Goal: Task Accomplishment & Management: Manage account settings

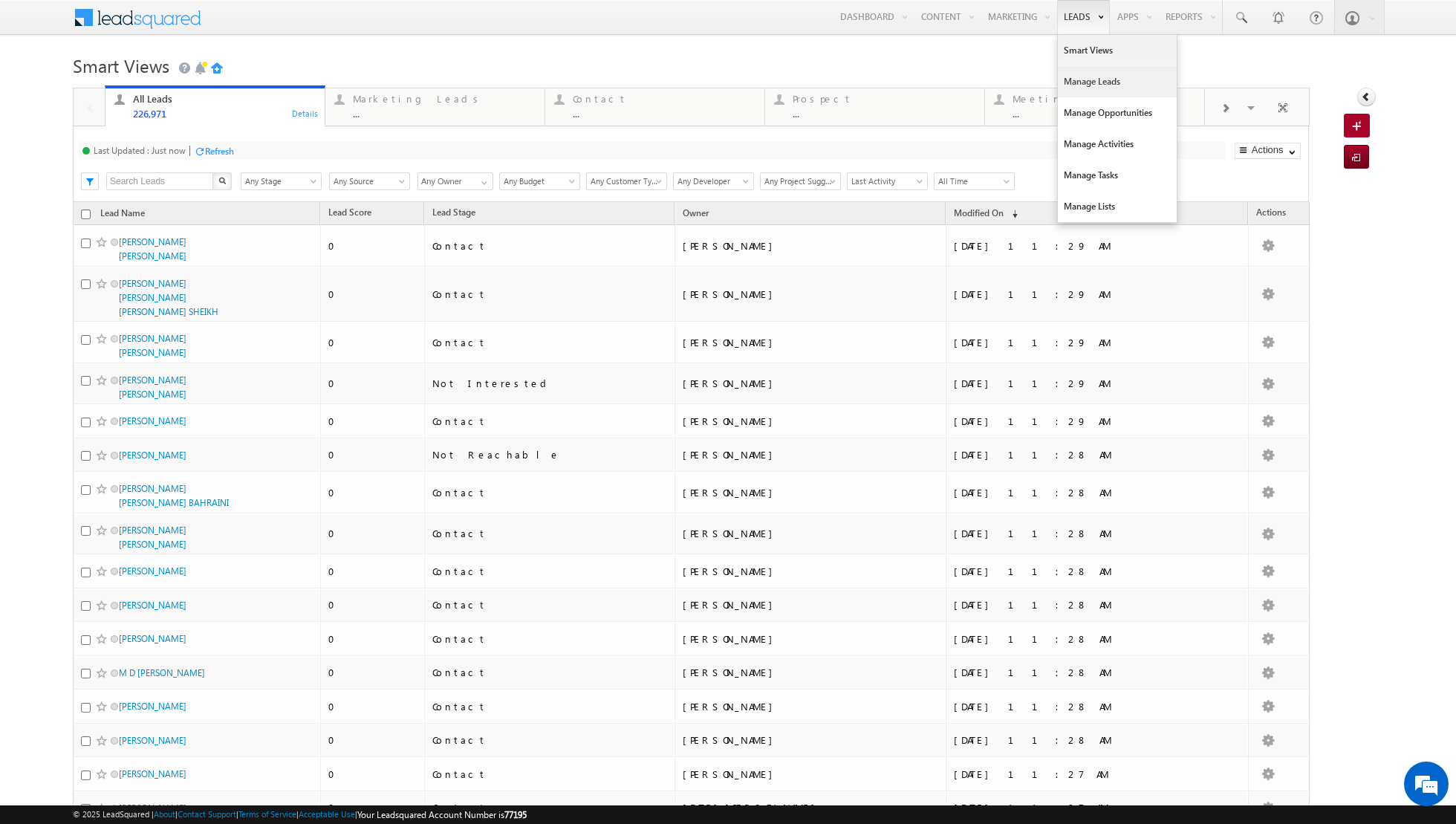
click at [1087, 85] on link "Manage Leads" at bounding box center [1118, 82] width 119 height 31
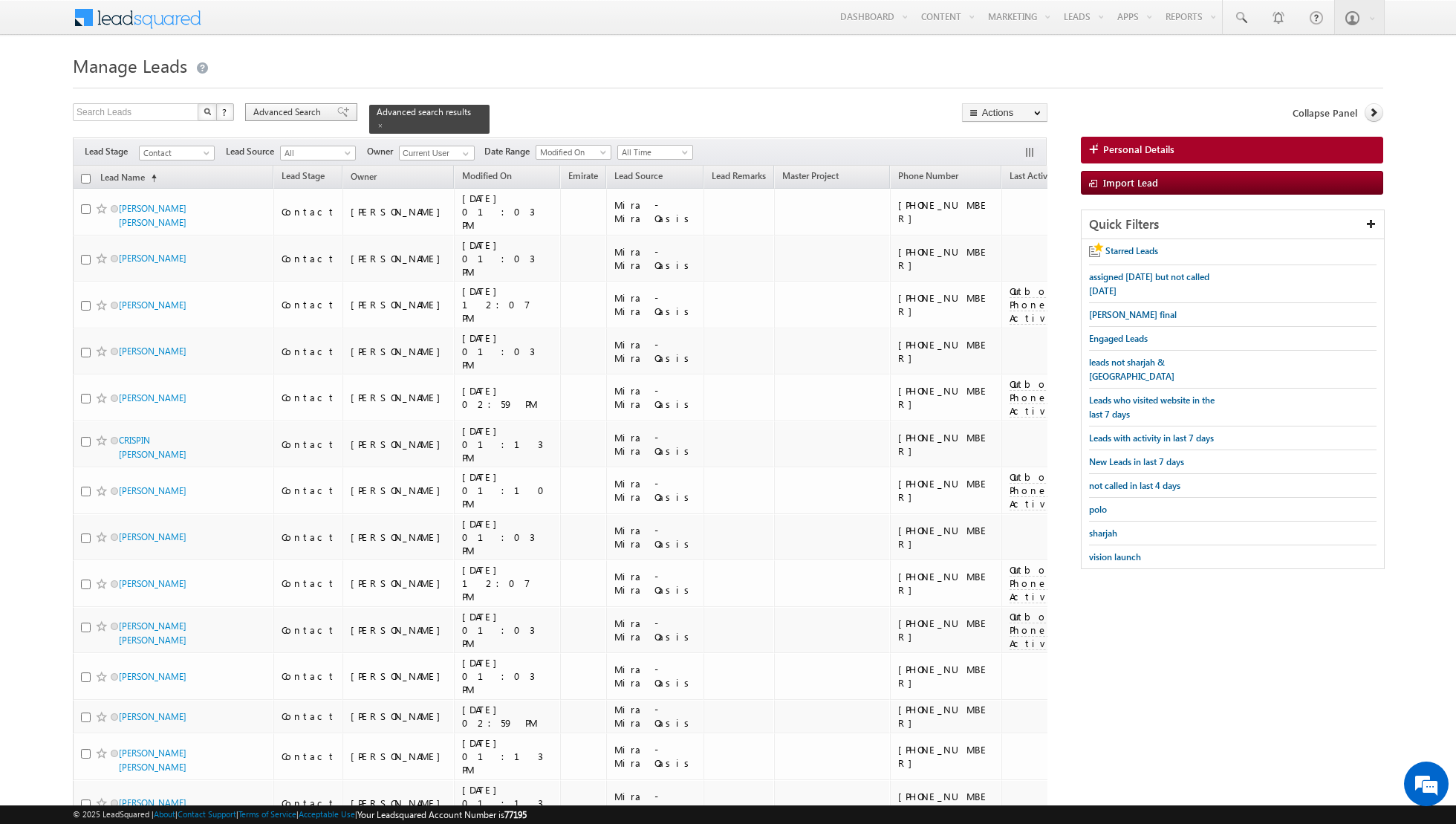
click at [338, 116] on span at bounding box center [343, 112] width 12 height 11
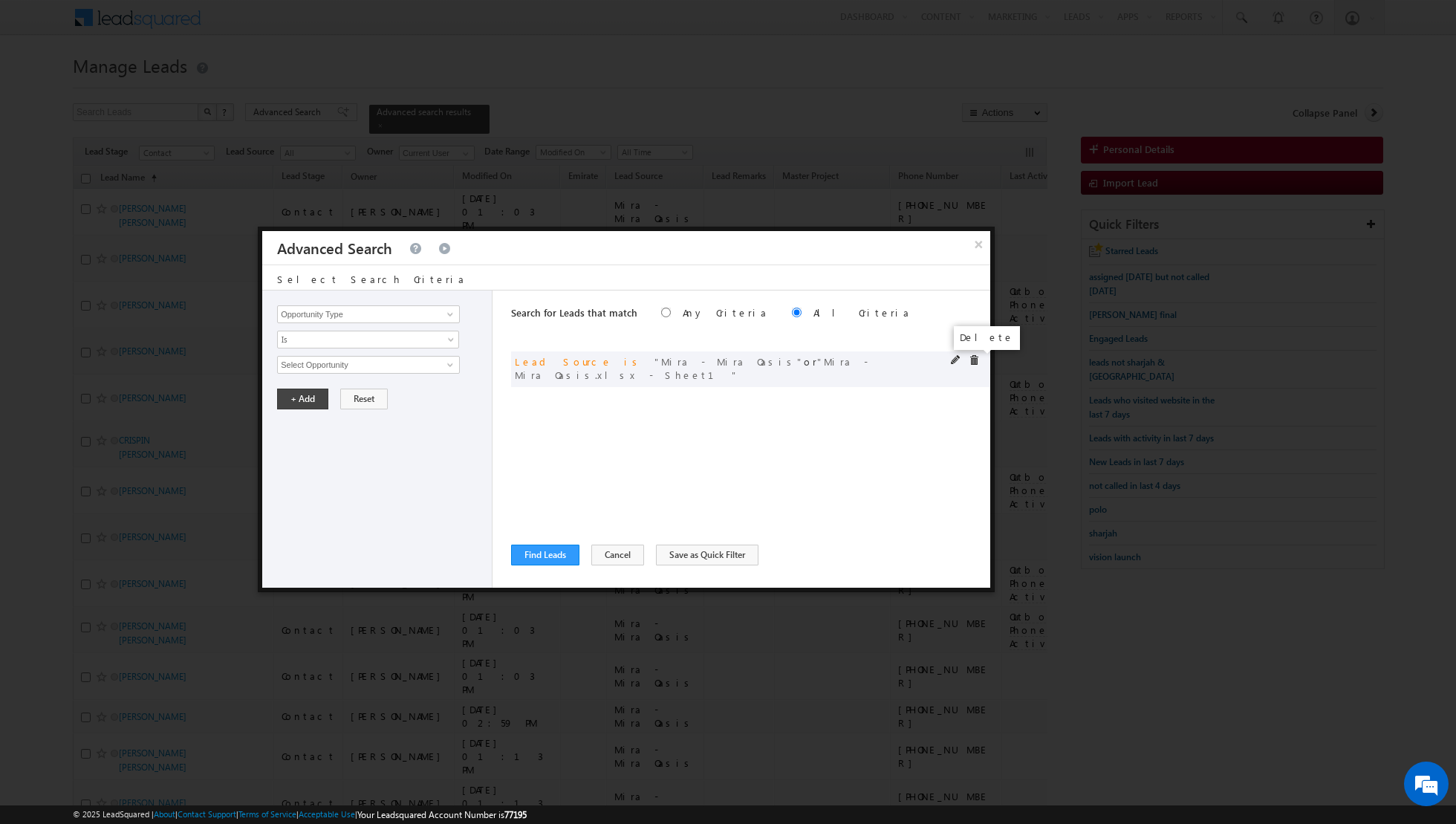
click at [975, 358] on span at bounding box center [974, 360] width 11 height 11
click at [452, 315] on span at bounding box center [450, 314] width 12 height 12
click at [396, 340] on link "Lead Source" at bounding box center [368, 344] width 183 height 17
type input "Lead Source"
click at [443, 359] on span "None Selected" at bounding box center [362, 364] width 169 height 16
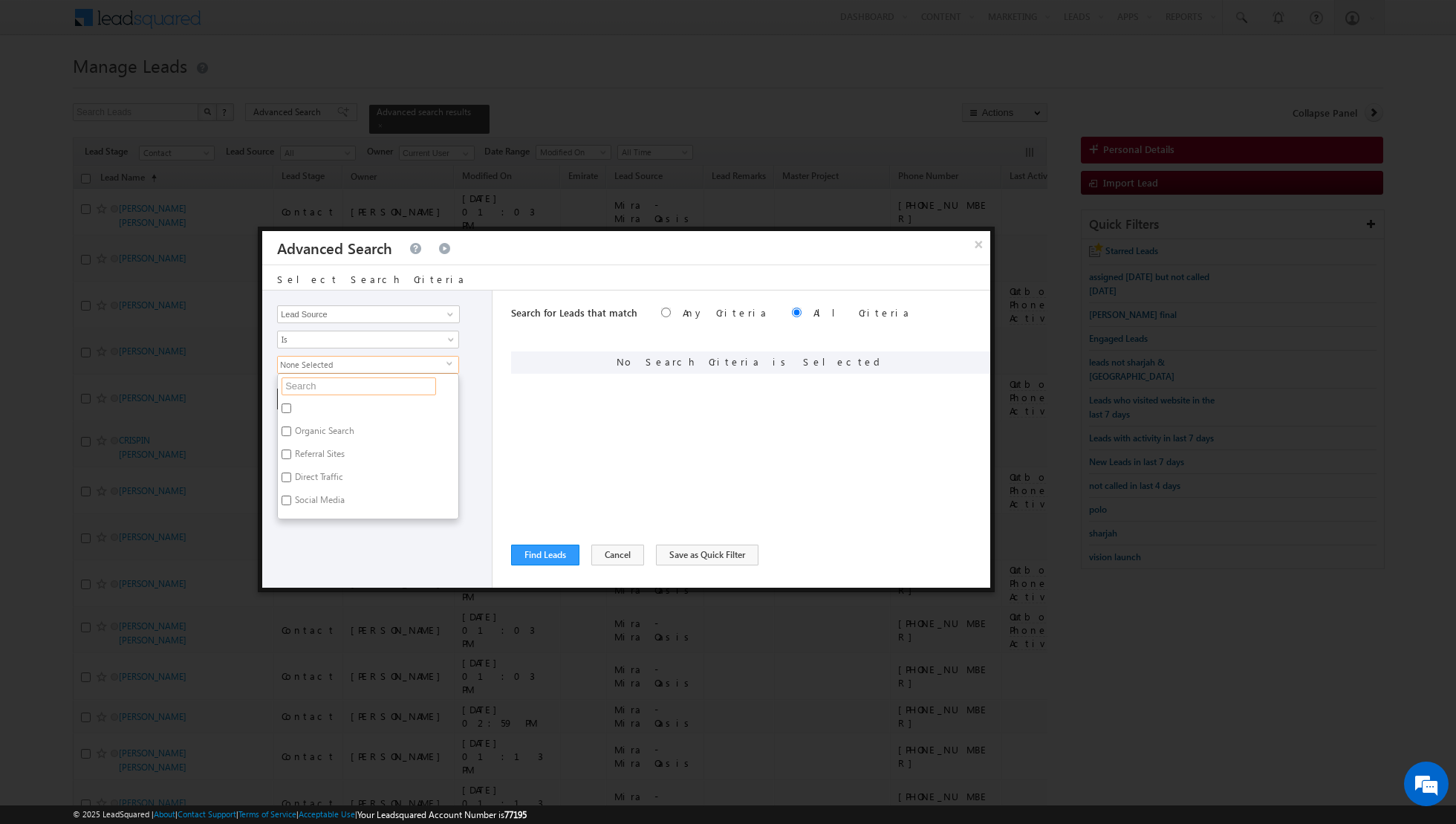
click at [352, 390] on input "text" at bounding box center [359, 386] width 155 height 18
type input "pal"
click at [294, 408] on label "Palm [GEOGRAPHIC_DATA]" at bounding box center [346, 410] width 138 height 23
click at [291, 408] on input "Palm [GEOGRAPHIC_DATA]" at bounding box center [286, 408] width 10 height 10
checkbox input "true"
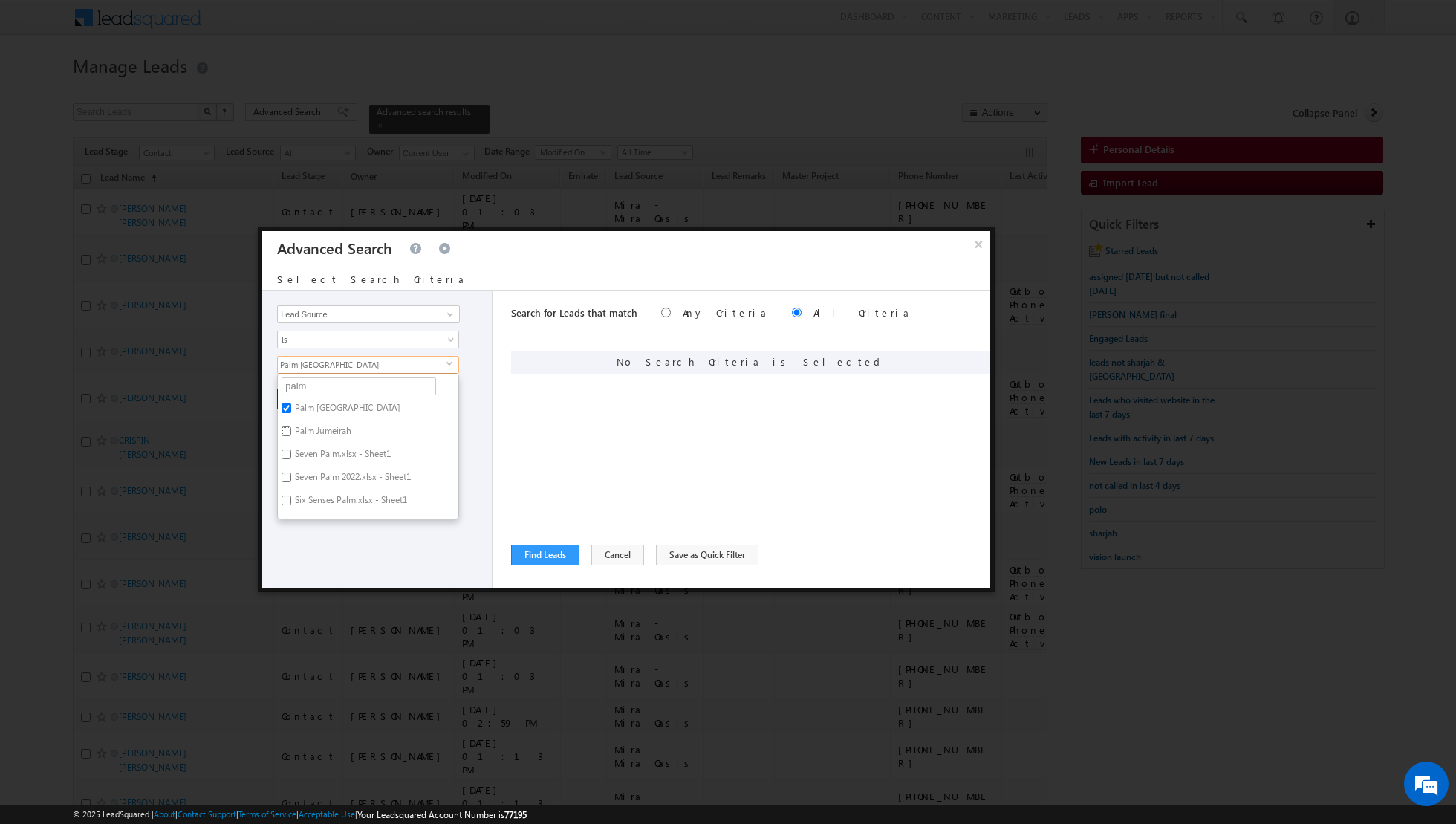
click at [284, 427] on input "Palm Jumeirah" at bounding box center [286, 431] width 10 height 10
checkbox input "true"
click at [290, 405] on label "[GEOGRAPHIC_DATA]xlsx - Sheet1" at bounding box center [360, 408] width 165 height 23
click at [290, 405] on input "[GEOGRAPHIC_DATA]xlsx - Sheet1" at bounding box center [286, 405] width 10 height 10
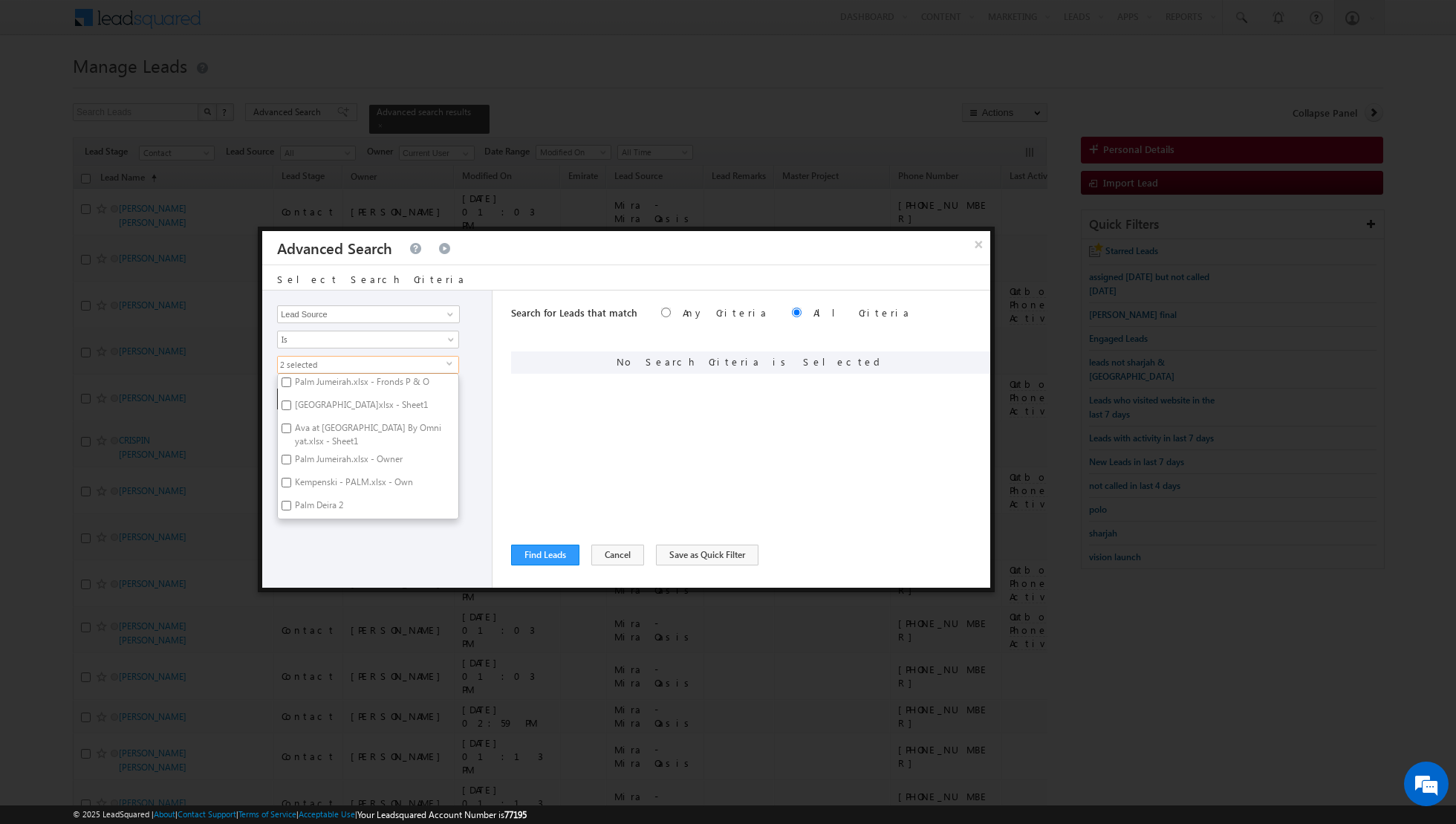
checkbox input "true"
click at [479, 470] on div "Opportunity Type Lead Activity Task Sales Group Prospect Id Address 1 Address 2…" at bounding box center [377, 438] width 231 height 297
click at [286, 390] on button "+ Add" at bounding box center [302, 399] width 51 height 21
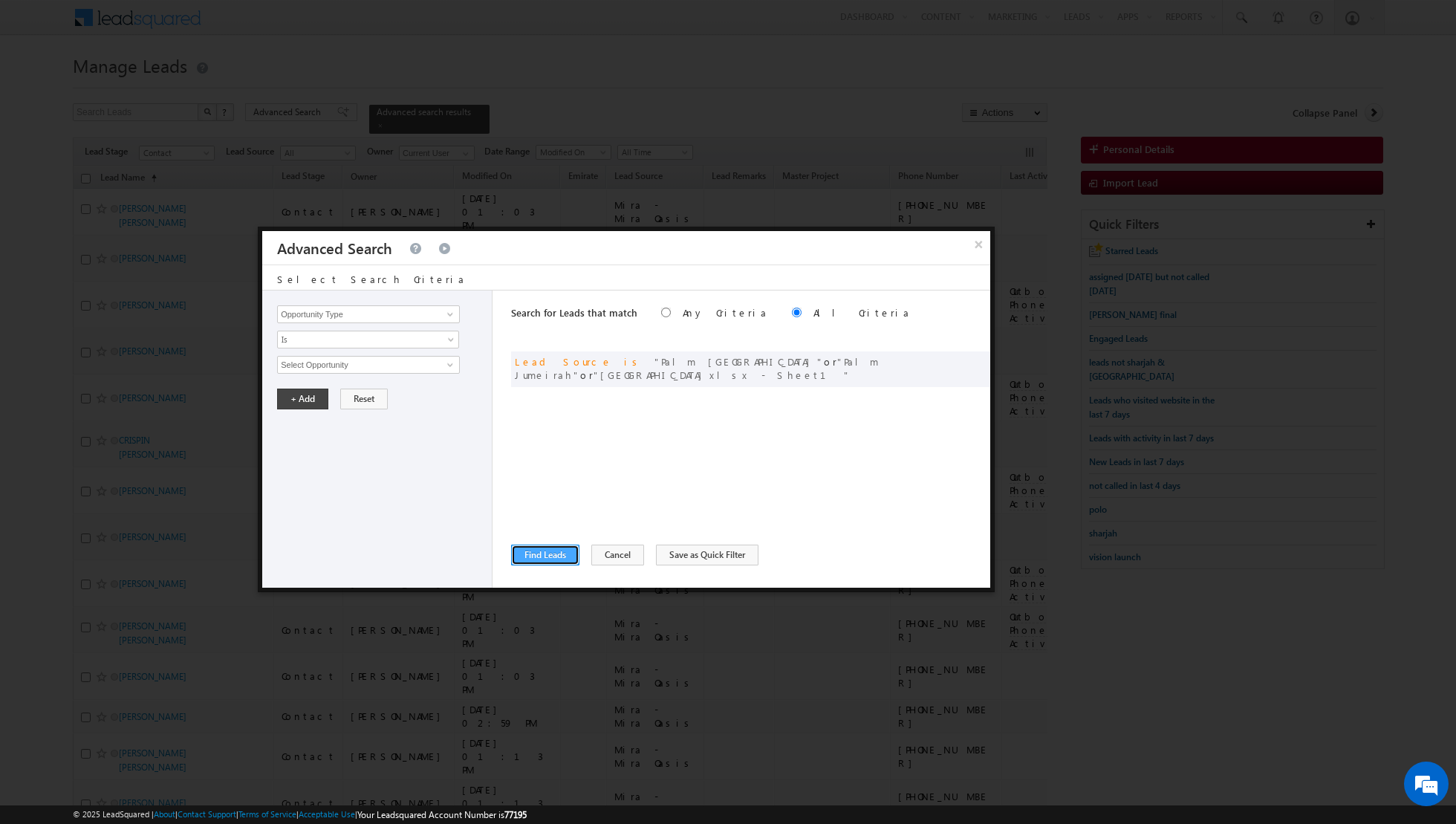
click at [536, 549] on button "Find Leads" at bounding box center [545, 555] width 68 height 21
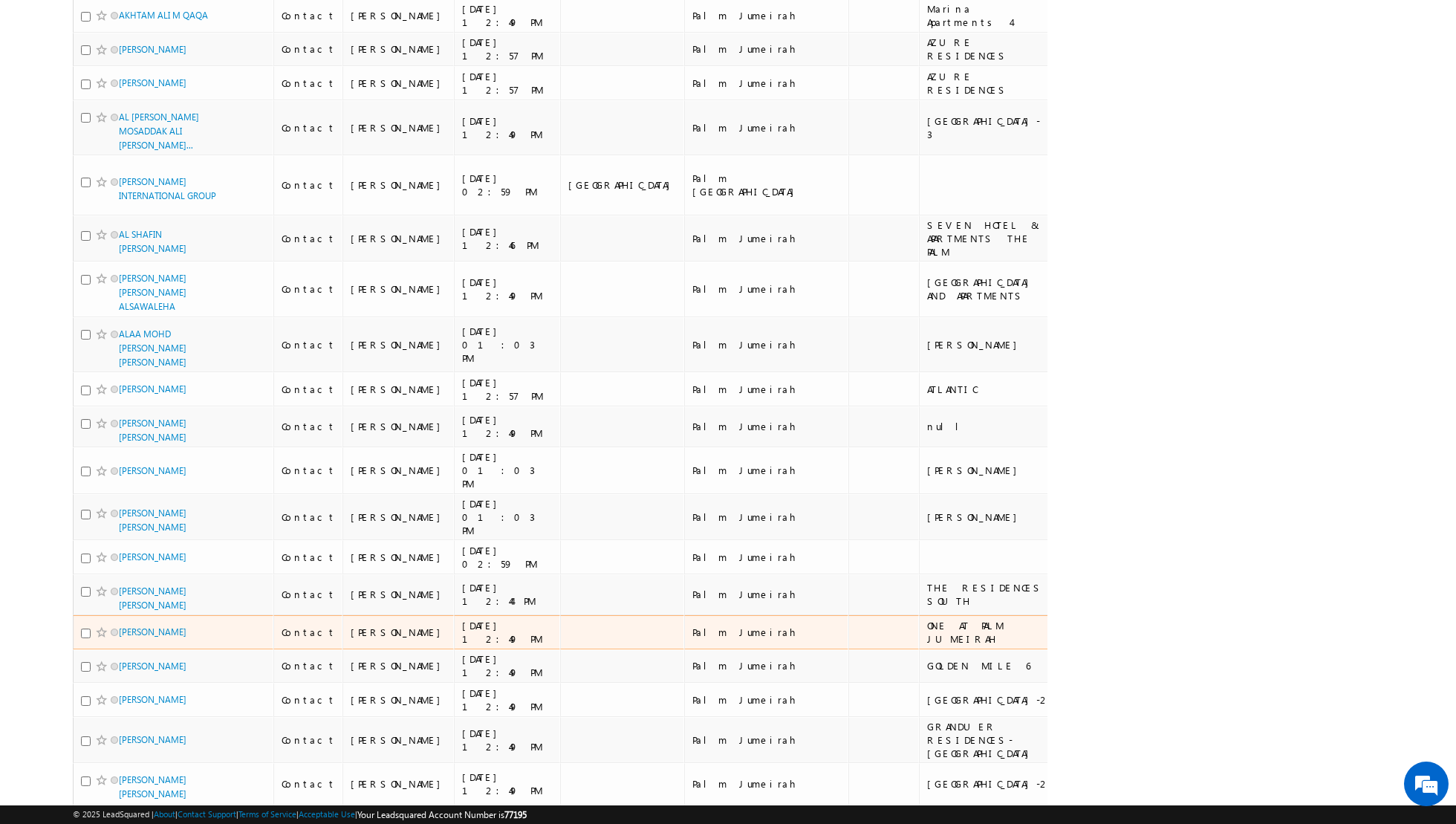
scroll to position [0, 0]
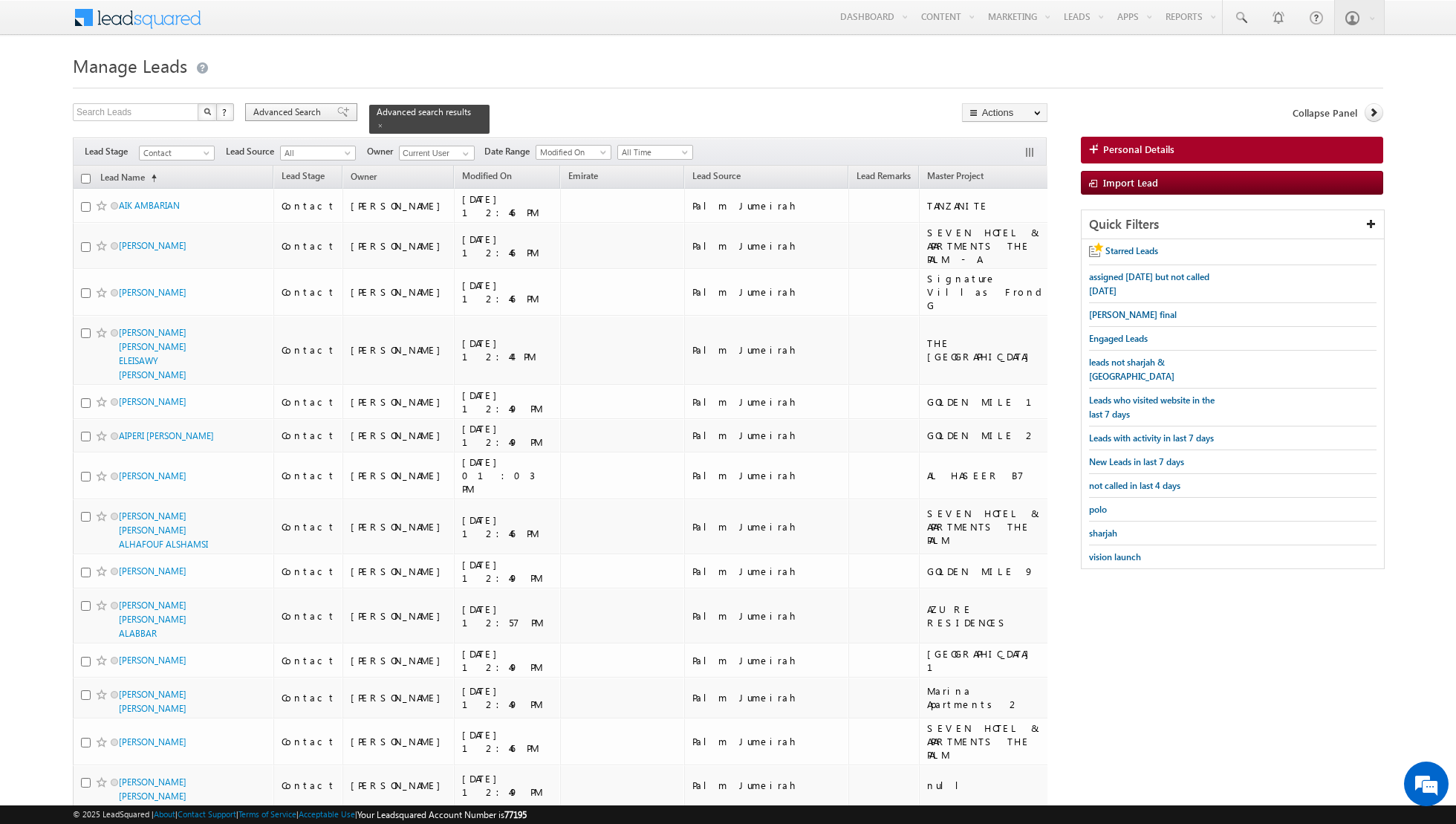
click at [338, 113] on span at bounding box center [343, 112] width 12 height 11
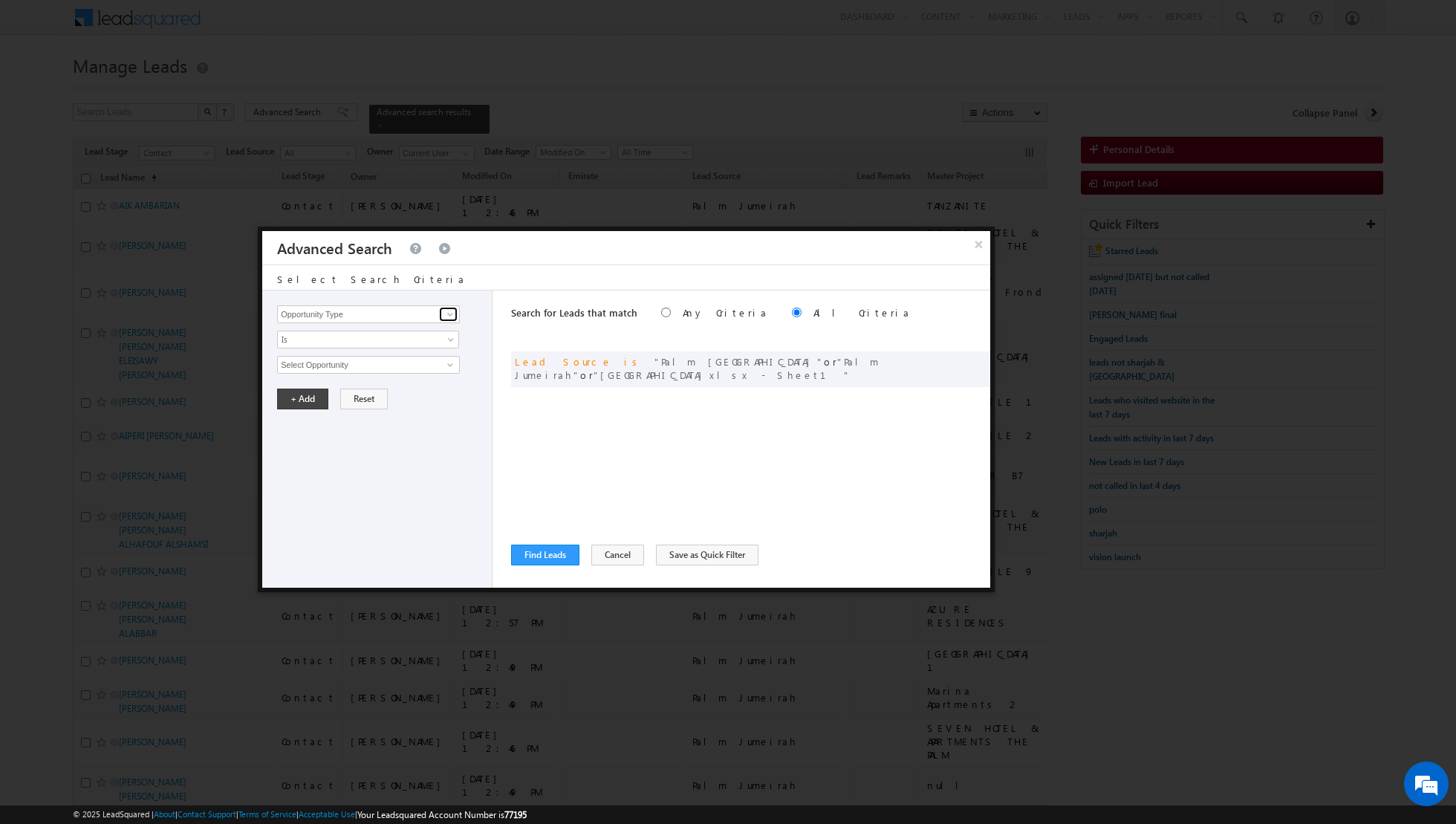
click at [449, 313] on span at bounding box center [450, 314] width 12 height 12
click at [402, 334] on link "Lead Activity" at bounding box center [368, 331] width 183 height 17
type input "Lead Activity"
click at [426, 340] on span "Is" at bounding box center [359, 339] width 161 height 13
click at [380, 365] on link "Is Not" at bounding box center [368, 370] width 181 height 13
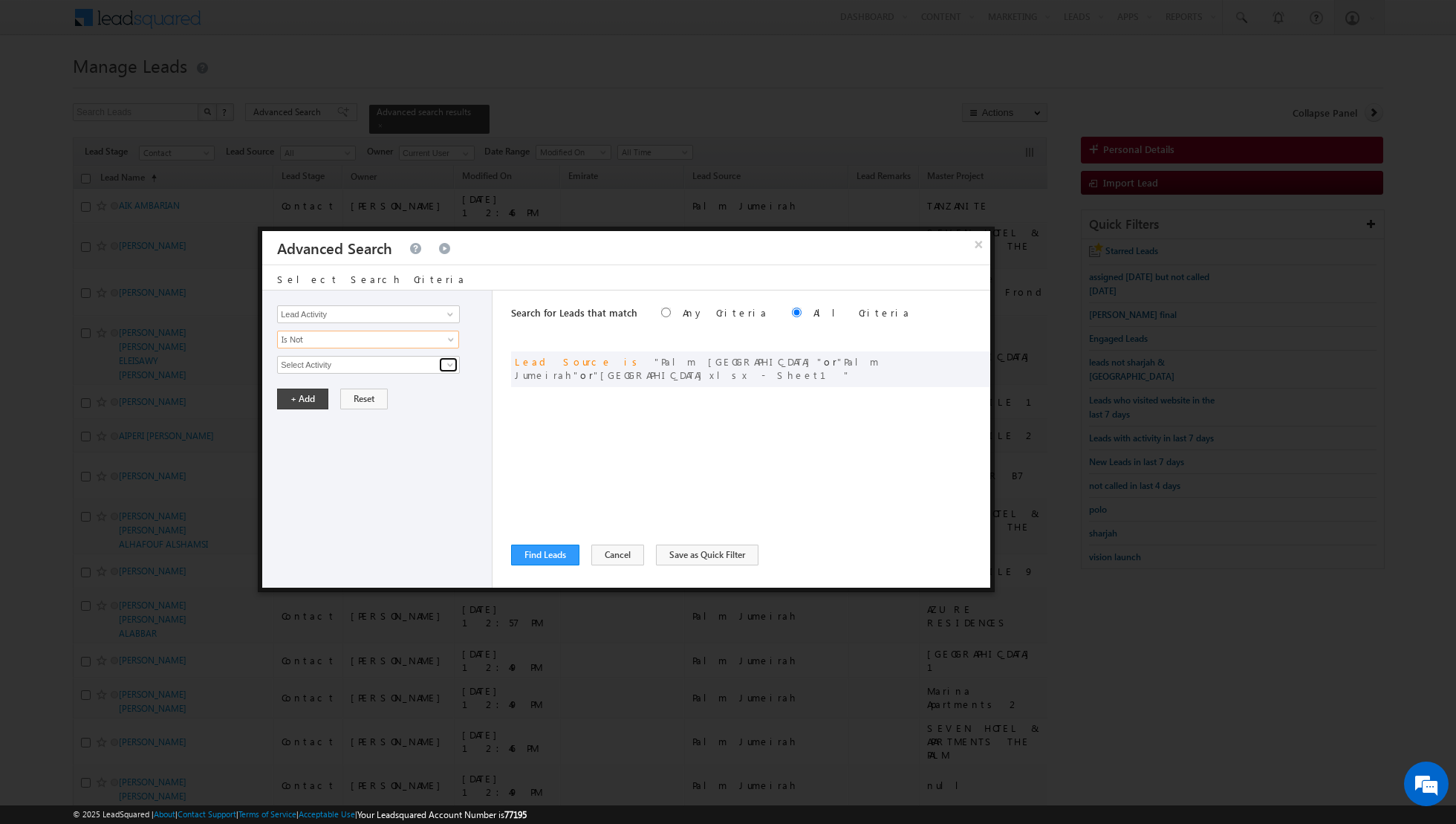
click at [449, 367] on span at bounding box center [450, 364] width 12 height 12
click at [377, 421] on link "6. Not Interested" at bounding box center [368, 423] width 183 height 17
type input "6. Not Interested"
click at [289, 447] on button "+ Add" at bounding box center [302, 450] width 51 height 21
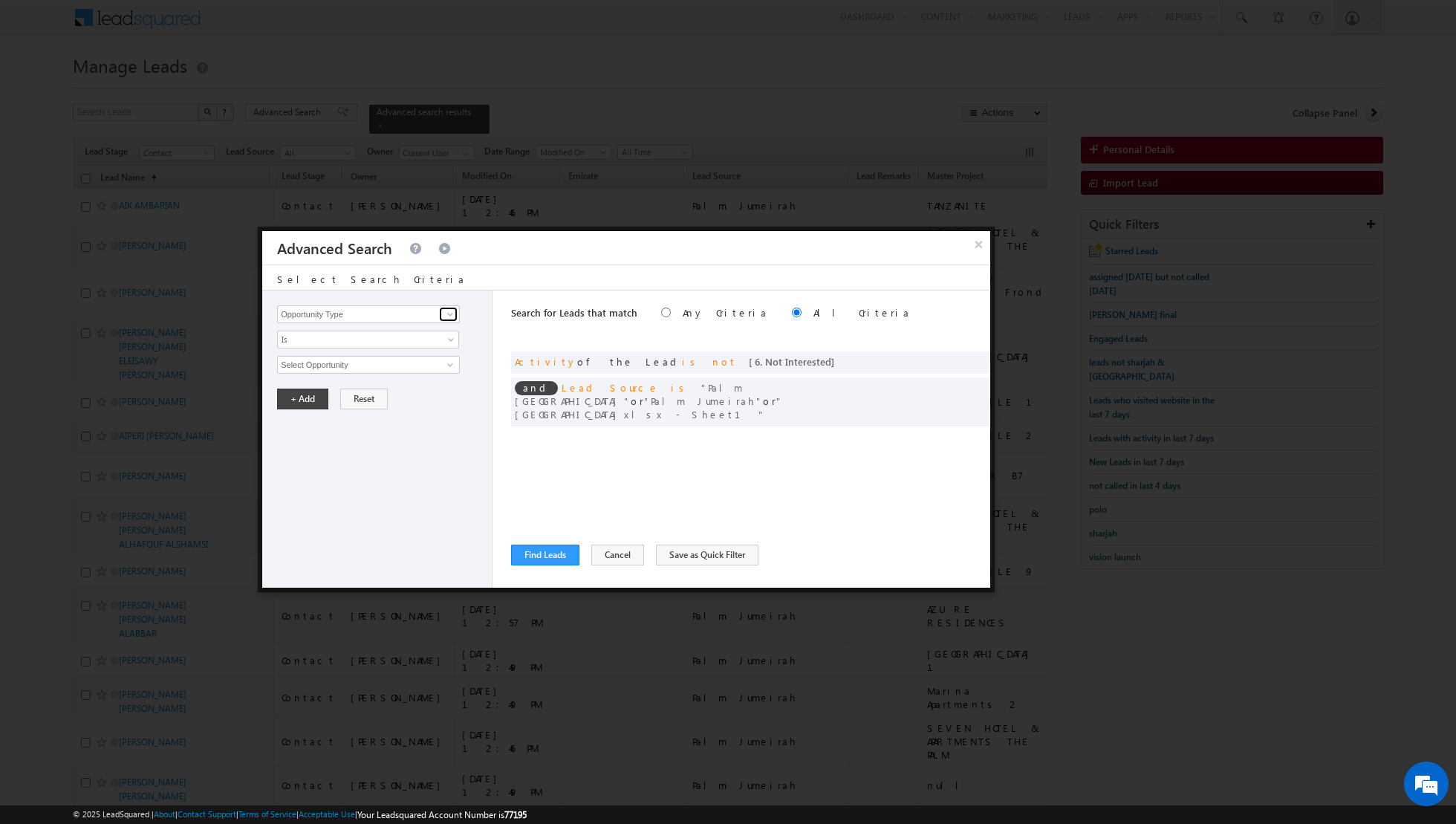
click at [452, 315] on span at bounding box center [450, 314] width 12 height 12
click at [374, 334] on link "Lead Activity" at bounding box center [368, 331] width 183 height 17
type input "Lead Activity"
click at [374, 342] on span "Is" at bounding box center [359, 339] width 161 height 13
click at [355, 365] on link "Is Not" at bounding box center [368, 370] width 181 height 13
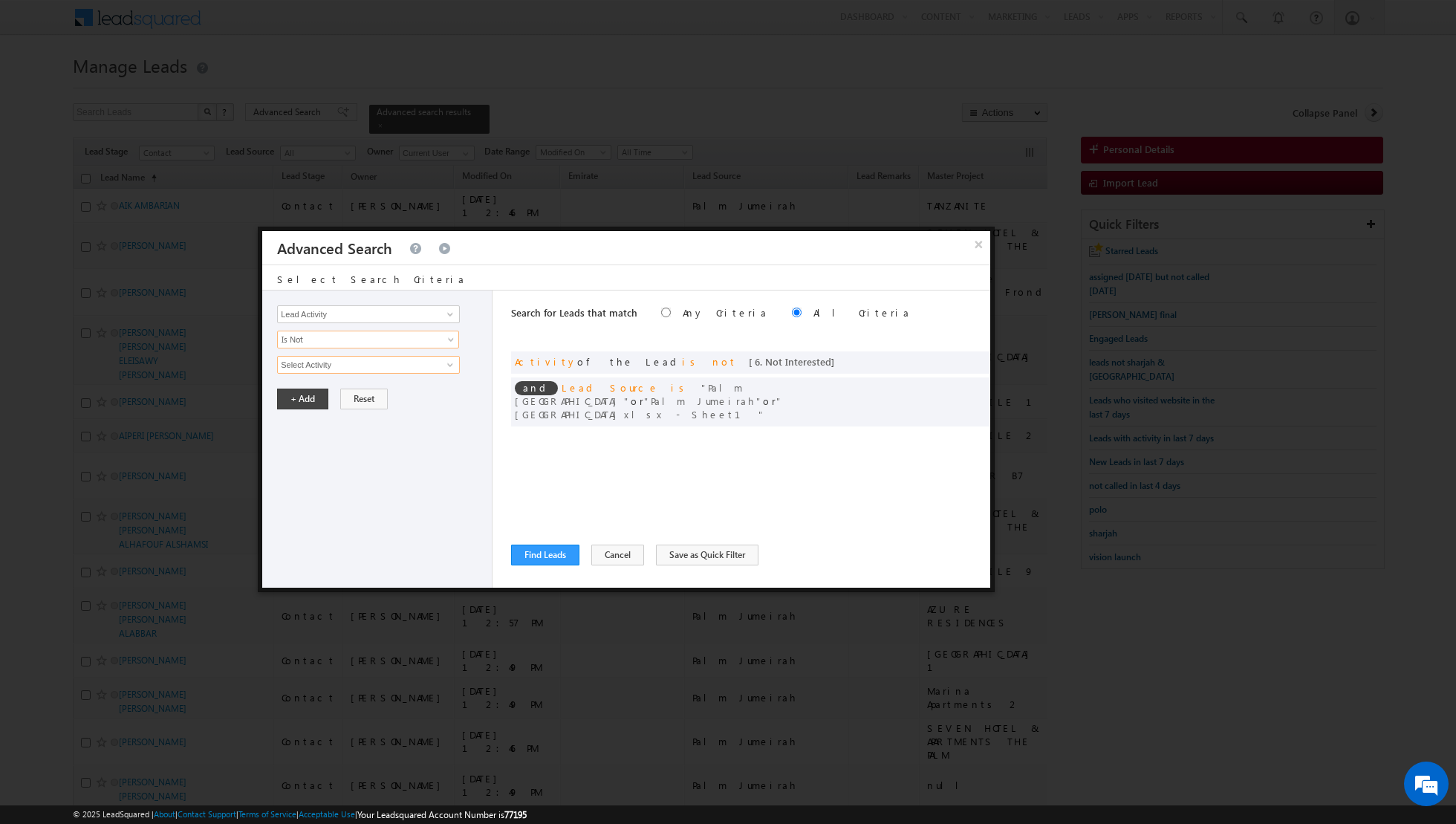
click at [406, 368] on input "Select Activity" at bounding box center [368, 365] width 183 height 18
click at [370, 390] on link "7. Junk / Not Reachable / Invalid" at bounding box center [368, 394] width 183 height 17
type input "7. Junk / Not Reachable / Invalid"
click at [299, 452] on button "+ Add" at bounding box center [302, 450] width 51 height 21
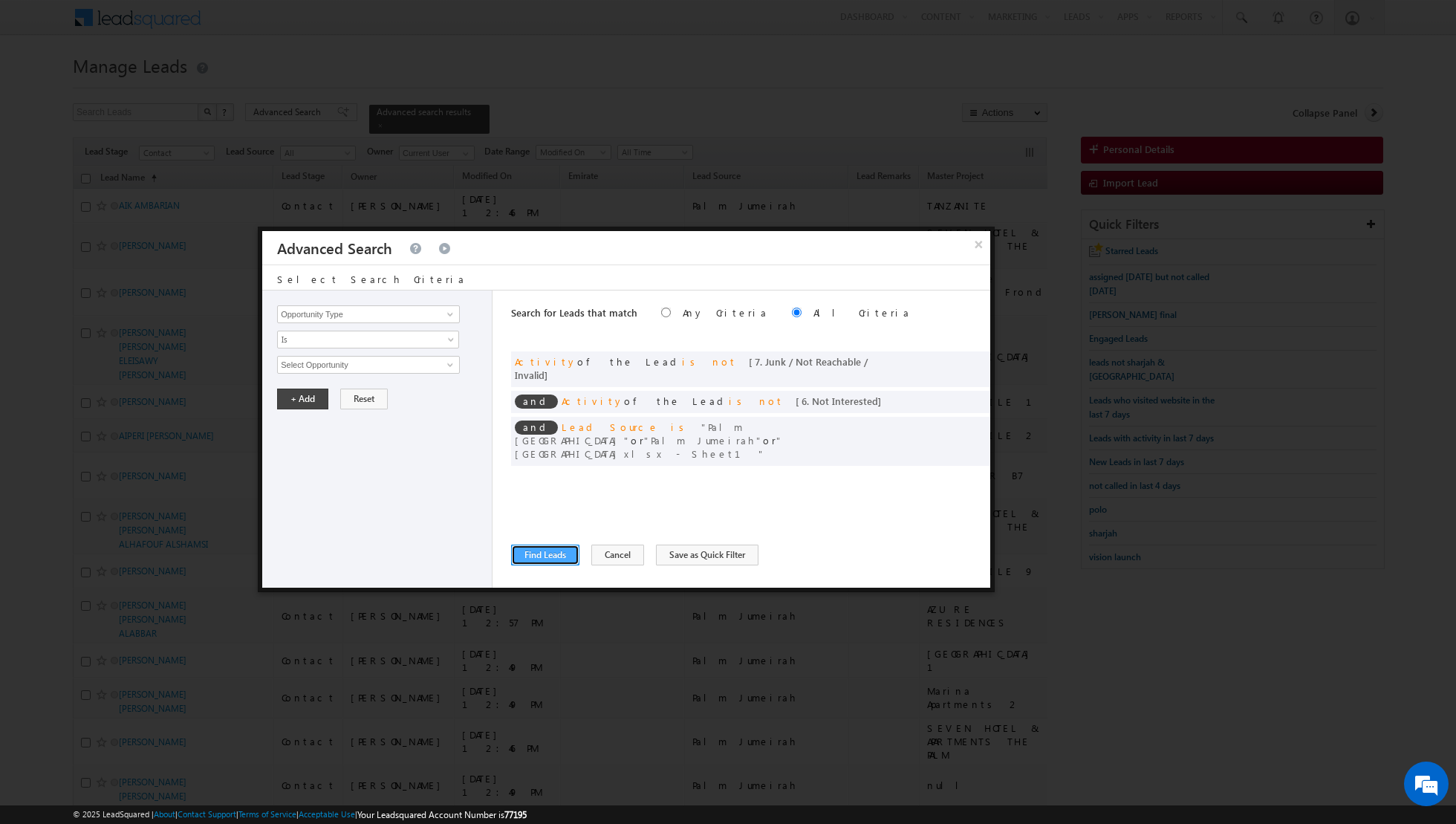
click at [540, 553] on button "Find Leads" at bounding box center [545, 555] width 68 height 21
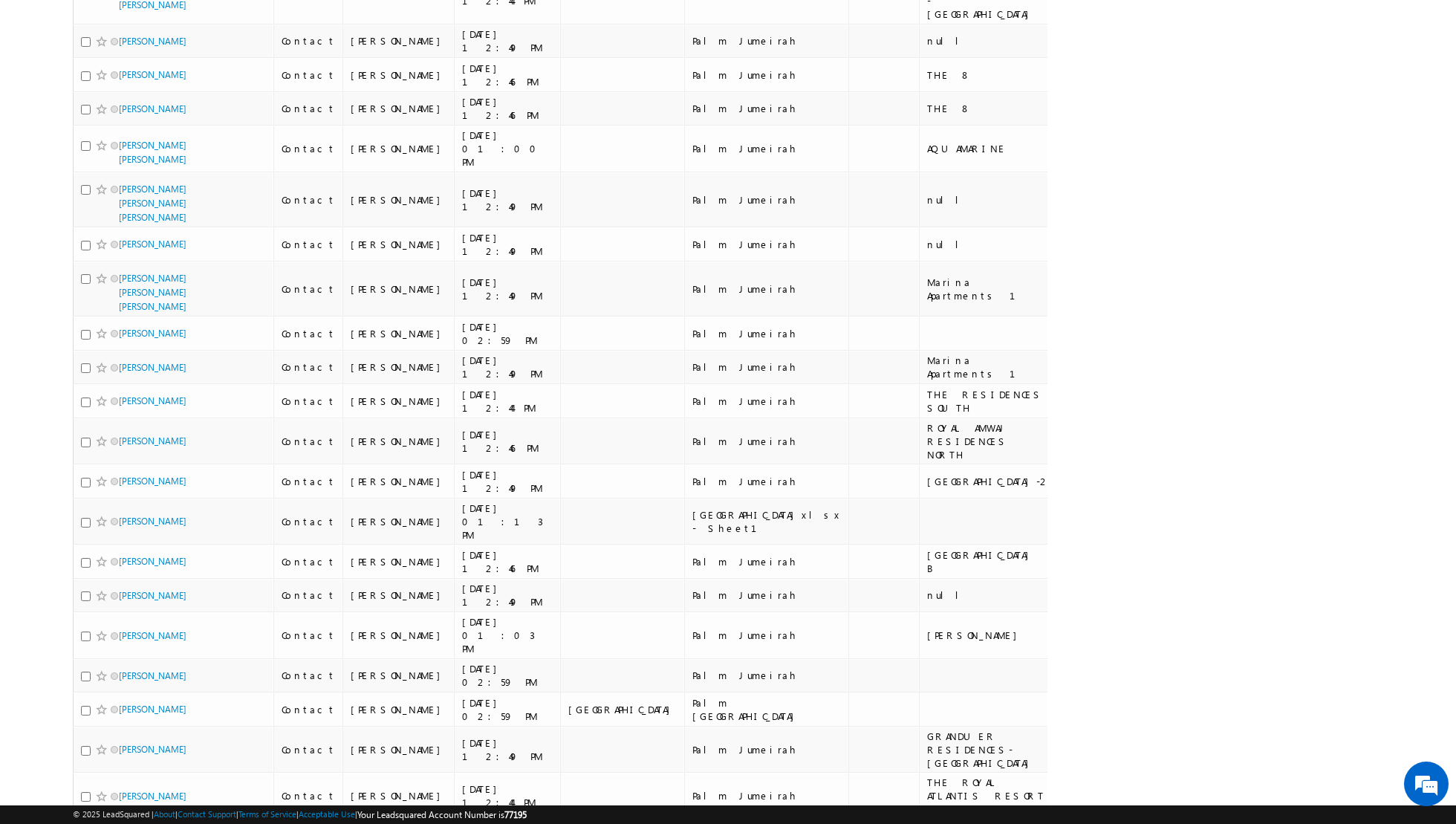
scroll to position [7592, 0]
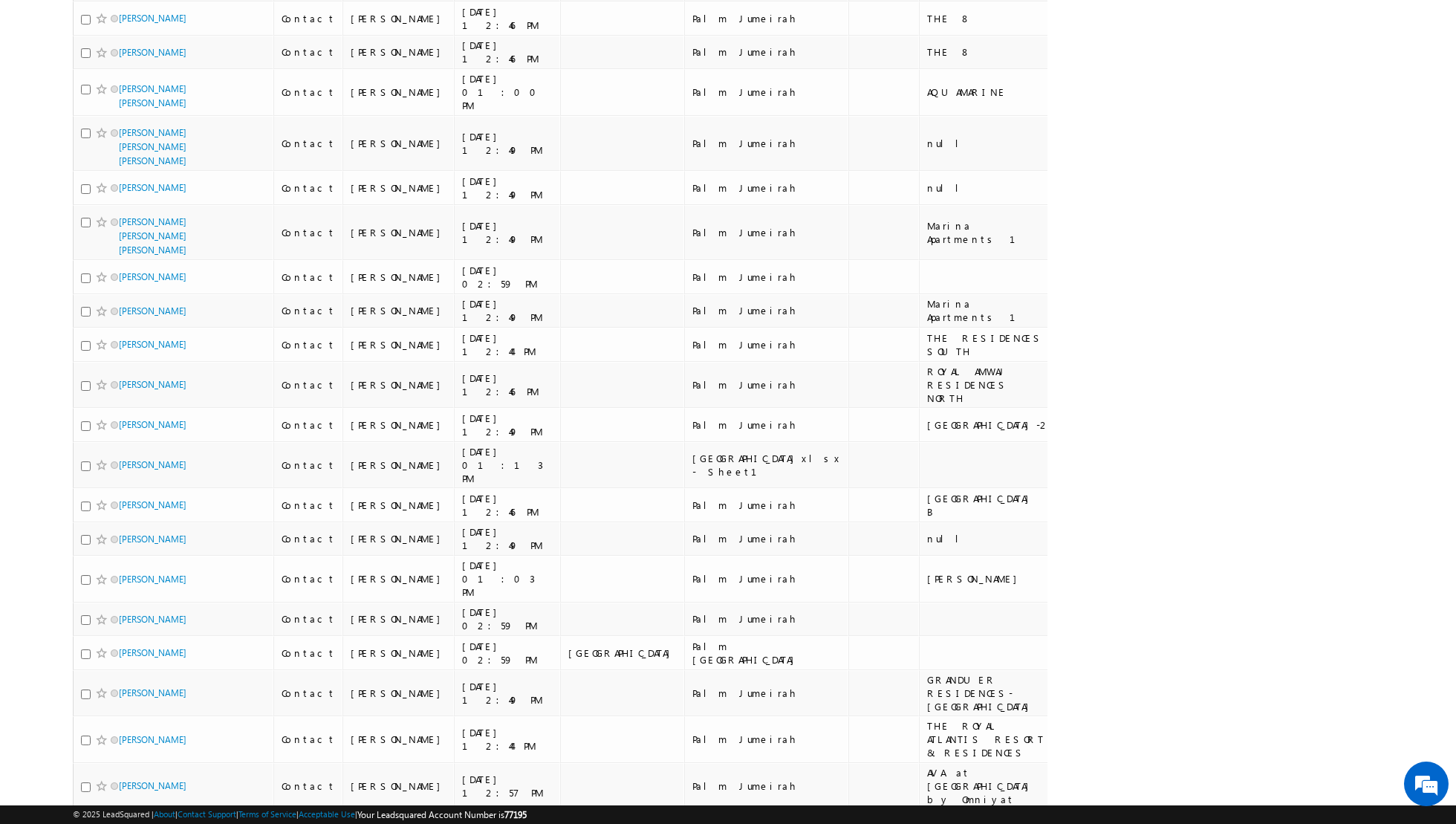
click at [139, 823] on span "select" at bounding box center [144, 839] width 12 height 7
click at [373, 809] on div "Refresh first prev 1 2 3 4 5 6 7 8 9 10 ... next last 1 - 200 of 5772" at bounding box center [560, 831] width 975 height 43
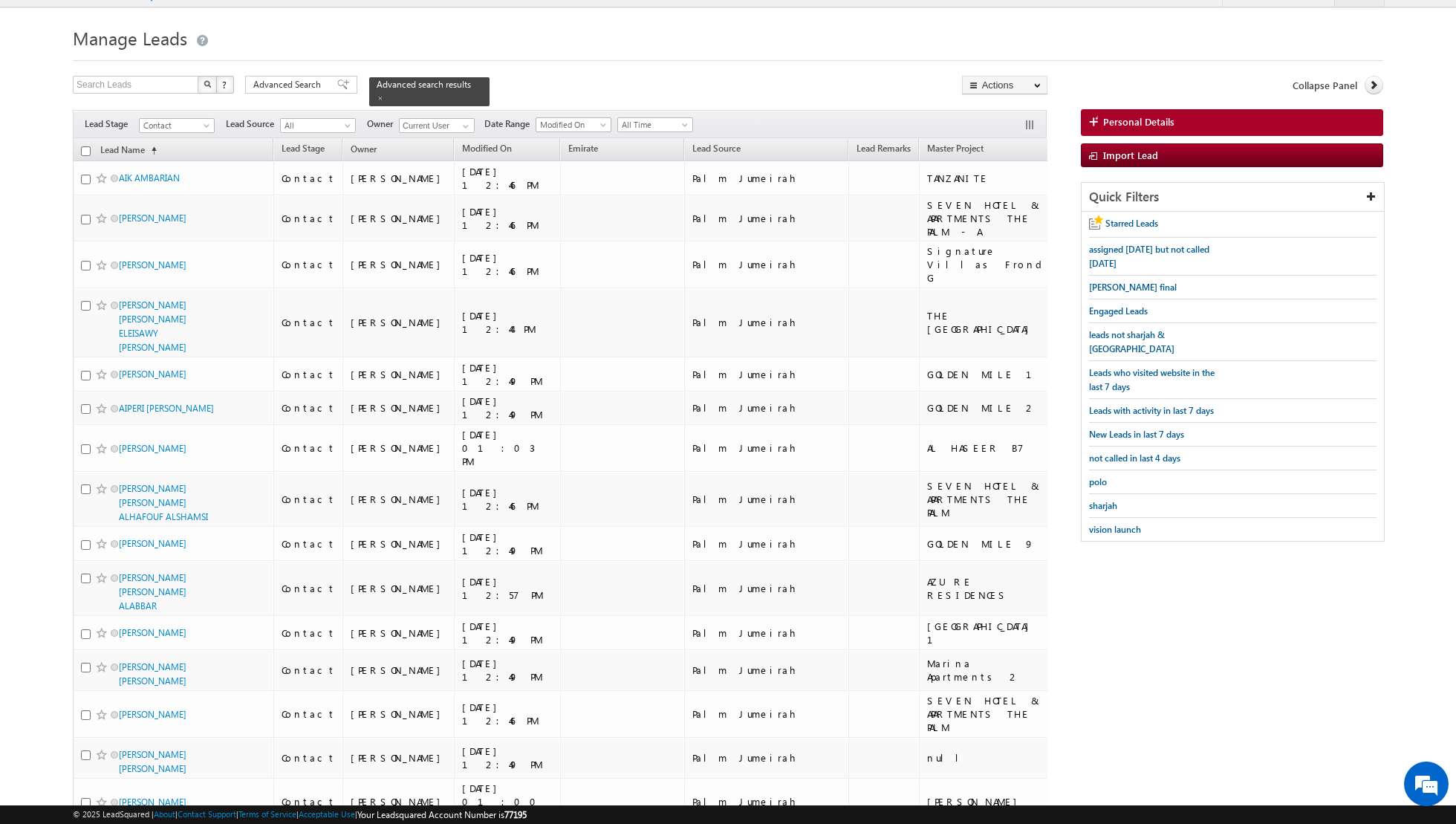
scroll to position [0, 0]
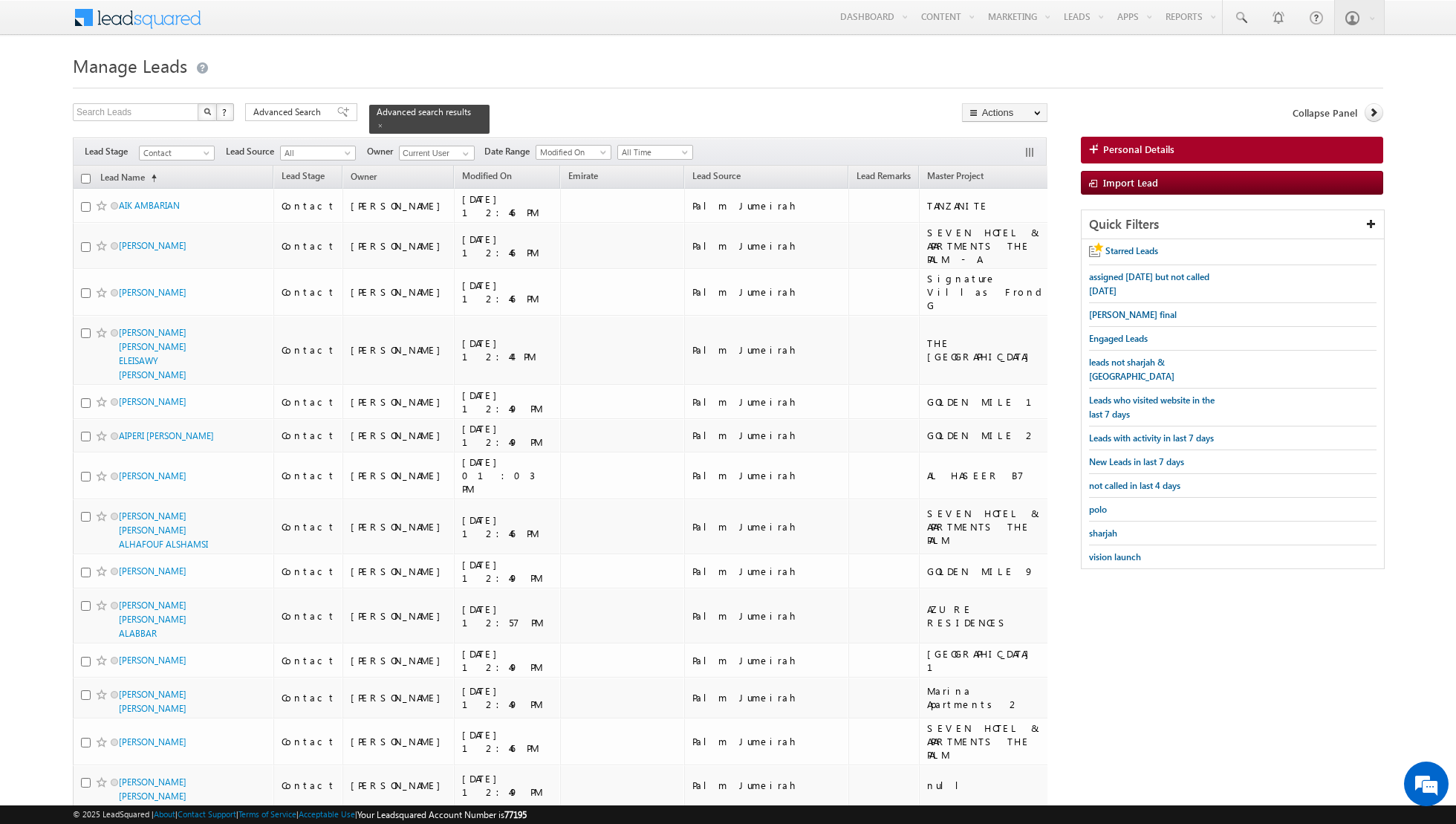
click at [81, 180] on input "checkbox" at bounding box center [86, 178] width 10 height 10
checkbox input "true"
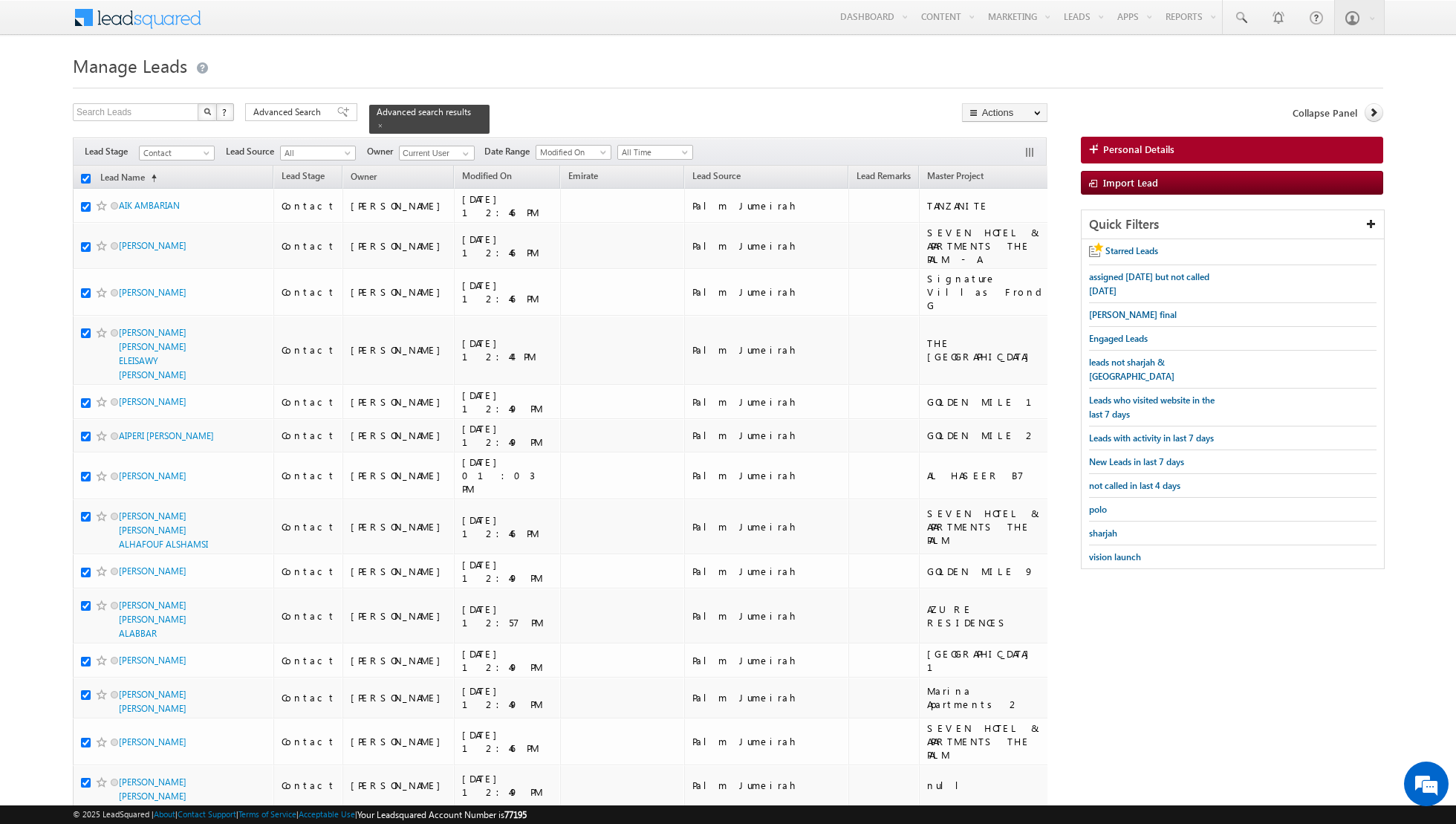
checkbox input "true"
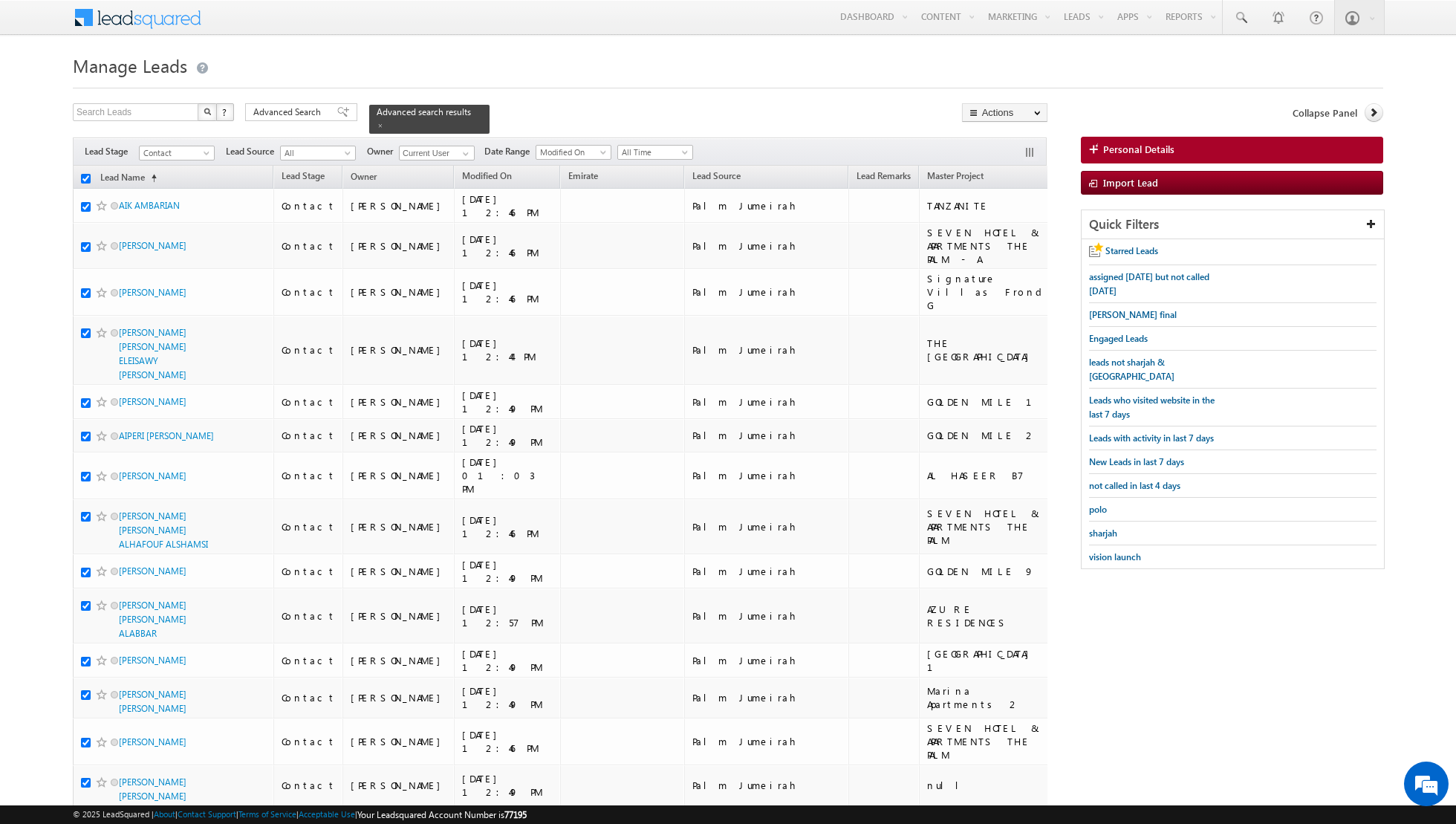
checkbox input "true"
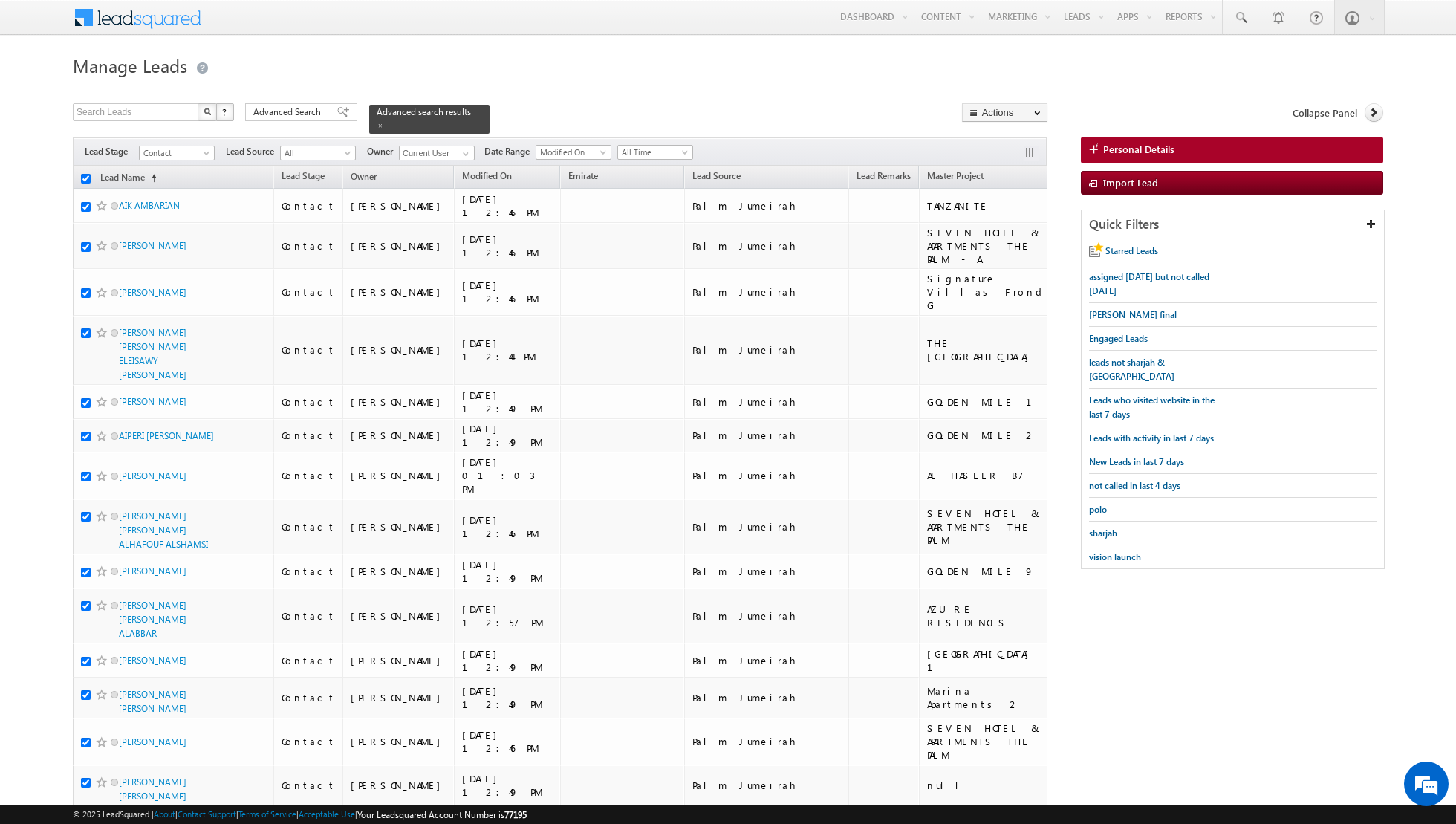
checkbox input "true"
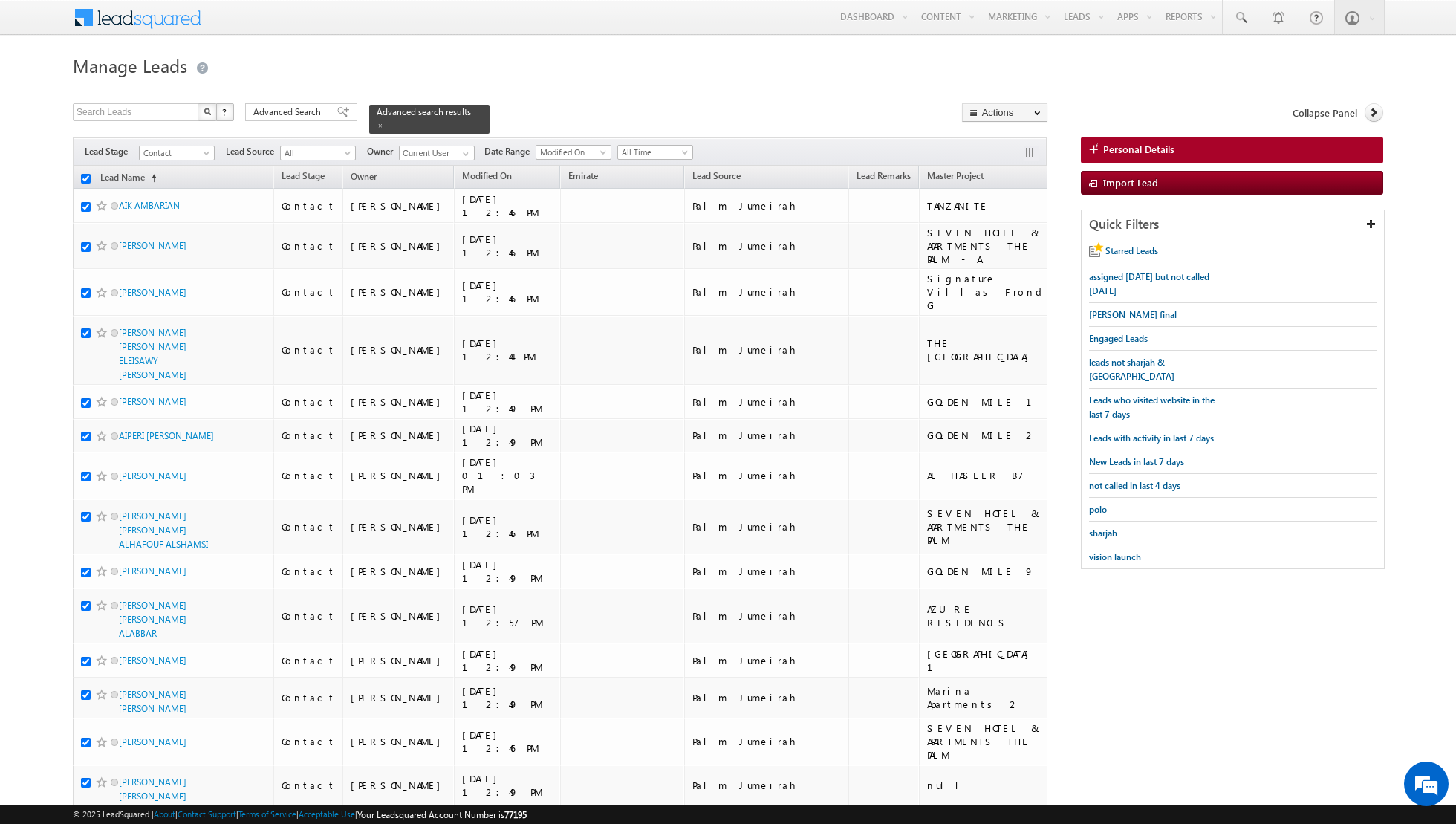
checkbox input "true"
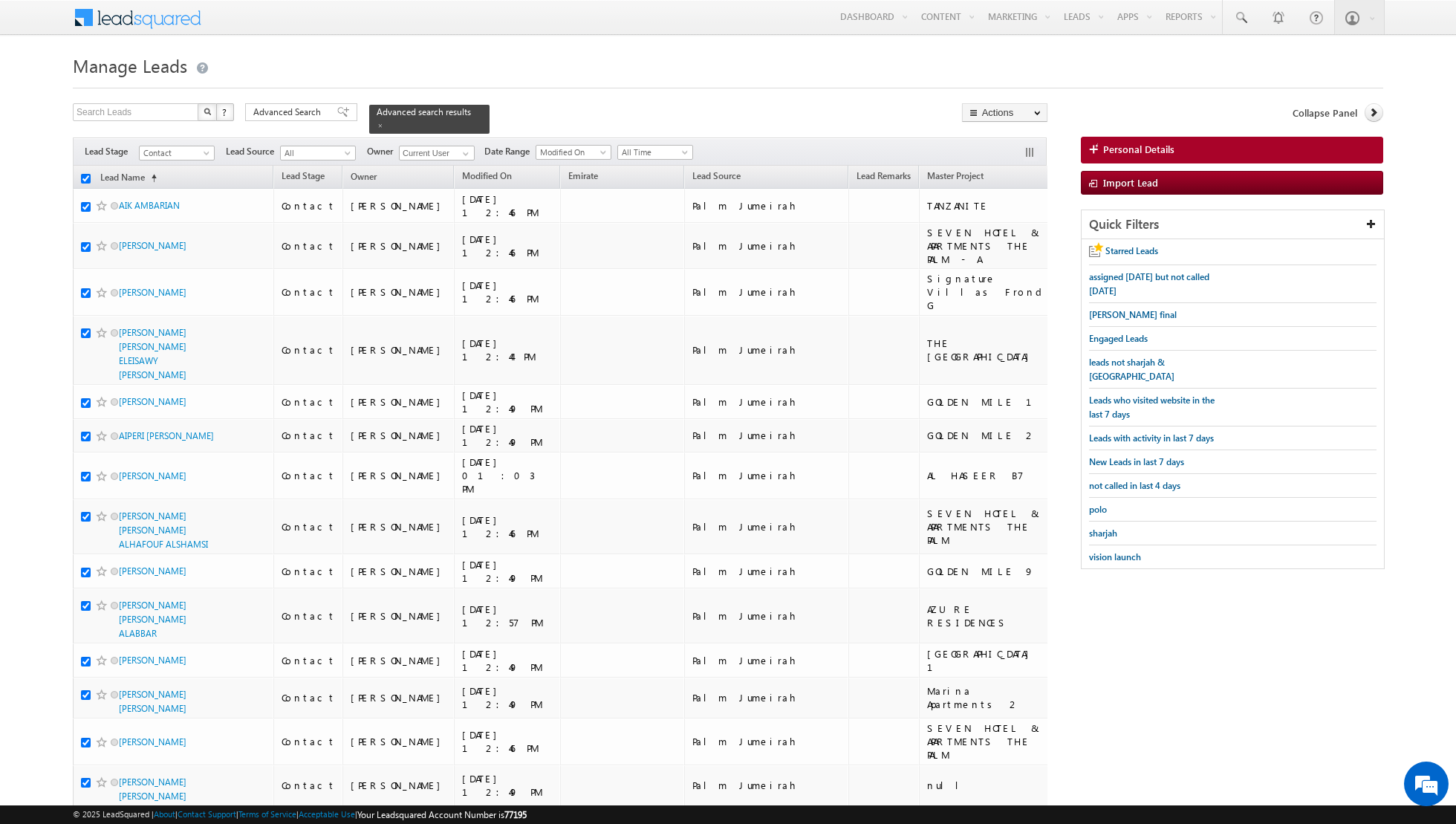
checkbox input "true"
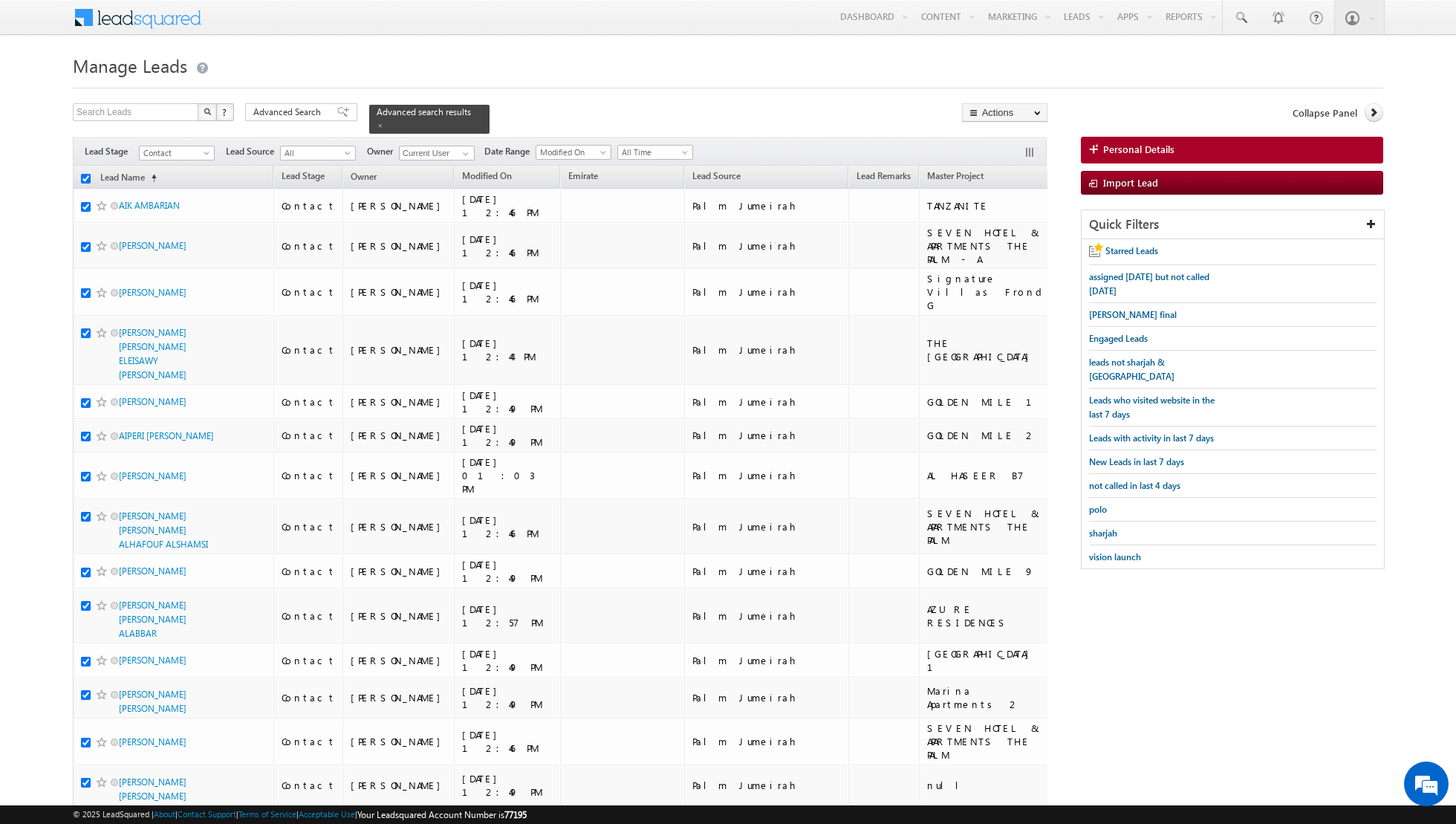
checkbox input "true"
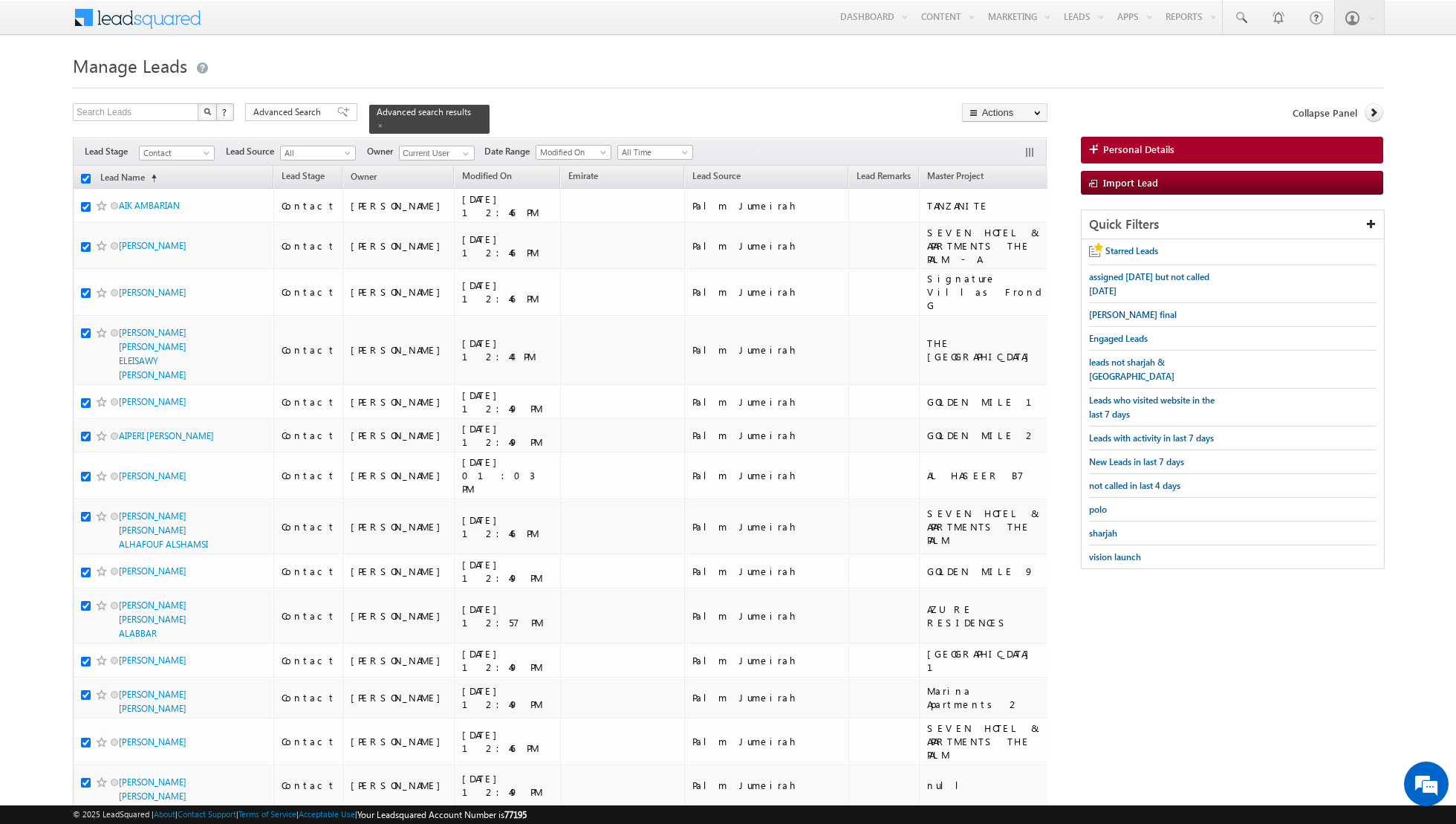
checkbox input "true"
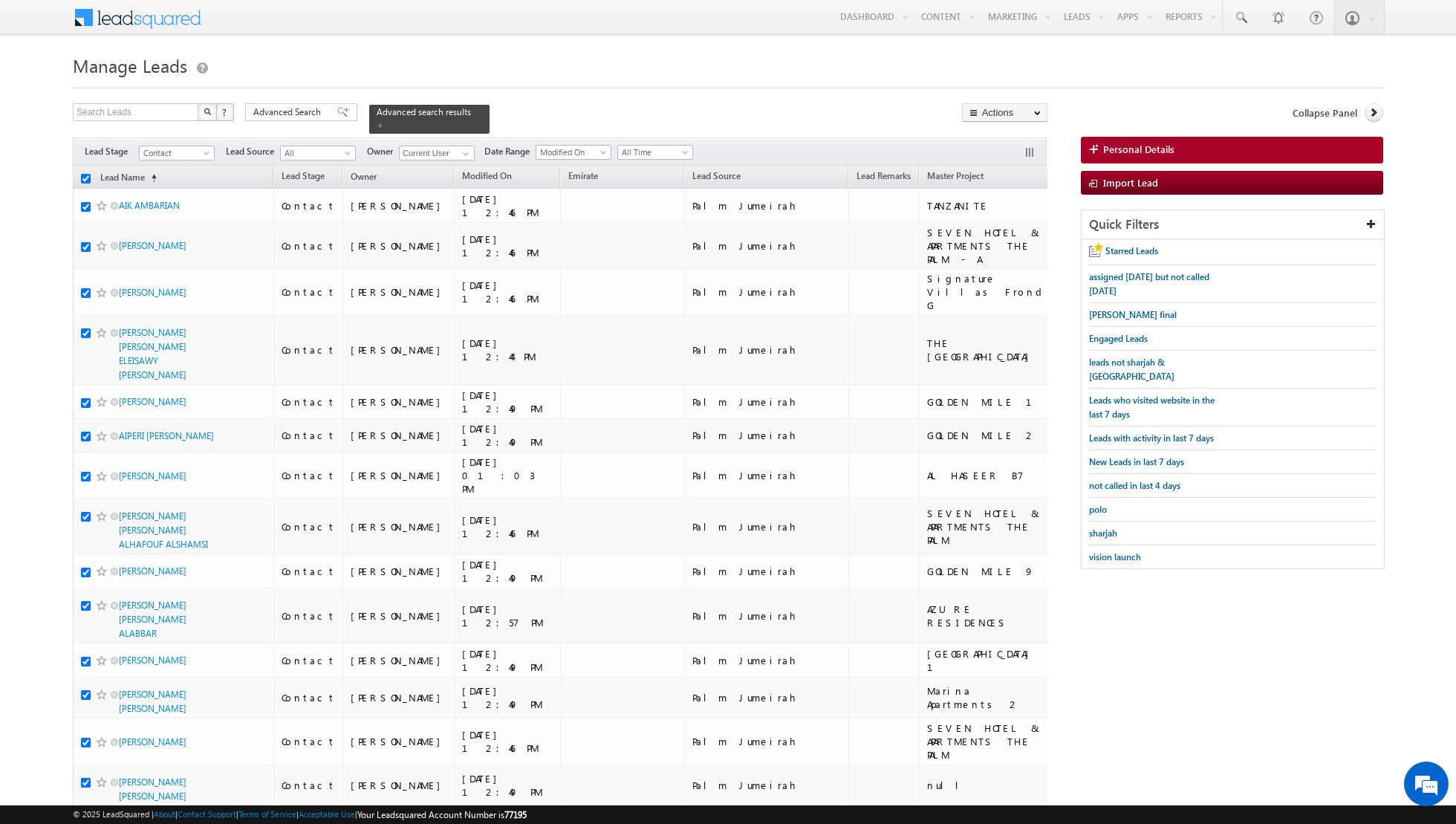
checkbox input "true"
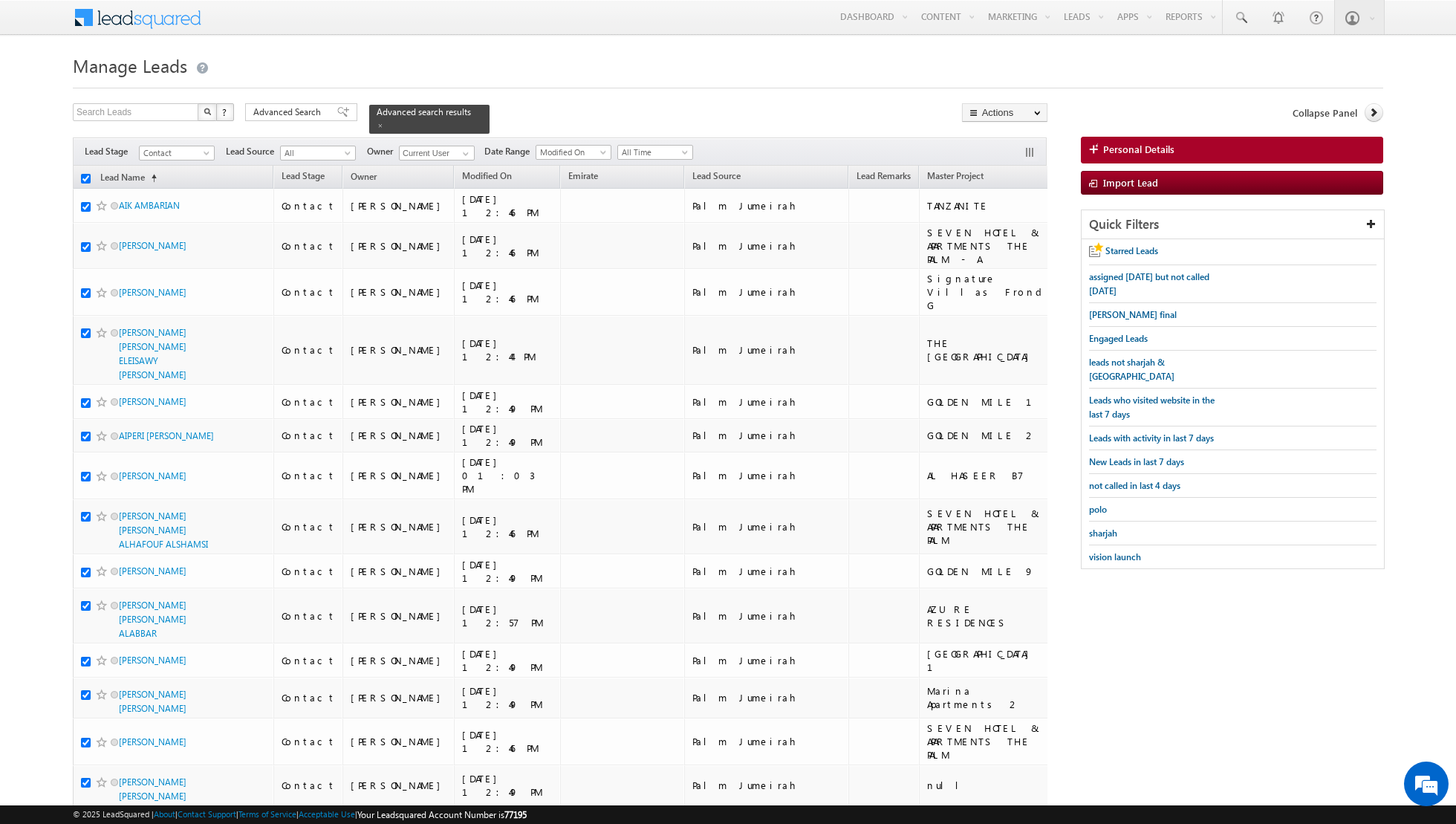
checkbox input "true"
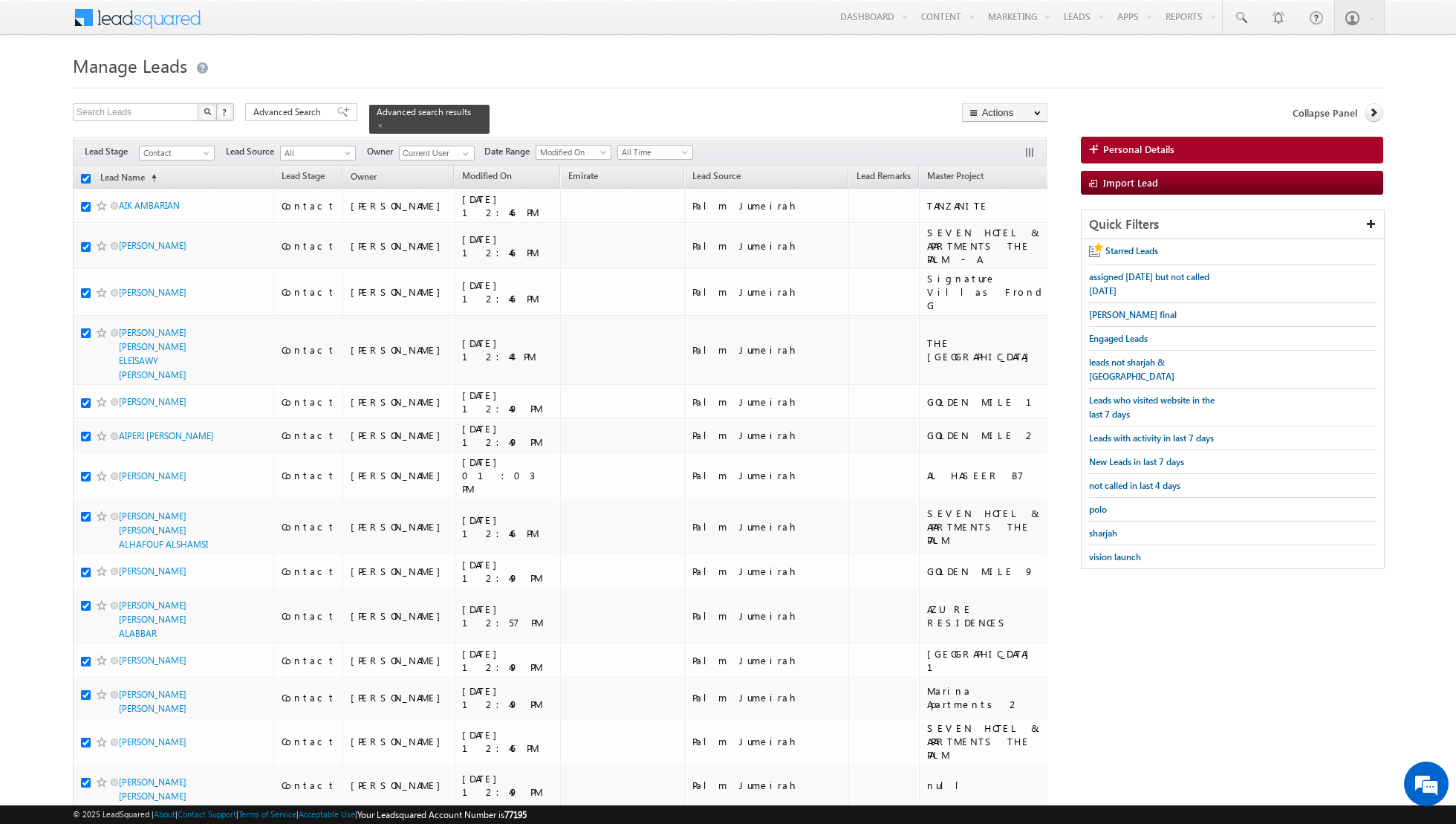
checkbox input "true"
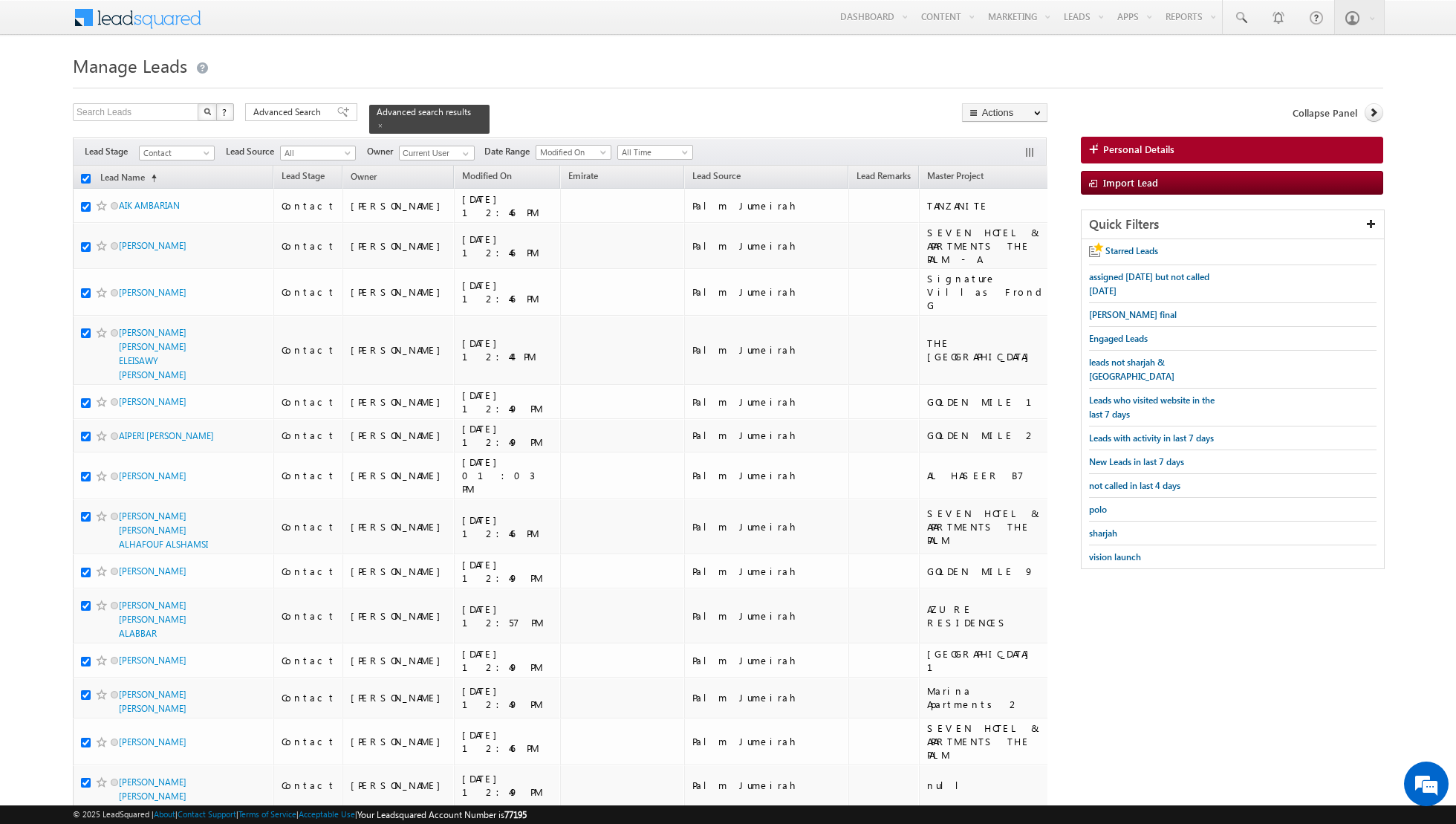
checkbox input "true"
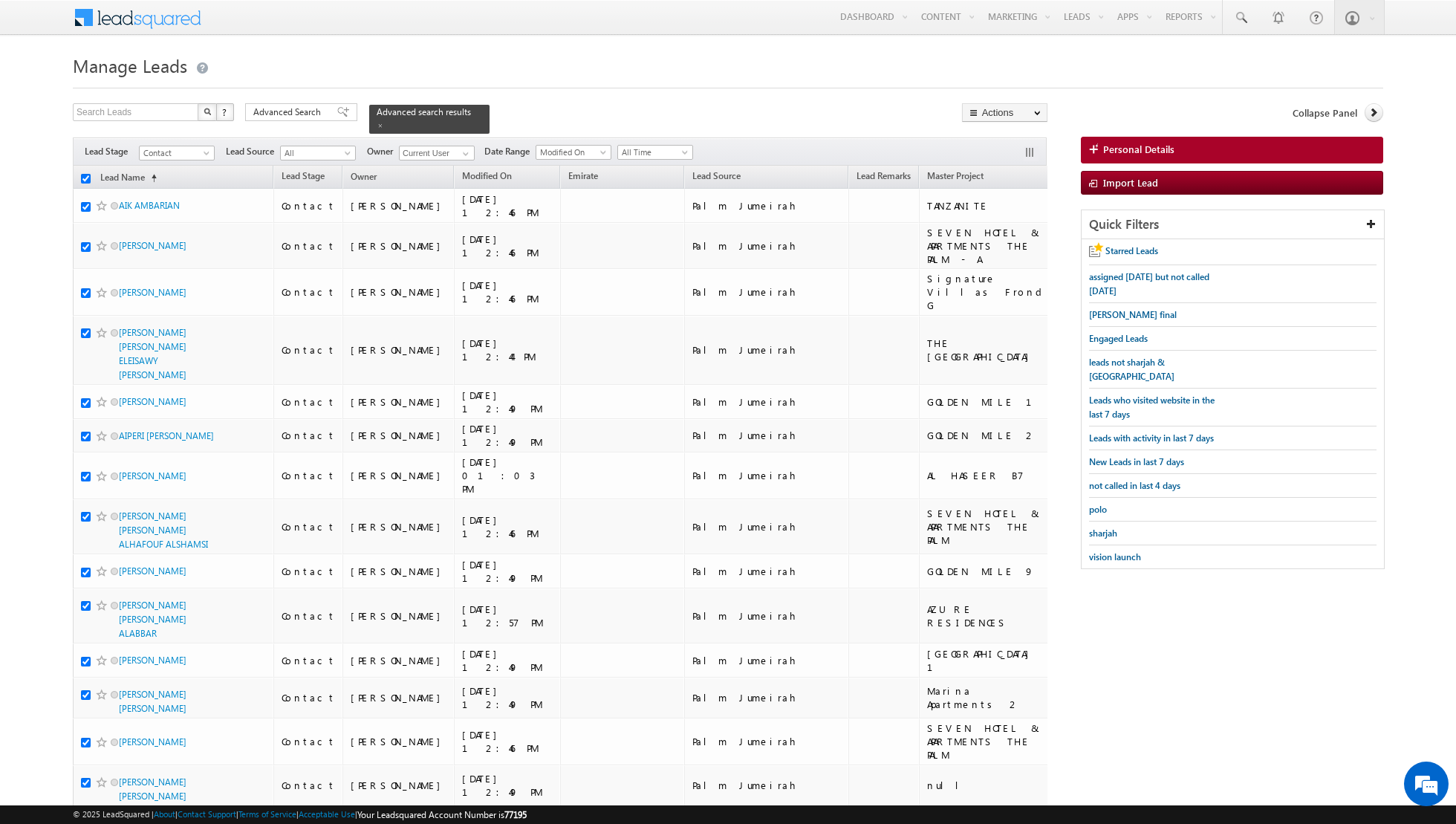
checkbox input "true"
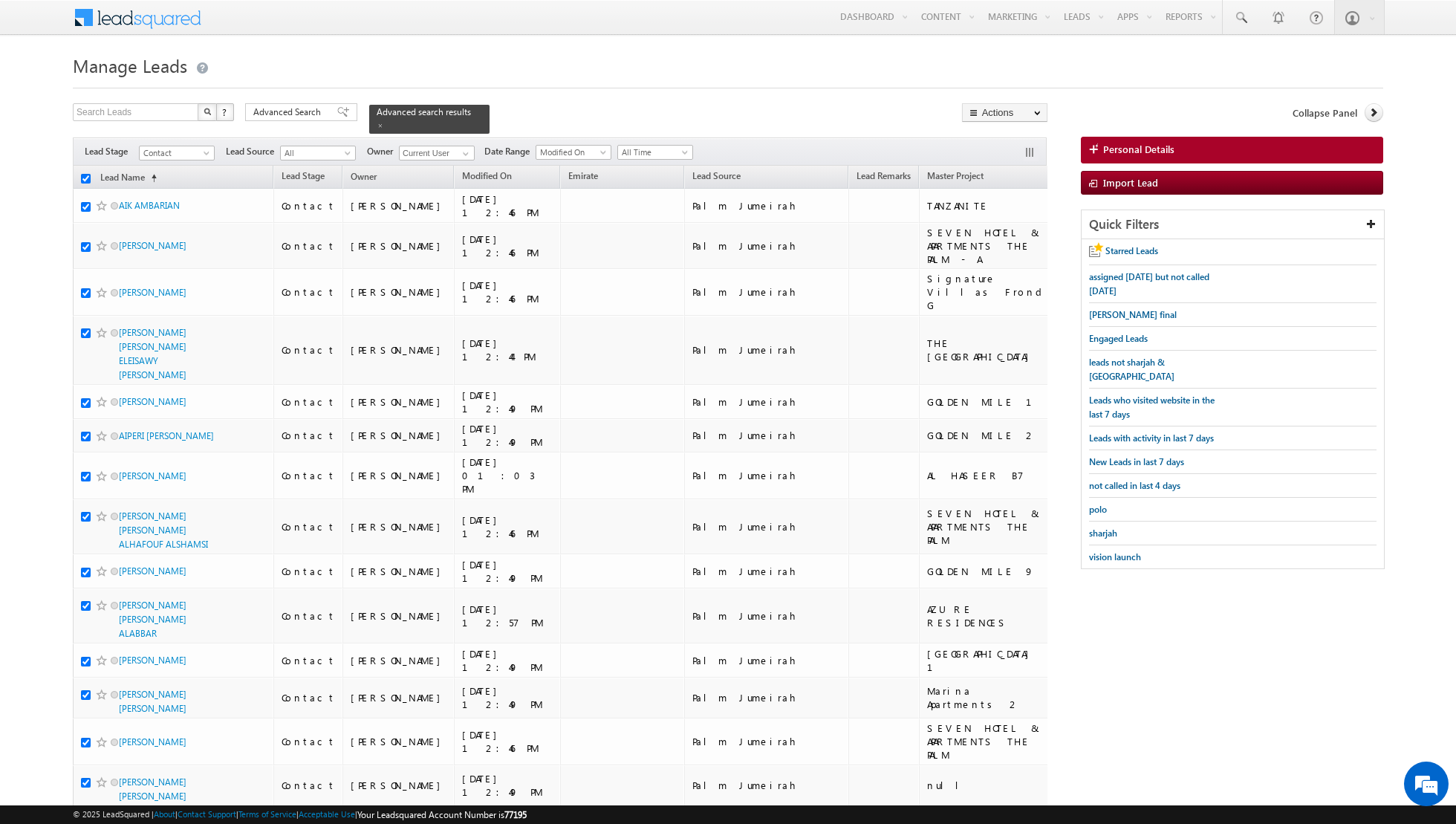
checkbox input "true"
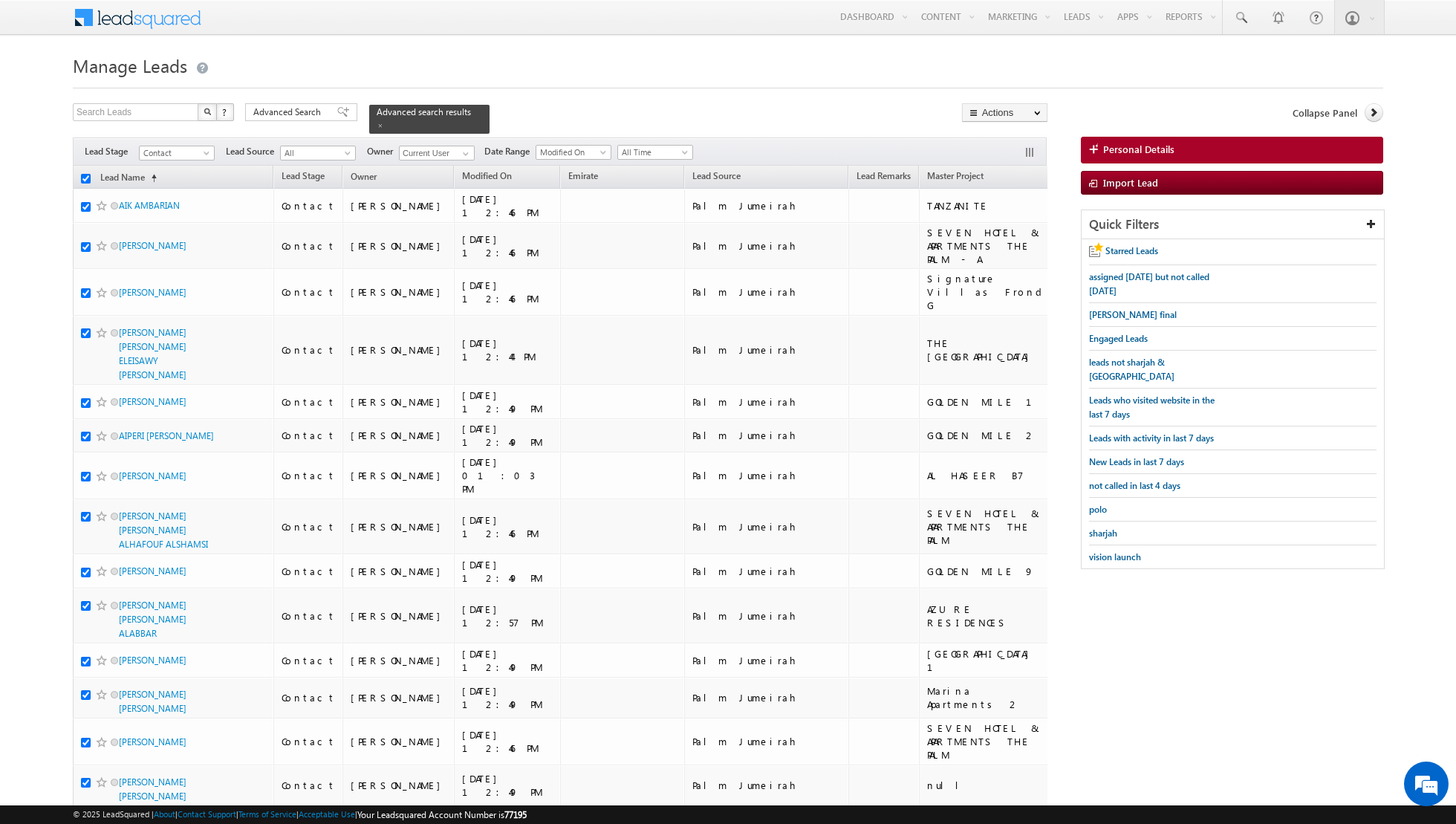
checkbox input "true"
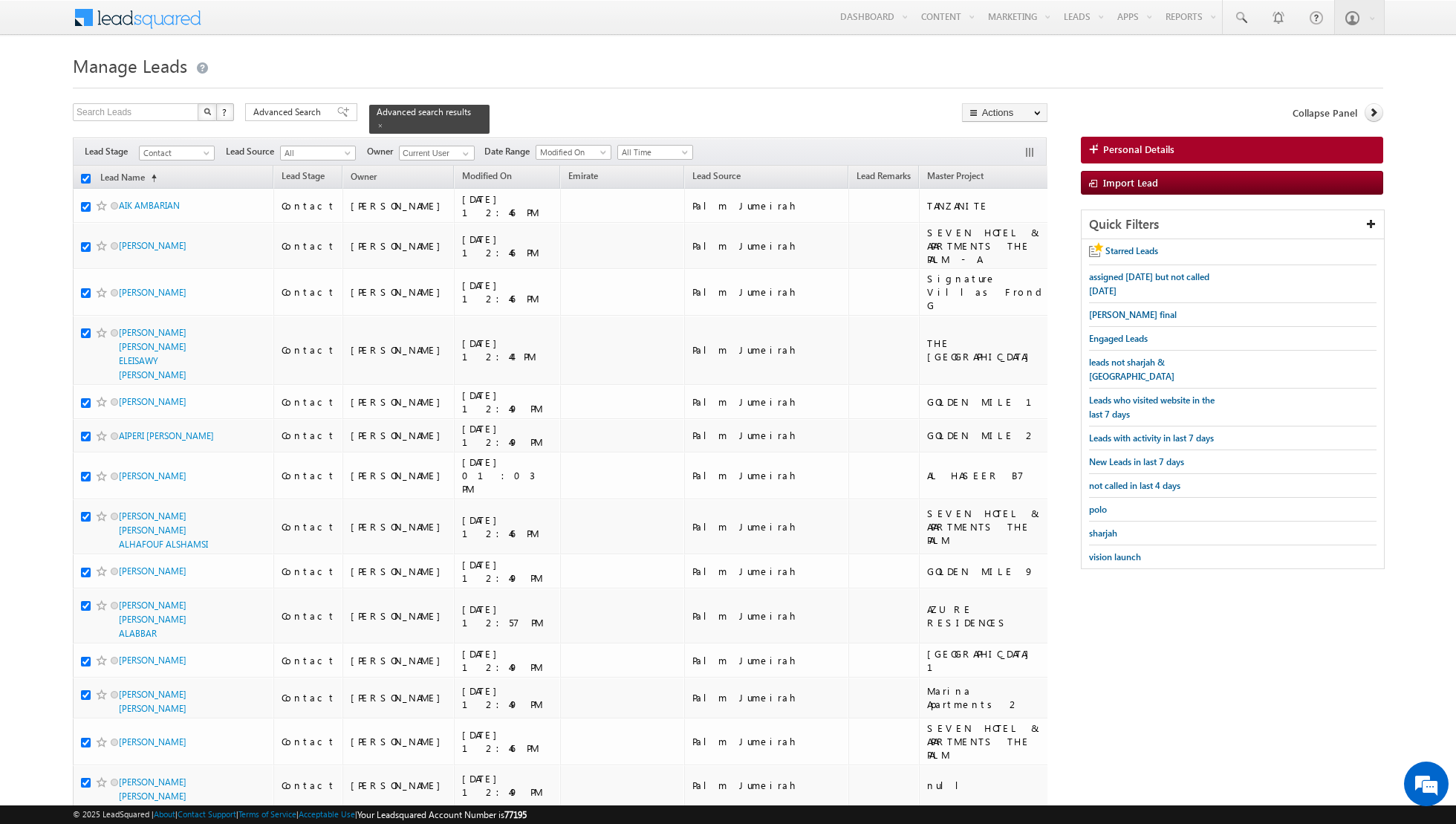
checkbox input "true"
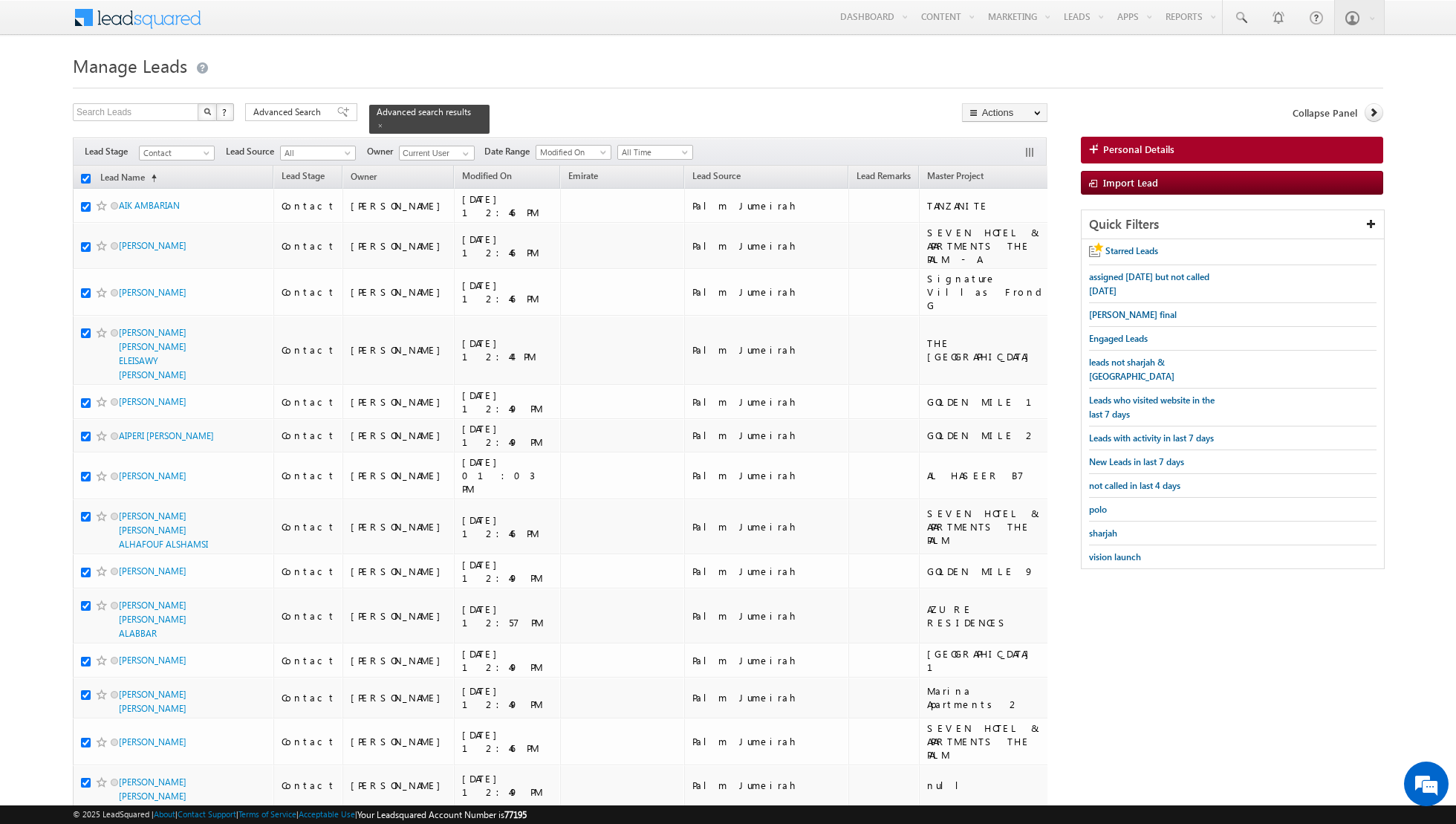
checkbox input "true"
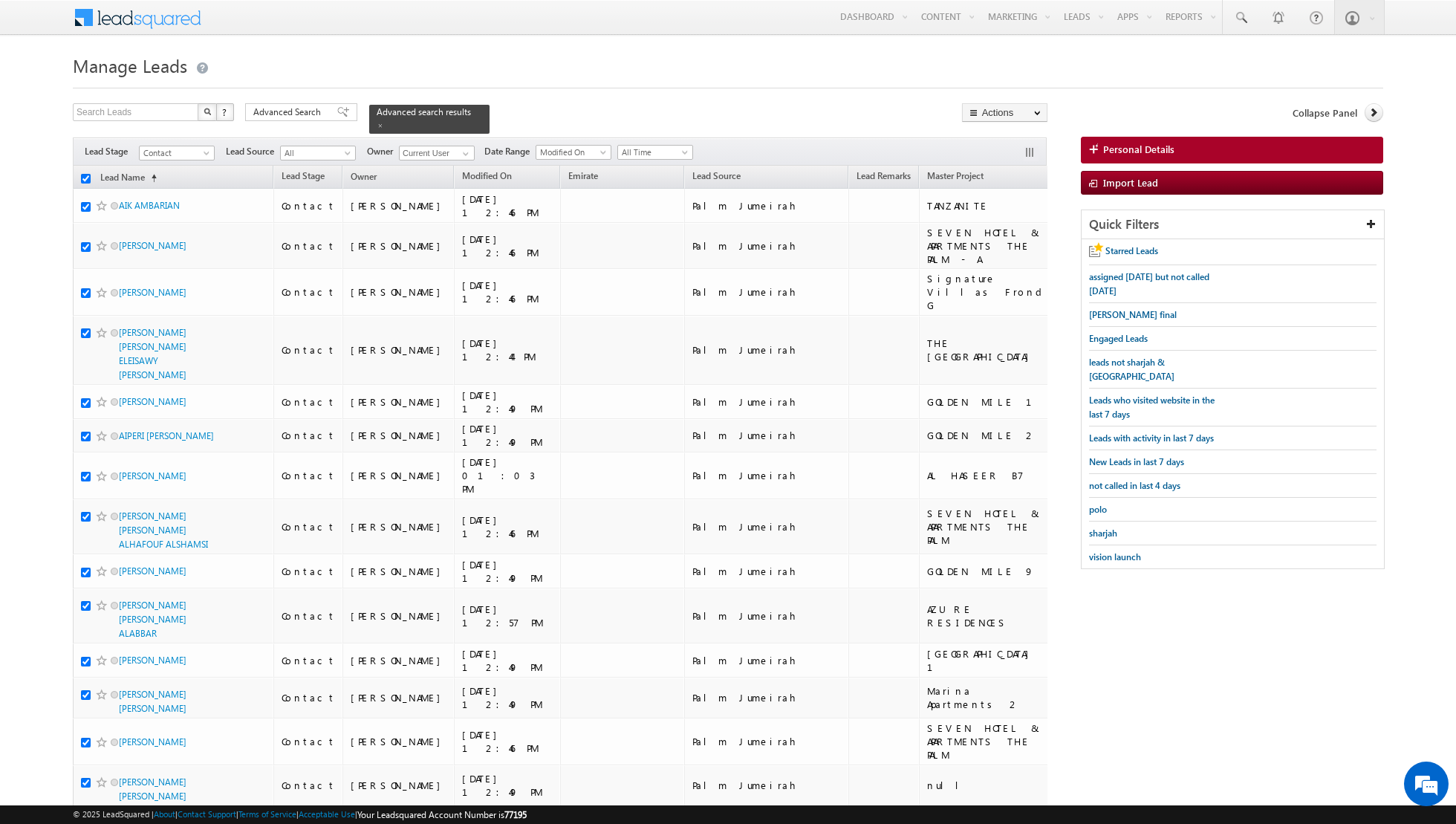
checkbox input "true"
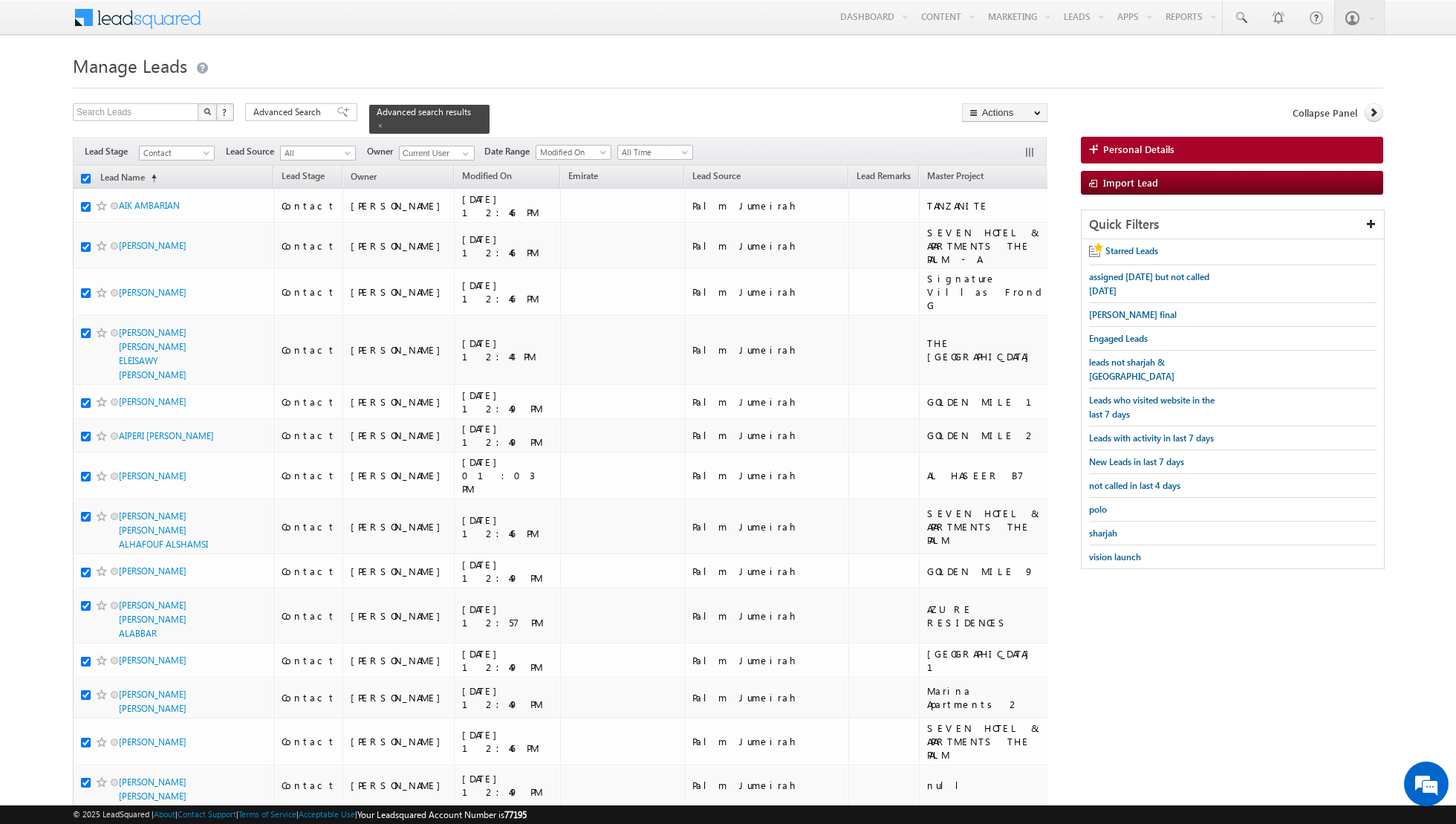
checkbox input "true"
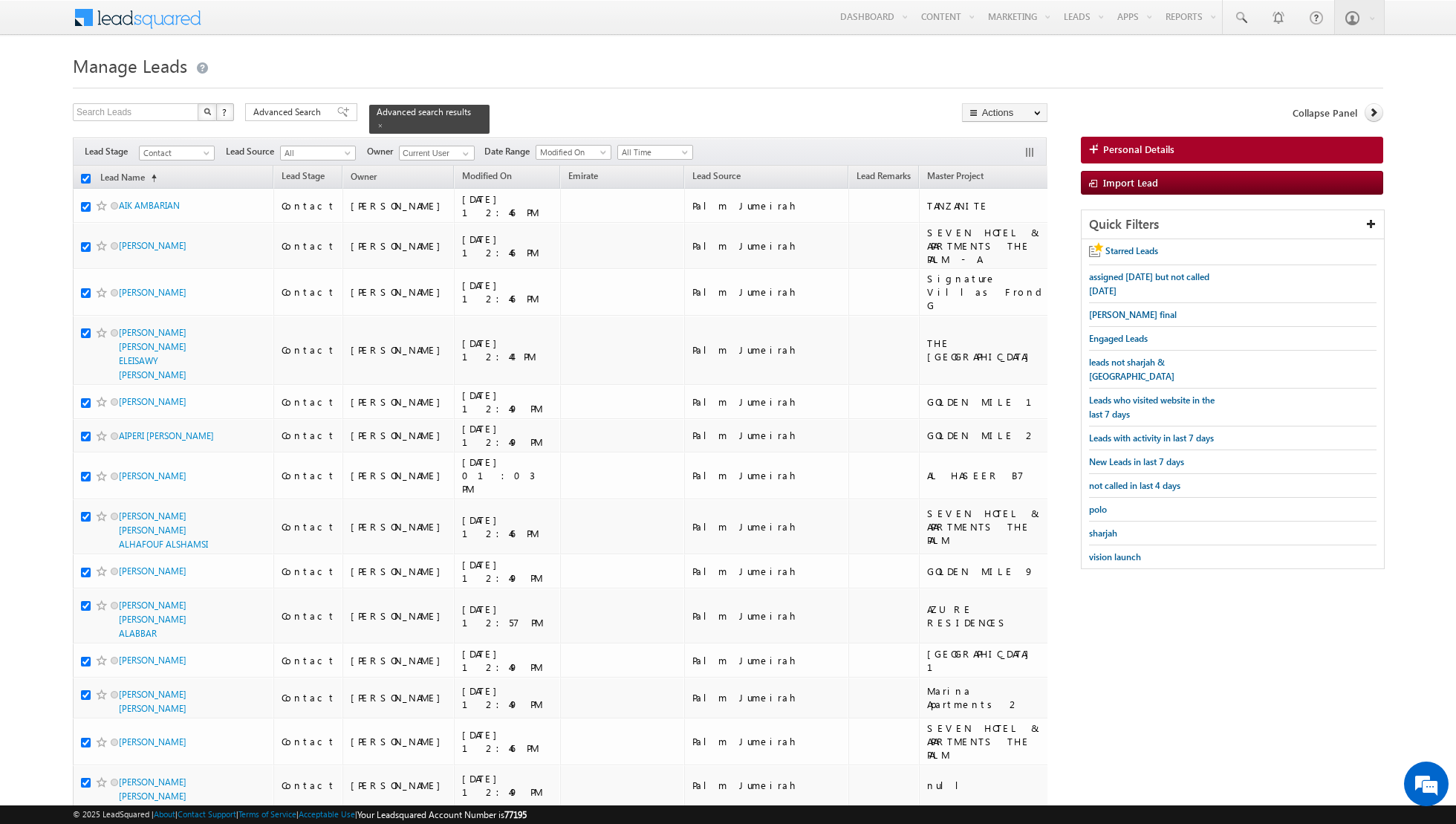
checkbox input "true"
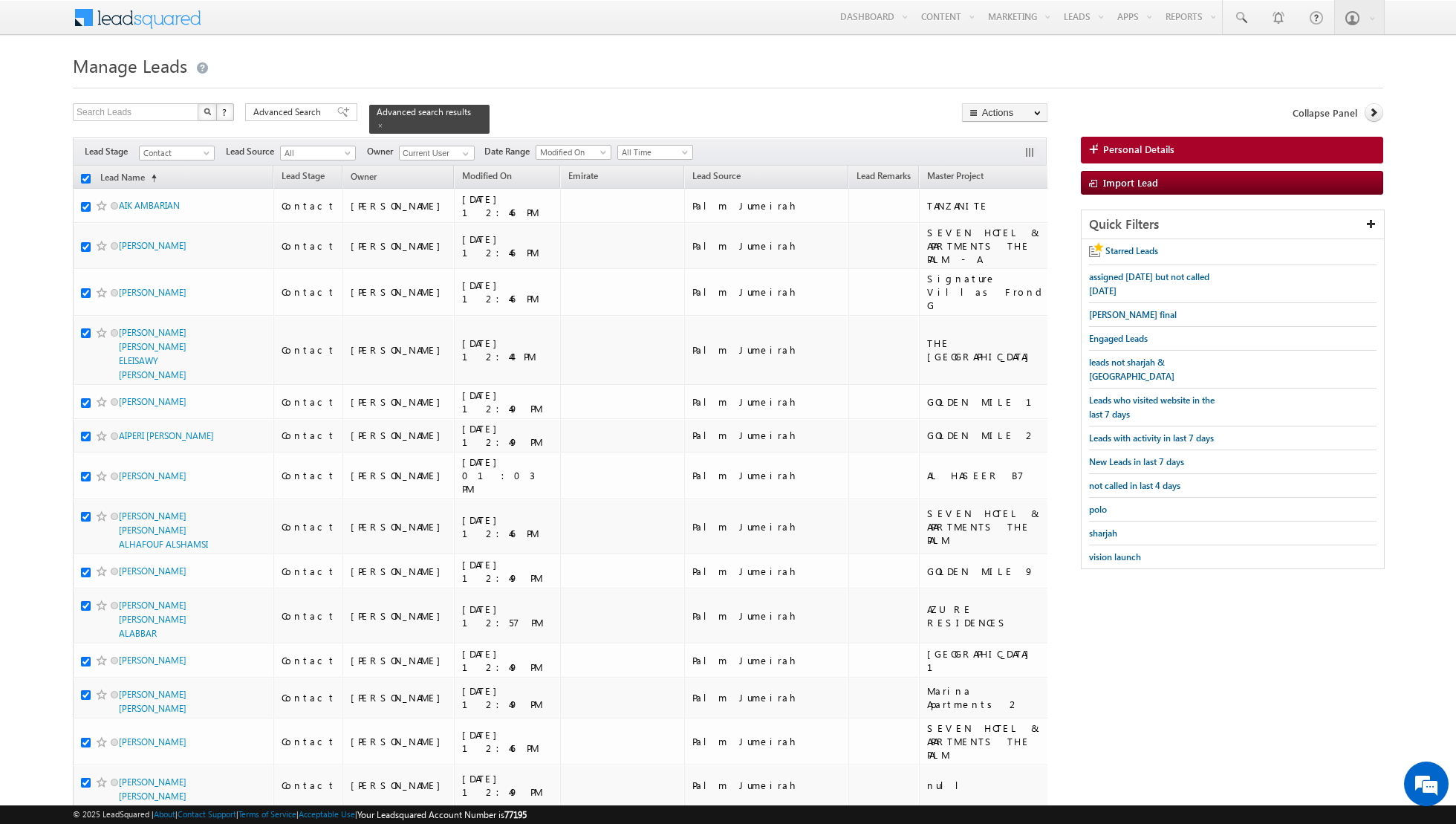
checkbox input "true"
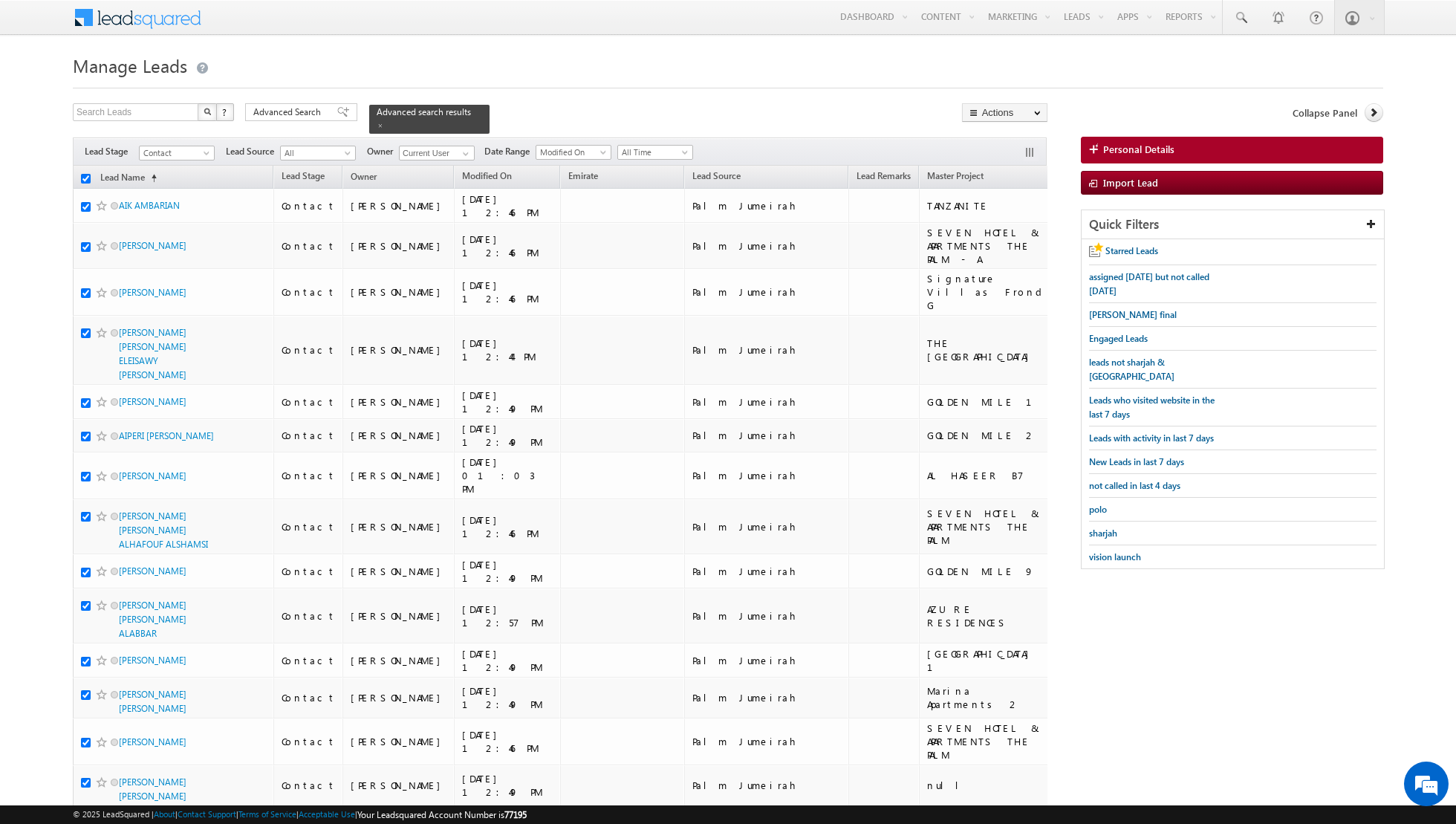
checkbox input "true"
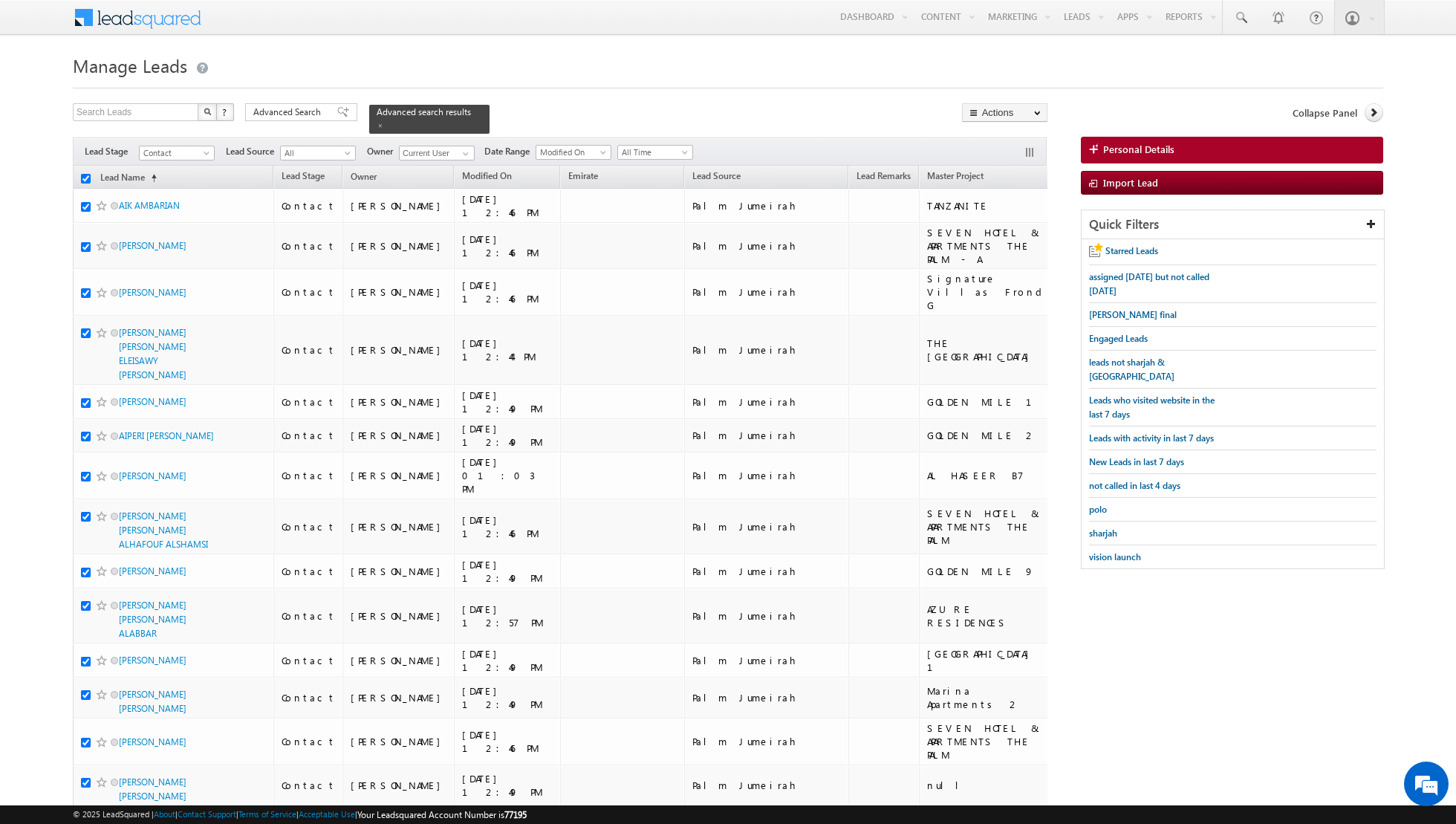
checkbox input "true"
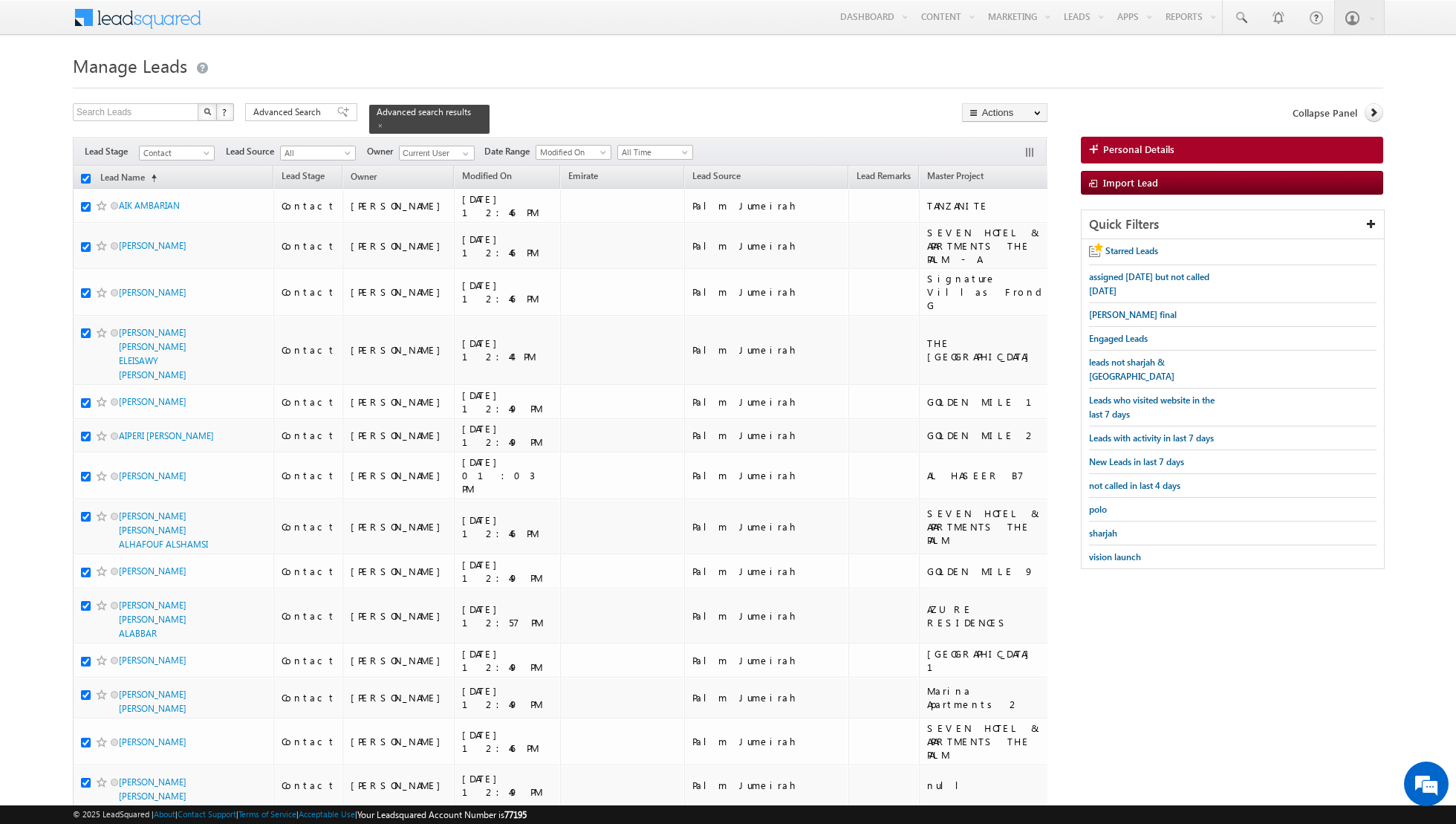
checkbox input "true"
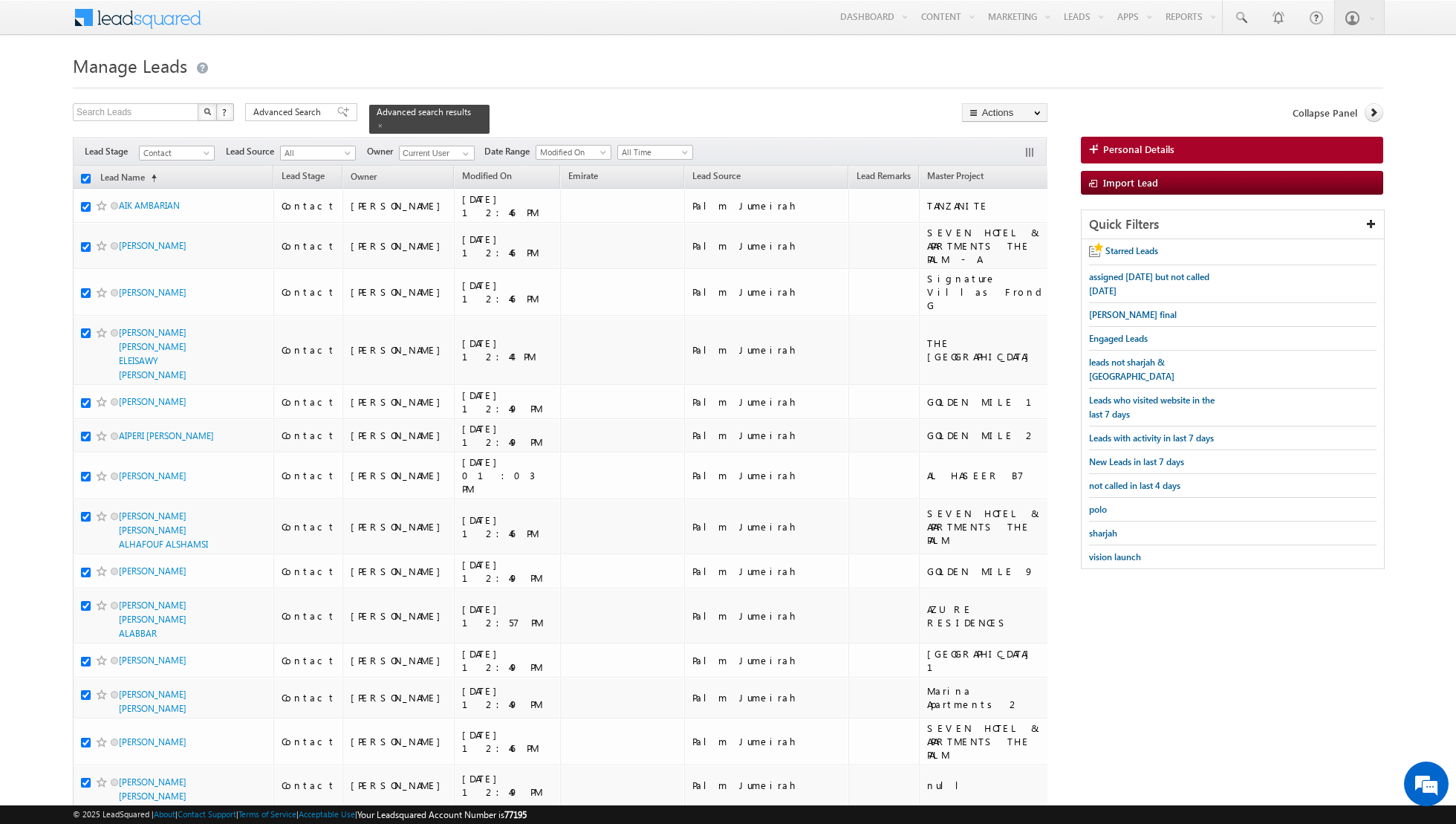
checkbox input "true"
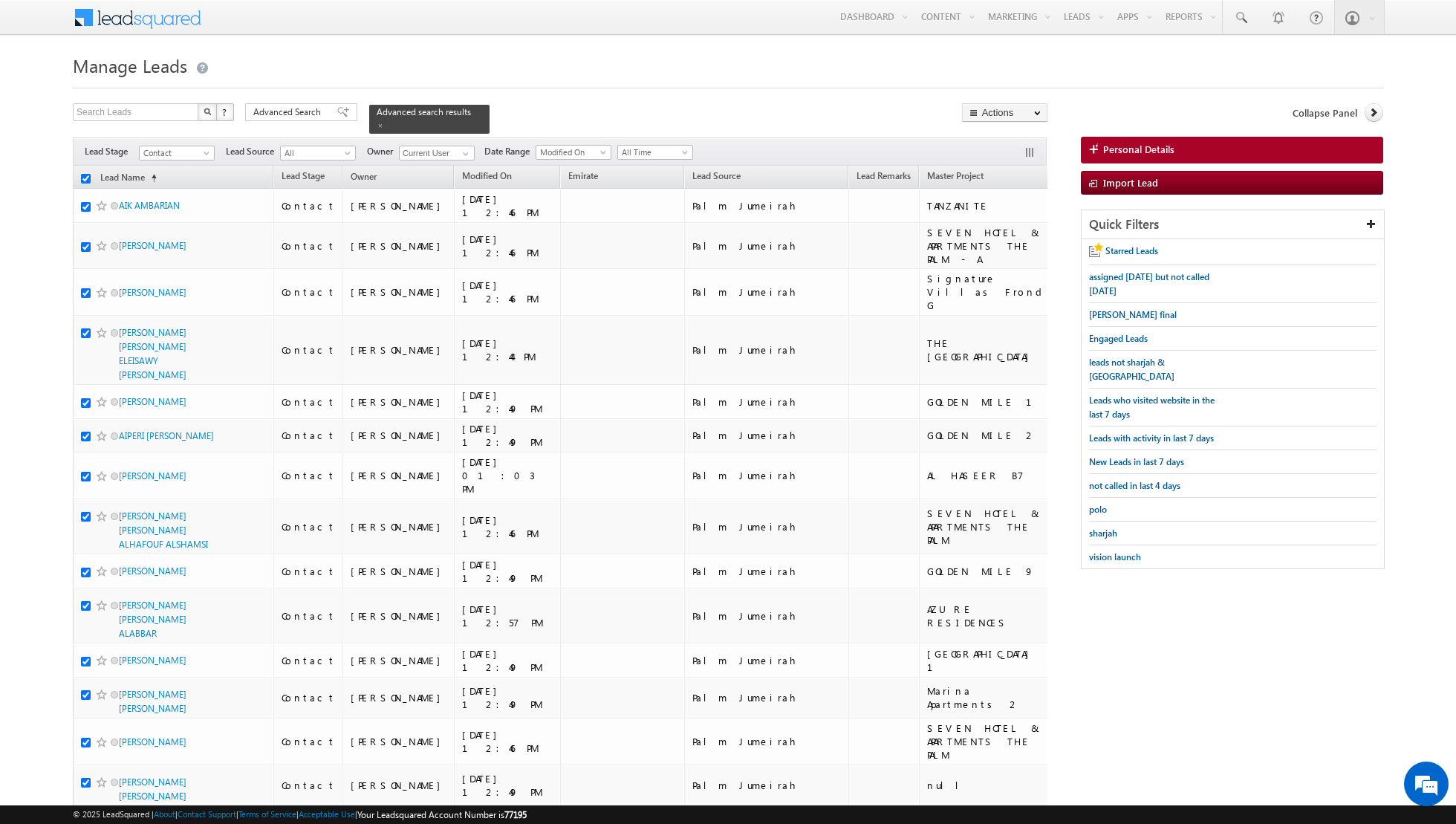
checkbox input "true"
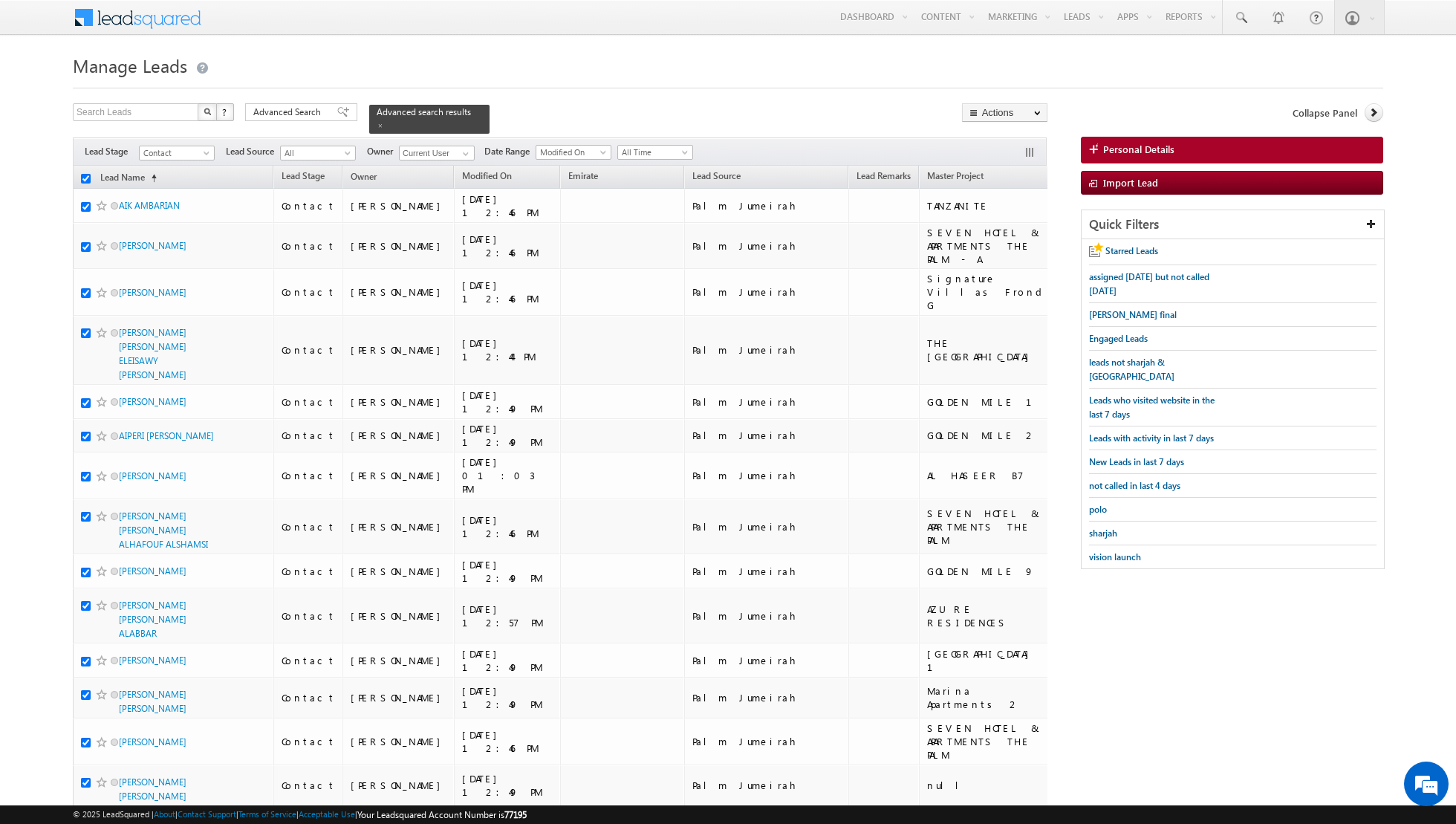
checkbox input "true"
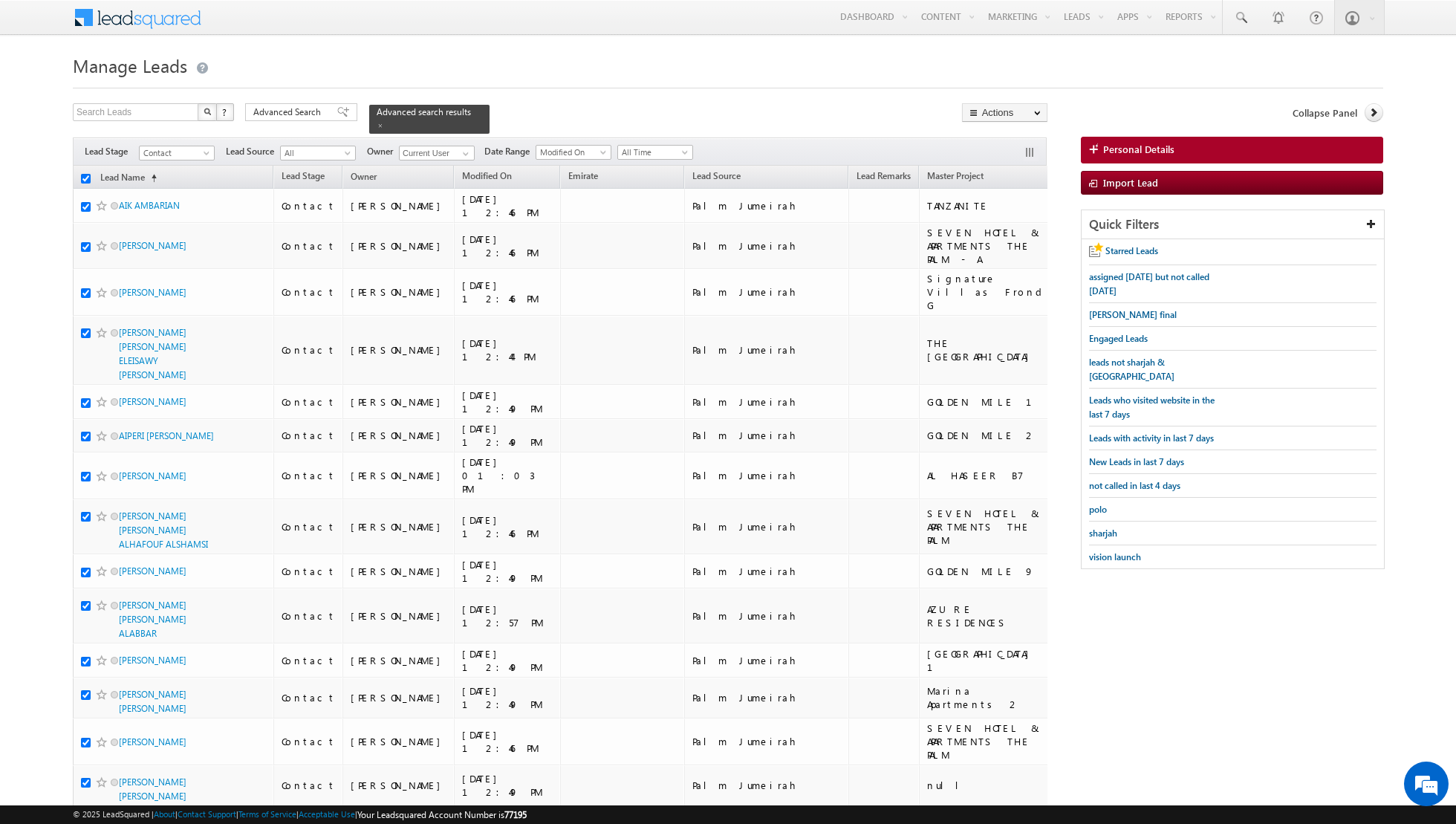
checkbox input "true"
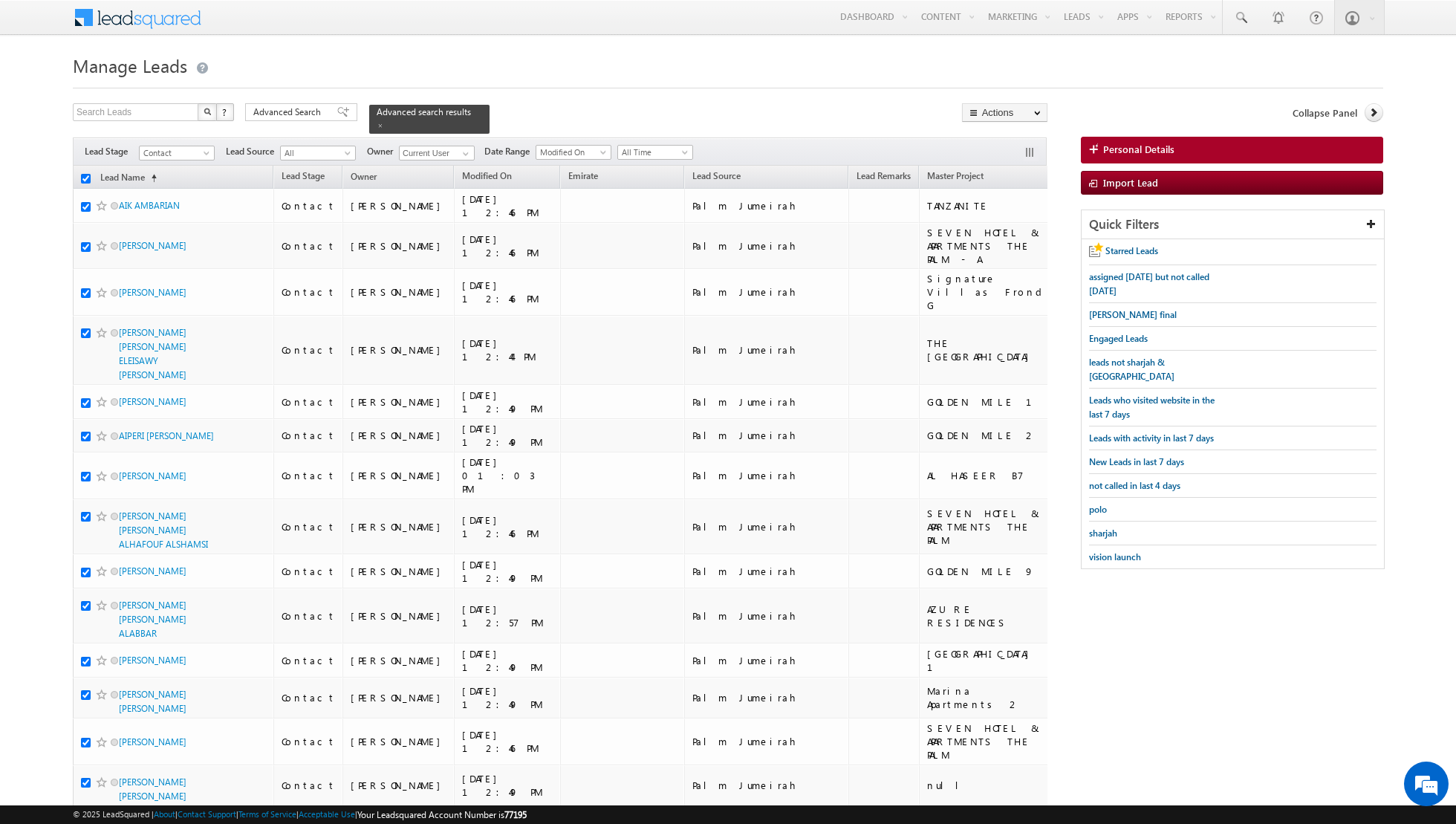
checkbox input "true"
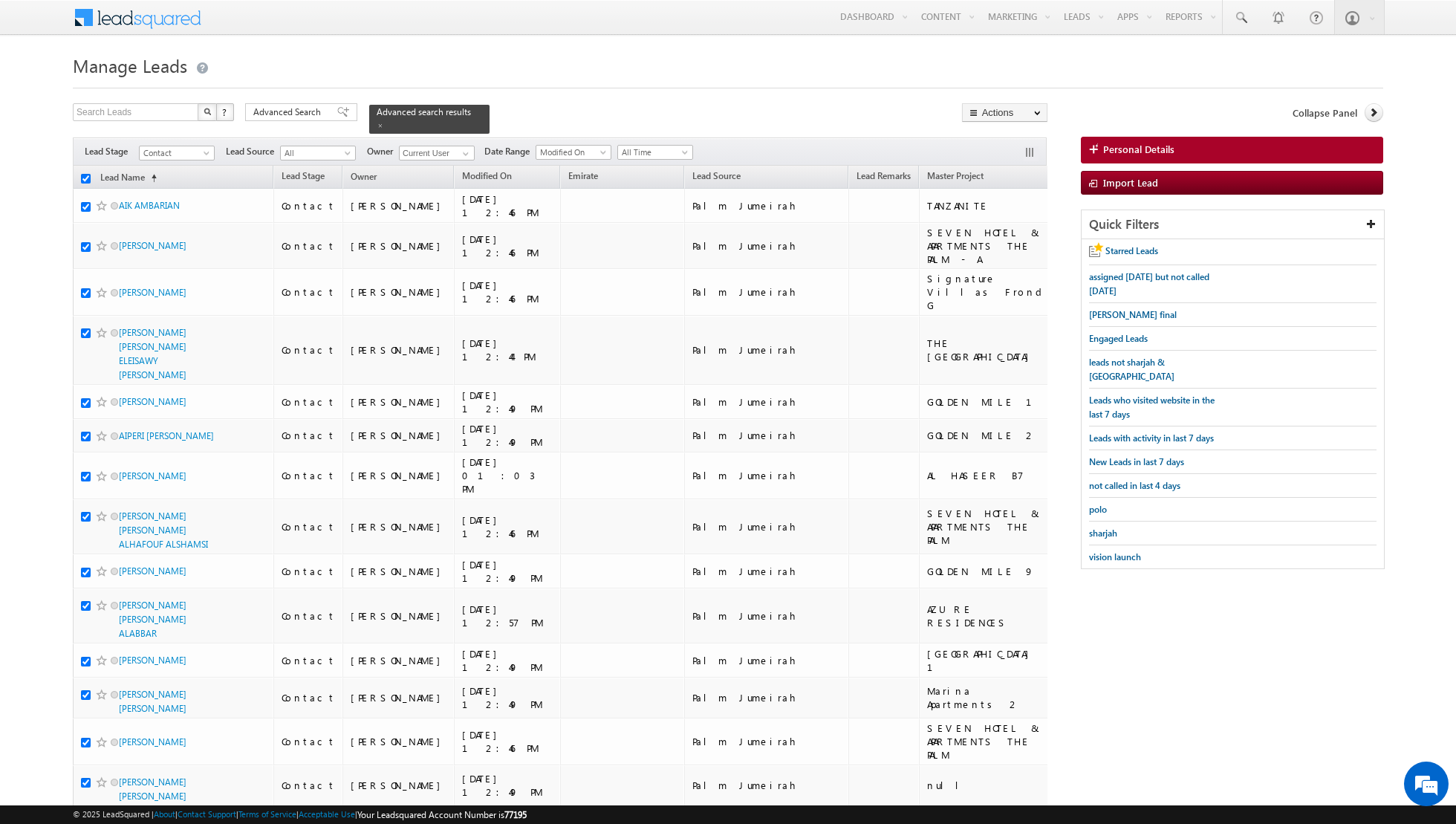
checkbox input "true"
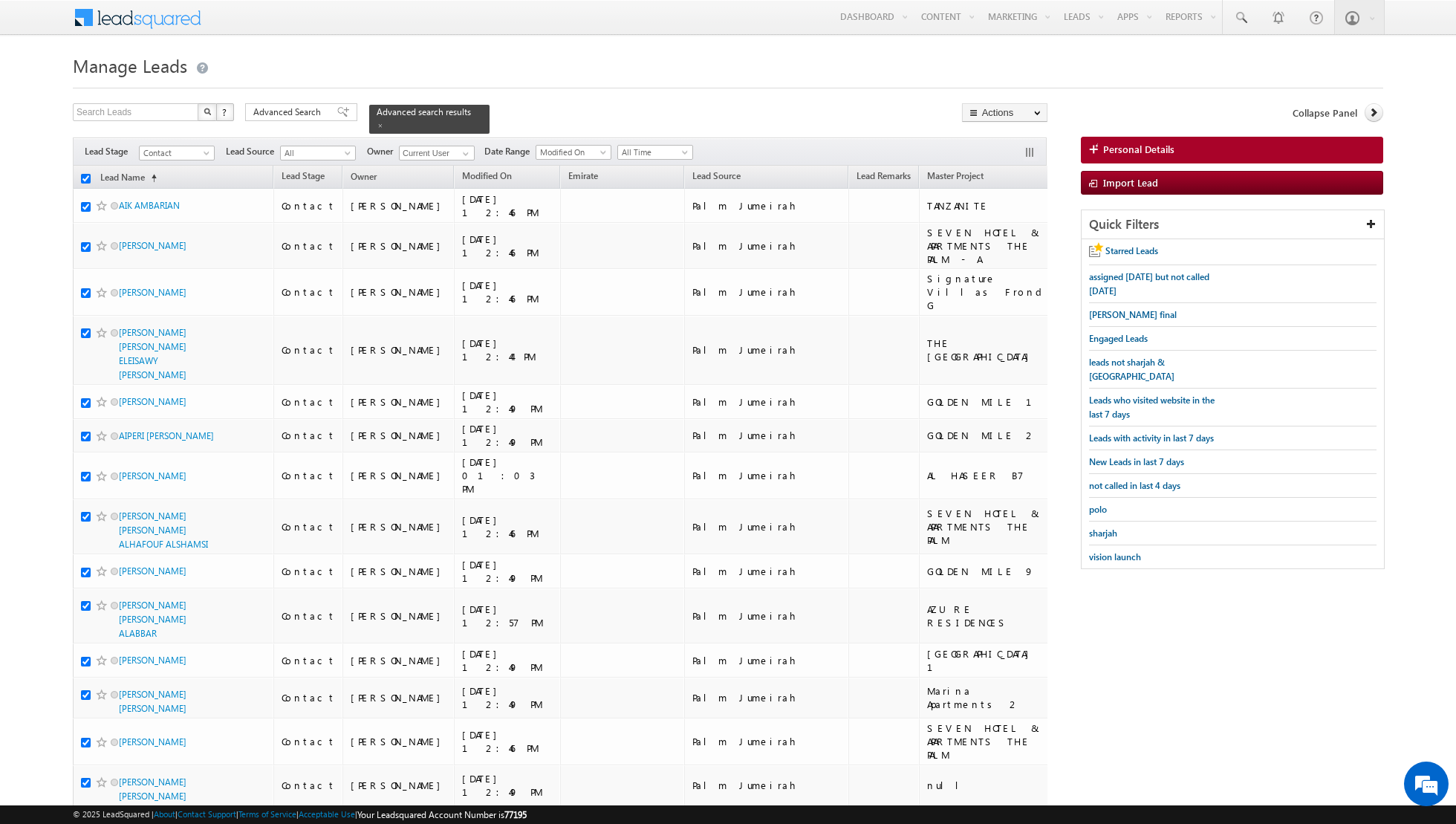
checkbox input "true"
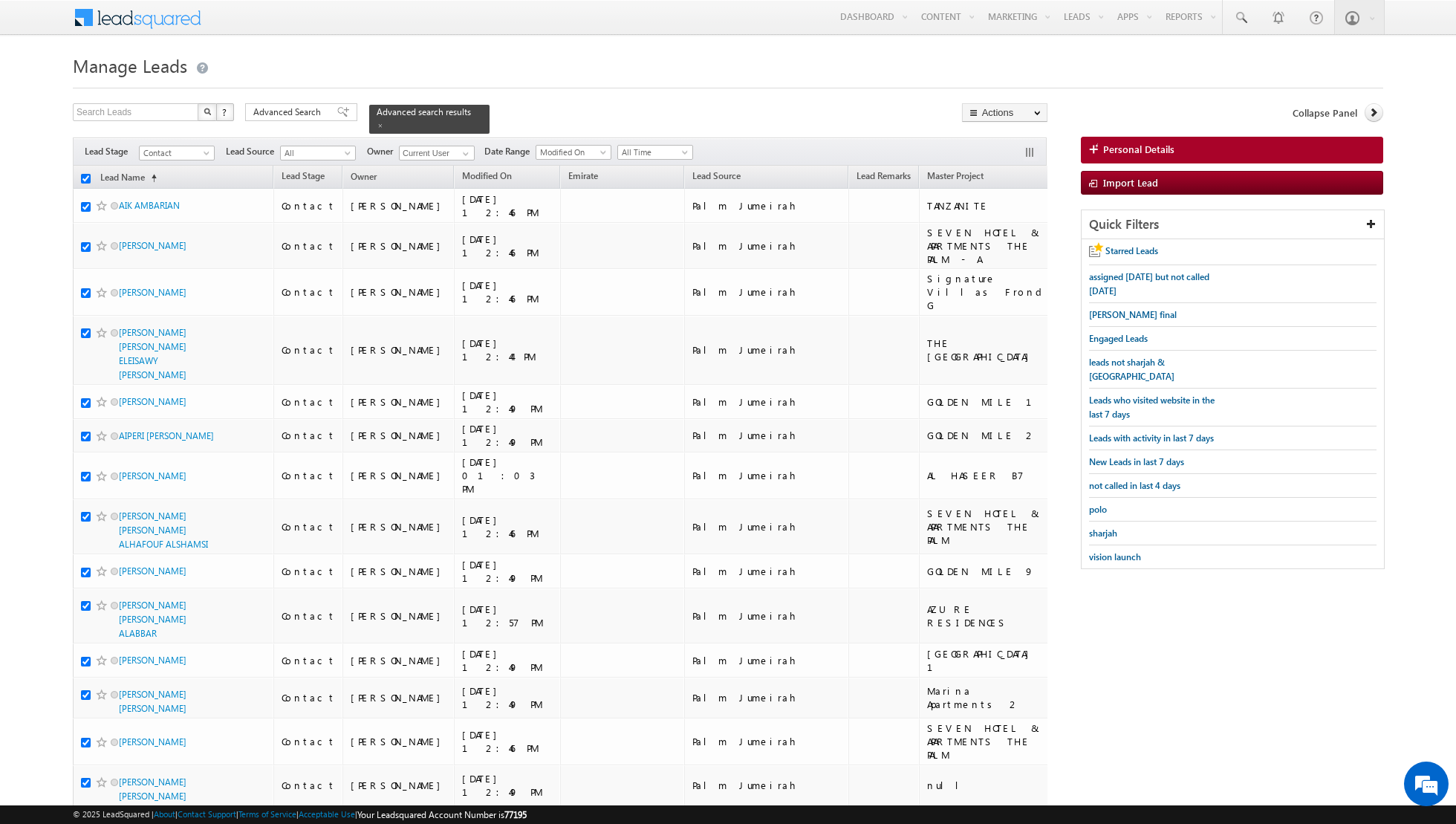
checkbox input "true"
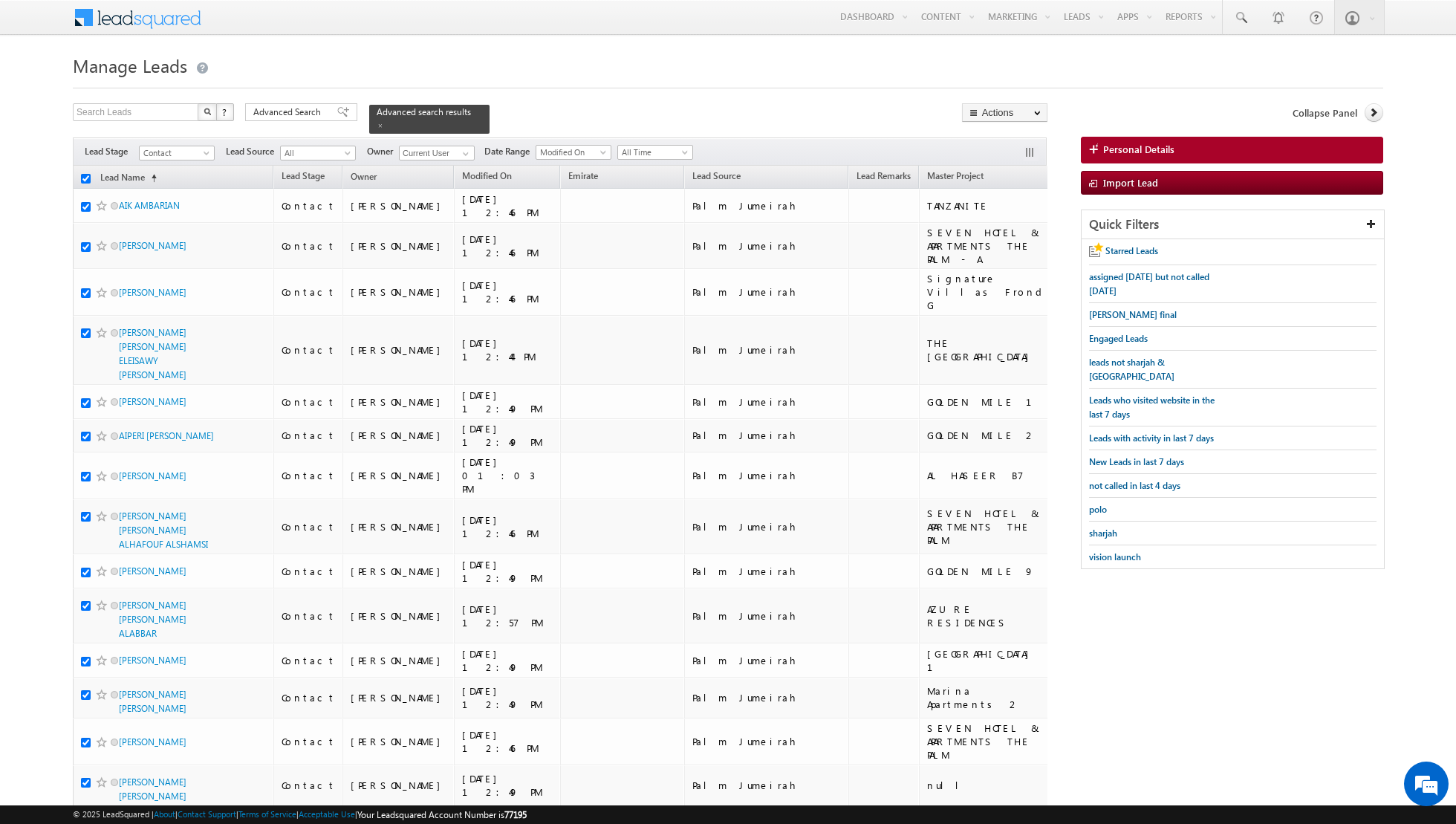
checkbox input "true"
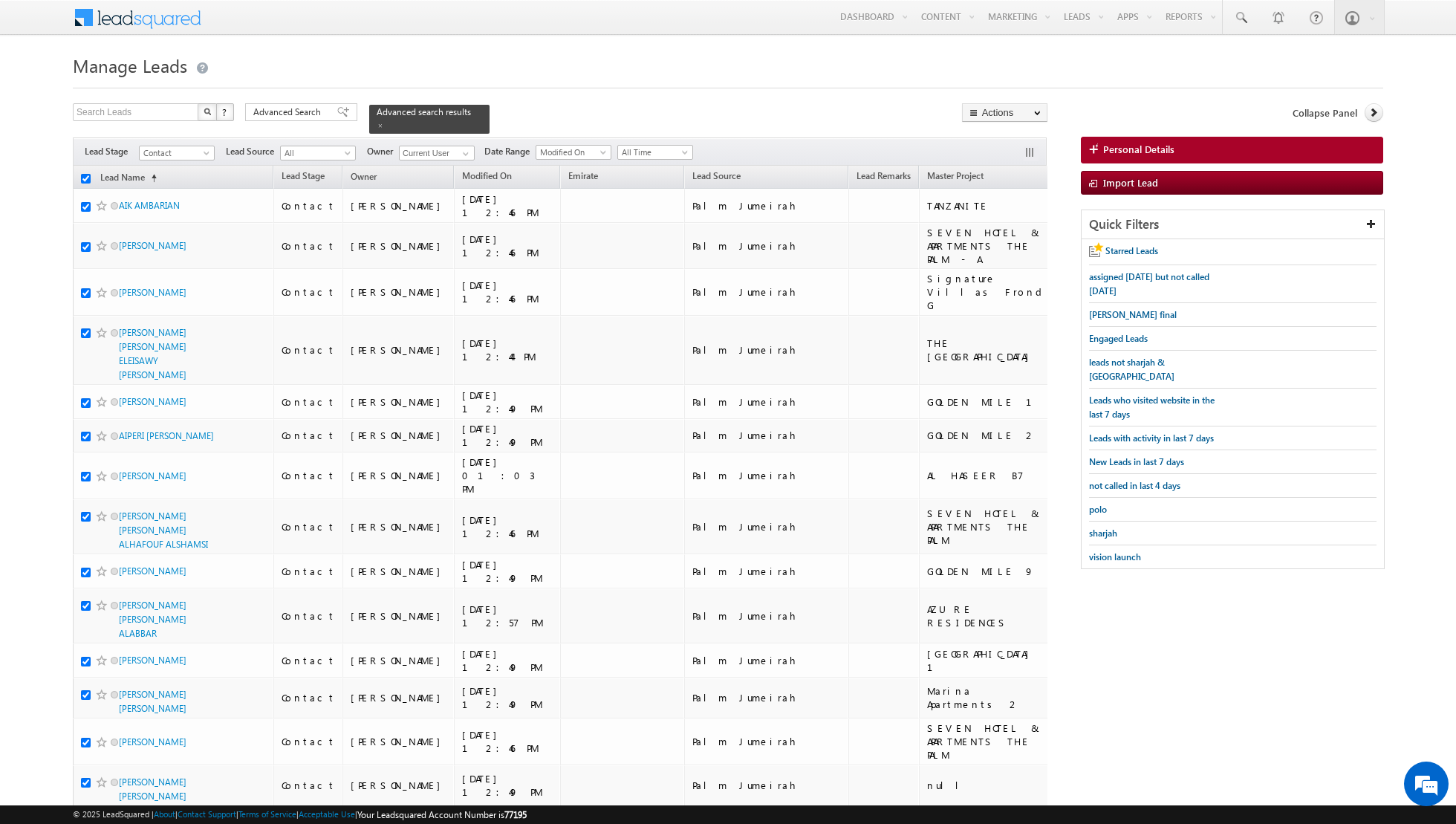
checkbox input "true"
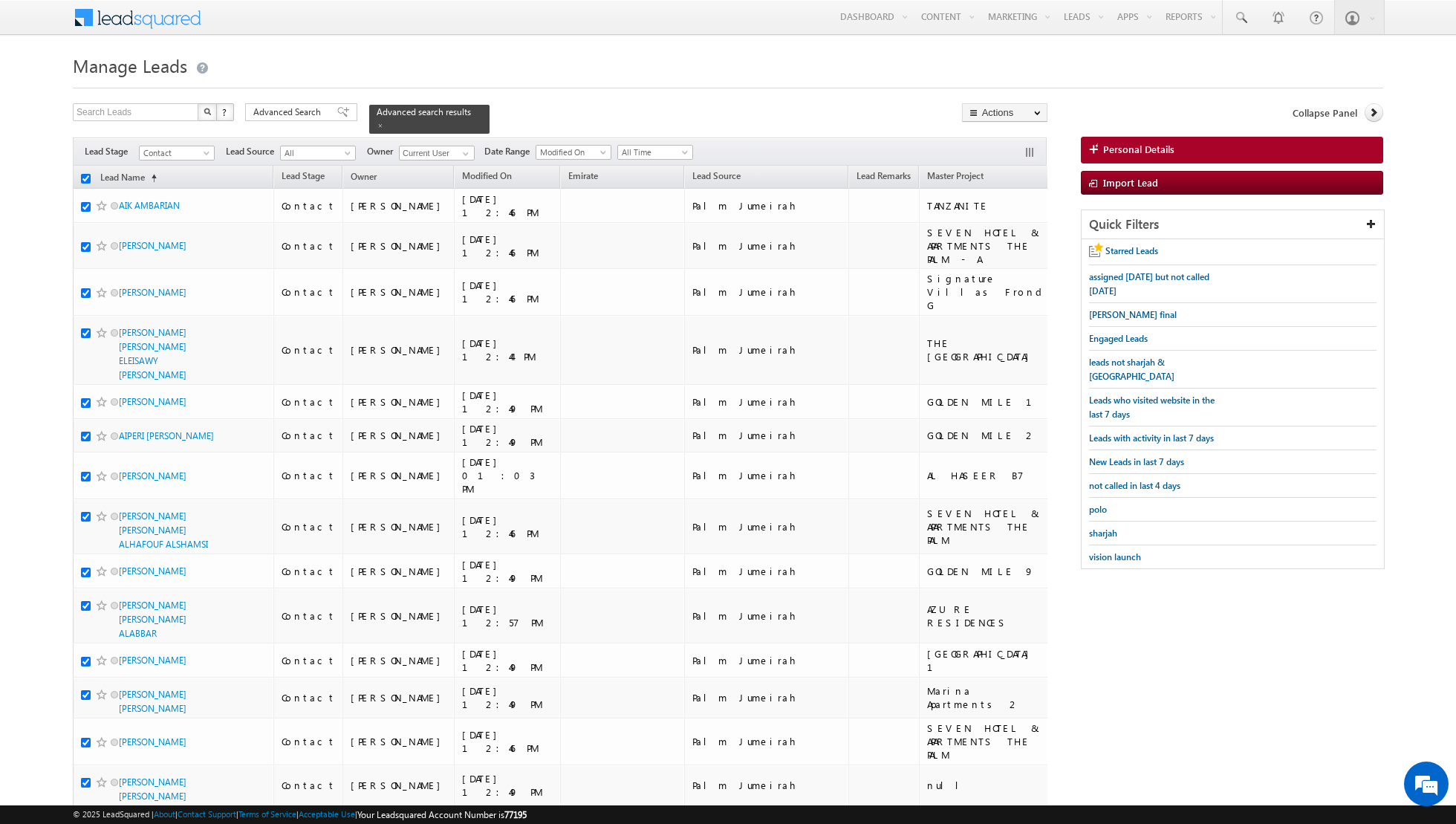
checkbox input "true"
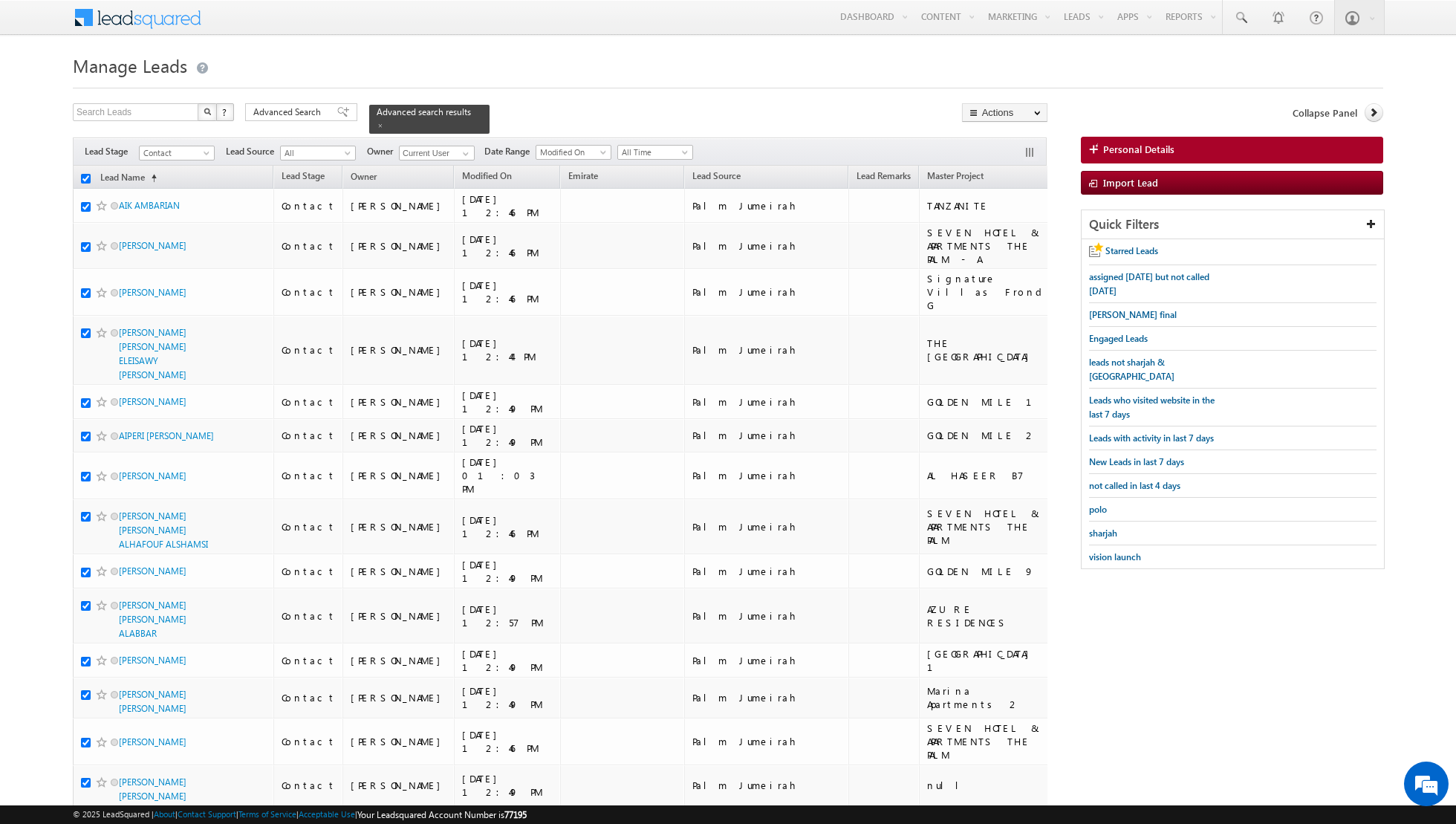
checkbox input "true"
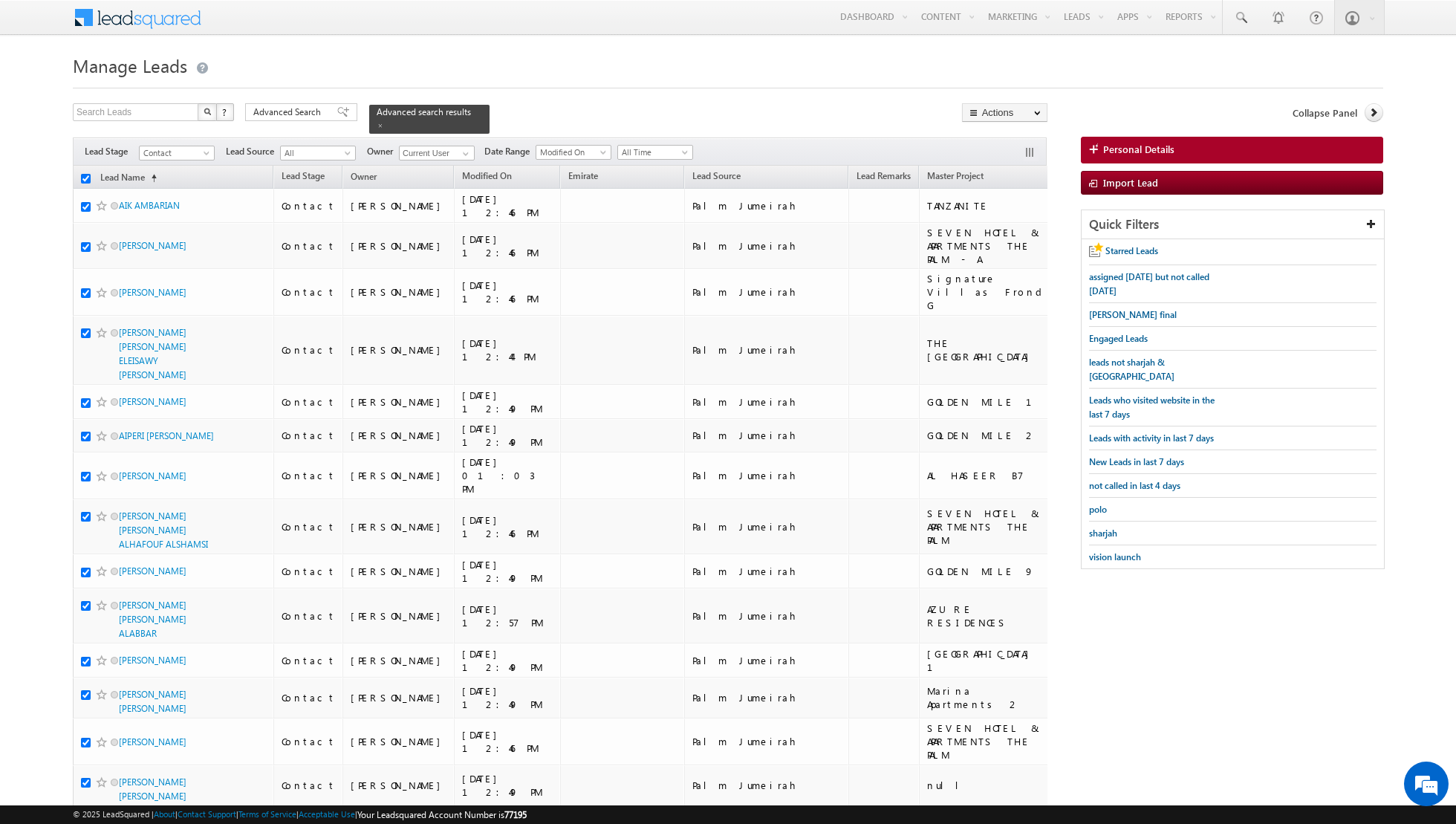
checkbox input "true"
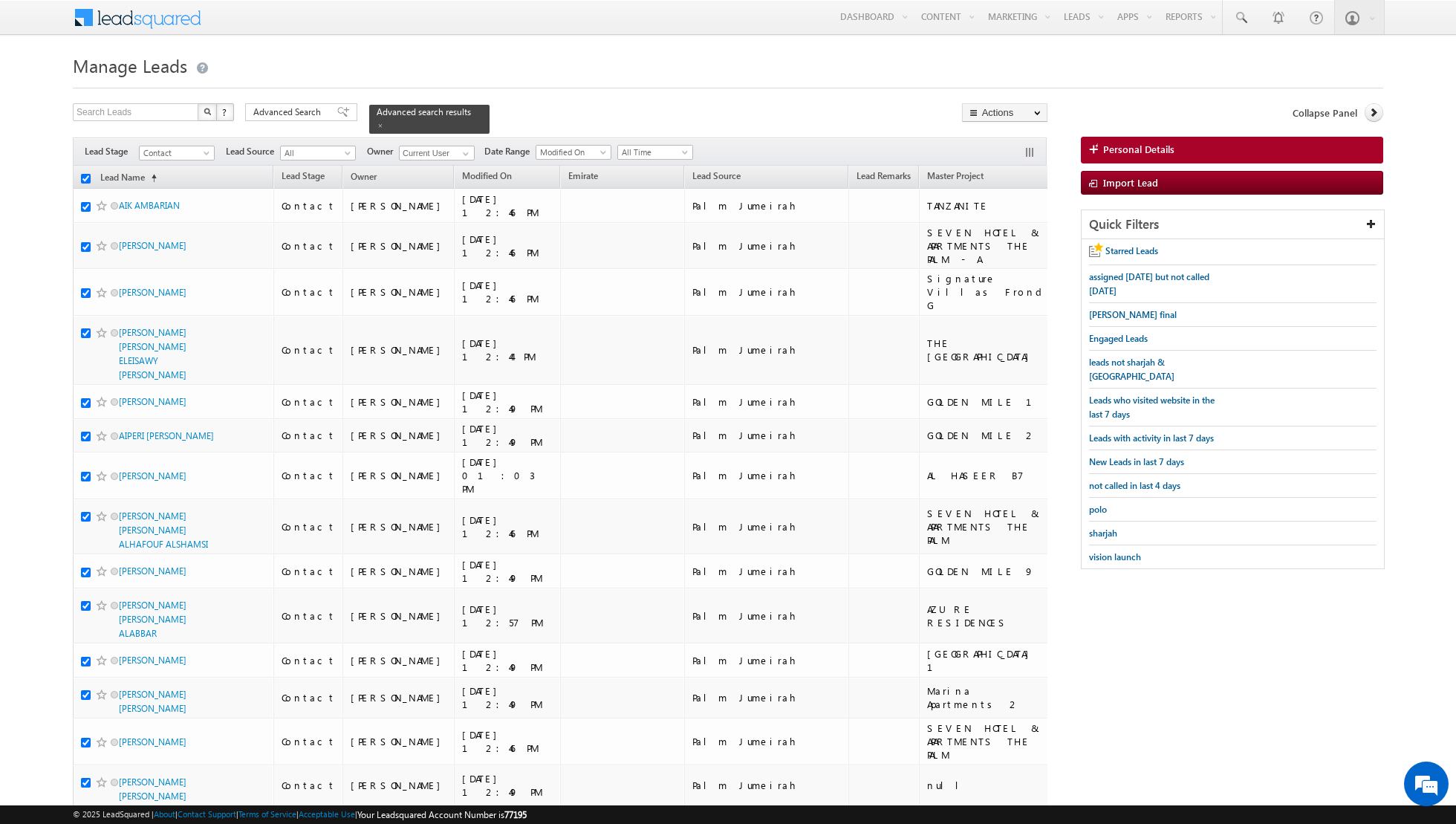
checkbox input "true"
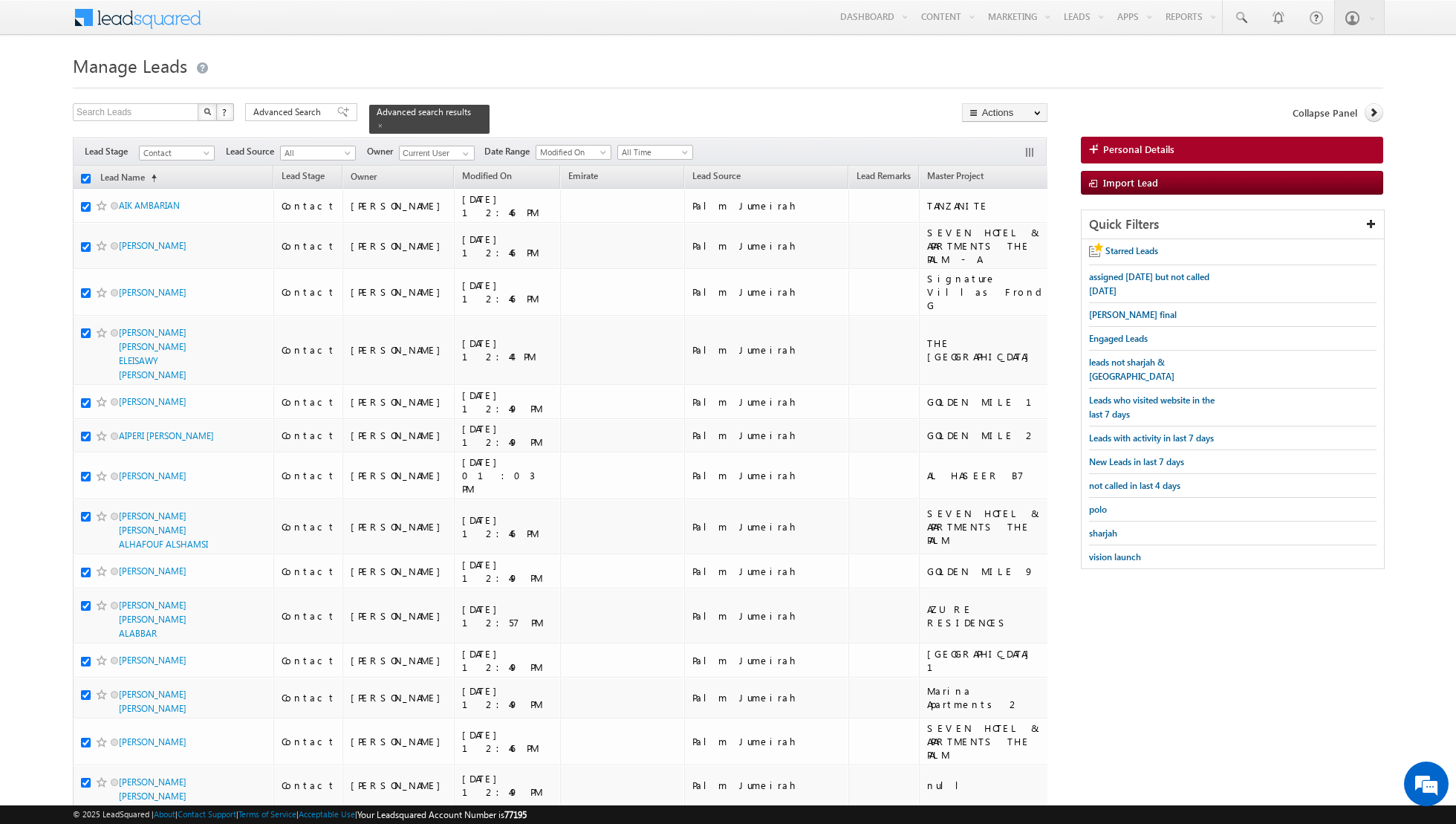
checkbox input "true"
click at [985, 241] on link "Change Owner" at bounding box center [1004, 240] width 84 height 18
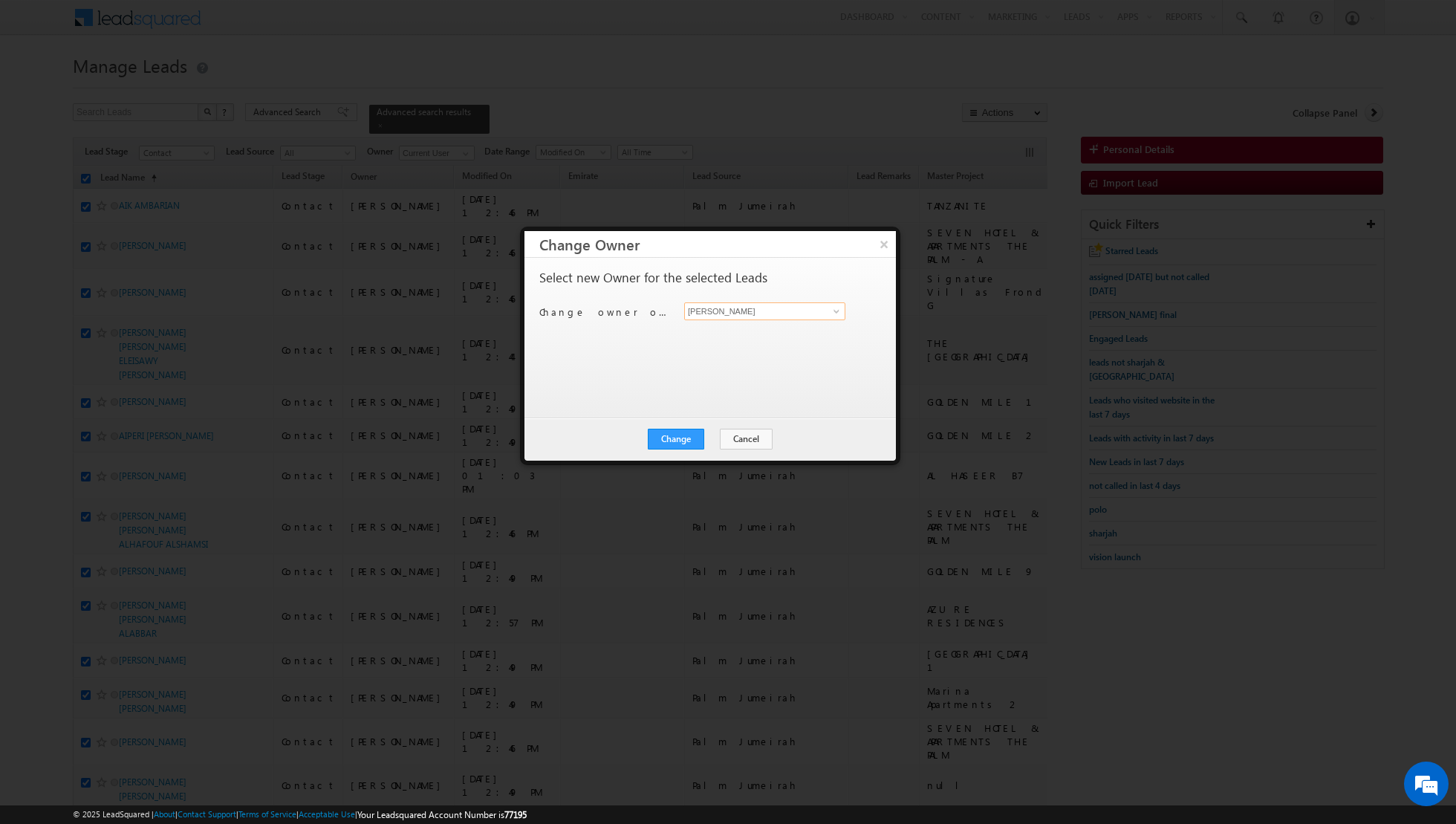
click at [820, 311] on input "[PERSON_NAME]" at bounding box center [765, 311] width 161 height 18
click at [752, 372] on link "[PERSON_NAME] [EMAIL_ADDRESS][PERSON_NAME][DOMAIN_NAME]" at bounding box center [765, 386] width 161 height 29
click at [675, 438] on button "Change" at bounding box center [676, 439] width 56 height 21
click at [717, 436] on button "Close" at bounding box center [713, 439] width 47 height 21
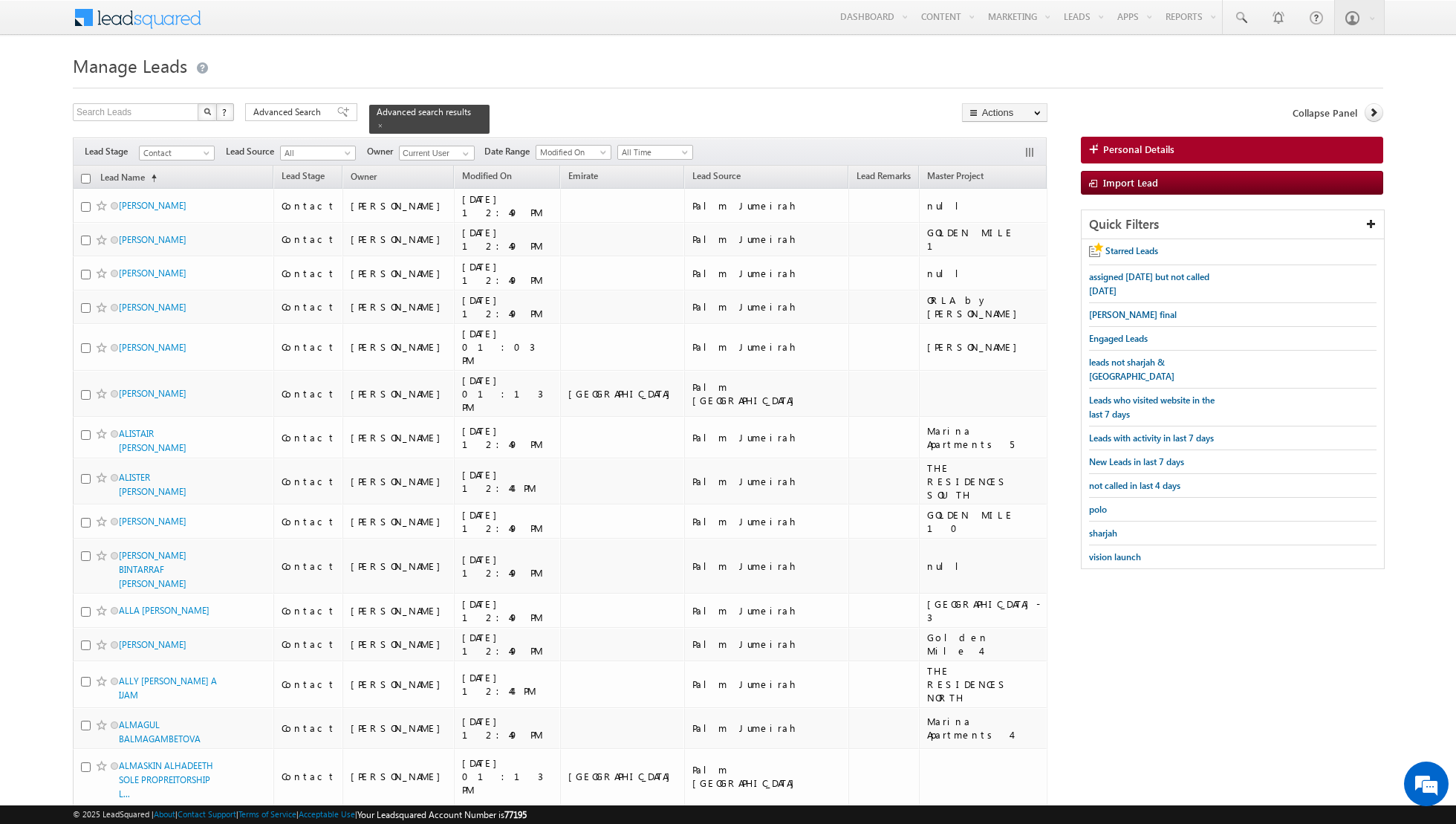
click at [84, 174] on input "checkbox" at bounding box center [86, 178] width 10 height 10
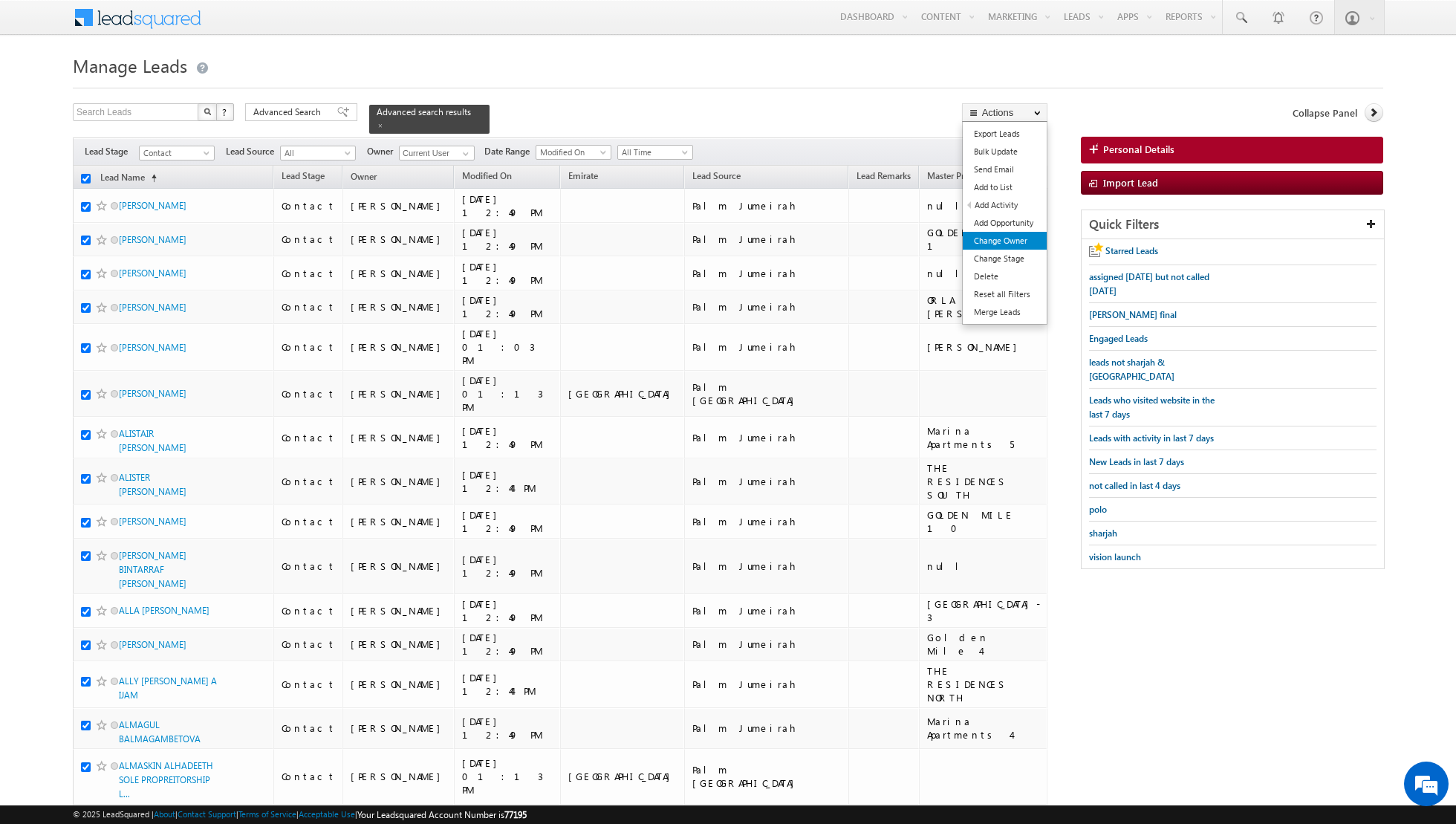
click at [996, 241] on link "Change Owner" at bounding box center [1004, 240] width 84 height 18
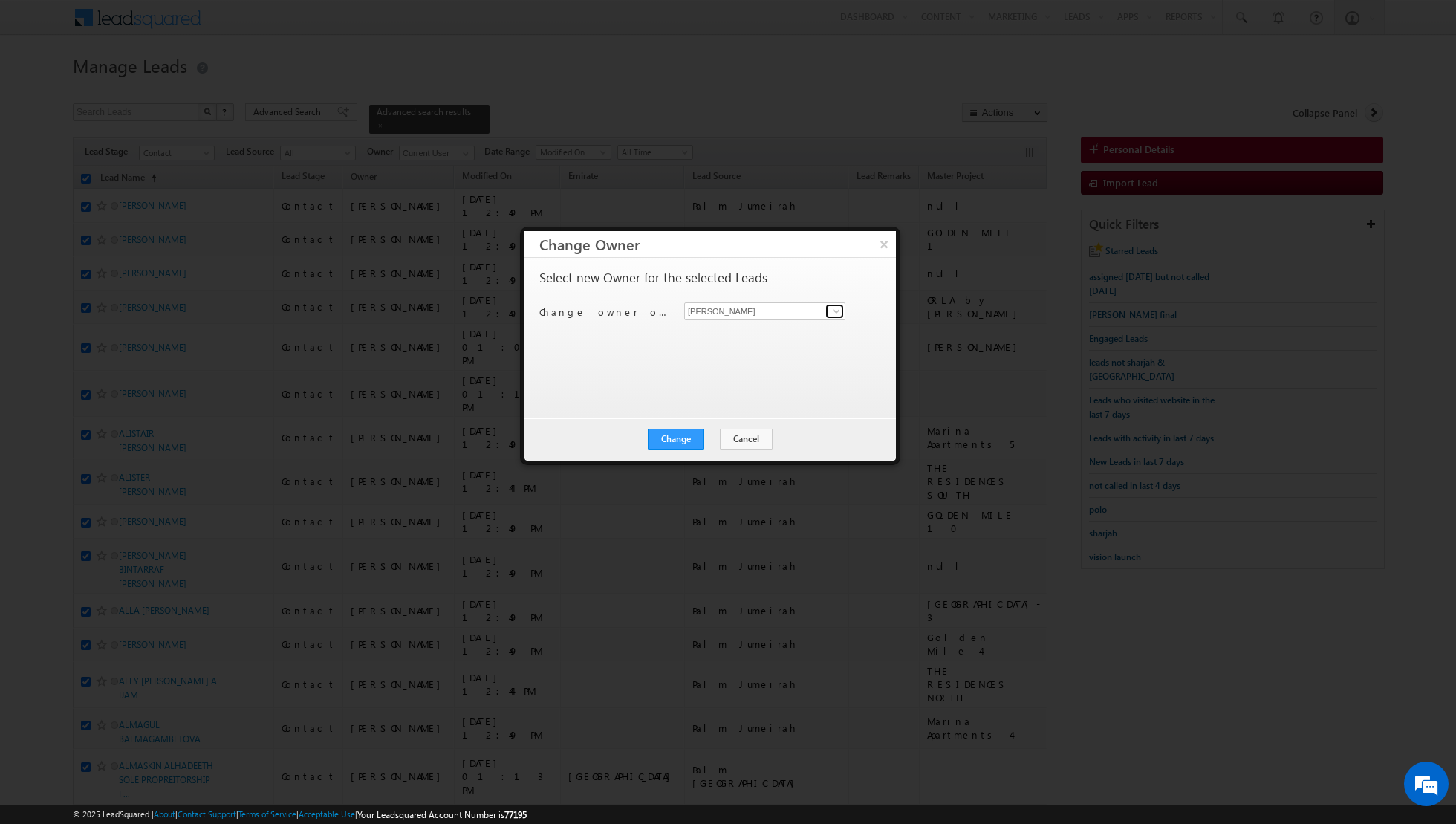
click at [834, 315] on span at bounding box center [836, 311] width 12 height 12
click at [760, 334] on span "[EMAIL_ADDRESS][PERSON_NAME][DOMAIN_NAME]" at bounding box center [757, 339] width 134 height 11
click at [672, 438] on button "Change" at bounding box center [676, 439] width 56 height 21
click at [705, 434] on button "Close" at bounding box center [713, 439] width 47 height 21
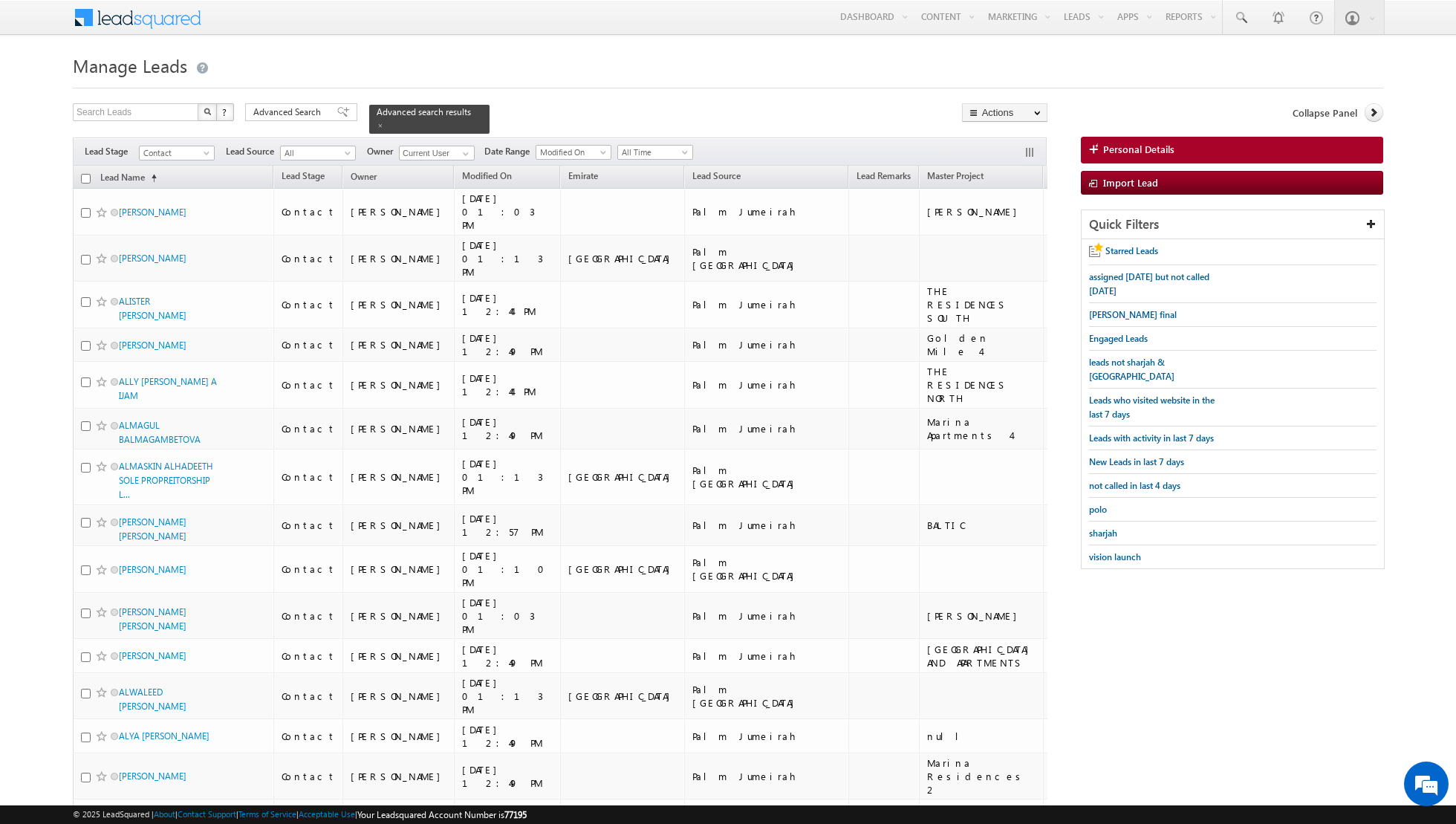
click at [86, 178] on input "checkbox" at bounding box center [86, 178] width 10 height 10
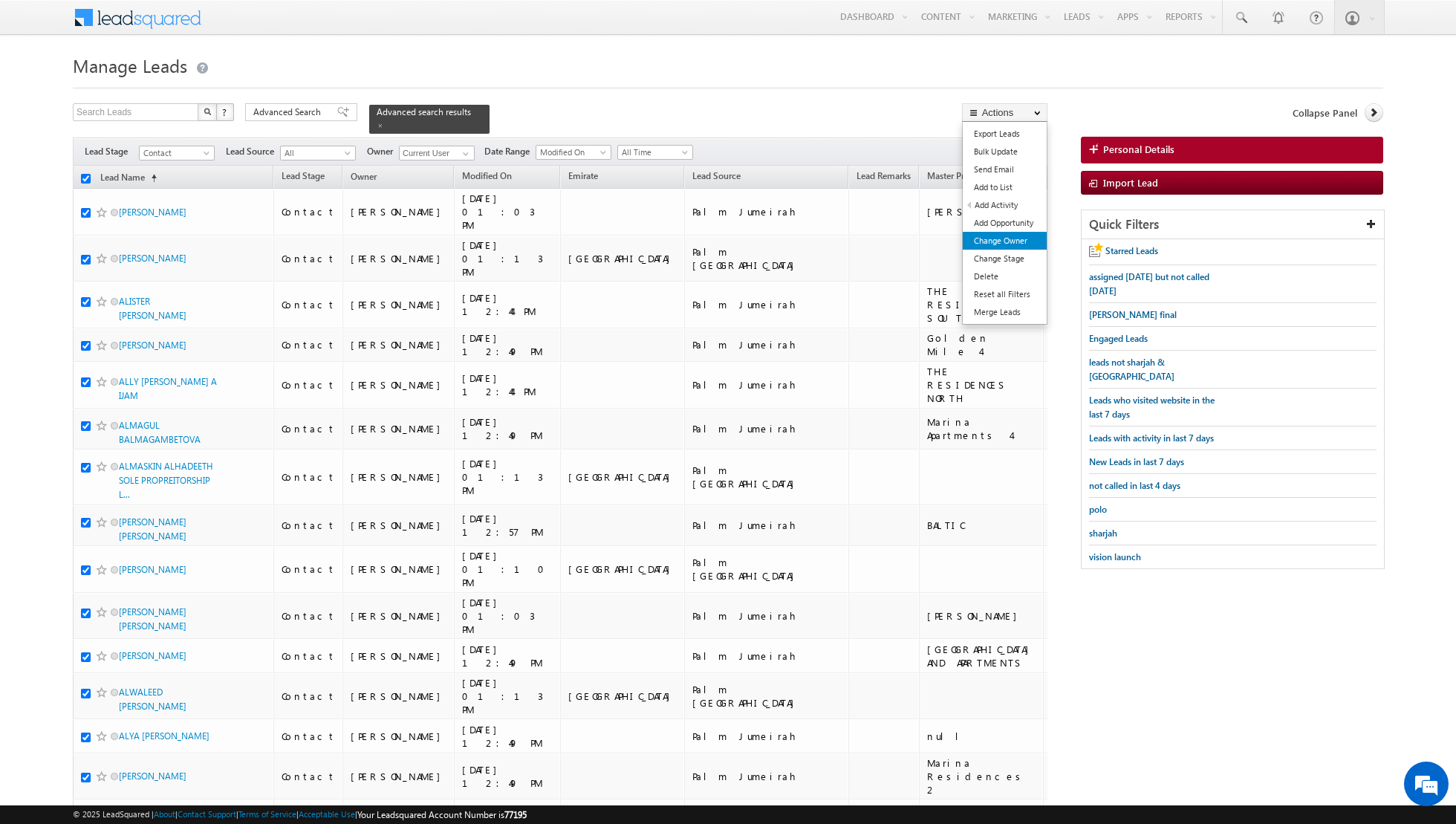
click at [1003, 244] on link "Change Owner" at bounding box center [1004, 240] width 84 height 18
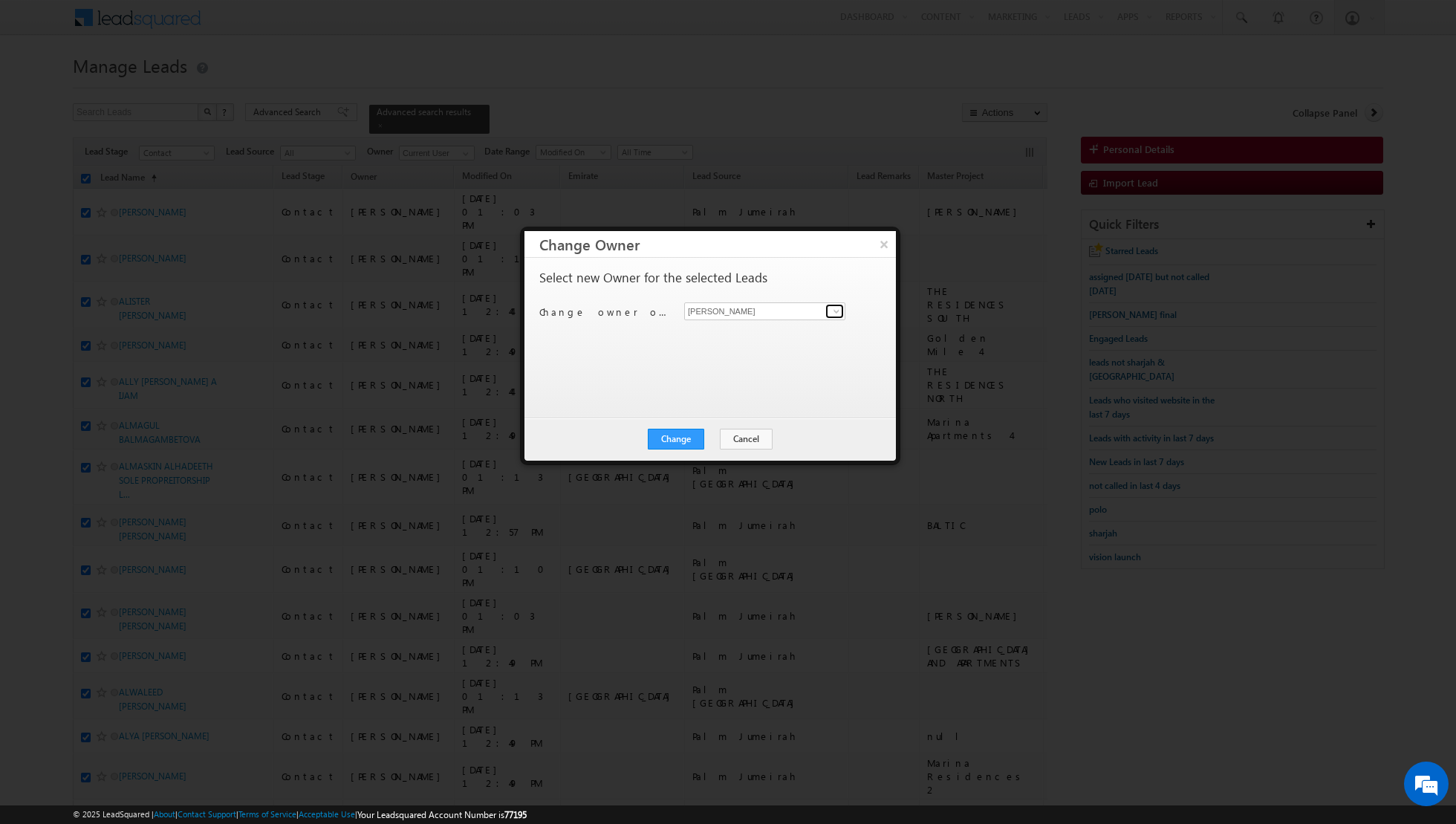
click at [836, 311] on span at bounding box center [836, 311] width 12 height 12
click at [769, 329] on link "[PERSON_NAME] [EMAIL_ADDRESS][PERSON_NAME][DOMAIN_NAME]" at bounding box center [765, 333] width 161 height 29
click at [664, 439] on button "Change" at bounding box center [676, 439] width 56 height 21
click at [717, 443] on button "Close" at bounding box center [713, 439] width 47 height 21
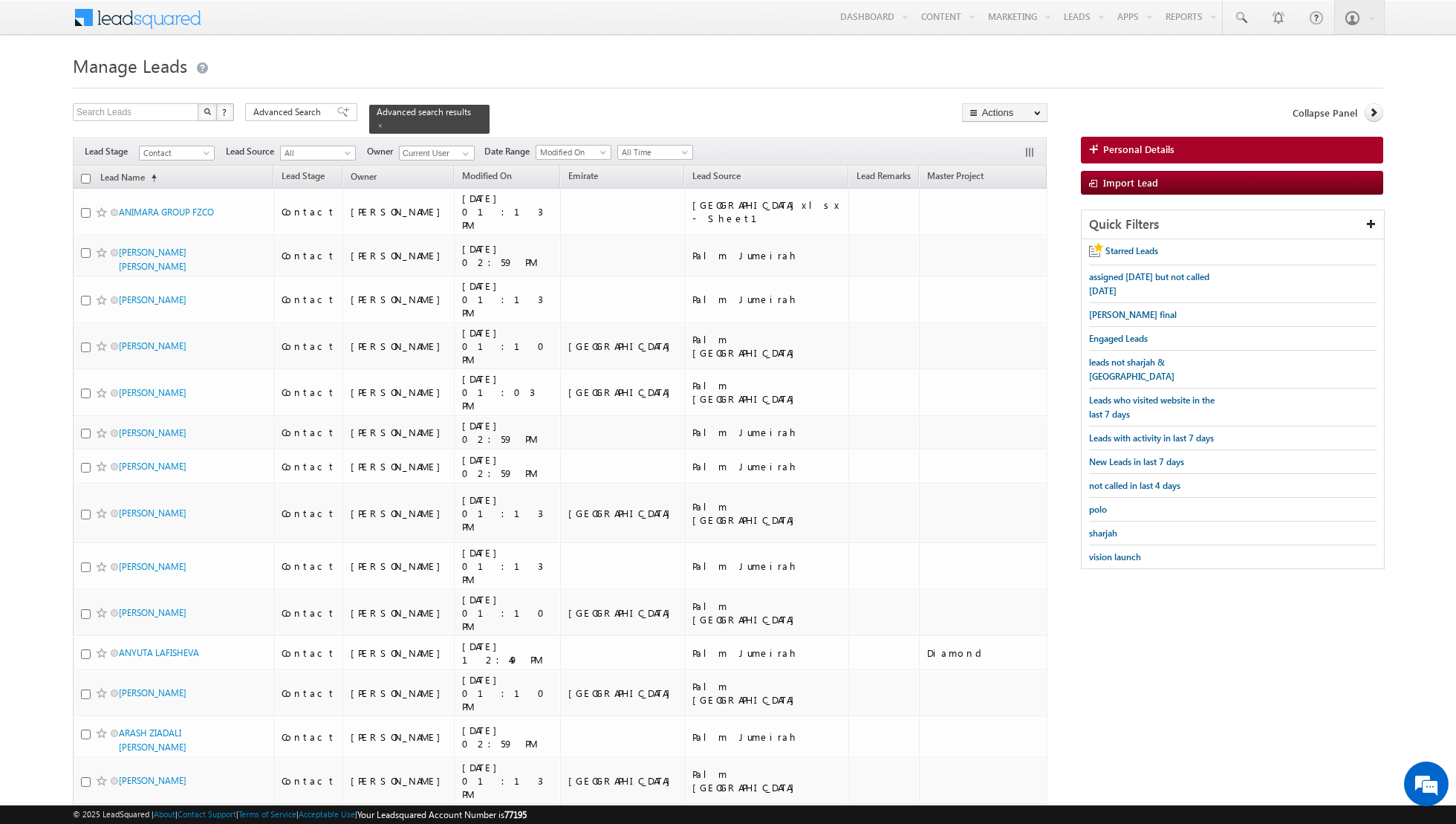
click at [86, 176] on input "checkbox" at bounding box center [86, 178] width 10 height 10
click at [86, 177] on input "checkbox" at bounding box center [86, 178] width 10 height 10
click at [338, 113] on span at bounding box center [343, 112] width 12 height 11
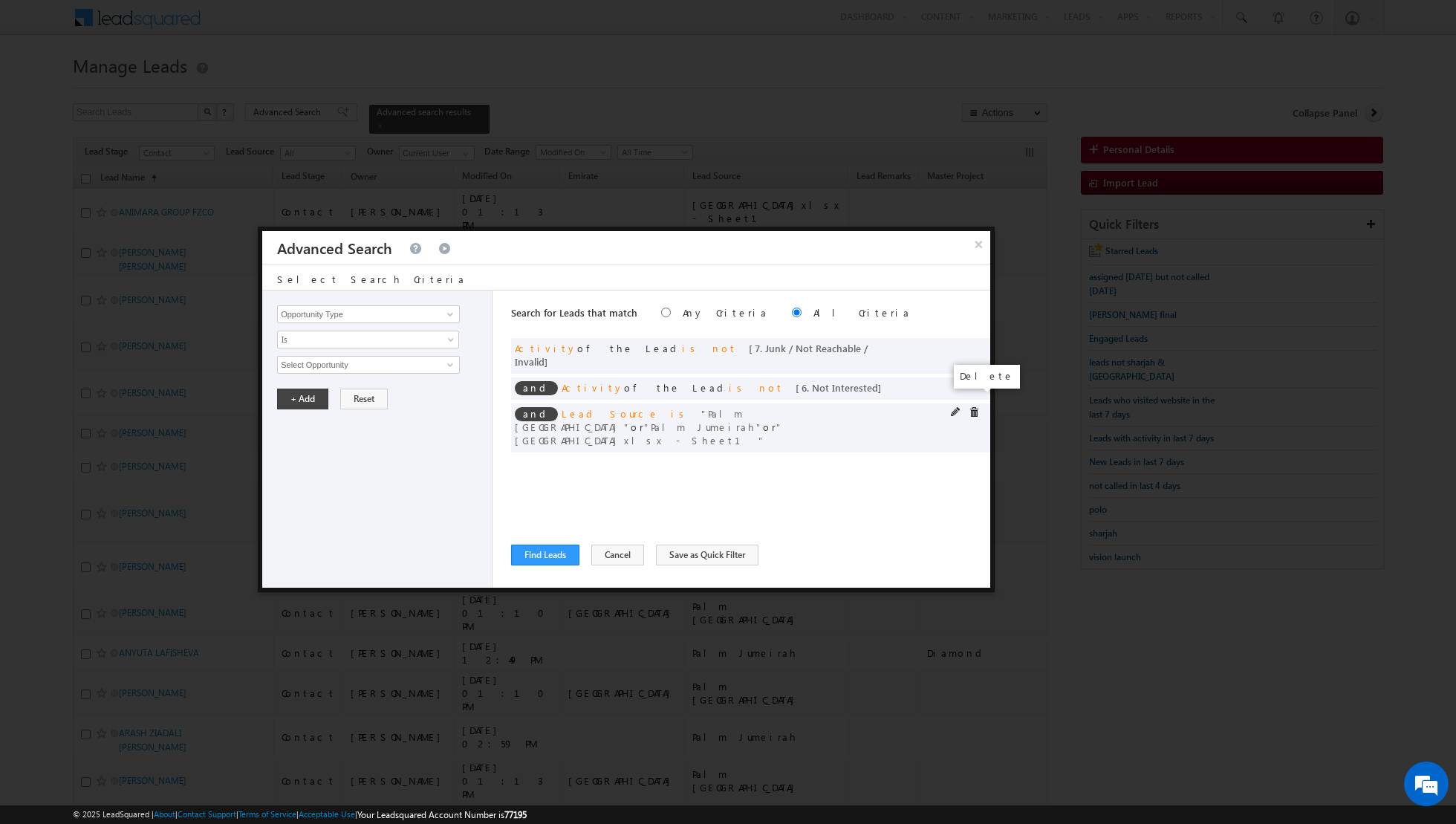
click at [975, 407] on span at bounding box center [974, 412] width 11 height 11
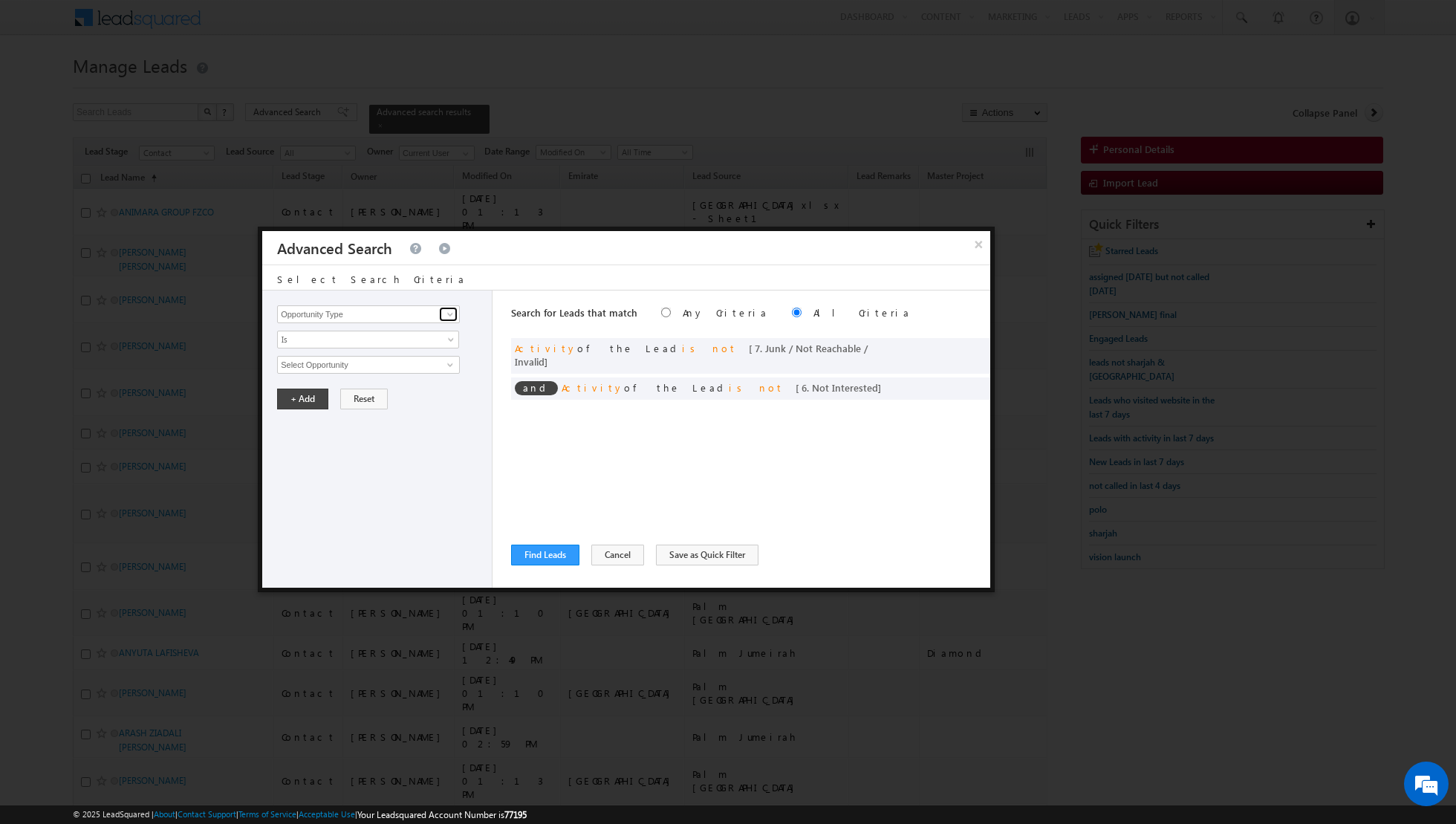
click at [449, 313] on span at bounding box center [450, 314] width 12 height 12
click at [360, 345] on link "Lead Source" at bounding box center [368, 344] width 183 height 17
click at [451, 363] on span "select" at bounding box center [452, 364] width 12 height 7
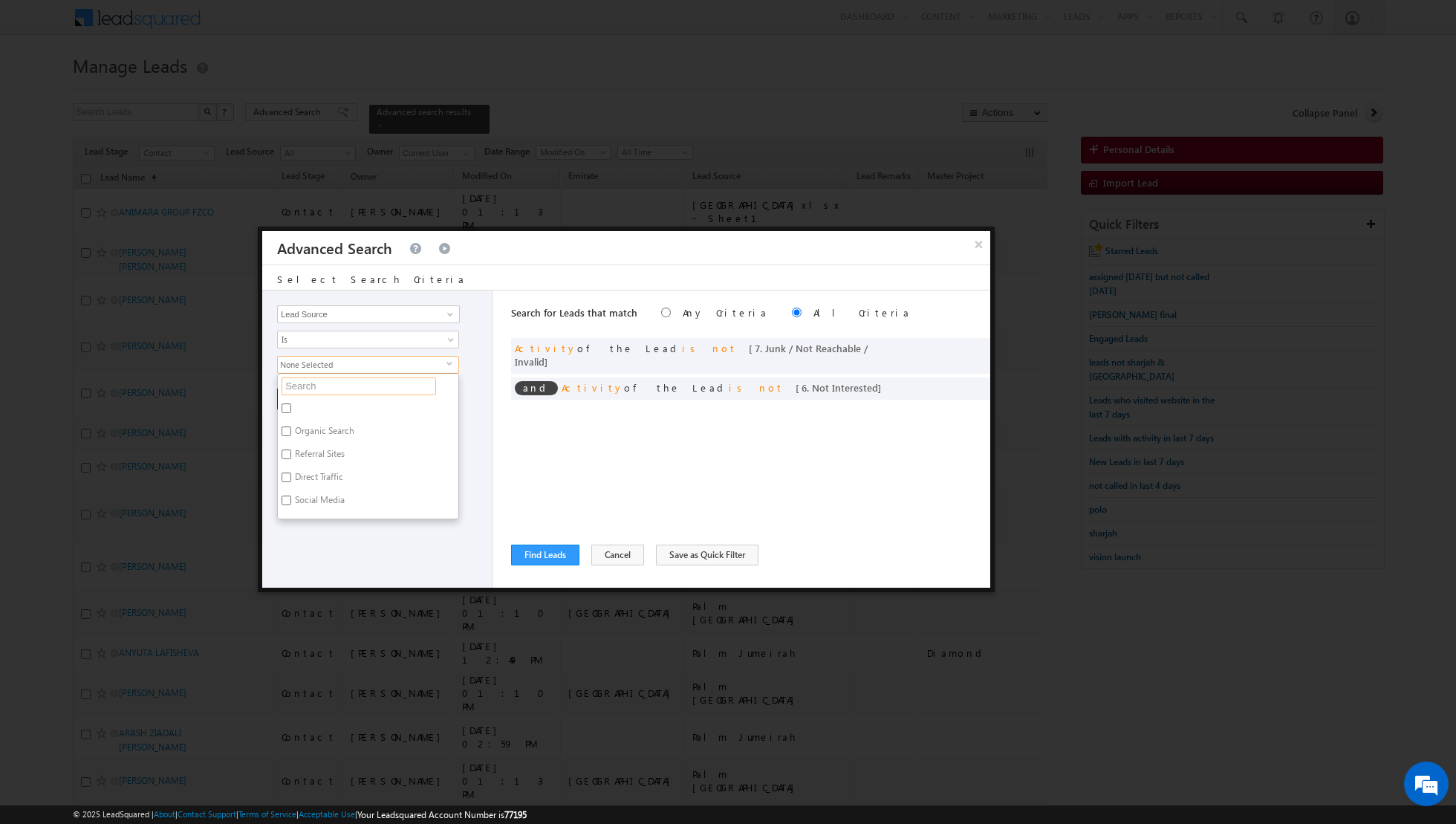
click at [376, 386] on input "text" at bounding box center [359, 386] width 155 height 18
click at [326, 406] on label "[GEOGRAPHIC_DATA]" at bounding box center [336, 410] width 116 height 23
click at [291, 406] on input "[GEOGRAPHIC_DATA]" at bounding box center [286, 408] width 10 height 10
click at [344, 572] on div "Opportunity Type Lead Activity Task Sales Group Prospect Id Address 1 Address 2…" at bounding box center [377, 438] width 231 height 297
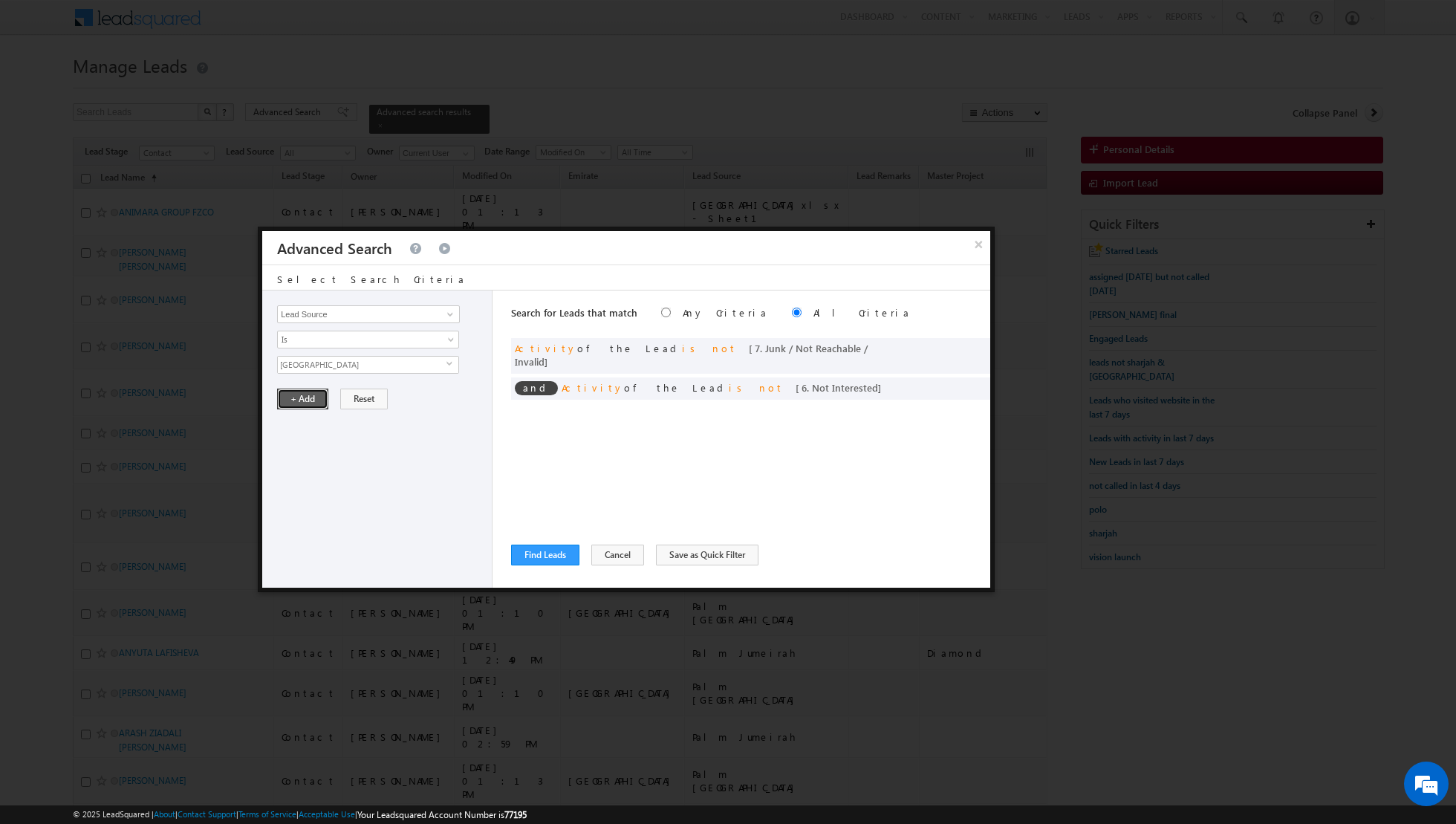
click at [289, 391] on button "+ Add" at bounding box center [302, 399] width 51 height 21
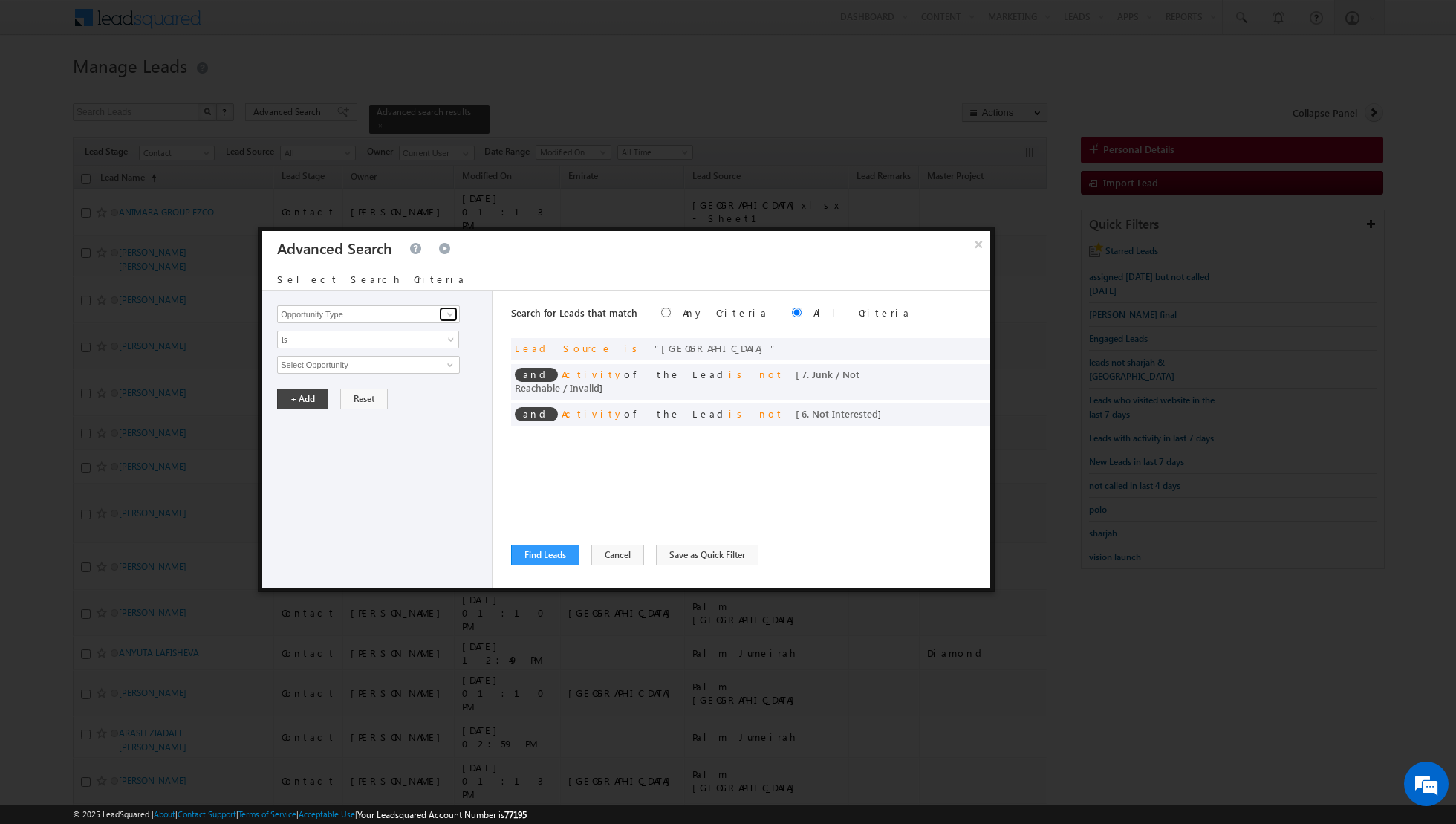
click at [452, 312] on span at bounding box center [450, 314] width 12 height 12
click at [405, 331] on link "Lead Activity" at bounding box center [368, 331] width 183 height 17
click at [452, 332] on link "Is" at bounding box center [368, 340] width 182 height 18
click at [386, 365] on link "Is Not" at bounding box center [368, 370] width 181 height 13
click at [450, 364] on span at bounding box center [450, 364] width 12 height 12
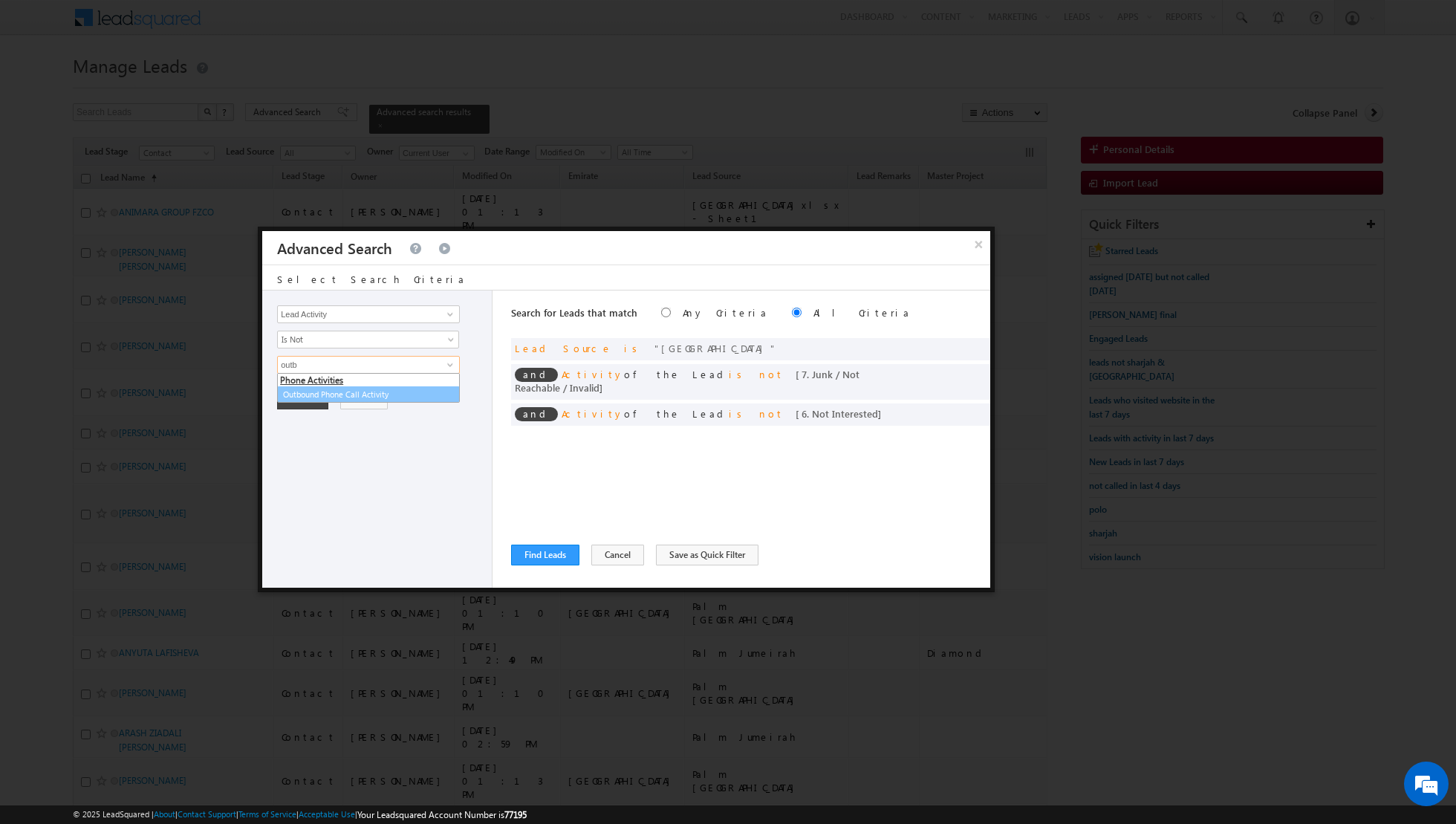
click at [410, 391] on link "Outbound Phone Call Activity" at bounding box center [368, 394] width 183 height 17
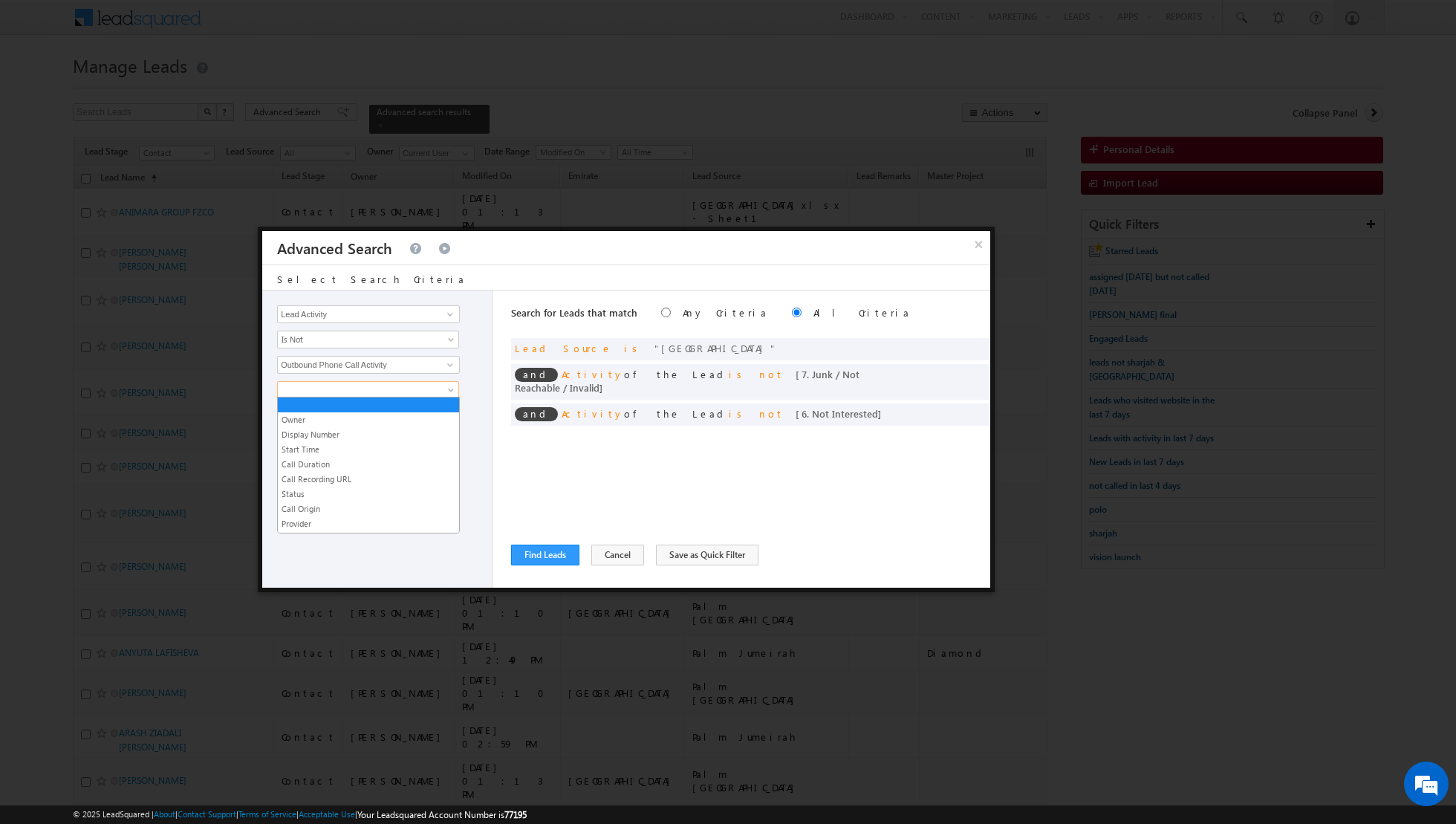
click at [439, 384] on link at bounding box center [368, 390] width 182 height 18
click at [333, 447] on link "Start Time" at bounding box center [368, 449] width 181 height 13
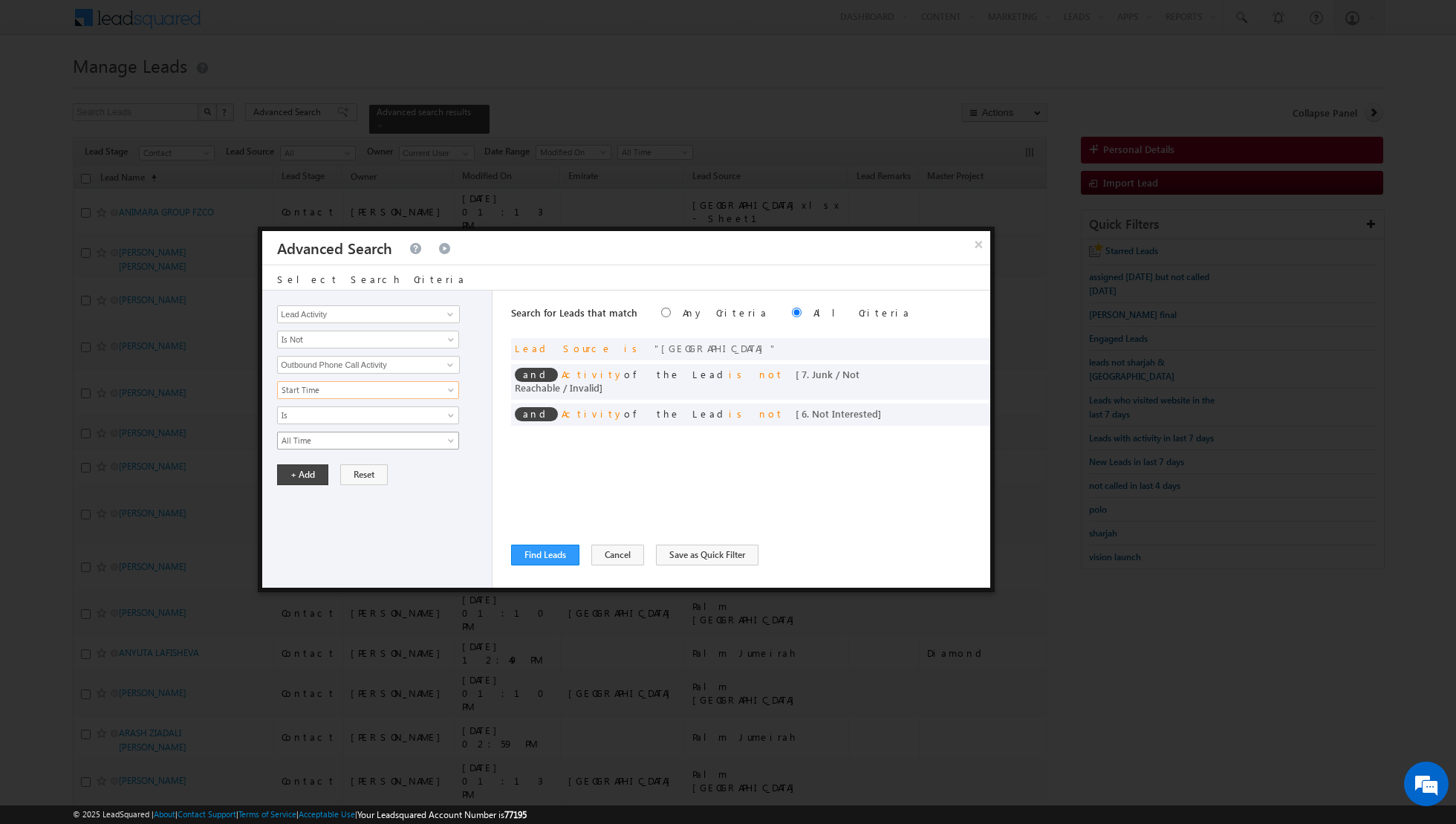
click at [373, 438] on span "All Time" at bounding box center [359, 440] width 161 height 13
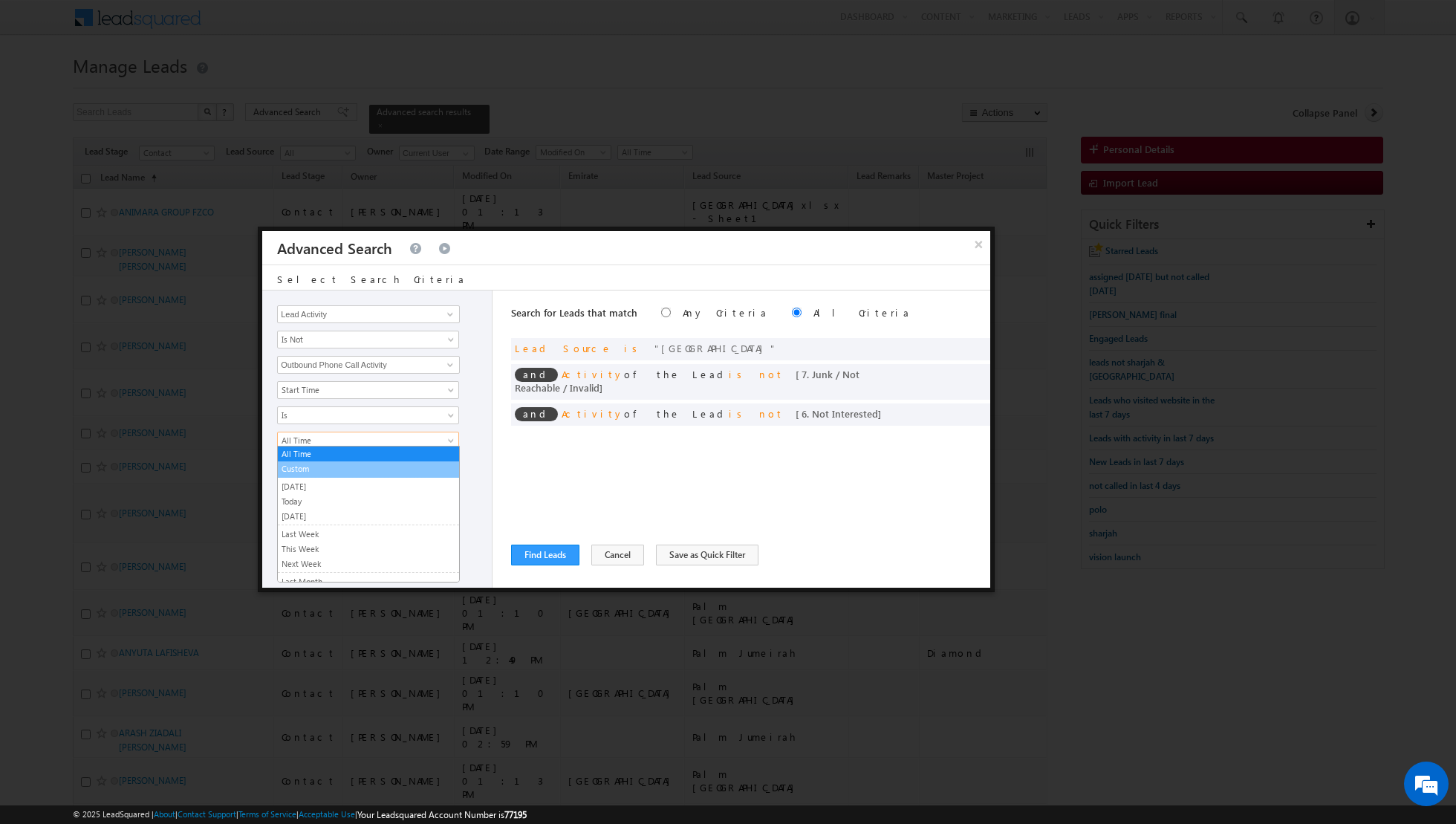
click at [314, 467] on link "Custom" at bounding box center [368, 469] width 181 height 13
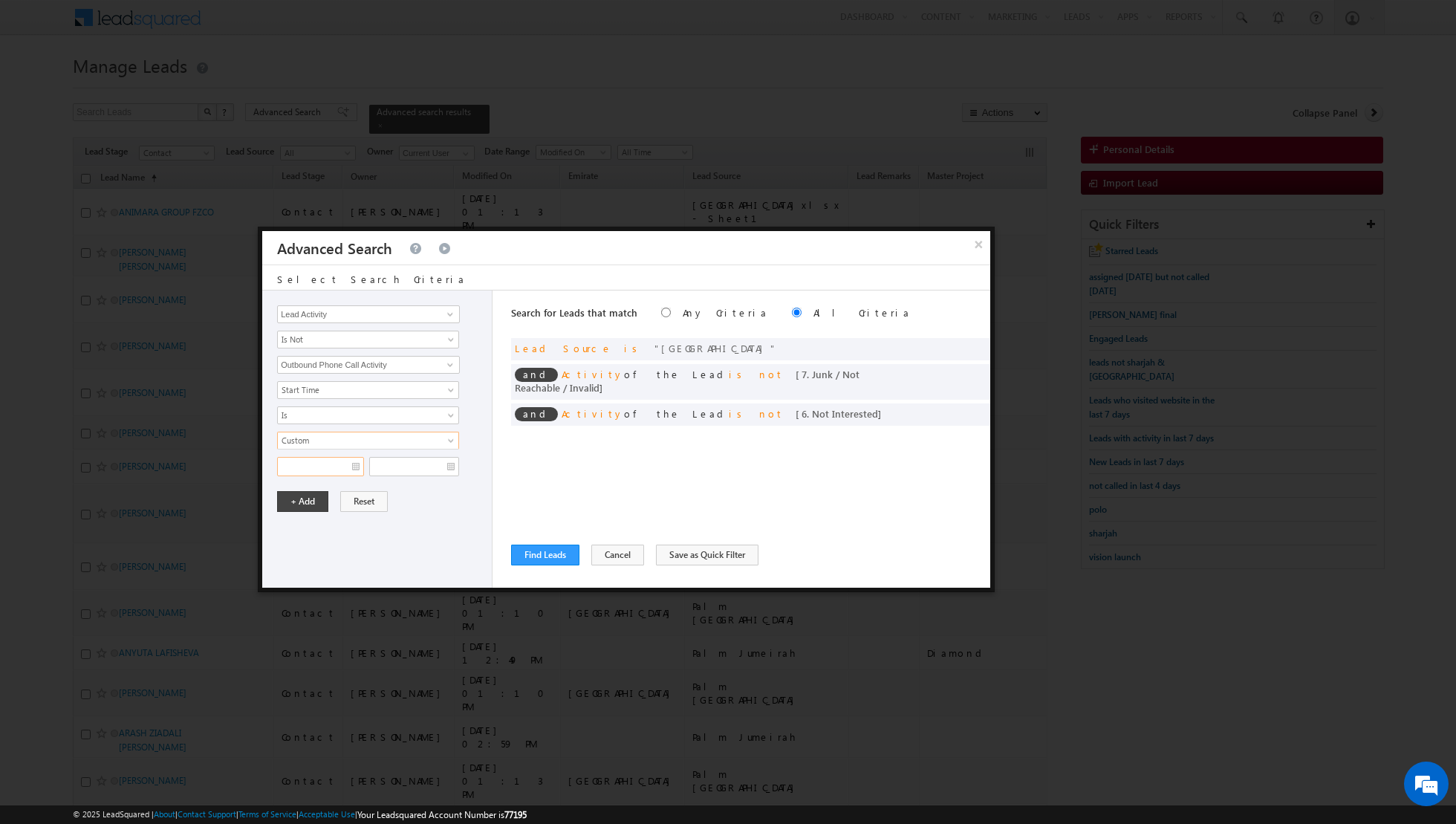
click at [349, 458] on input "text" at bounding box center [320, 467] width 87 height 20
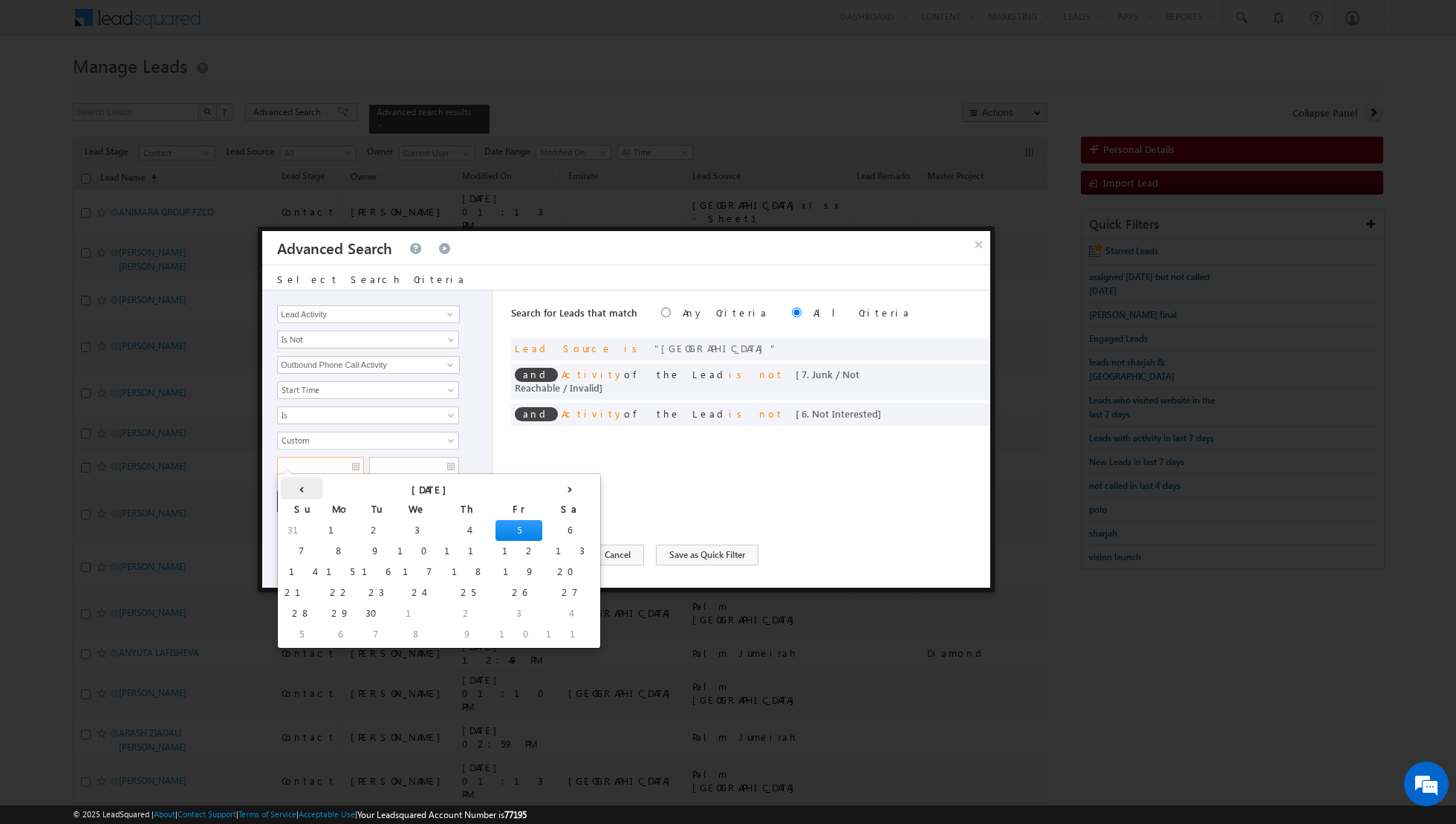
click at [296, 484] on th "‹" at bounding box center [302, 487] width 42 height 22
click at [424, 610] on td "27" at bounding box center [442, 614] width 37 height 21
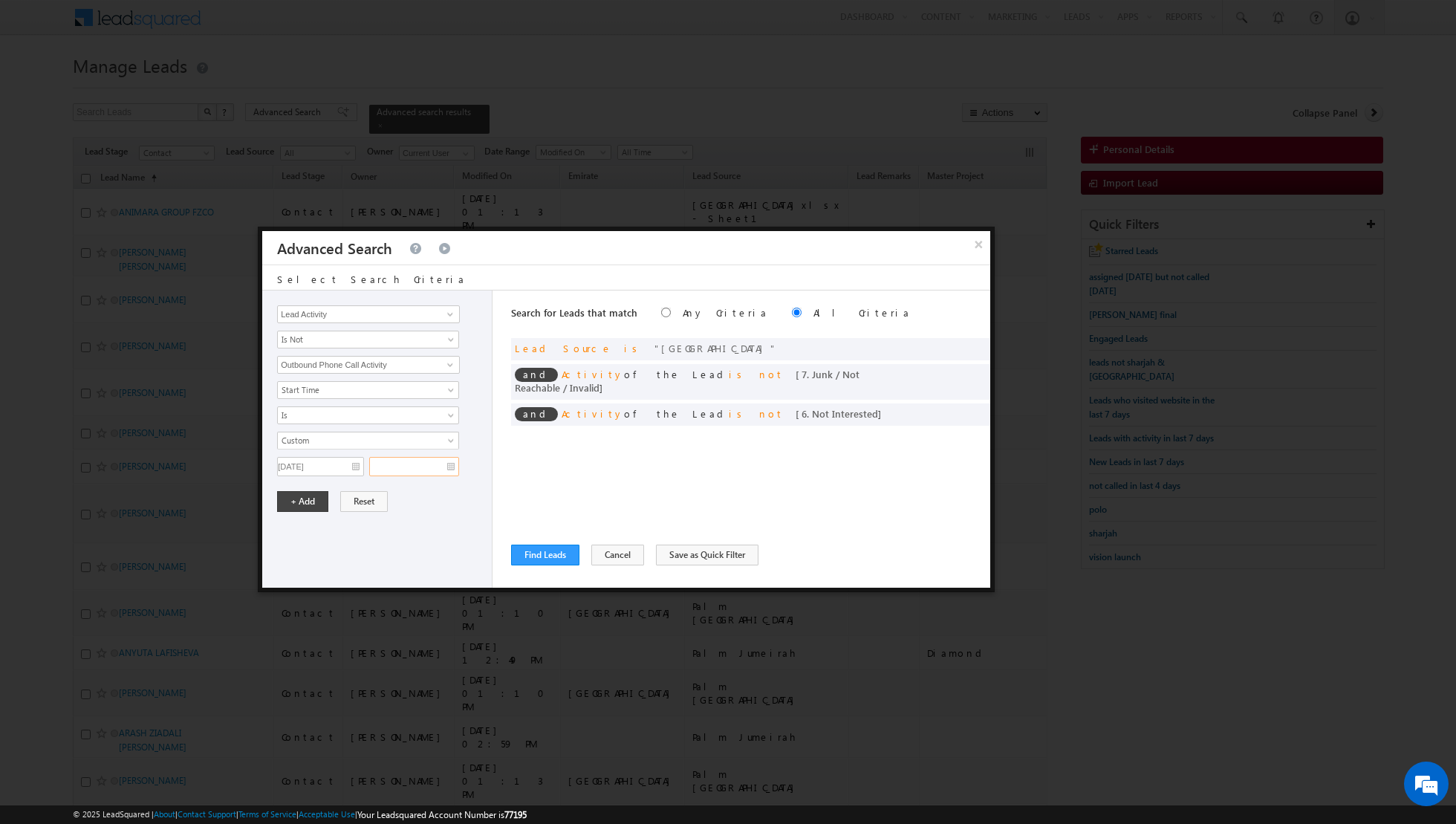
click at [441, 465] on input "text" at bounding box center [414, 467] width 90 height 20
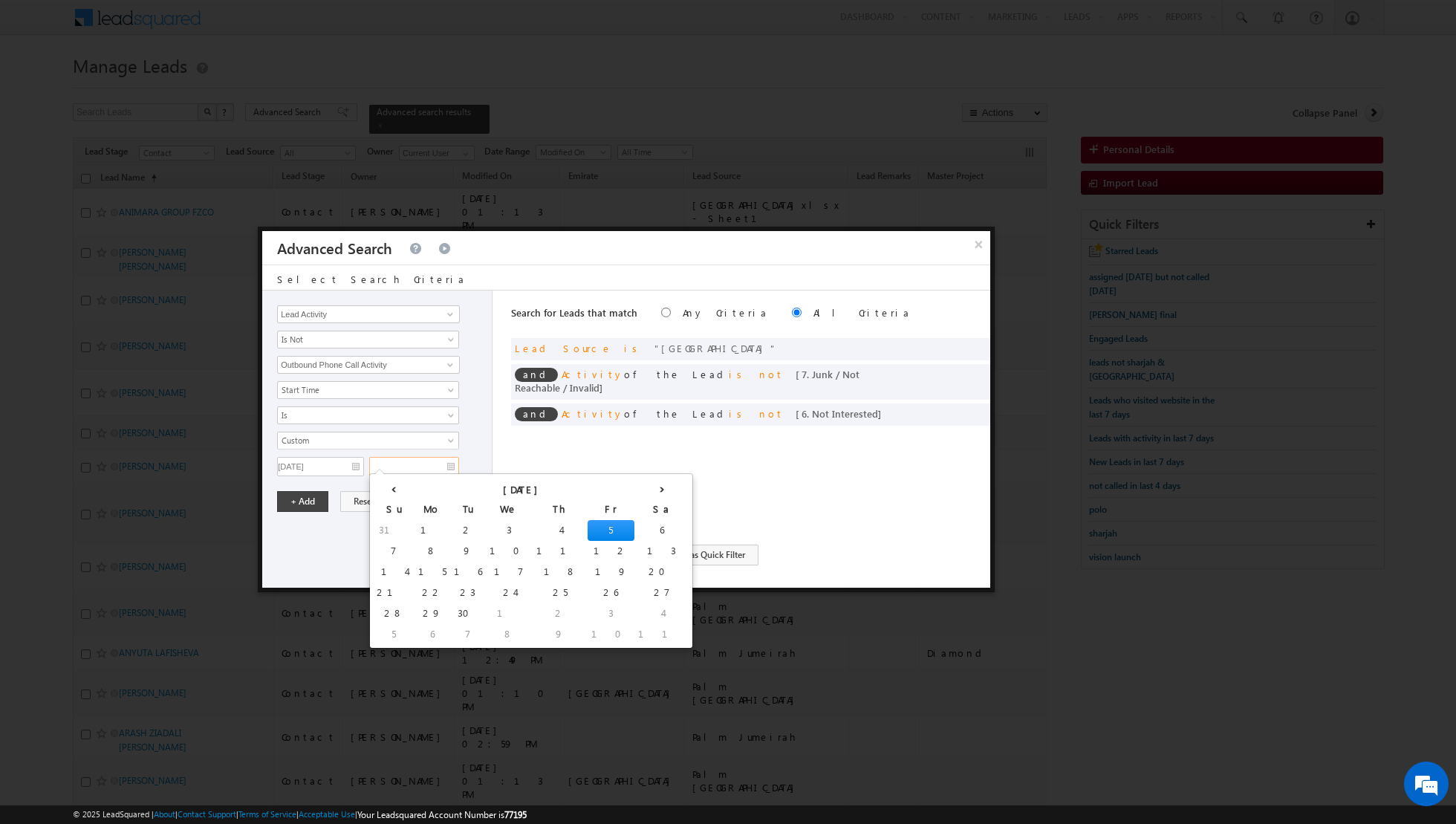
click at [588, 529] on td "5" at bounding box center [611, 531] width 46 height 21
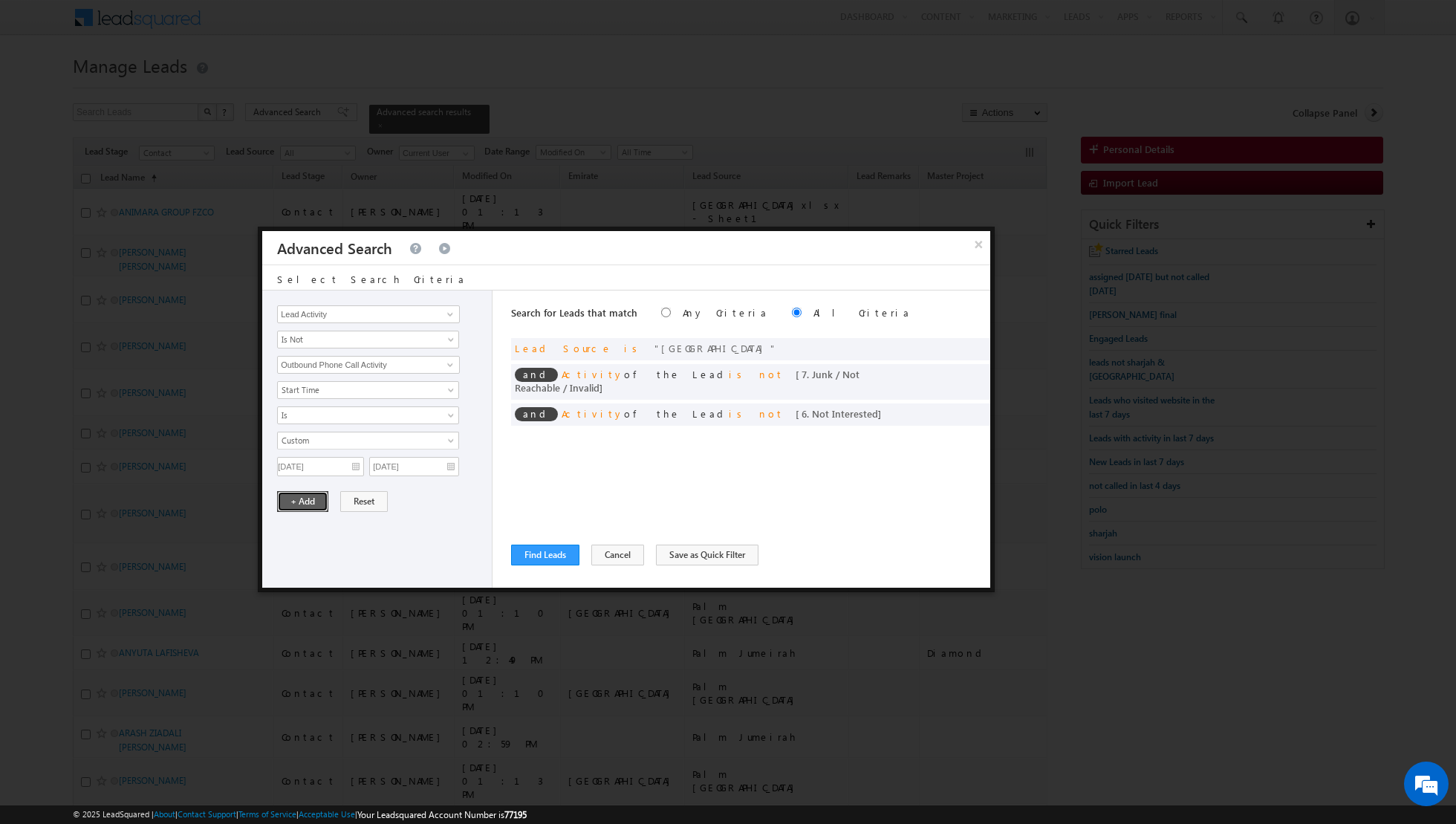
click at [301, 492] on button "+ Add" at bounding box center [302, 501] width 51 height 21
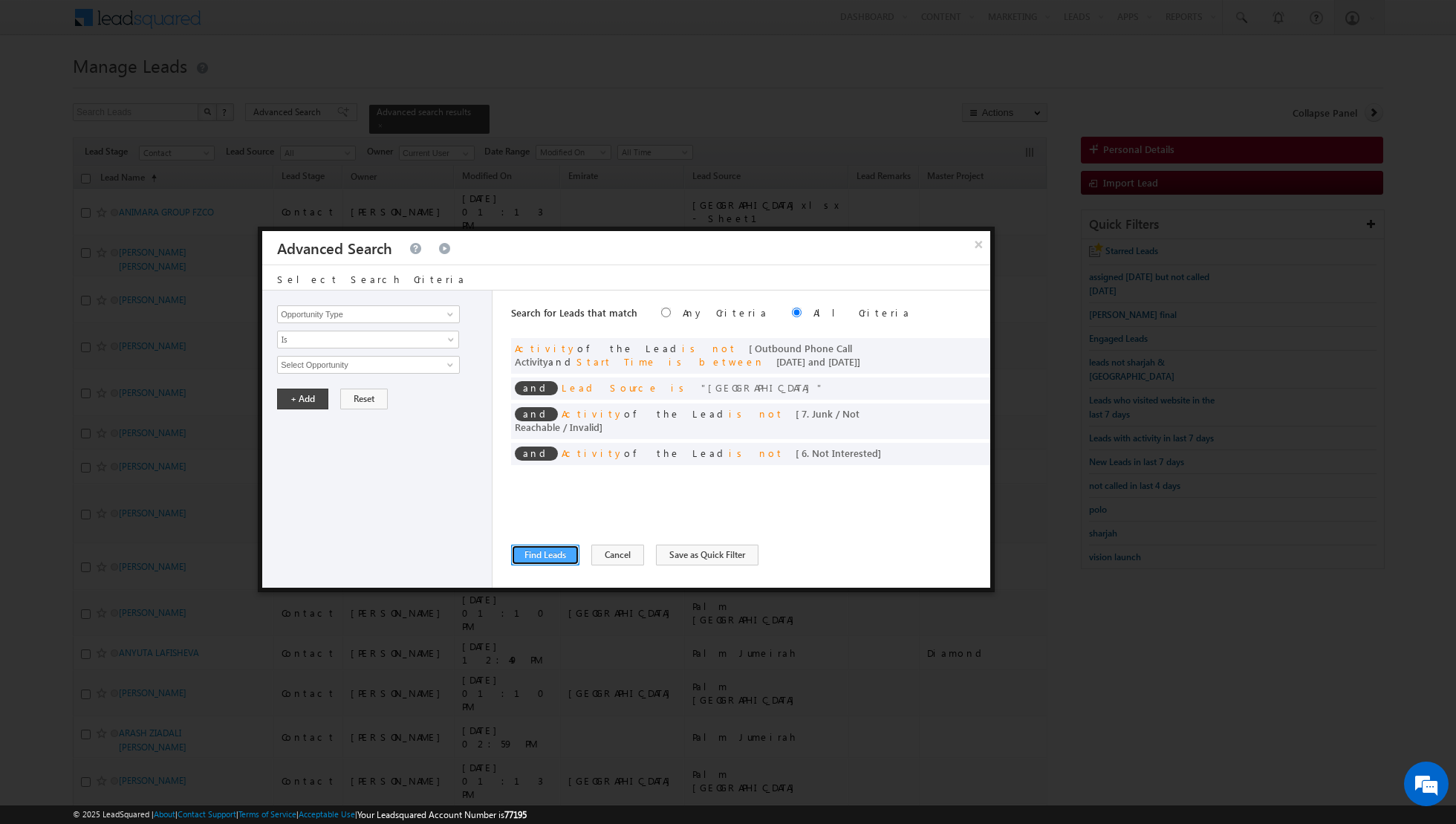
click at [541, 558] on button "Find Leads" at bounding box center [545, 555] width 68 height 21
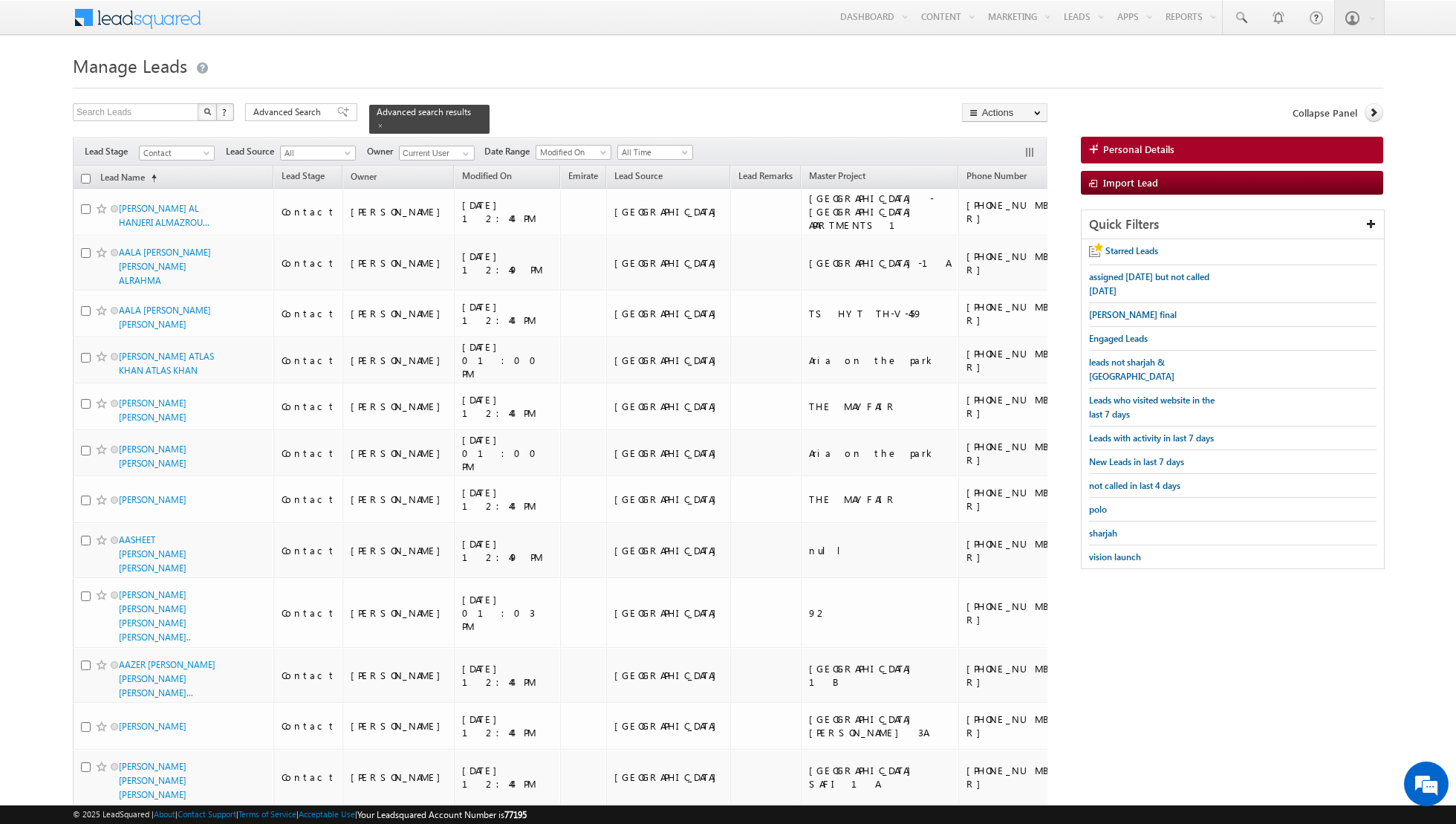
click at [82, 178] on input "checkbox" at bounding box center [86, 178] width 10 height 10
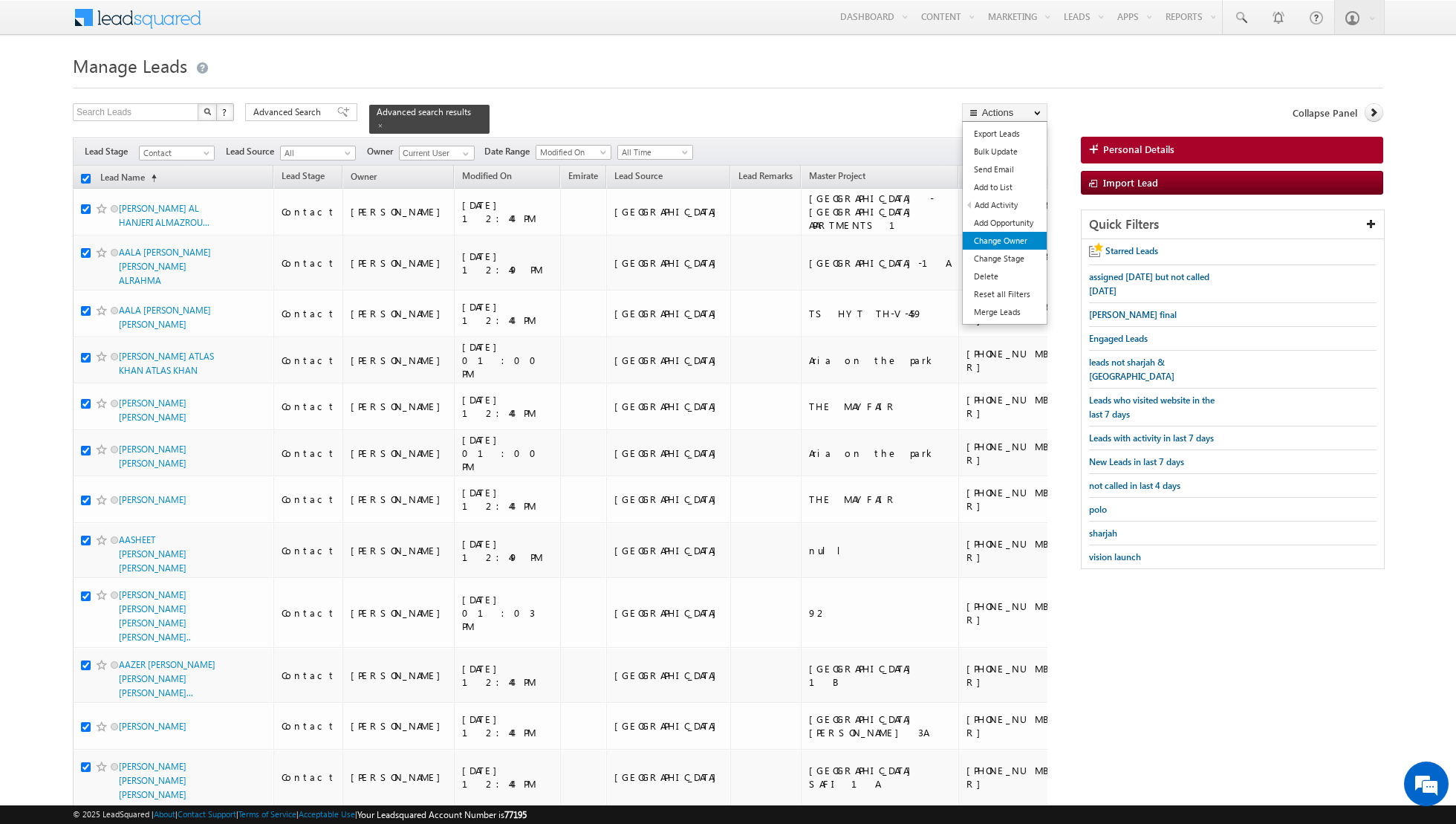
click at [1000, 243] on link "Change Owner" at bounding box center [1004, 240] width 84 height 18
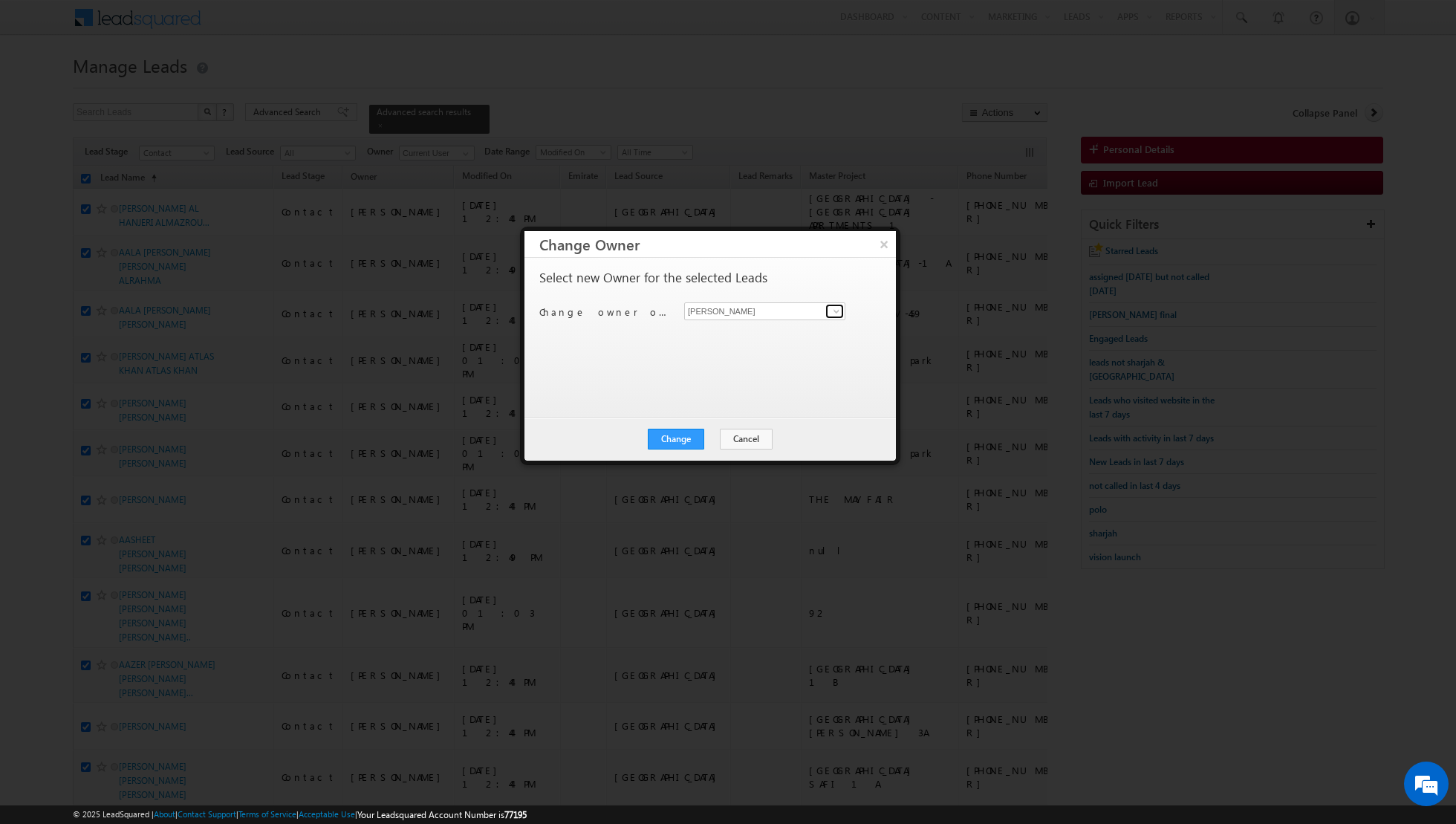
click at [840, 309] on span at bounding box center [836, 311] width 12 height 12
click at [757, 333] on span "[EMAIL_ADDRESS][PERSON_NAME][DOMAIN_NAME]" at bounding box center [757, 339] width 134 height 11
click at [677, 440] on button "Change" at bounding box center [676, 439] width 56 height 21
click at [727, 442] on button "Close" at bounding box center [713, 439] width 47 height 21
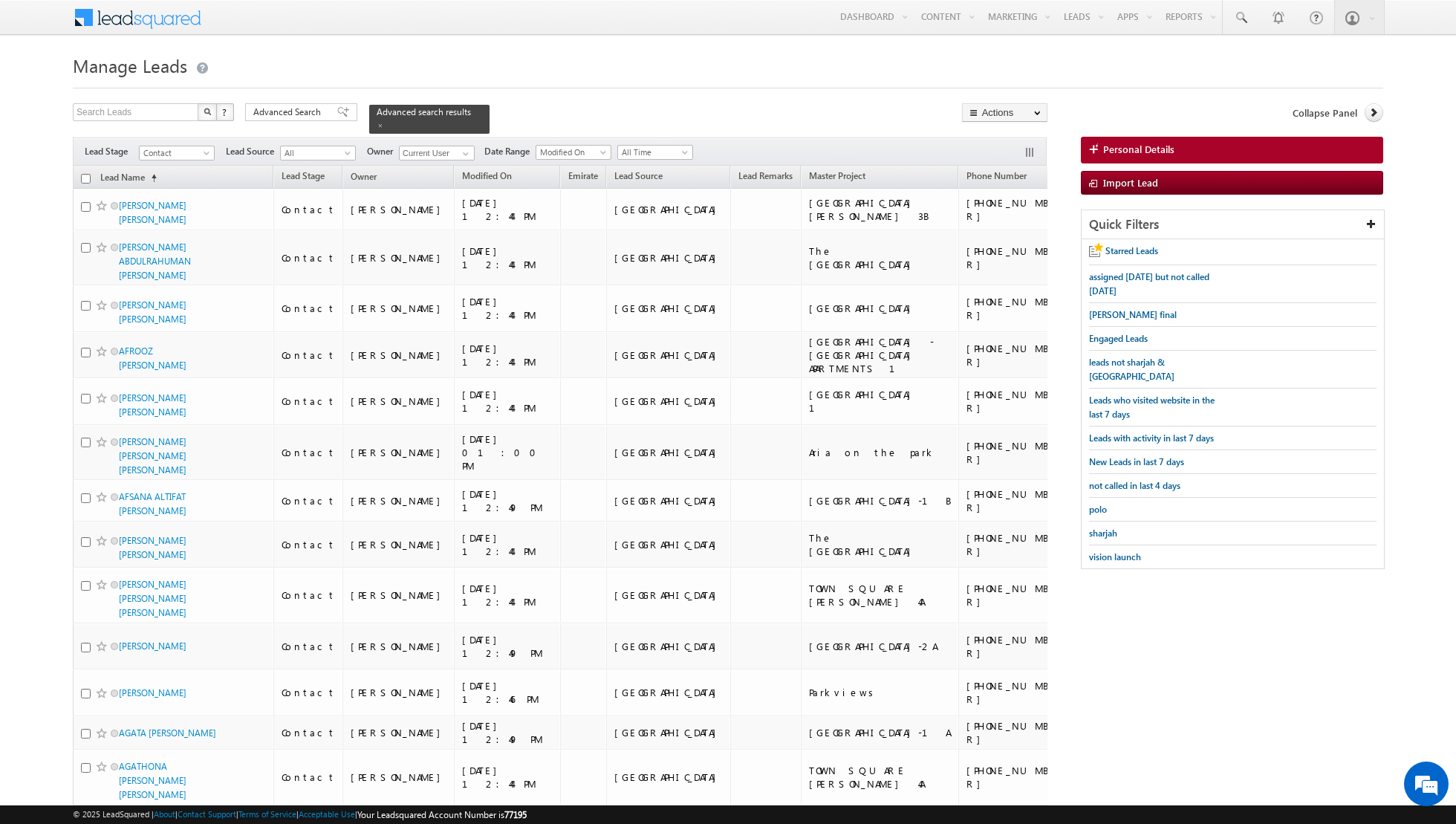
click at [88, 175] on input "checkbox" at bounding box center [86, 178] width 10 height 10
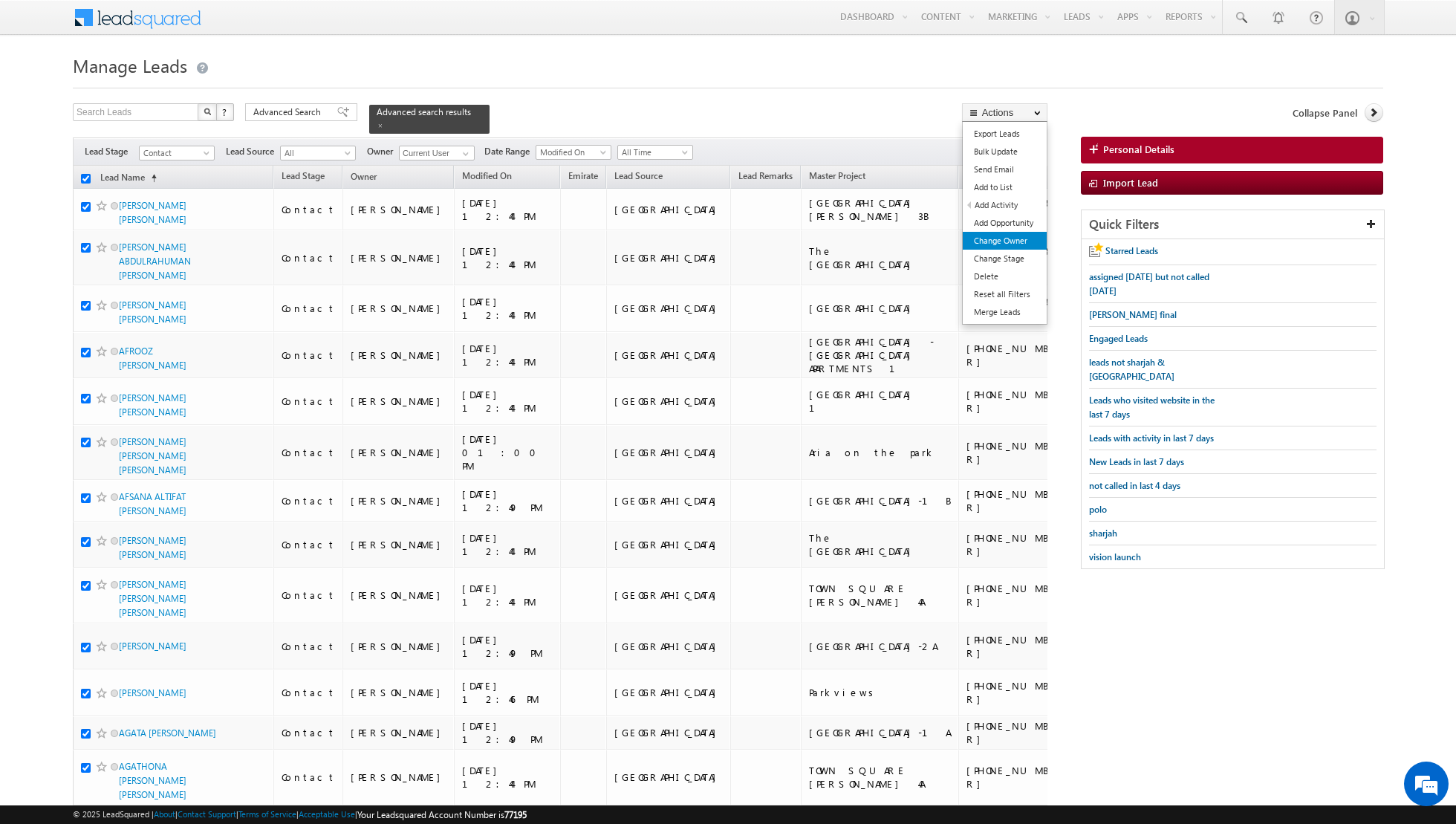
click at [986, 239] on link "Change Owner" at bounding box center [1004, 240] width 84 height 18
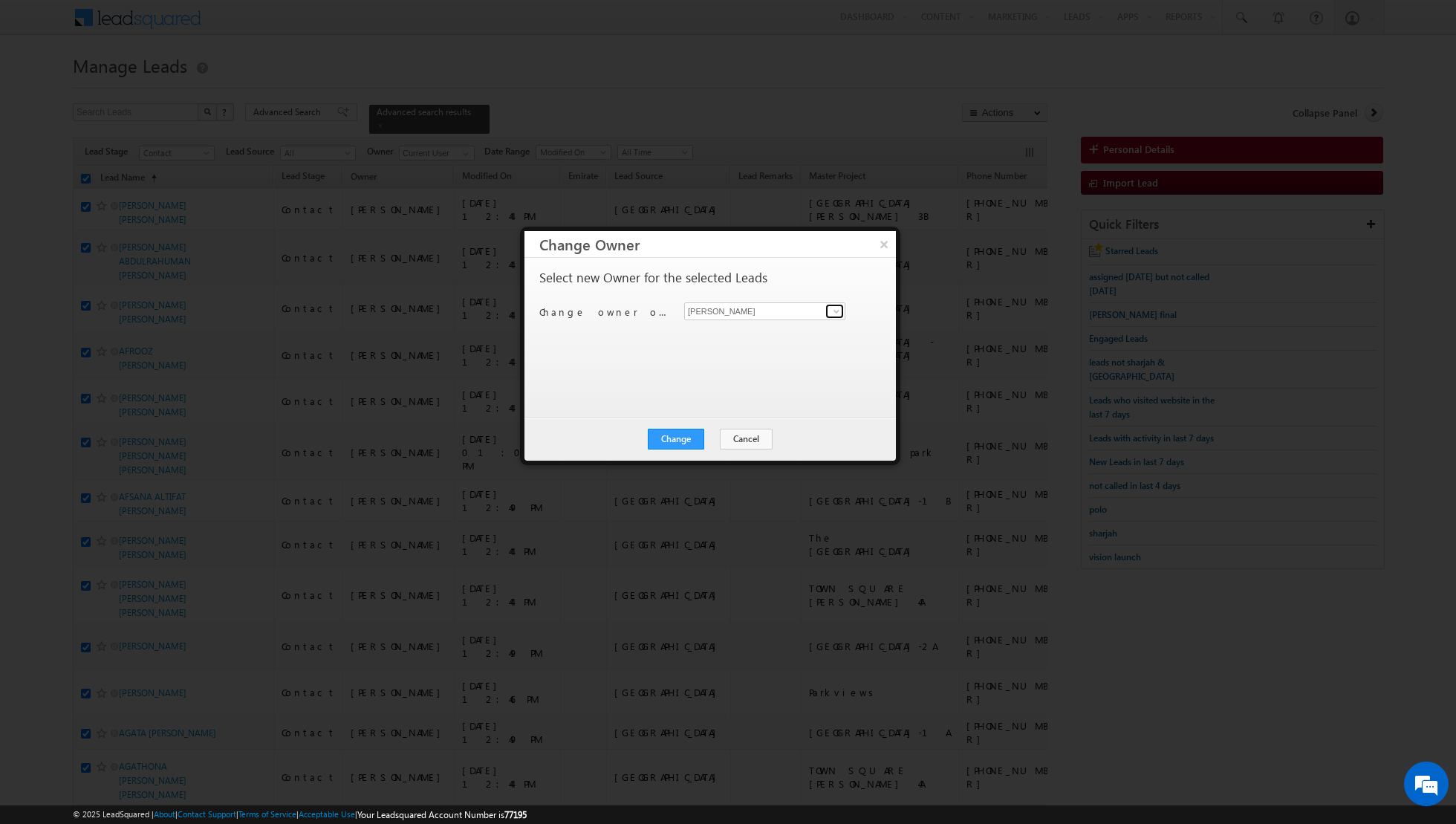
click at [829, 311] on link at bounding box center [835, 311] width 19 height 15
click at [765, 331] on link "[PERSON_NAME] [EMAIL_ADDRESS][PERSON_NAME][DOMAIN_NAME]" at bounding box center [765, 333] width 161 height 29
click at [687, 441] on button "Change" at bounding box center [676, 439] width 56 height 21
click at [715, 443] on button "Close" at bounding box center [713, 439] width 47 height 21
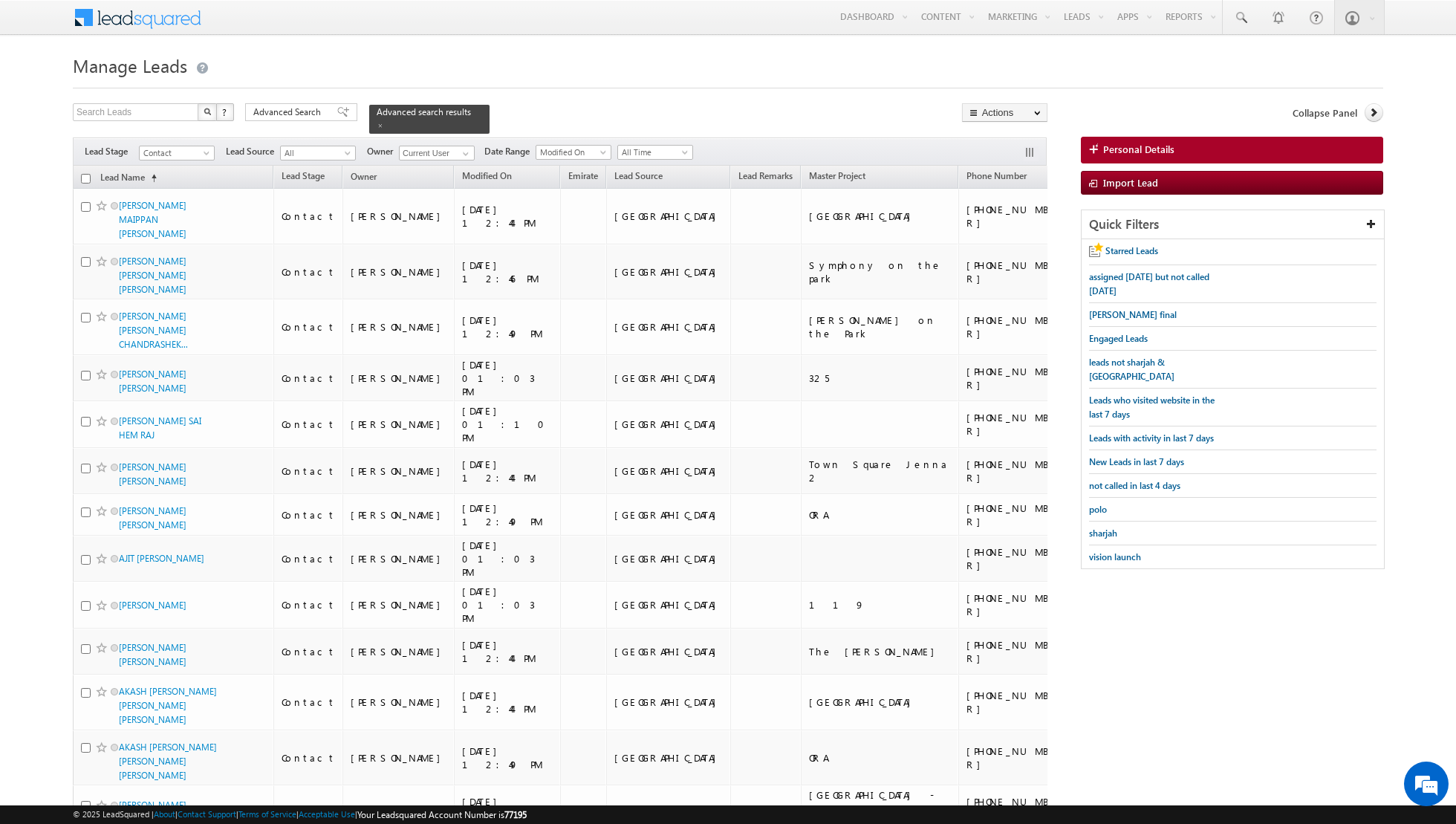
click at [88, 178] on input "checkbox" at bounding box center [86, 178] width 10 height 10
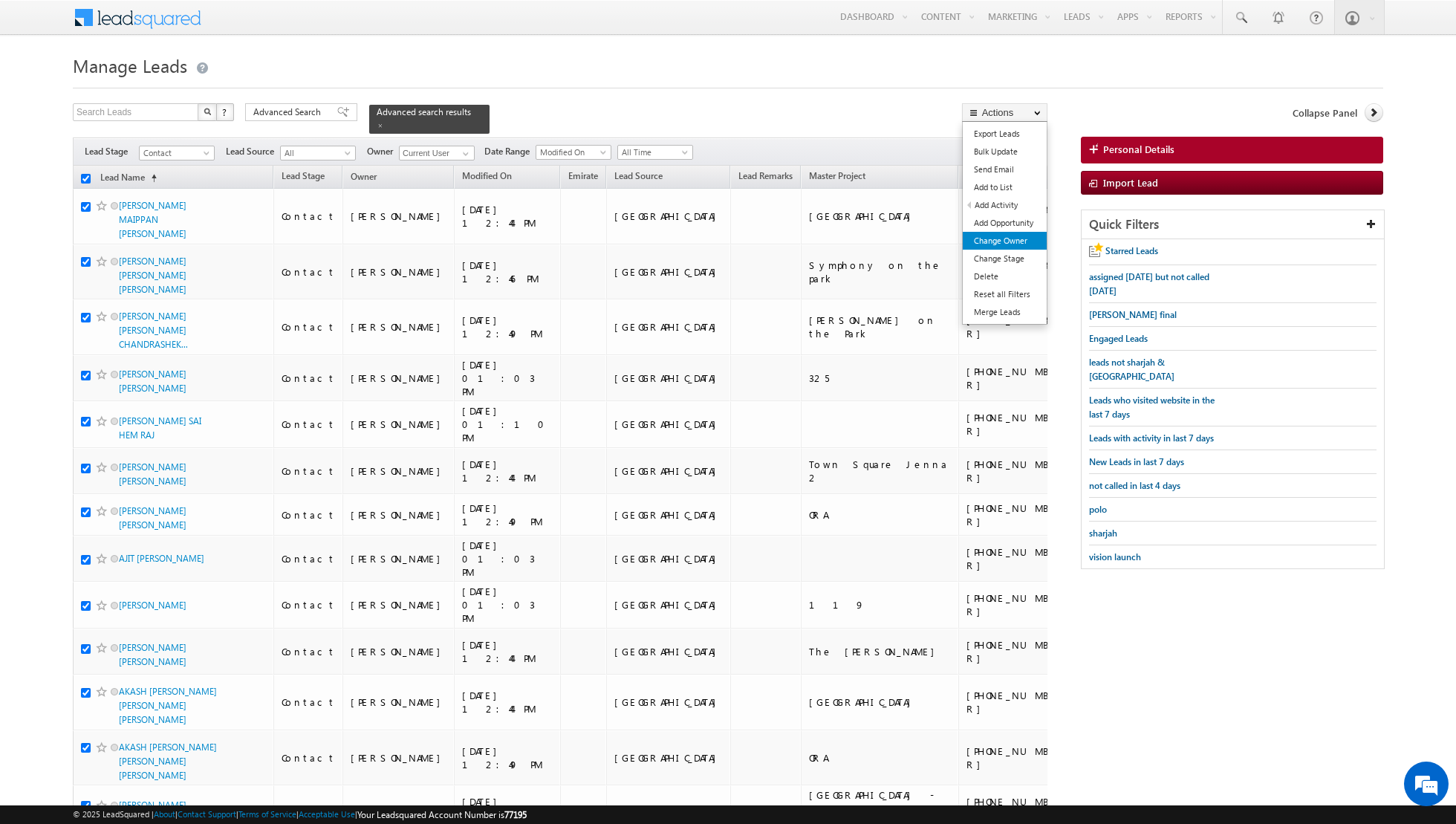
click at [992, 241] on link "Change Owner" at bounding box center [1004, 240] width 84 height 18
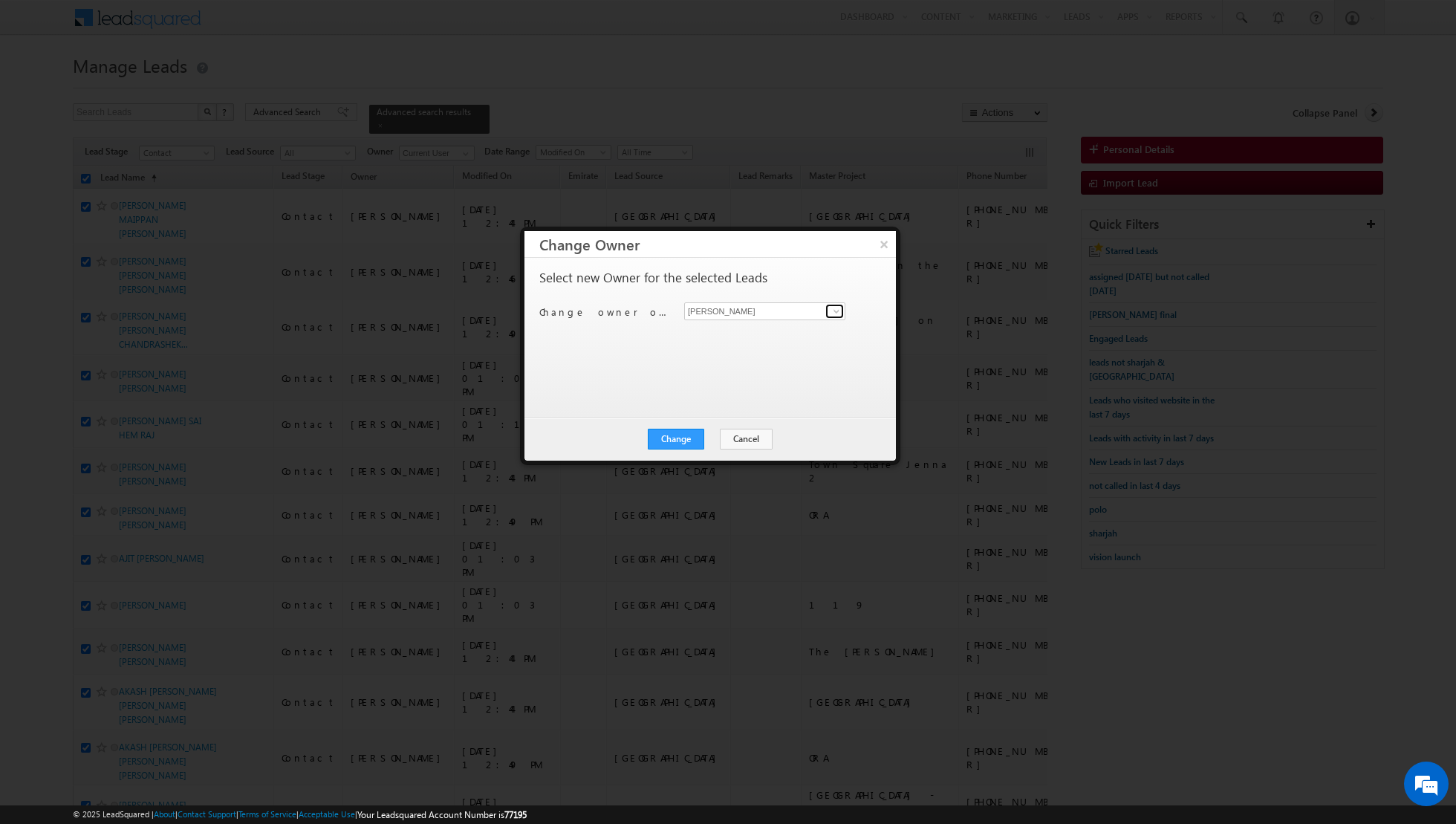
click at [837, 310] on span at bounding box center [836, 311] width 12 height 12
click at [764, 334] on span "[EMAIL_ADDRESS][PERSON_NAME][DOMAIN_NAME]" at bounding box center [757, 339] width 134 height 11
click at [679, 435] on button "Change" at bounding box center [676, 439] width 56 height 21
click at [721, 443] on button "Close" at bounding box center [713, 439] width 47 height 21
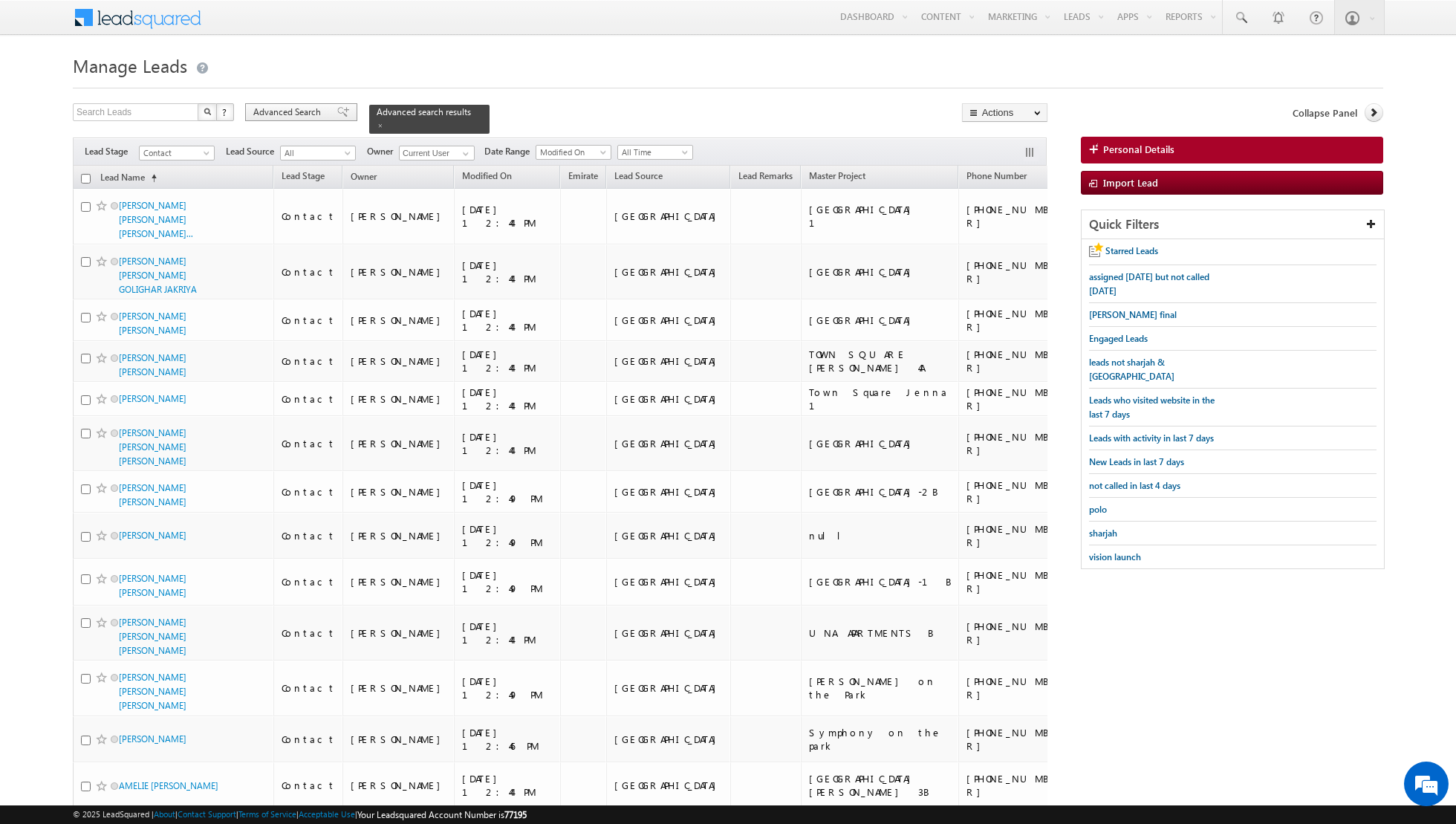
click at [338, 114] on span at bounding box center [343, 112] width 12 height 11
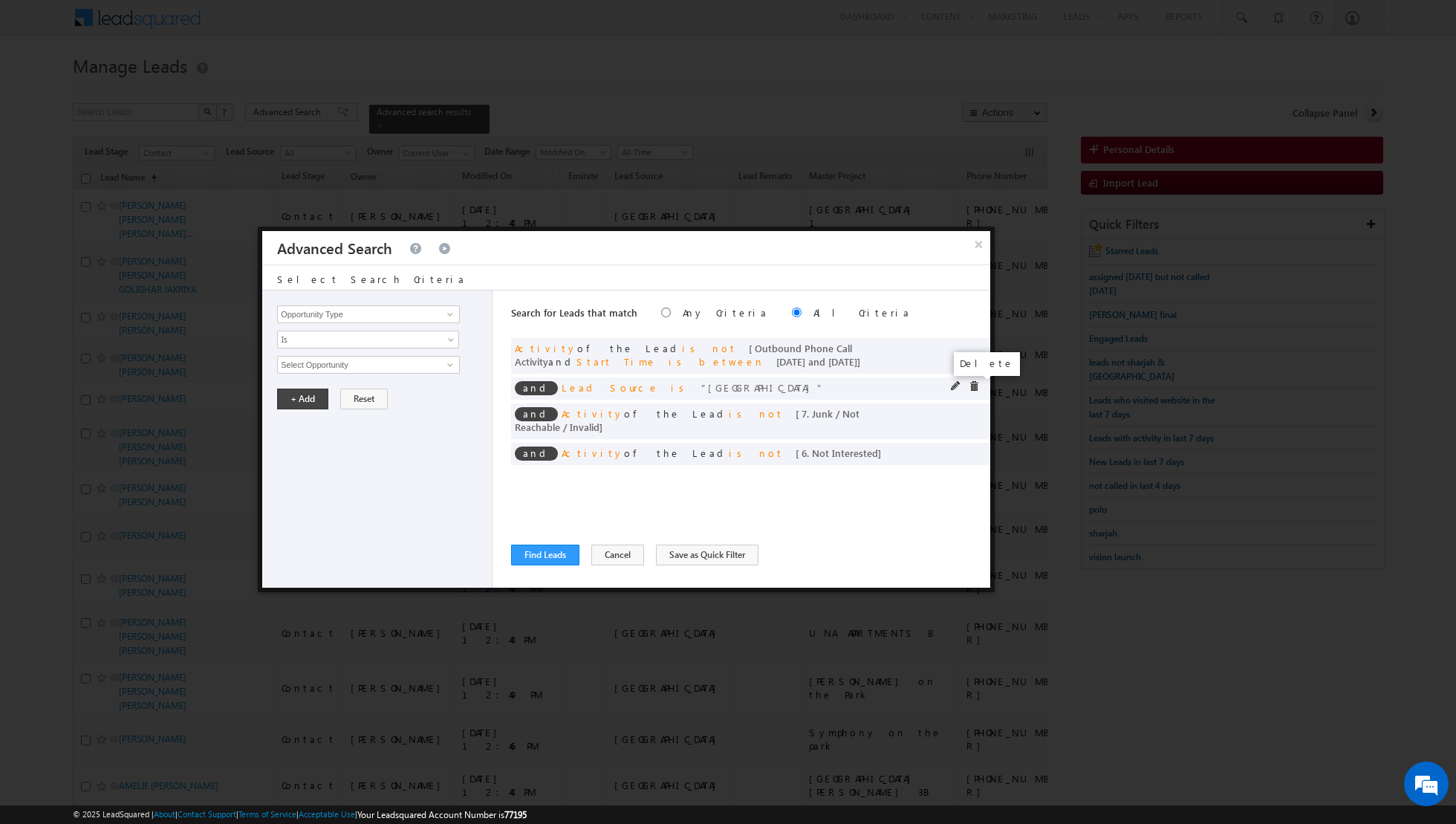
click at [973, 381] on span at bounding box center [974, 386] width 11 height 11
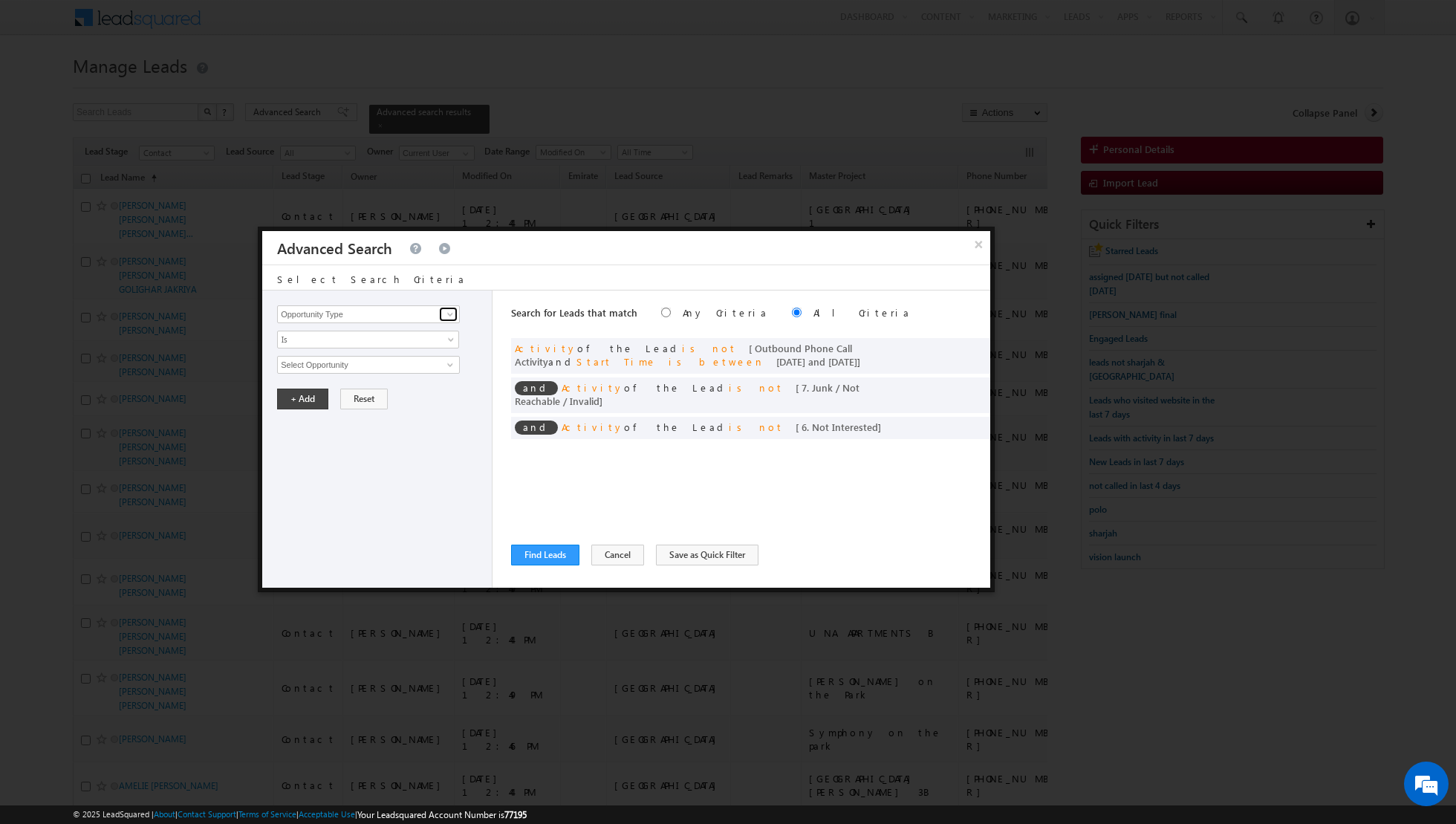
click at [451, 319] on span at bounding box center [450, 314] width 12 height 12
click at [373, 340] on link "Lead Source" at bounding box center [368, 344] width 183 height 17
click at [439, 361] on span "None Selected" at bounding box center [362, 364] width 169 height 16
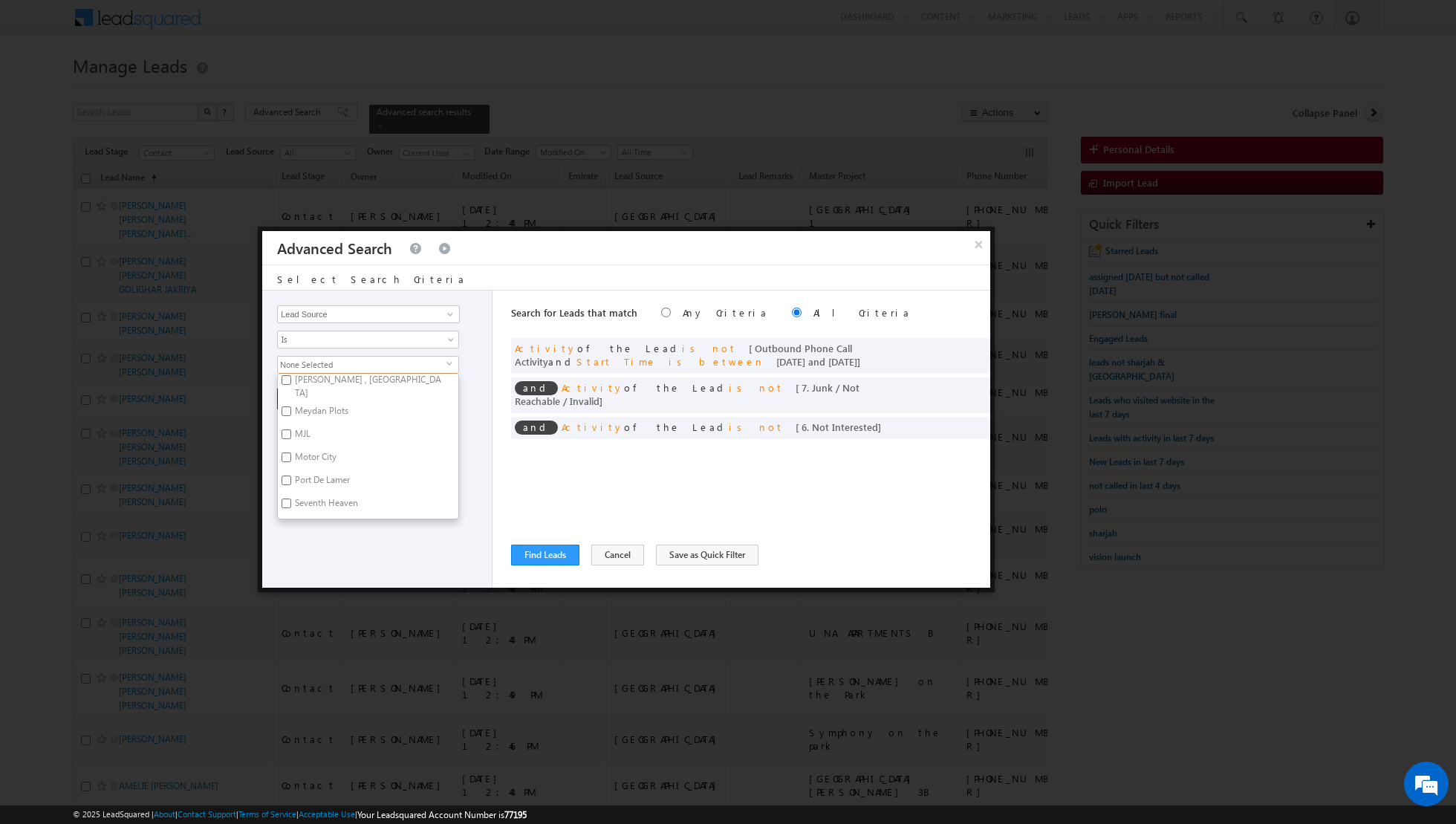
scroll to position [399, 0]
click at [286, 426] on input "MJL" at bounding box center [286, 431] width 10 height 10
click at [285, 422] on input "Port De Lamer" at bounding box center [286, 427] width 10 height 10
click at [288, 445] on input "Seventh Heaven" at bounding box center [286, 450] width 10 height 10
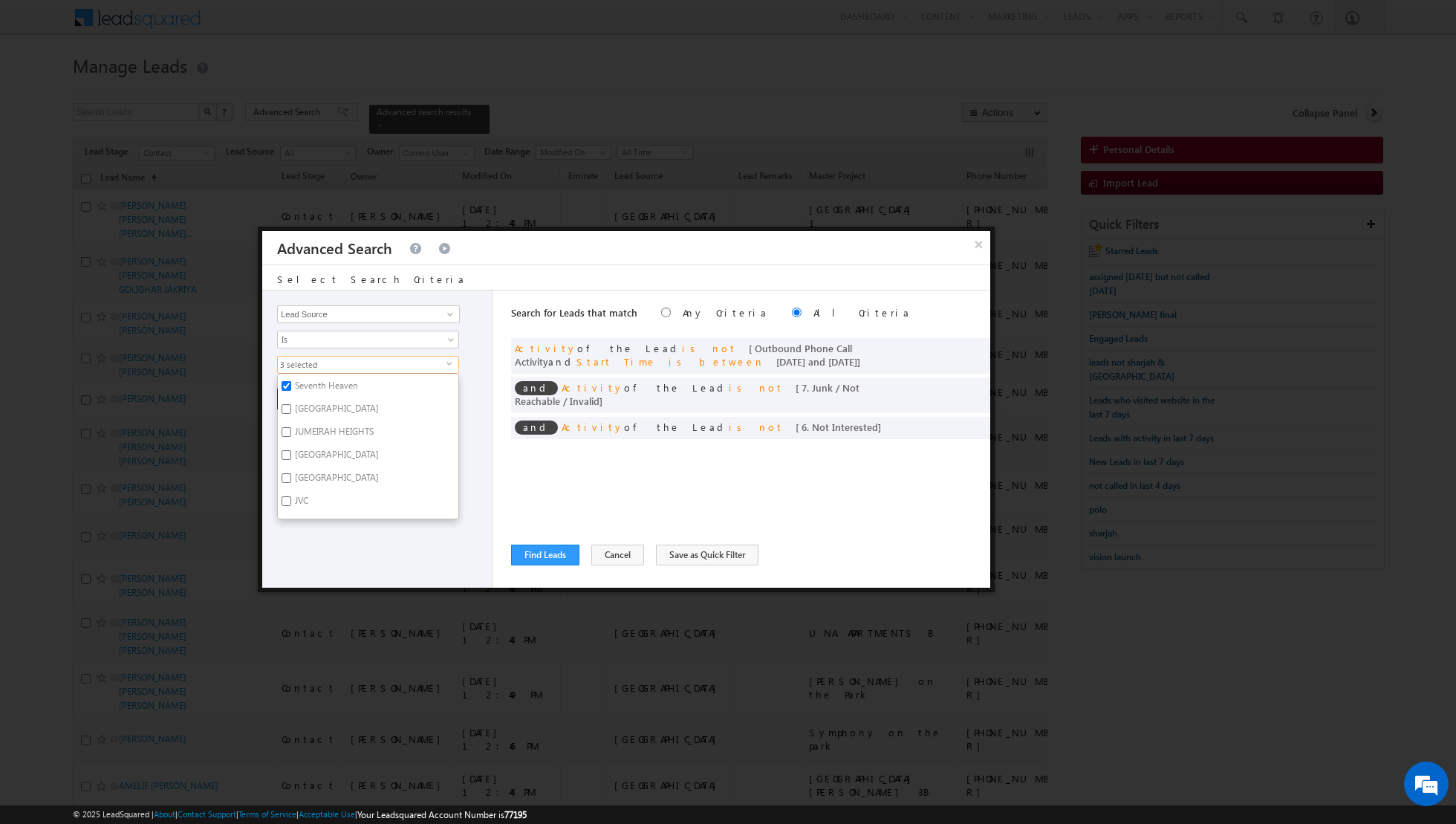
scroll to position [517, 0]
click at [286, 401] on input "[GEOGRAPHIC_DATA]" at bounding box center [286, 406] width 10 height 10
click at [288, 398] on input "JUMEIRAH HEIGHTS" at bounding box center [286, 403] width 10 height 10
click at [284, 421] on input "[GEOGRAPHIC_DATA]" at bounding box center [286, 425] width 10 height 10
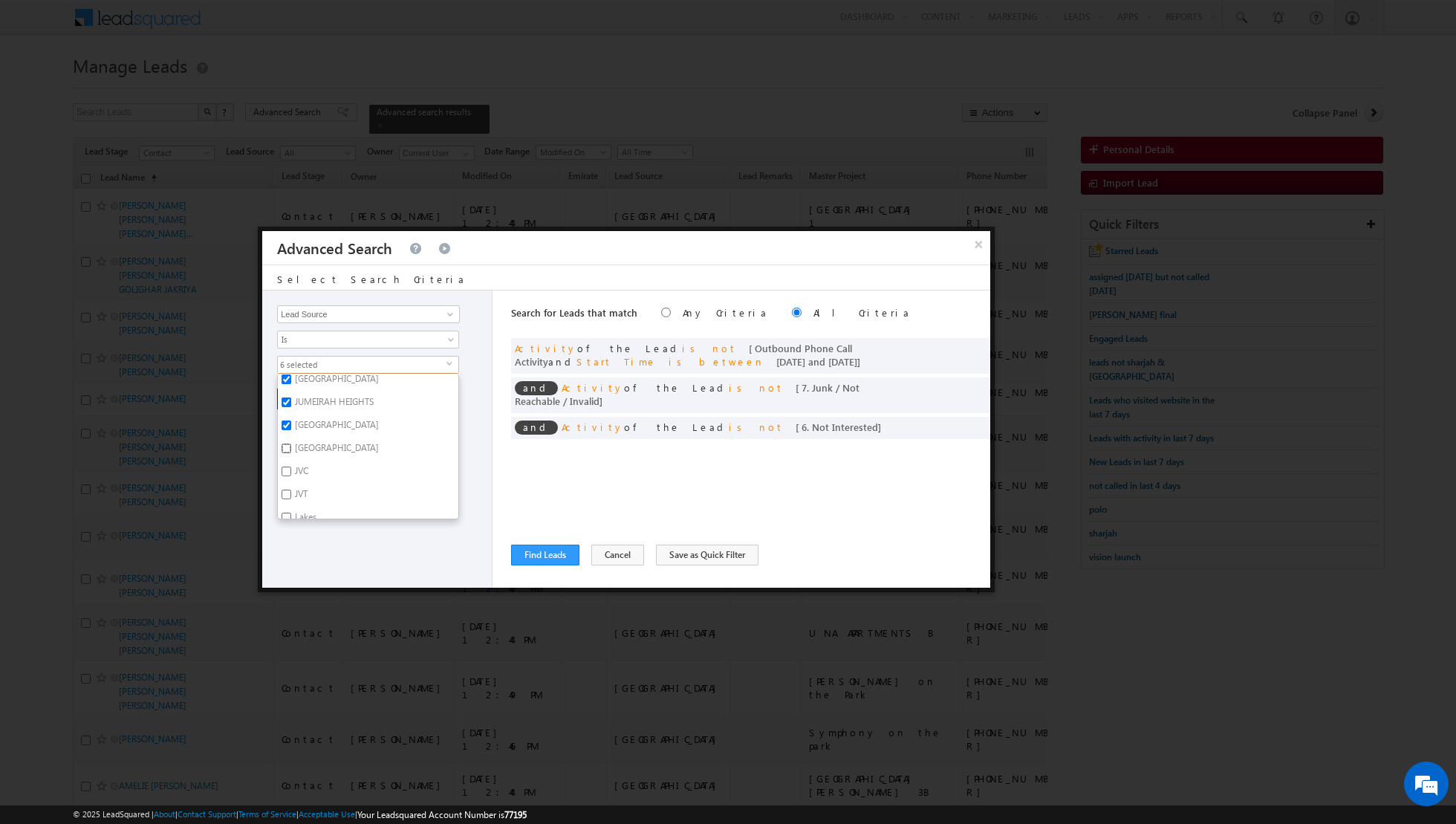
click at [286, 443] on input "[GEOGRAPHIC_DATA]" at bounding box center [286, 448] width 10 height 10
click at [338, 525] on div "Opportunity Type Lead Activity Task Sales Group Prospect Id Address 1 Address 2…" at bounding box center [377, 438] width 231 height 297
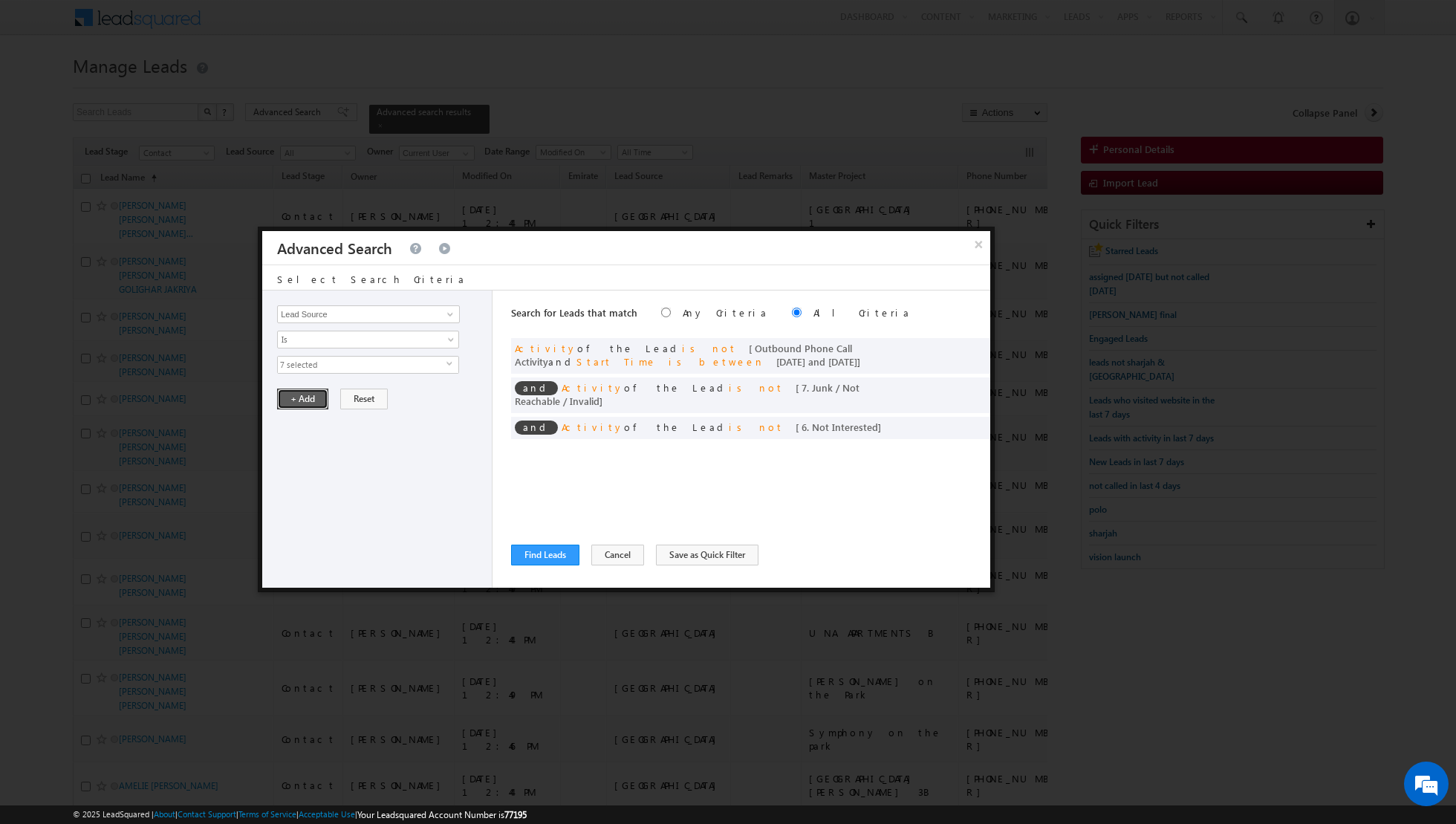
click at [302, 399] on button "+ Add" at bounding box center [302, 399] width 51 height 21
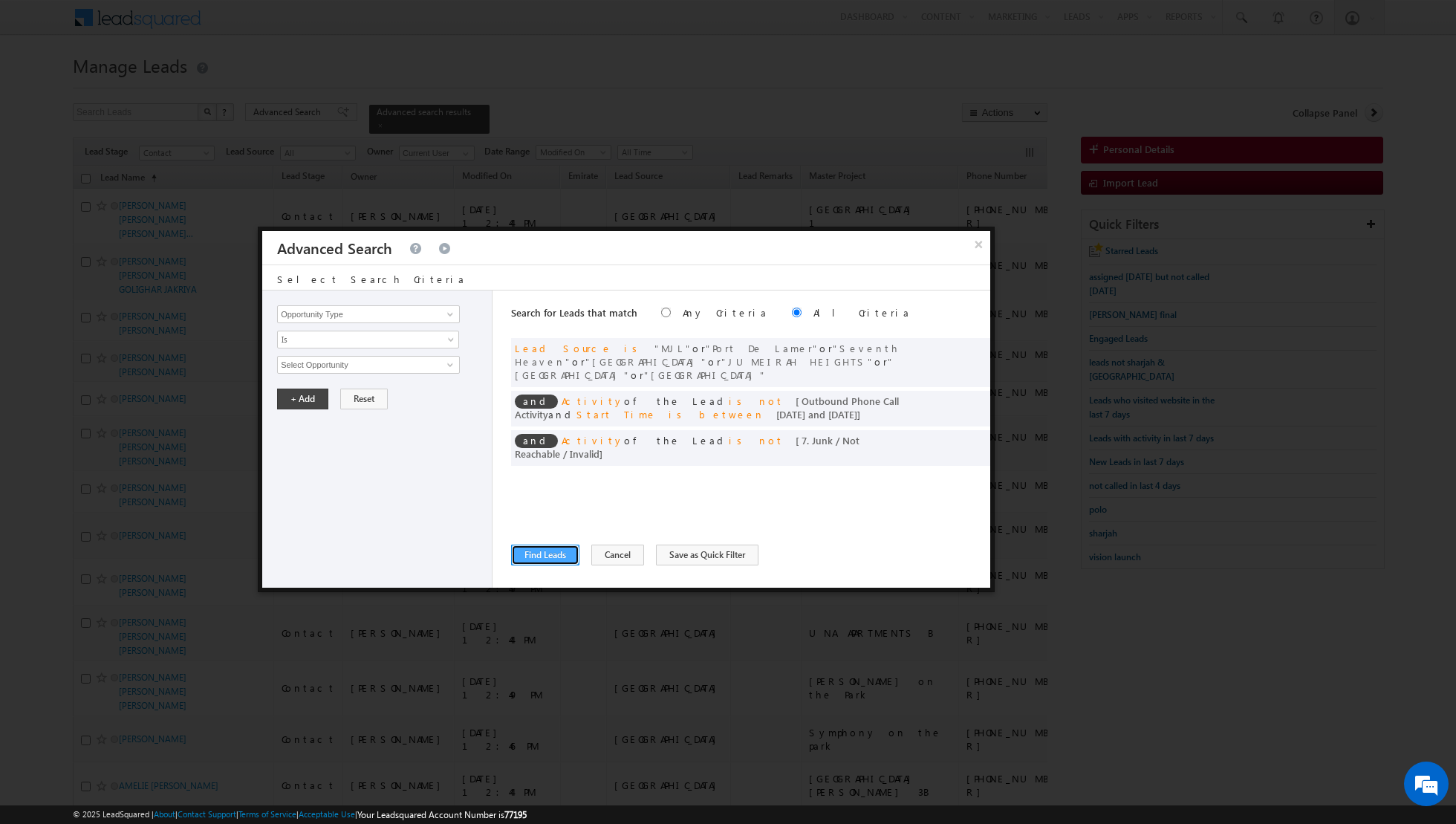
click at [537, 548] on button "Find Leads" at bounding box center [545, 555] width 68 height 21
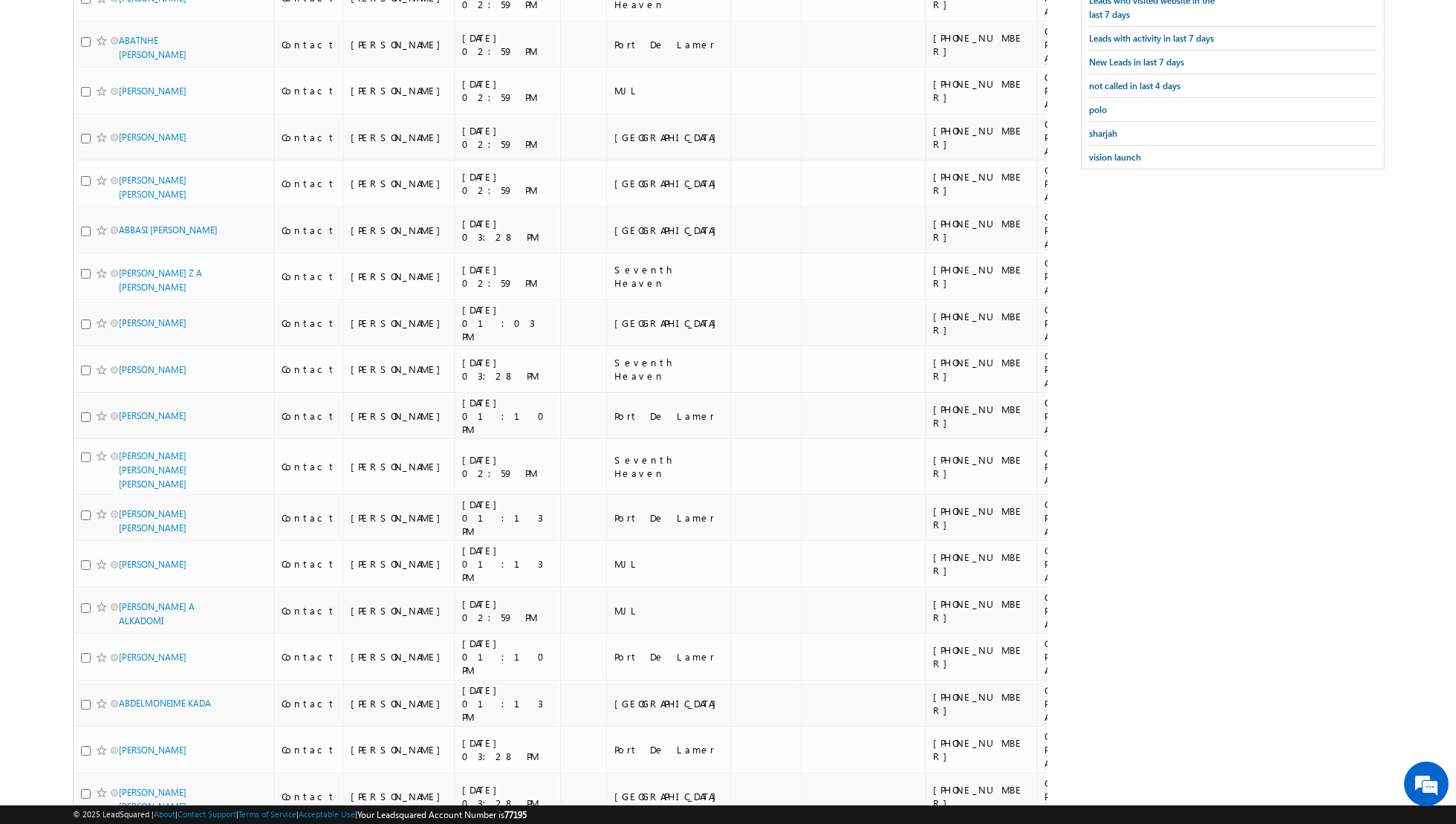
scroll to position [0, 0]
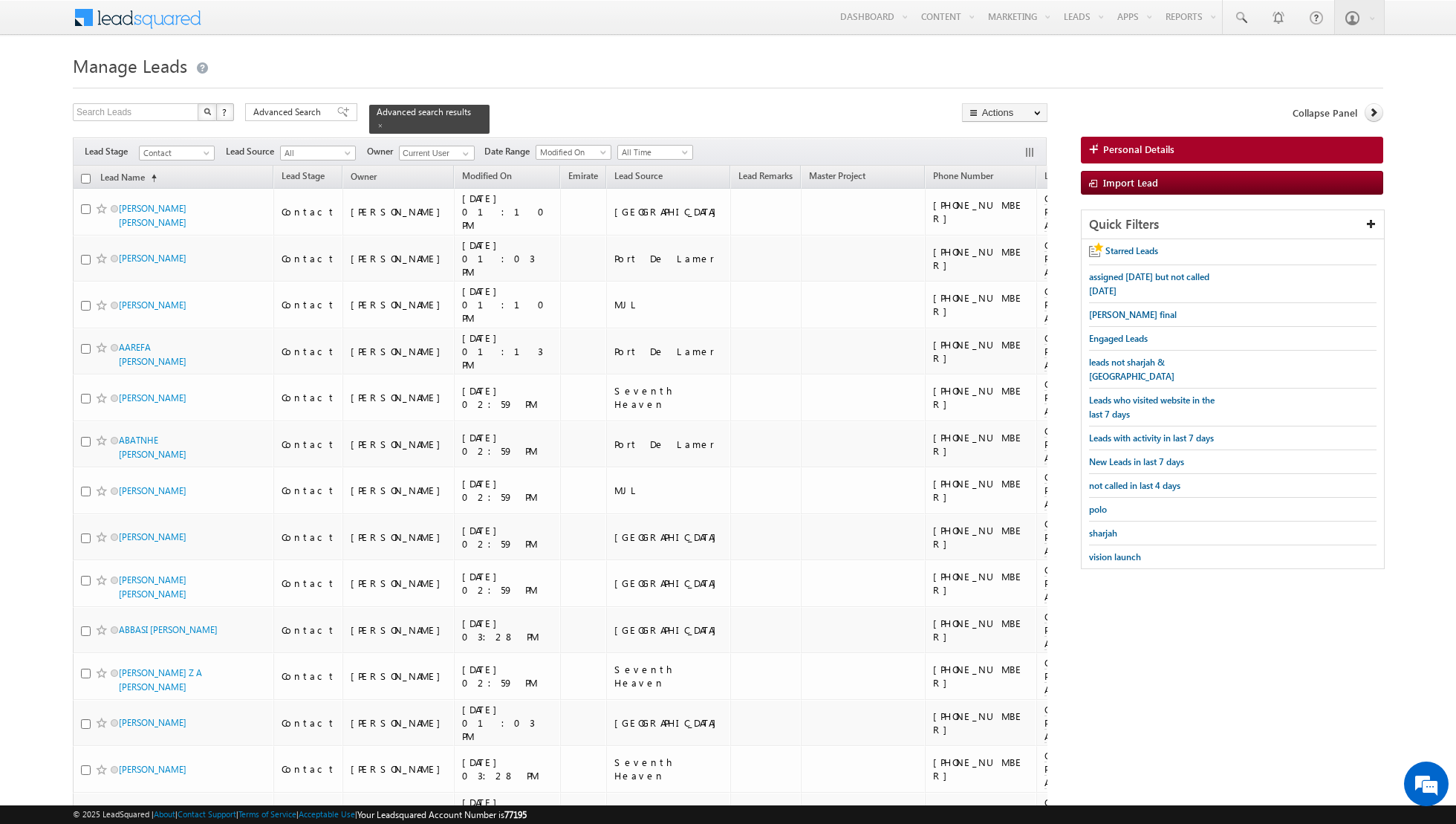
click at [87, 179] on input "checkbox" at bounding box center [86, 178] width 10 height 10
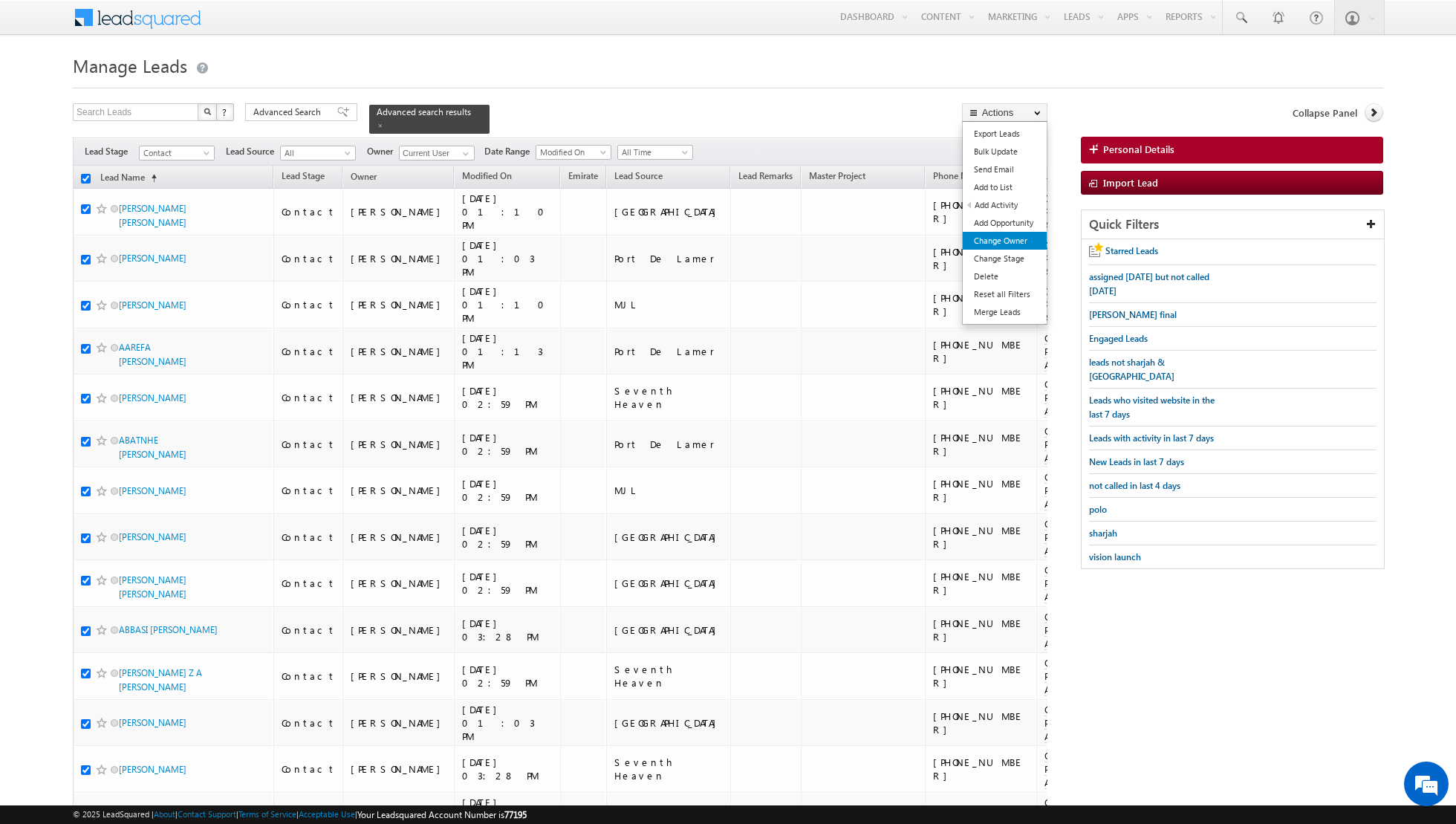
click at [981, 245] on link "Change Owner" at bounding box center [1004, 240] width 84 height 18
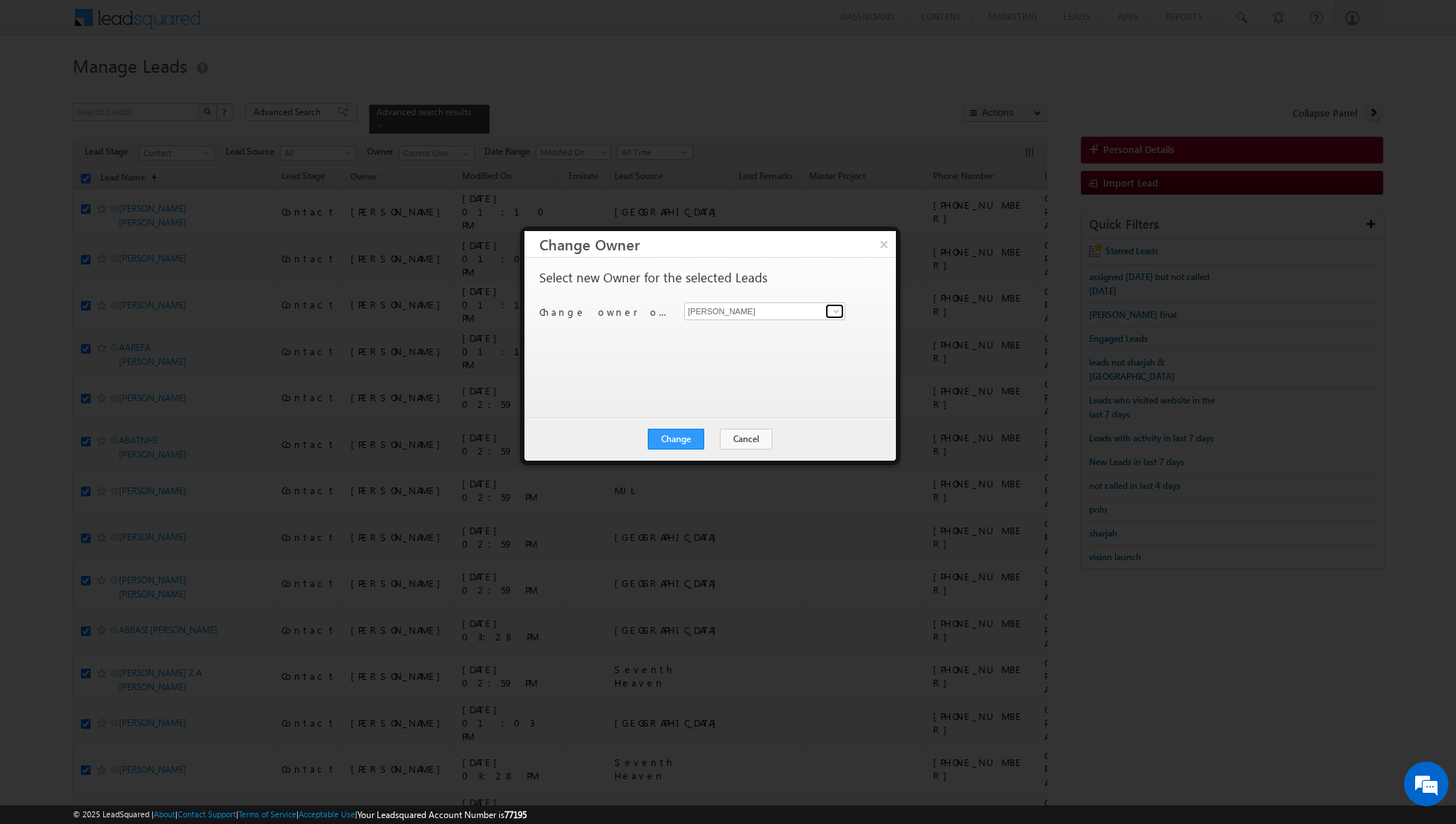
click at [838, 310] on span at bounding box center [836, 311] width 12 height 12
click at [761, 333] on span "[EMAIL_ADDRESS][PERSON_NAME][DOMAIN_NAME]" at bounding box center [757, 339] width 134 height 11
click at [675, 439] on button "Change" at bounding box center [676, 439] width 56 height 21
click at [710, 438] on button "Close" at bounding box center [713, 439] width 47 height 21
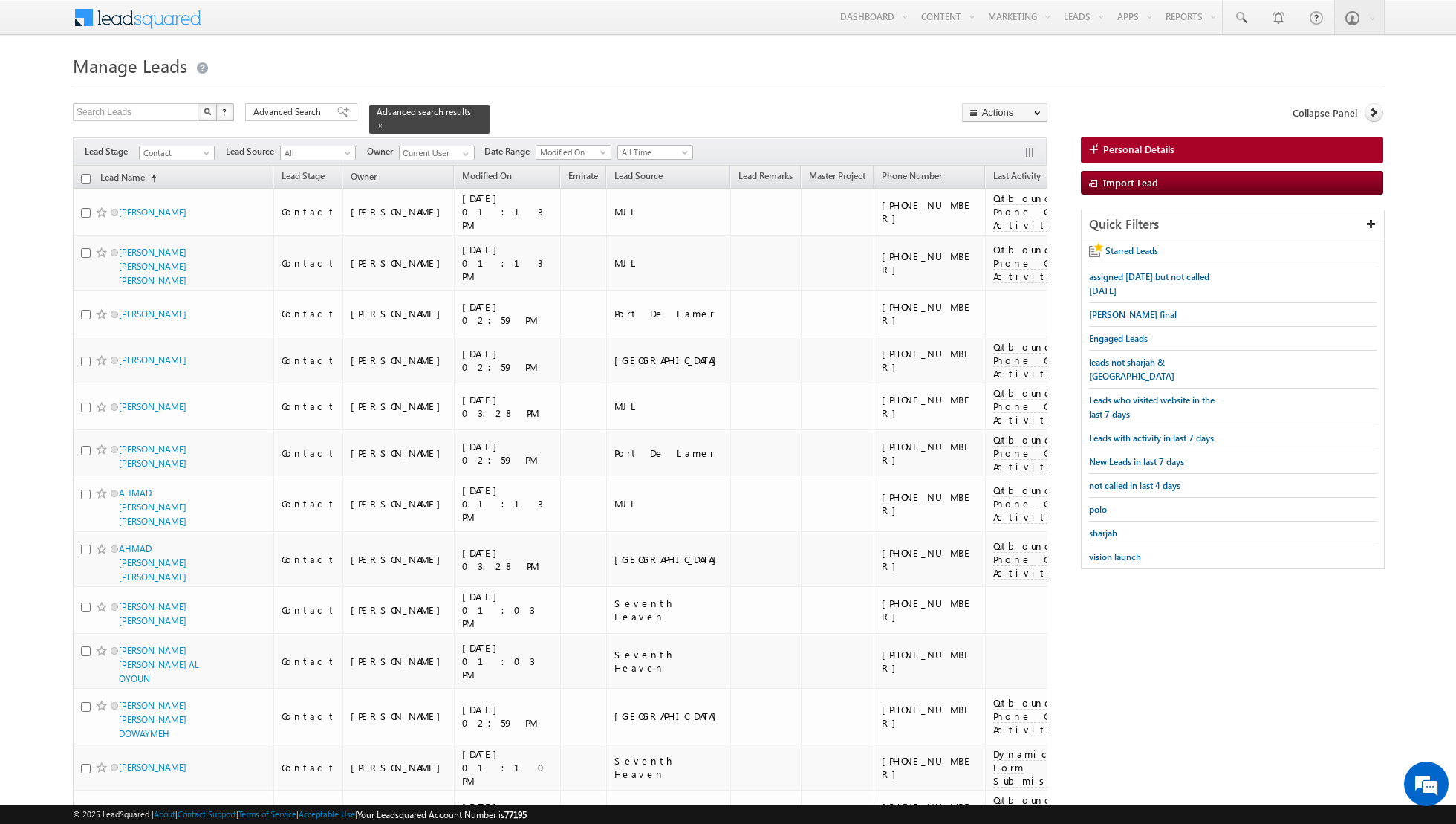
click at [85, 174] on input "checkbox" at bounding box center [86, 178] width 10 height 10
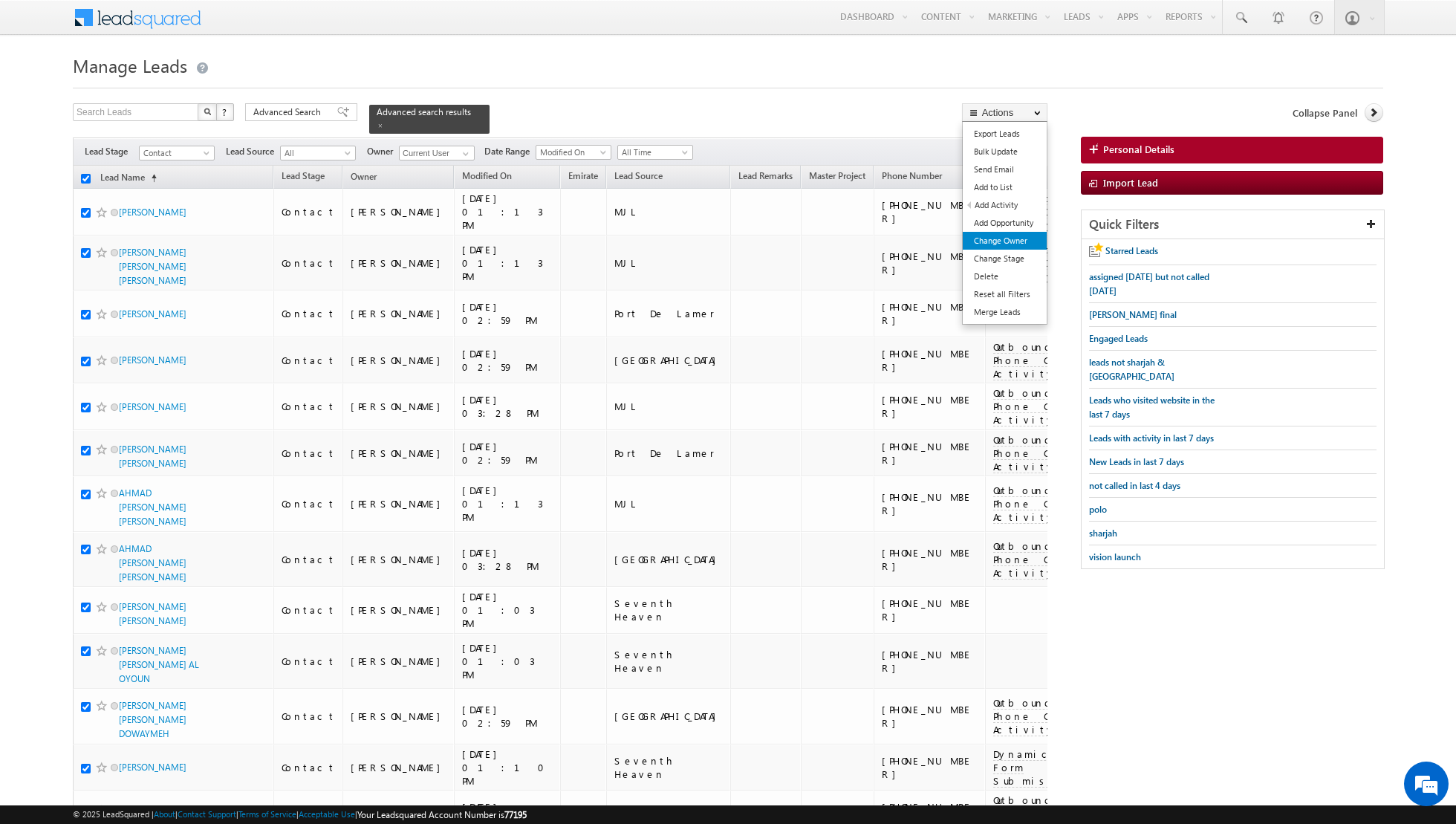
click at [1007, 240] on link "Change Owner" at bounding box center [1004, 240] width 84 height 18
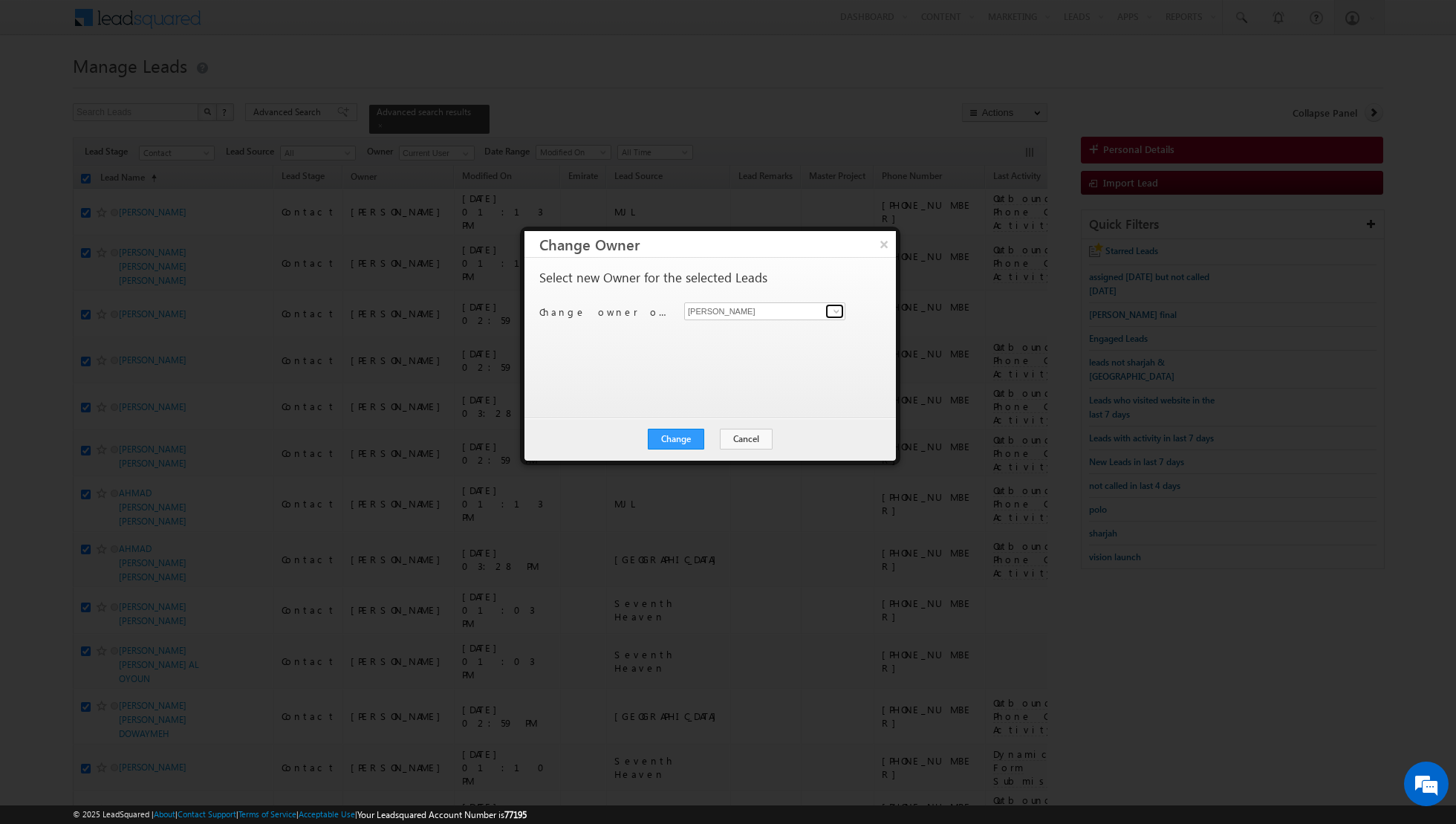
click at [832, 311] on span at bounding box center [836, 311] width 12 height 12
click at [726, 333] on span "[EMAIL_ADDRESS][PERSON_NAME][DOMAIN_NAME]" at bounding box center [757, 339] width 134 height 11
click at [684, 441] on button "Change" at bounding box center [676, 439] width 56 height 21
click at [716, 434] on button "Close" at bounding box center [713, 439] width 47 height 21
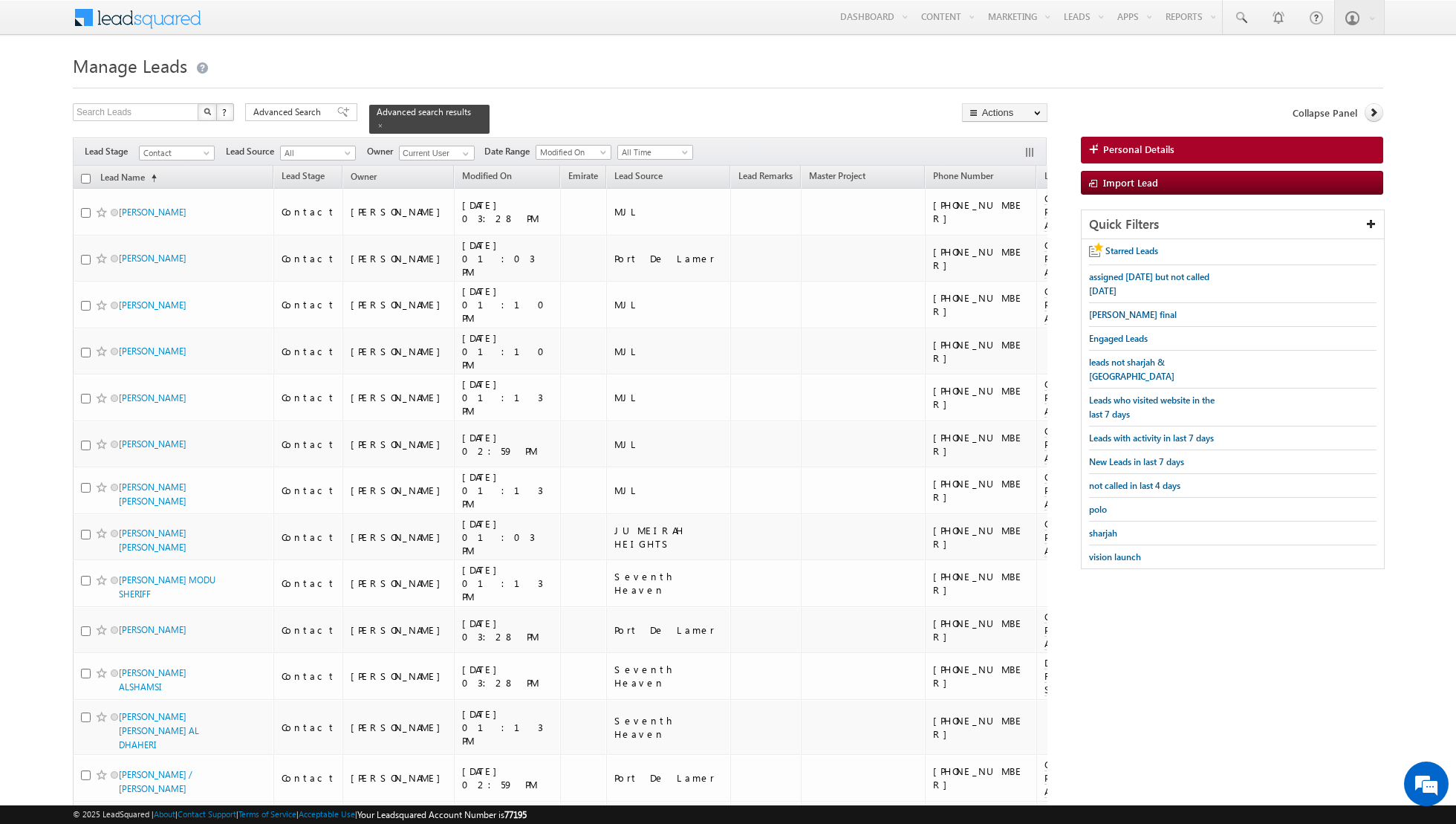
click at [84, 179] on input "checkbox" at bounding box center [86, 178] width 10 height 10
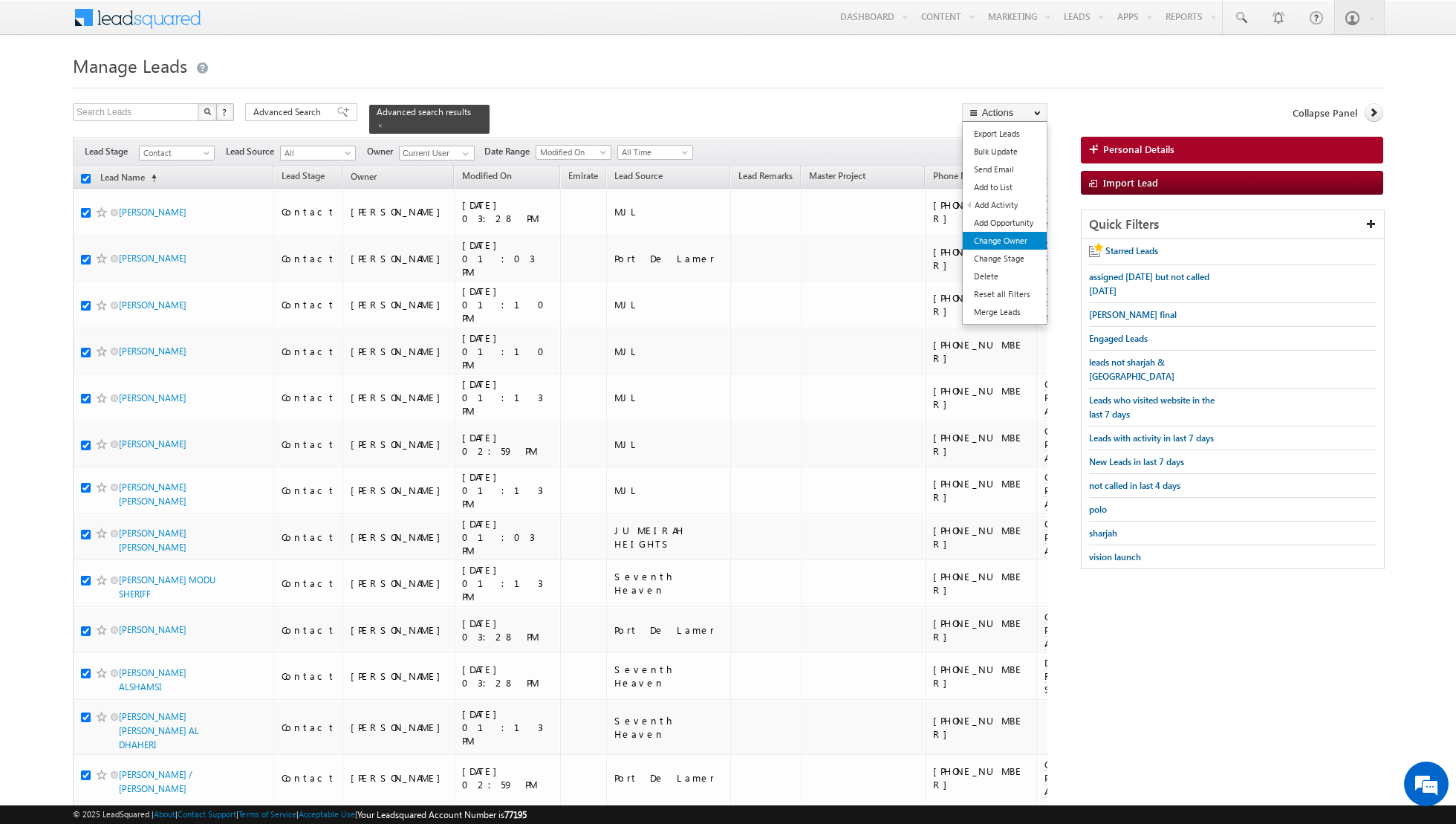
click at [990, 245] on link "Change Owner" at bounding box center [1004, 240] width 84 height 18
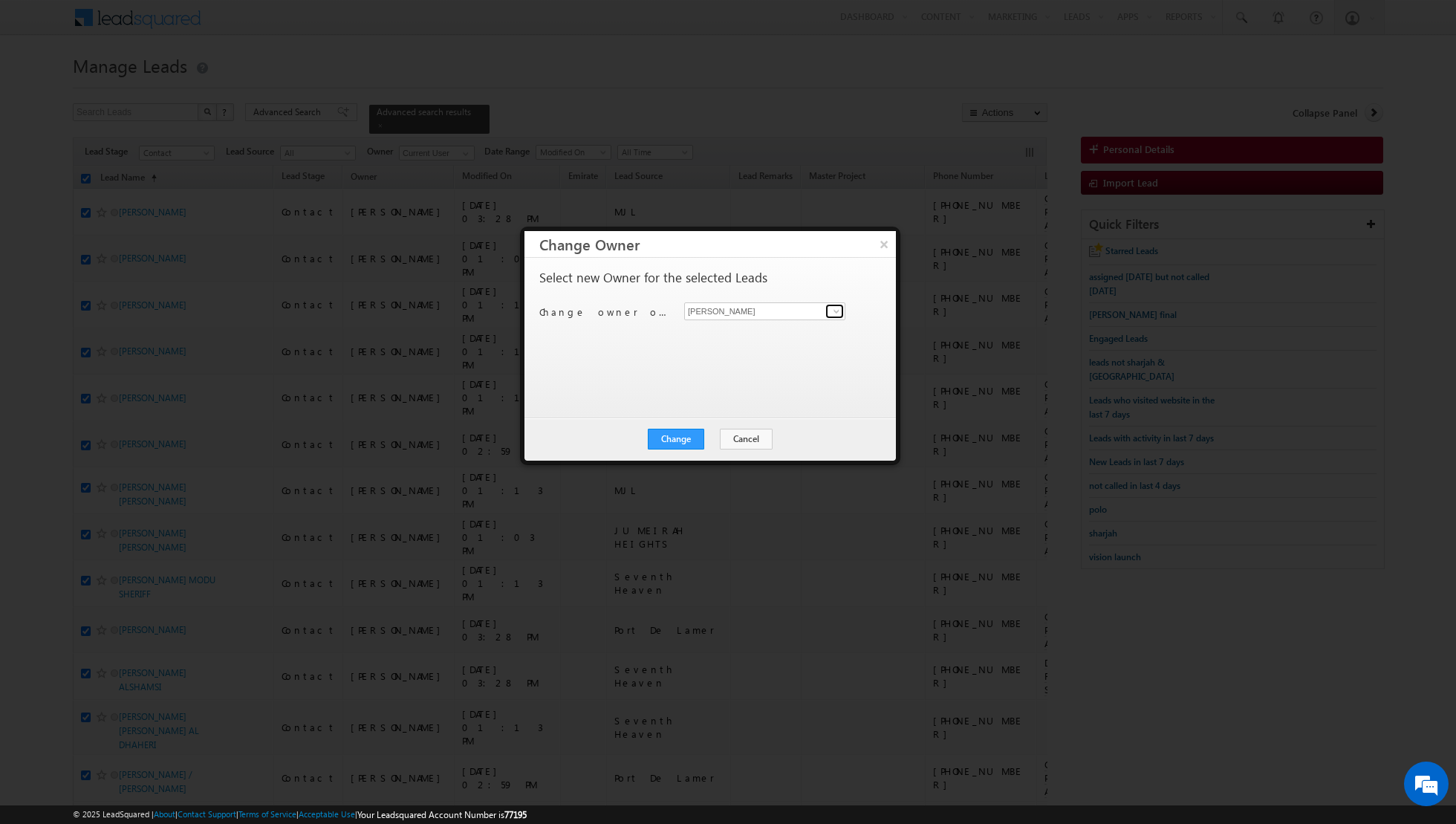
click at [835, 314] on span at bounding box center [836, 311] width 12 height 12
click at [774, 329] on link "[PERSON_NAME] [EMAIL_ADDRESS][PERSON_NAME][DOMAIN_NAME]" at bounding box center [765, 333] width 161 height 29
click at [677, 440] on button "Change" at bounding box center [676, 439] width 56 height 21
click at [721, 440] on button "Close" at bounding box center [713, 439] width 47 height 21
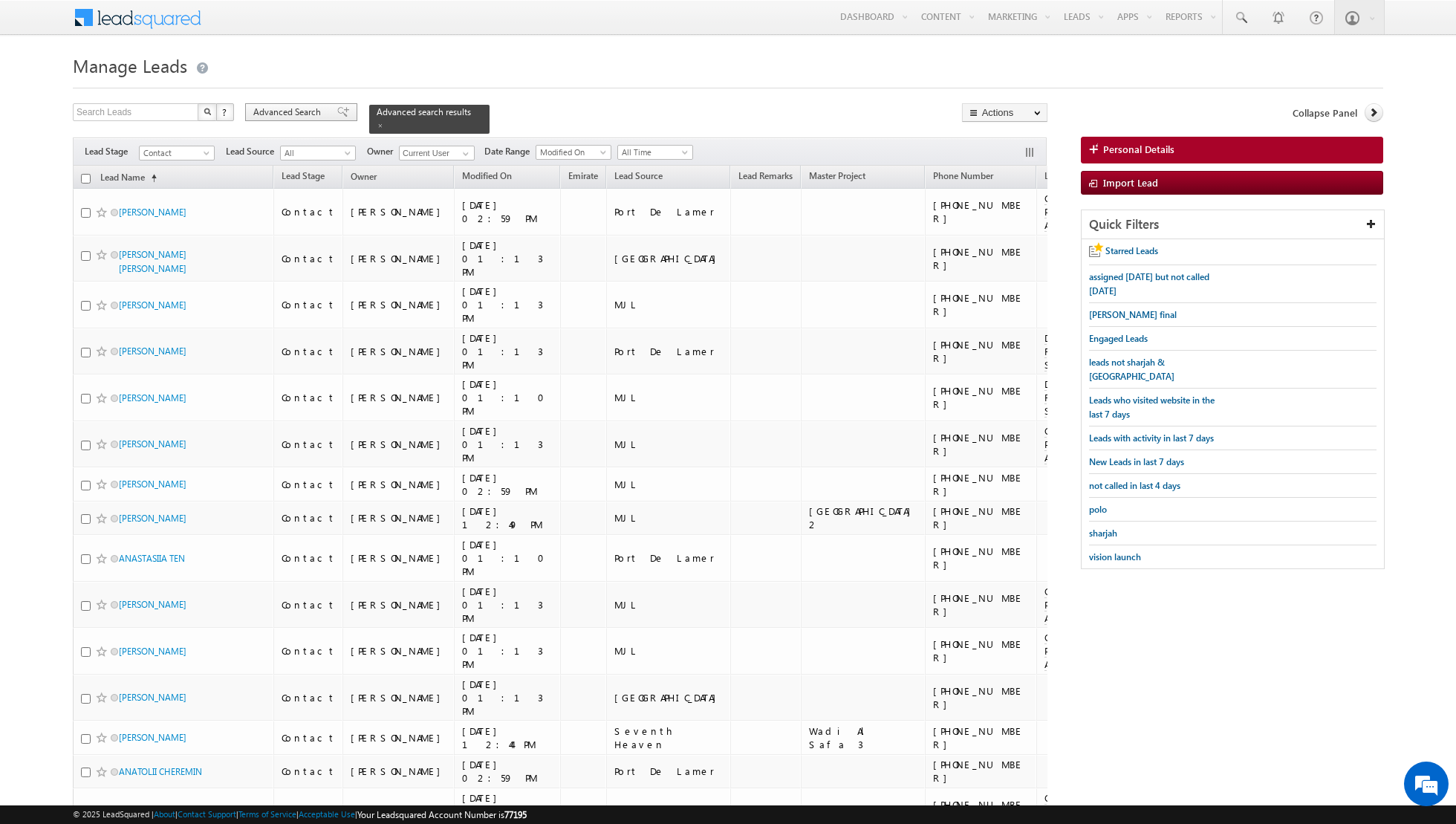
click at [339, 113] on span at bounding box center [343, 112] width 12 height 11
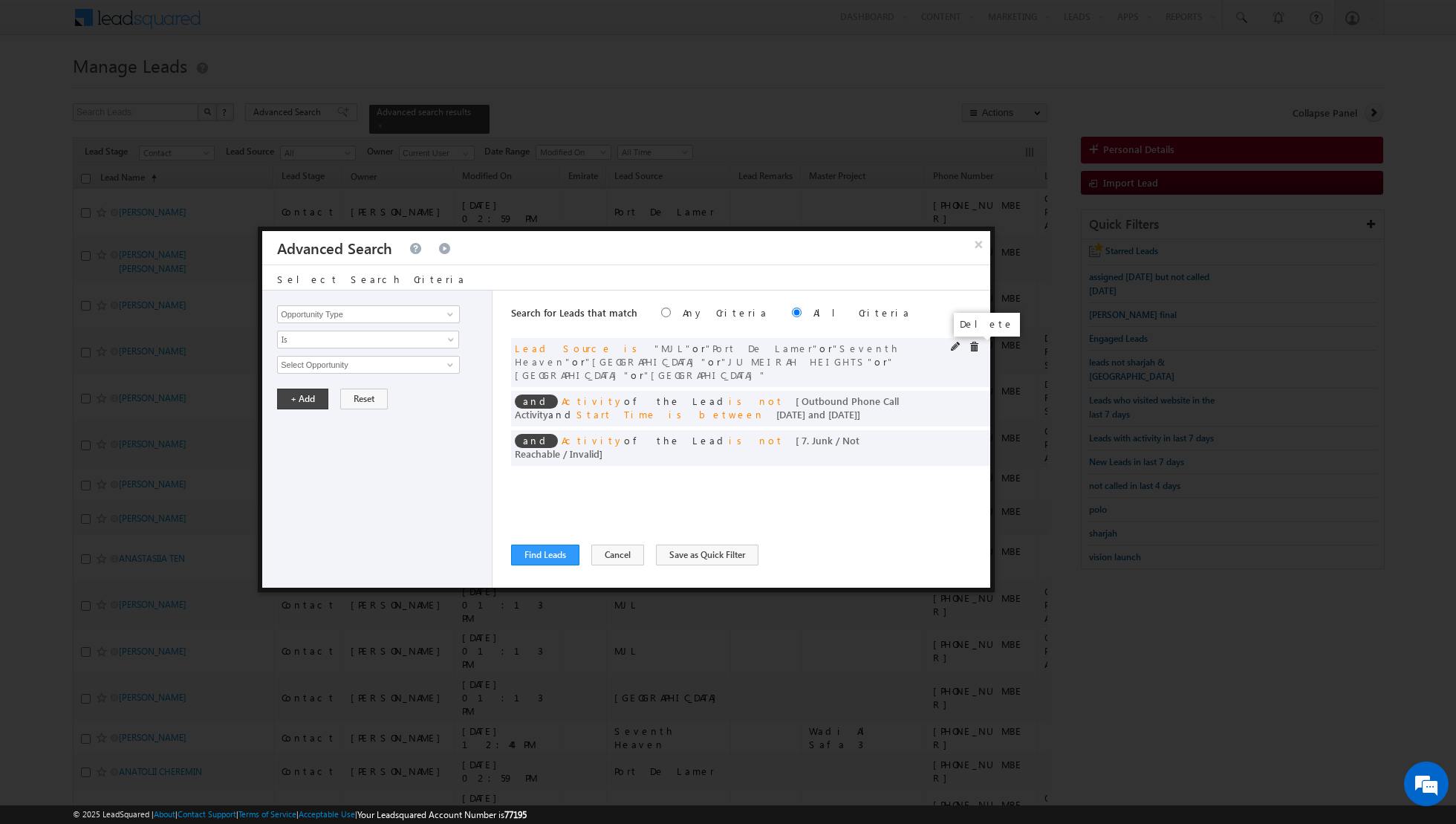
click at [974, 346] on span at bounding box center [974, 346] width 11 height 11
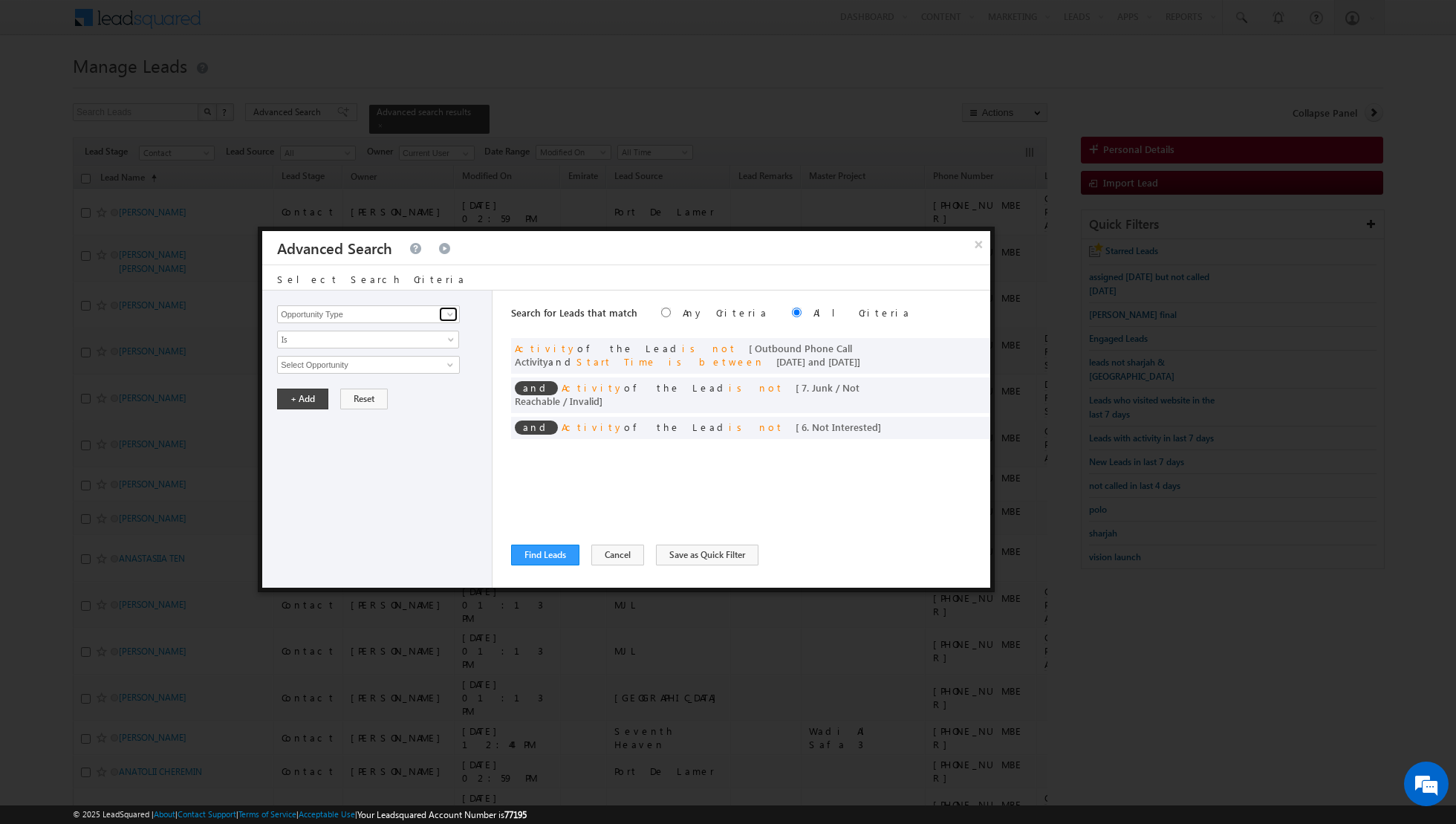
click at [452, 315] on span at bounding box center [450, 314] width 12 height 12
click at [373, 340] on link "Lead Source" at bounding box center [368, 344] width 183 height 17
click at [447, 360] on span "select" at bounding box center [452, 364] width 12 height 7
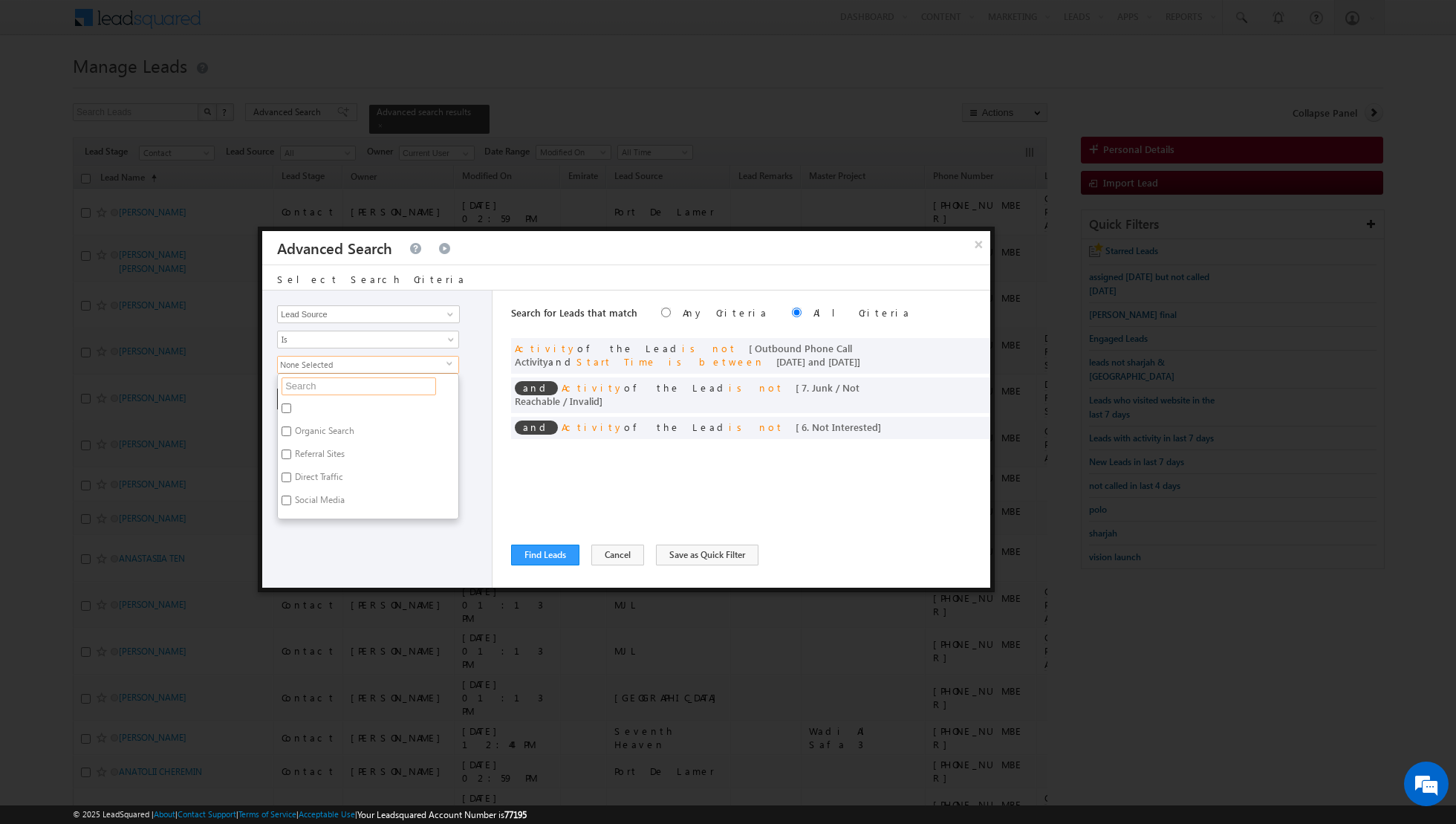
click at [390, 386] on input "text" at bounding box center [359, 386] width 155 height 18
click at [301, 403] on label "Mudon" at bounding box center [308, 410] width 61 height 23
click at [291, 403] on input "Mudon" at bounding box center [286, 408] width 10 height 10
click at [351, 527] on div "Opportunity Type Lead Activity Task Sales Group Prospect Id Address 1 Address 2…" at bounding box center [377, 438] width 231 height 297
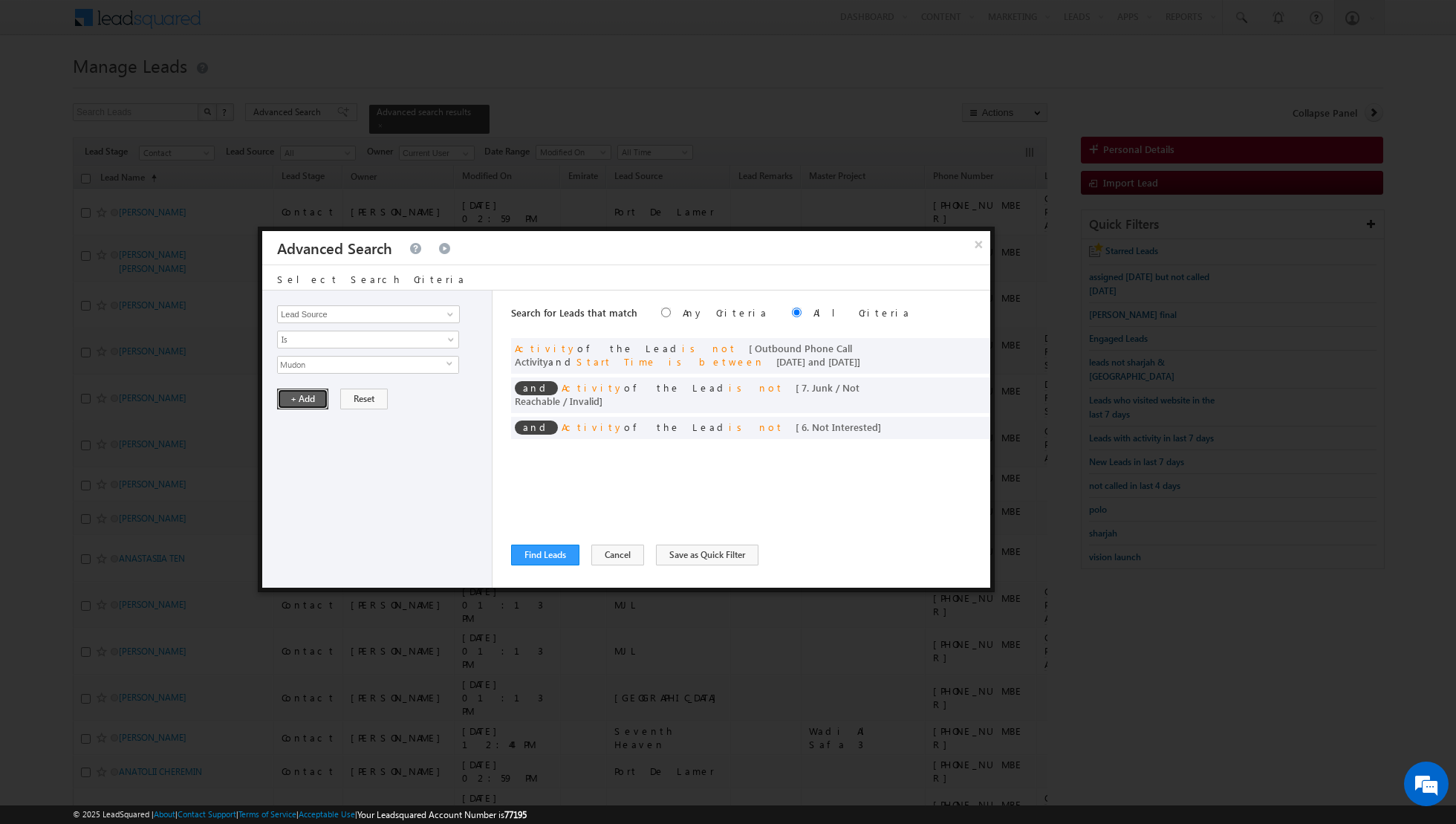
click at [302, 401] on button "+ Add" at bounding box center [302, 399] width 51 height 21
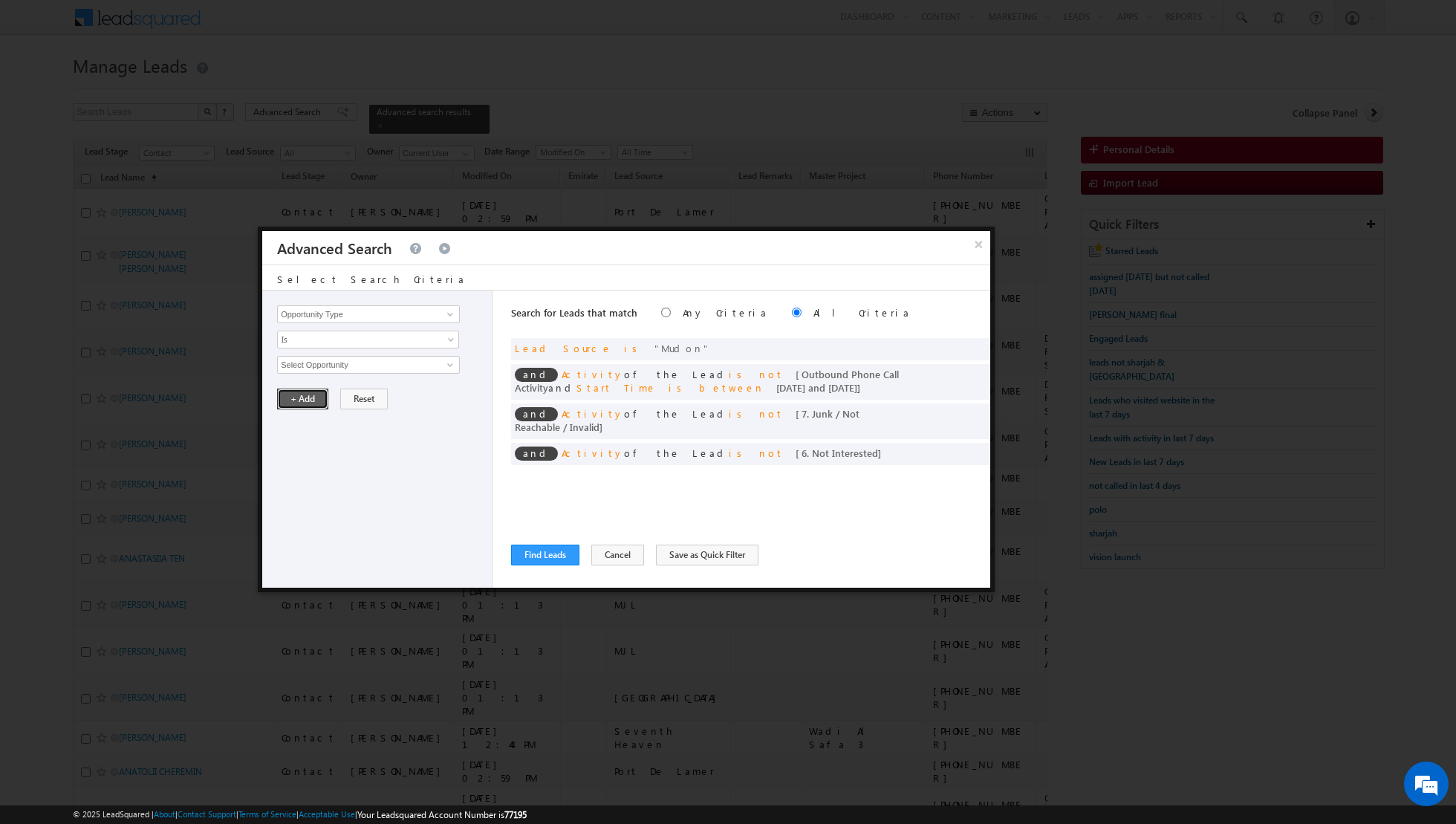
click at [302, 401] on button "+ Add" at bounding box center [302, 399] width 51 height 21
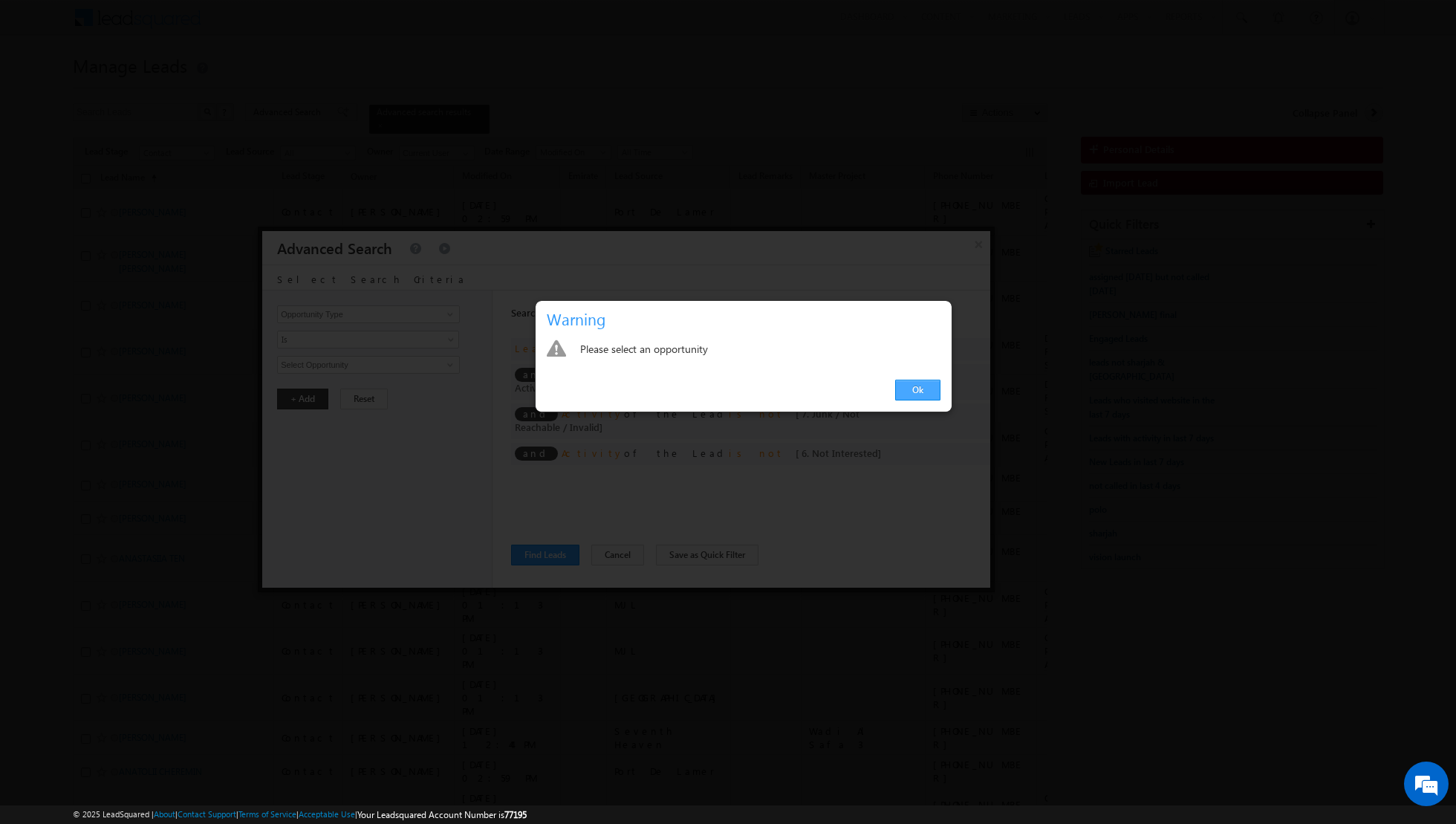
click at [924, 390] on link "Ok" at bounding box center [918, 390] width 46 height 21
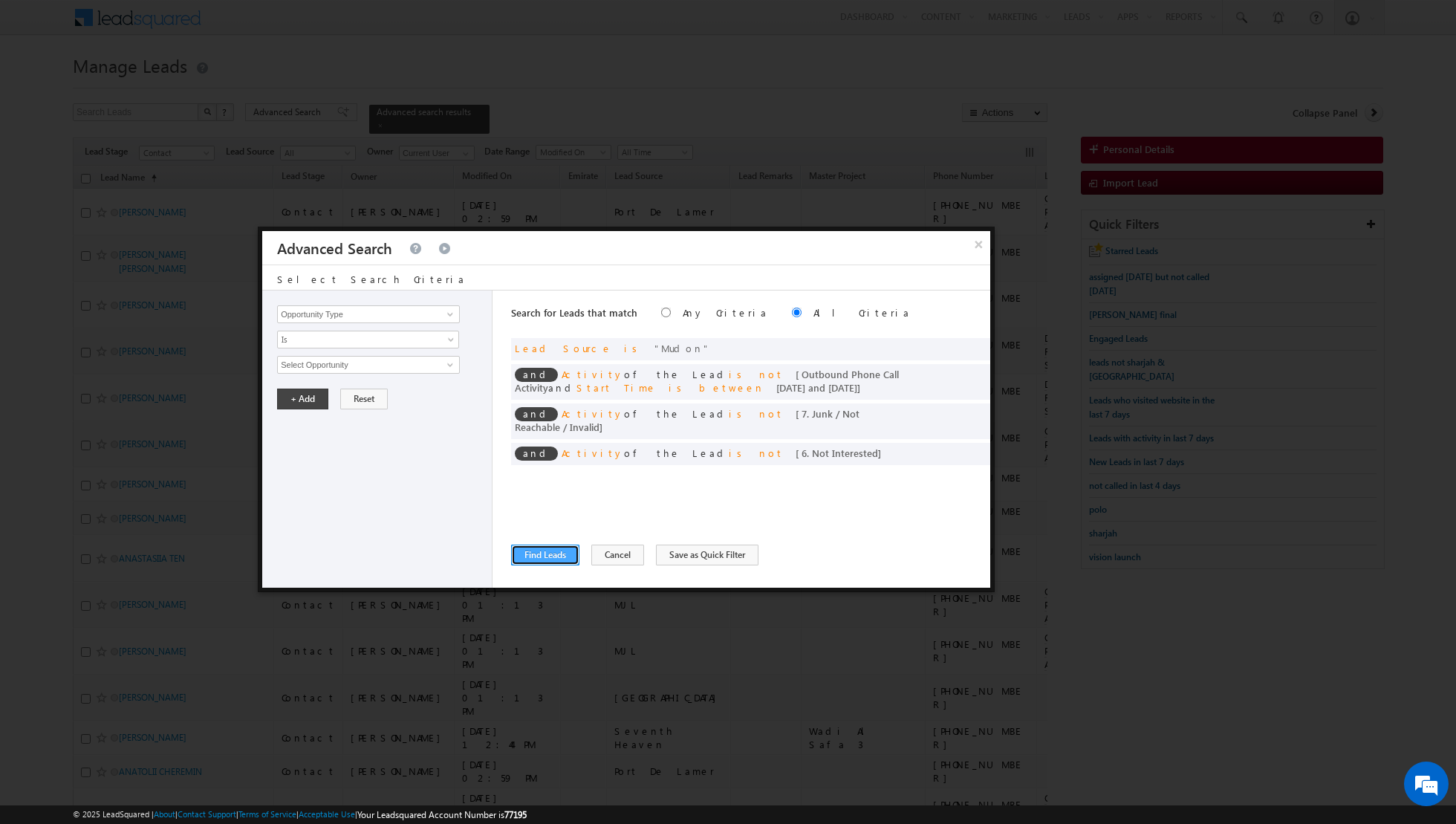
click at [549, 557] on button "Find Leads" at bounding box center [545, 555] width 68 height 21
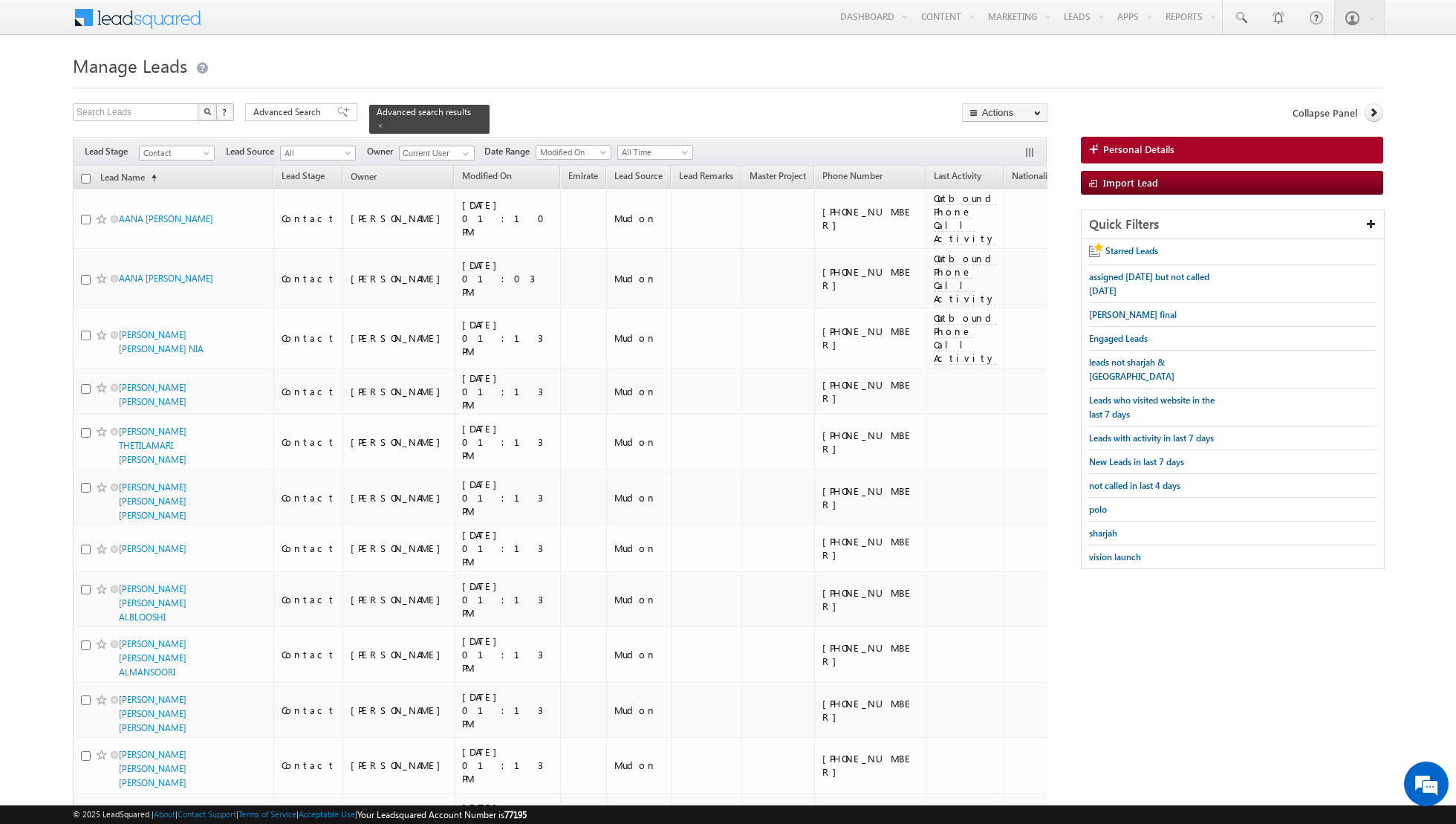
click at [87, 178] on input "checkbox" at bounding box center [86, 178] width 10 height 10
click at [1007, 237] on link "Change Owner" at bounding box center [1004, 240] width 84 height 18
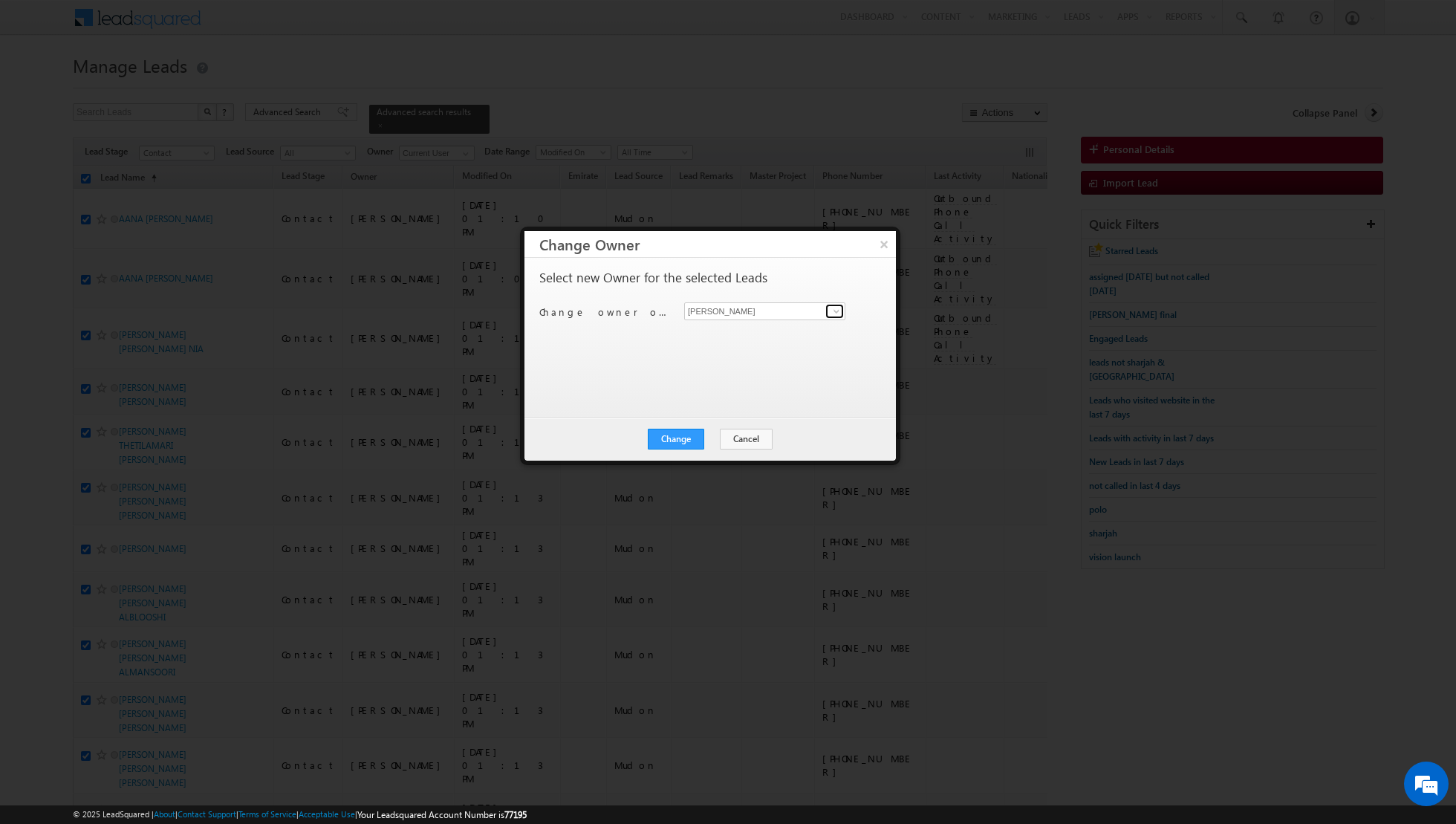
click at [841, 309] on span at bounding box center [836, 311] width 12 height 12
click at [777, 333] on span "[EMAIL_ADDRESS][PERSON_NAME][DOMAIN_NAME]" at bounding box center [757, 339] width 134 height 11
click at [678, 435] on button "Change" at bounding box center [676, 439] width 56 height 21
click at [722, 434] on button "Close" at bounding box center [713, 439] width 47 height 21
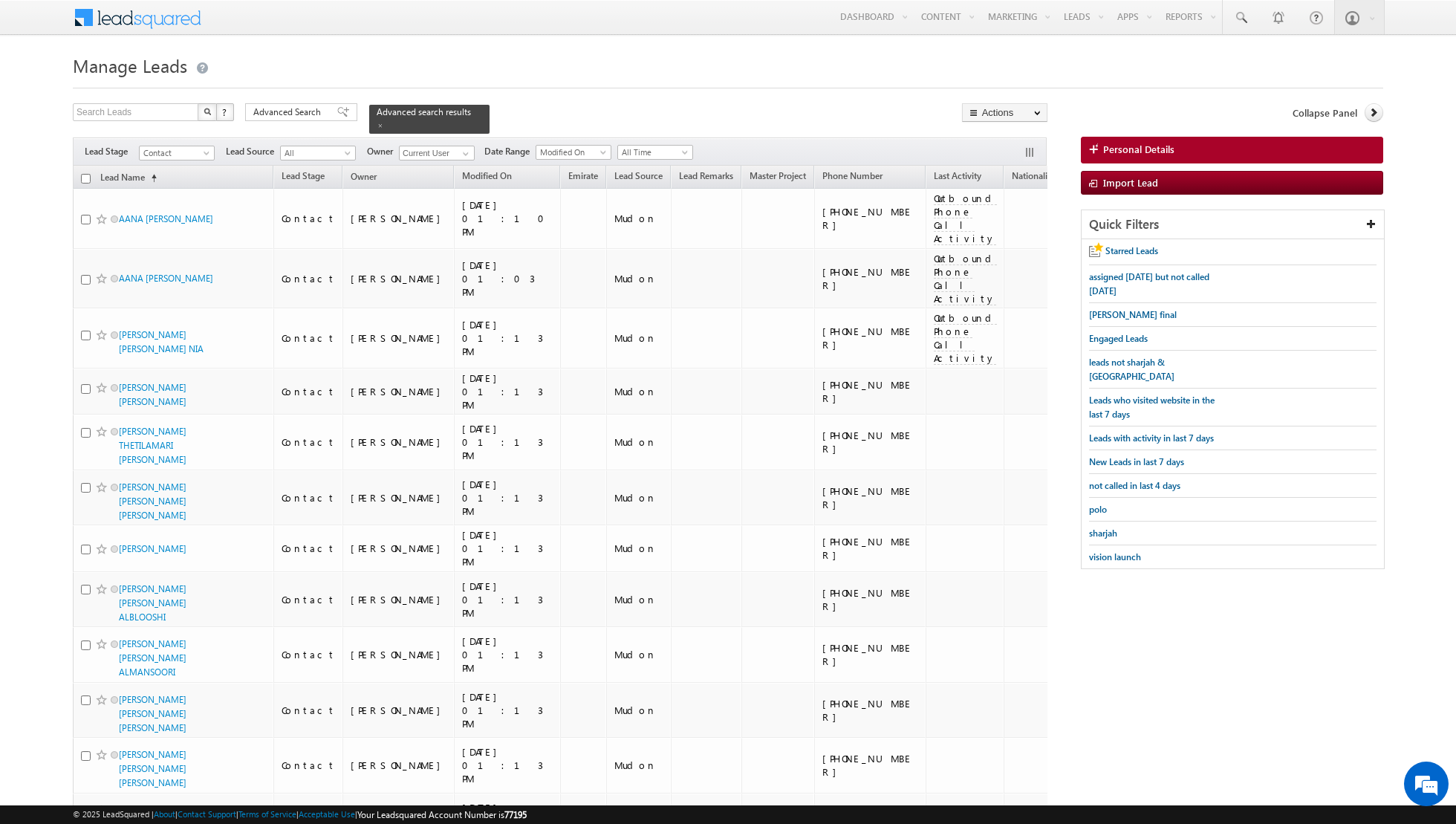
click at [83, 179] on input "checkbox" at bounding box center [86, 178] width 10 height 10
click at [1011, 243] on link "Change Owner" at bounding box center [1004, 240] width 84 height 18
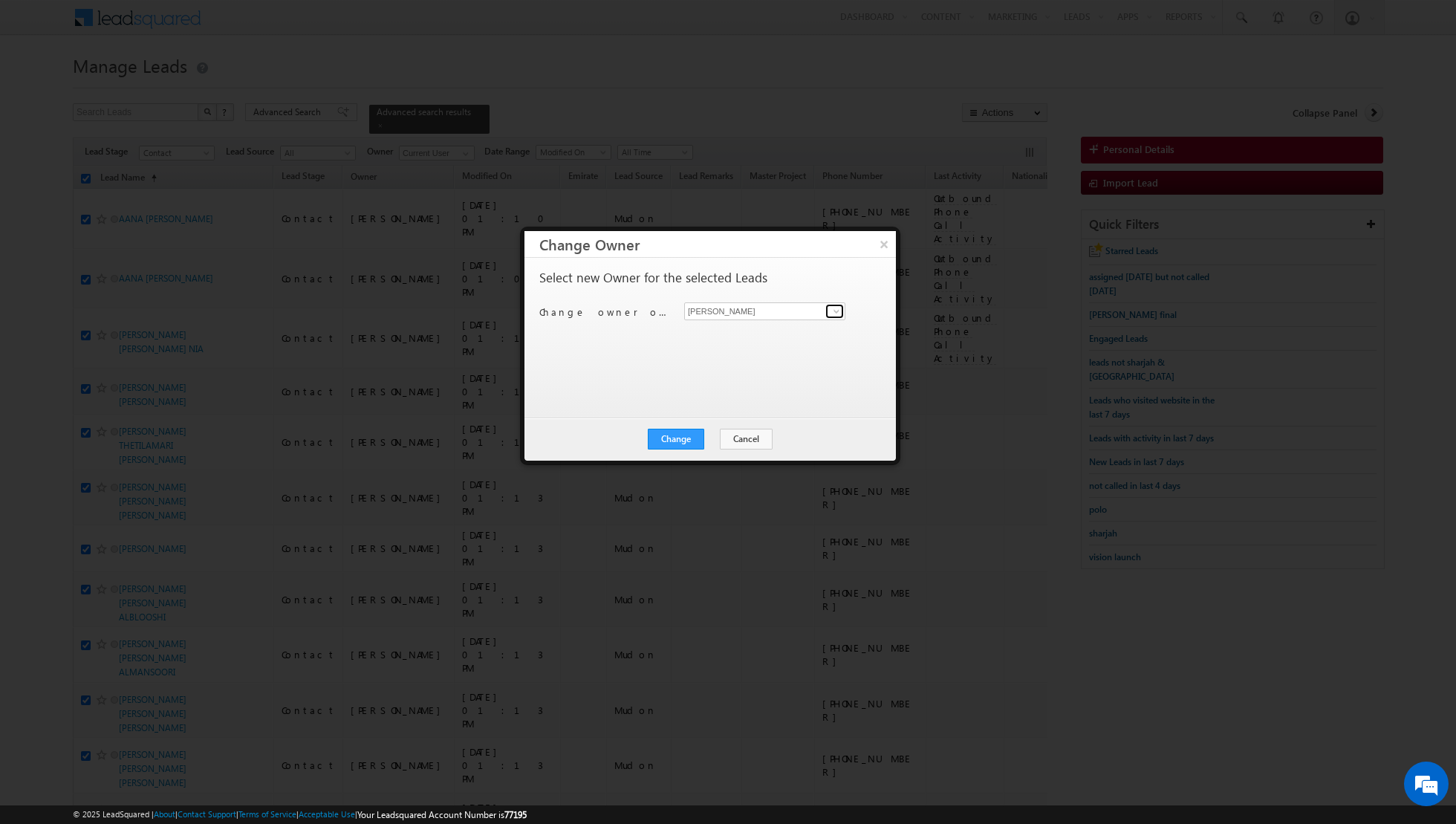
click at [834, 309] on span at bounding box center [836, 311] width 12 height 12
click at [779, 333] on span "[EMAIL_ADDRESS][PERSON_NAME][DOMAIN_NAME]" at bounding box center [757, 339] width 134 height 11
click at [682, 434] on button "Change" at bounding box center [676, 439] width 56 height 21
click at [713, 433] on button "Close" at bounding box center [713, 439] width 47 height 21
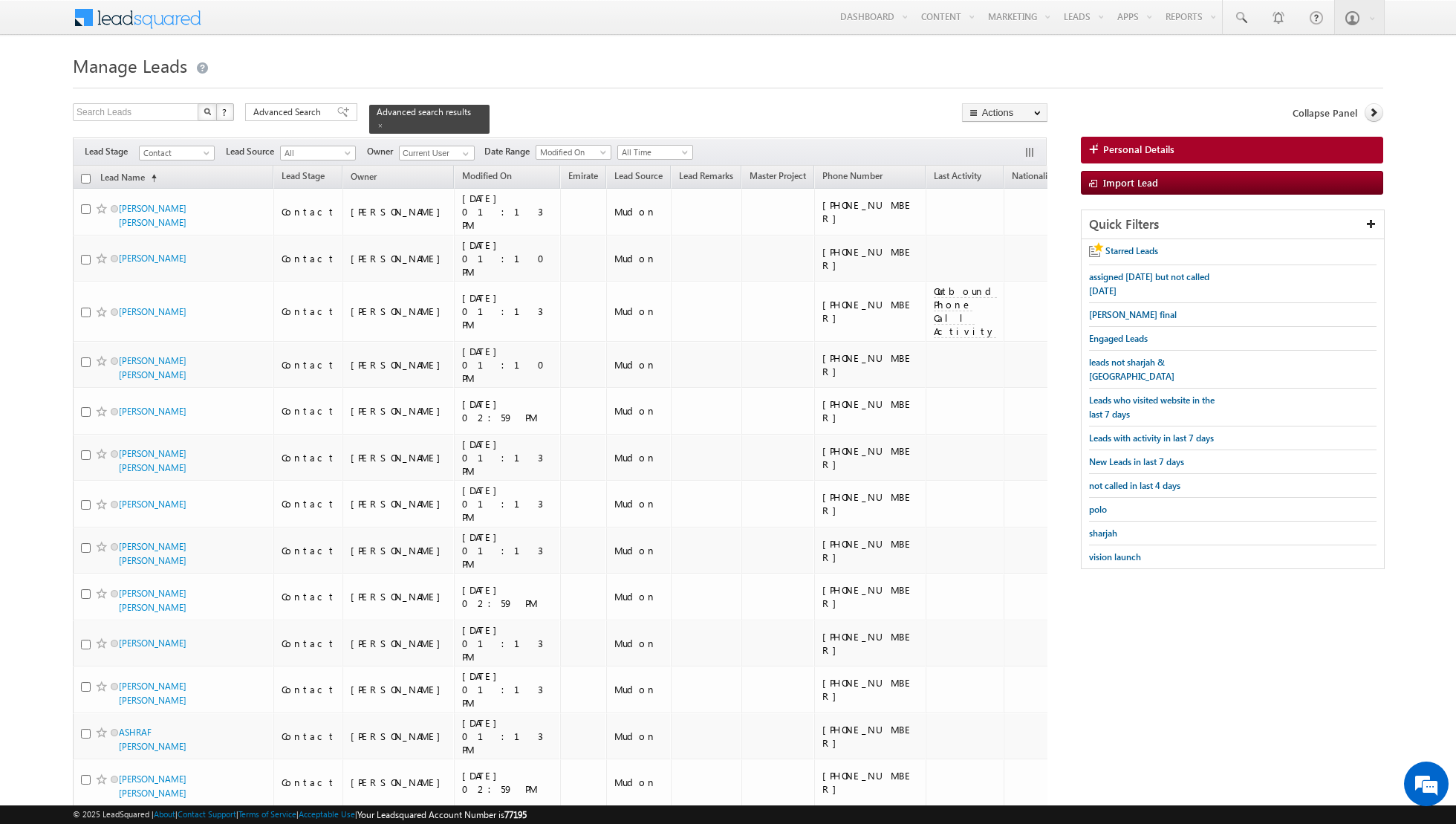
click at [85, 175] on input "checkbox" at bounding box center [86, 178] width 10 height 10
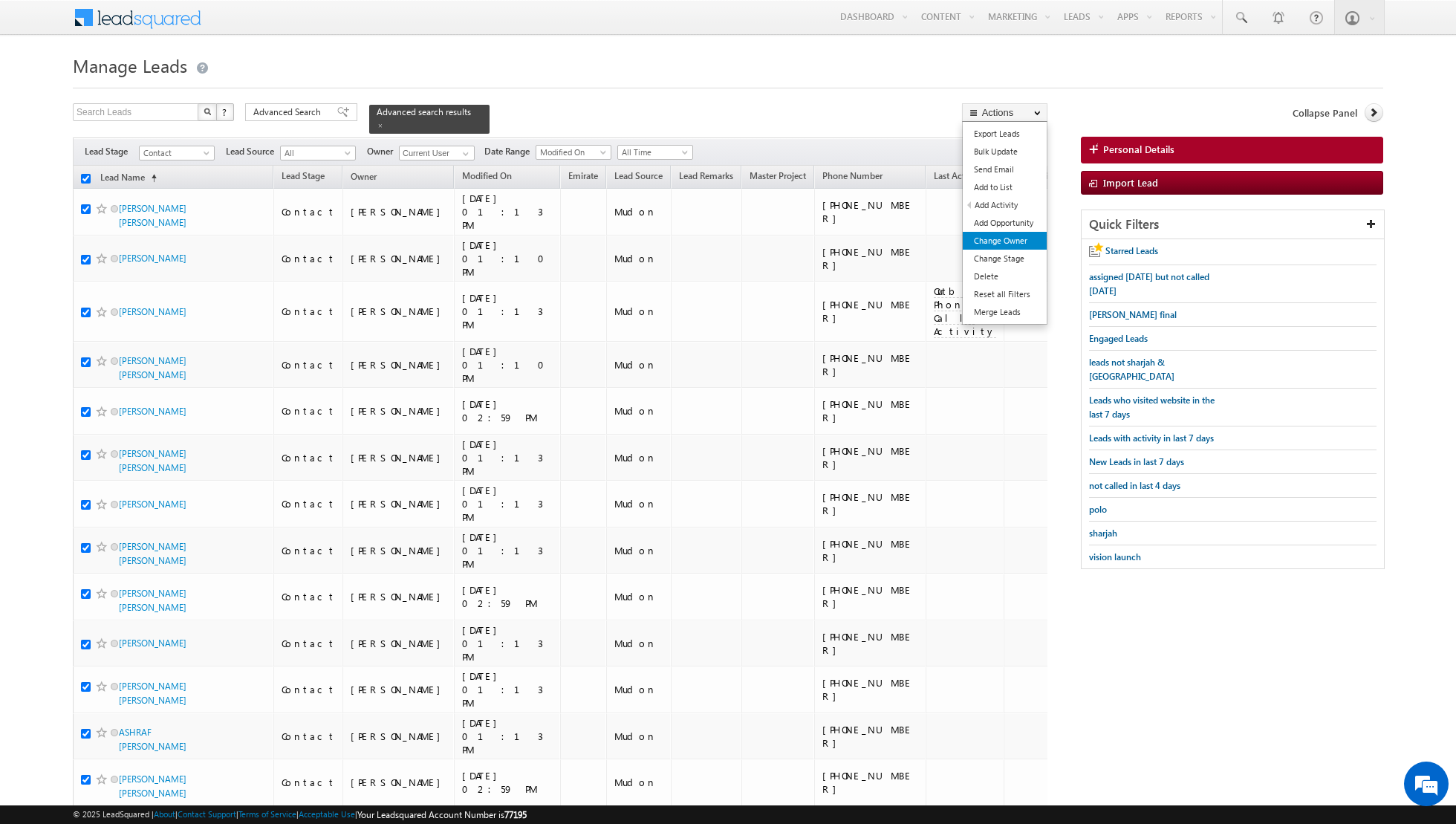
click at [994, 243] on link "Change Owner" at bounding box center [1004, 240] width 84 height 18
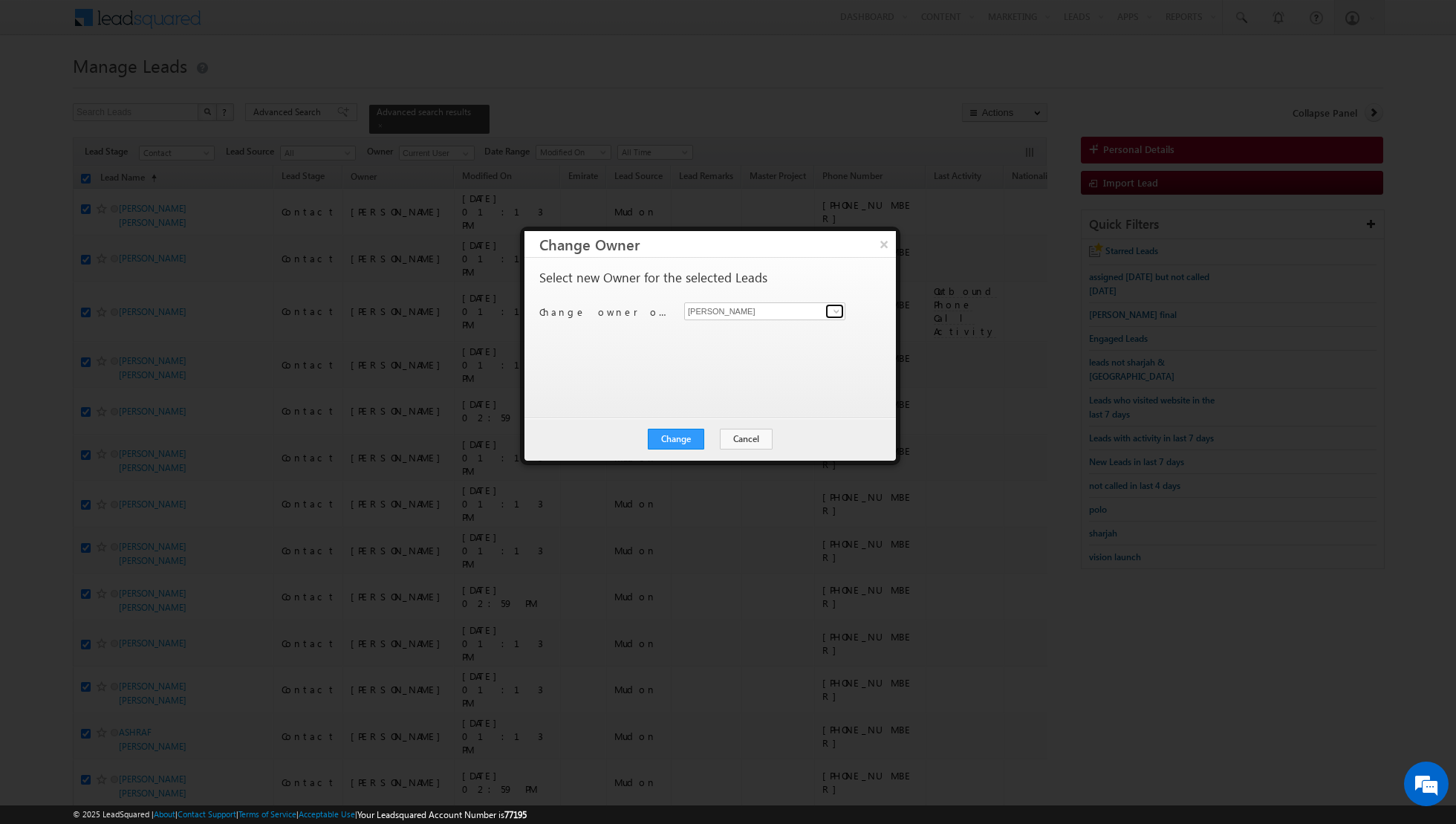
click at [832, 313] on span at bounding box center [836, 311] width 12 height 12
click at [790, 332] on link "[PERSON_NAME] [EMAIL_ADDRESS][PERSON_NAME][DOMAIN_NAME]" at bounding box center [765, 333] width 161 height 29
click at [675, 440] on button "Change" at bounding box center [676, 439] width 56 height 21
click at [709, 436] on button "Close" at bounding box center [713, 439] width 47 height 21
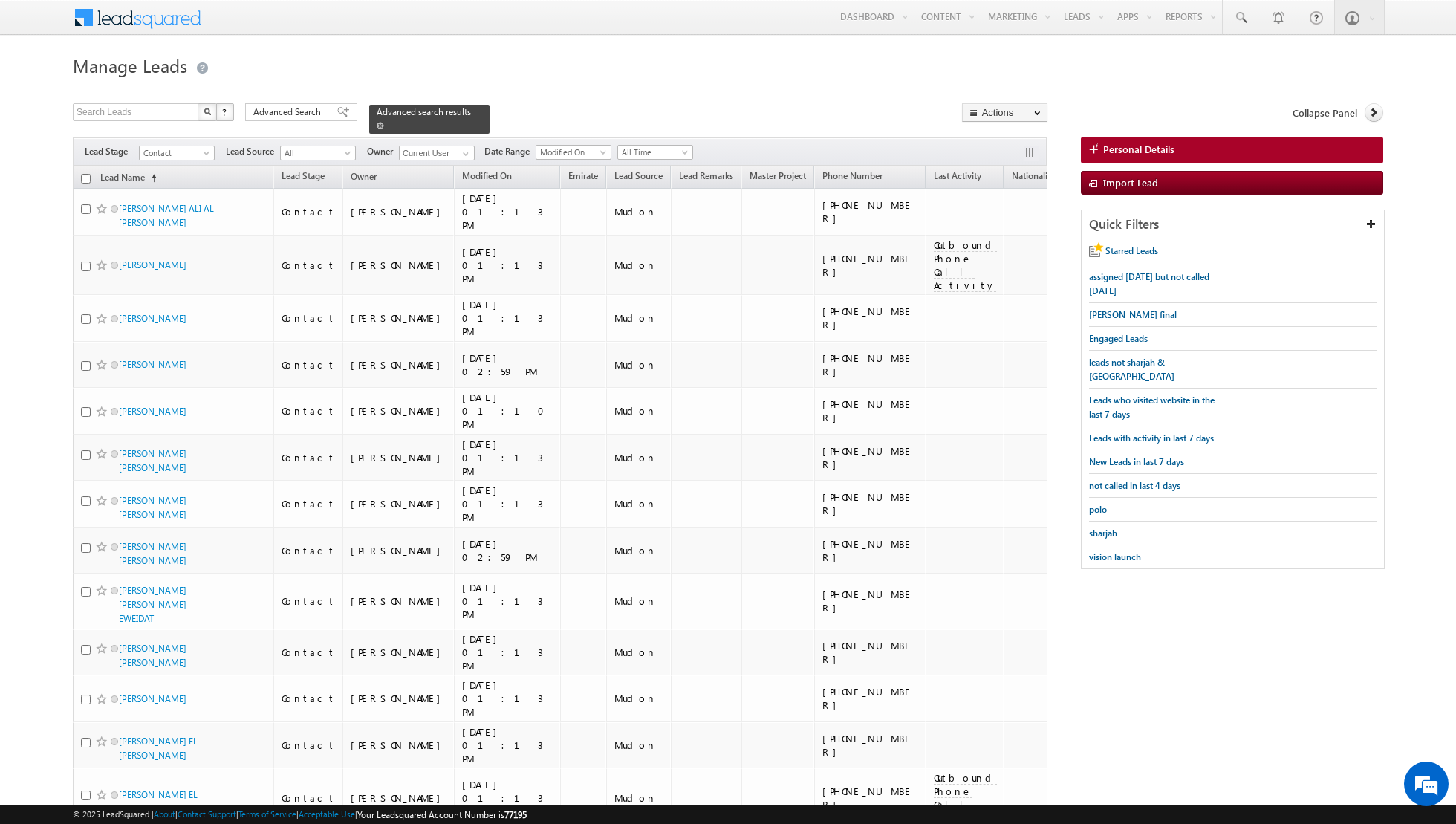
click at [377, 122] on span at bounding box center [380, 125] width 7 height 7
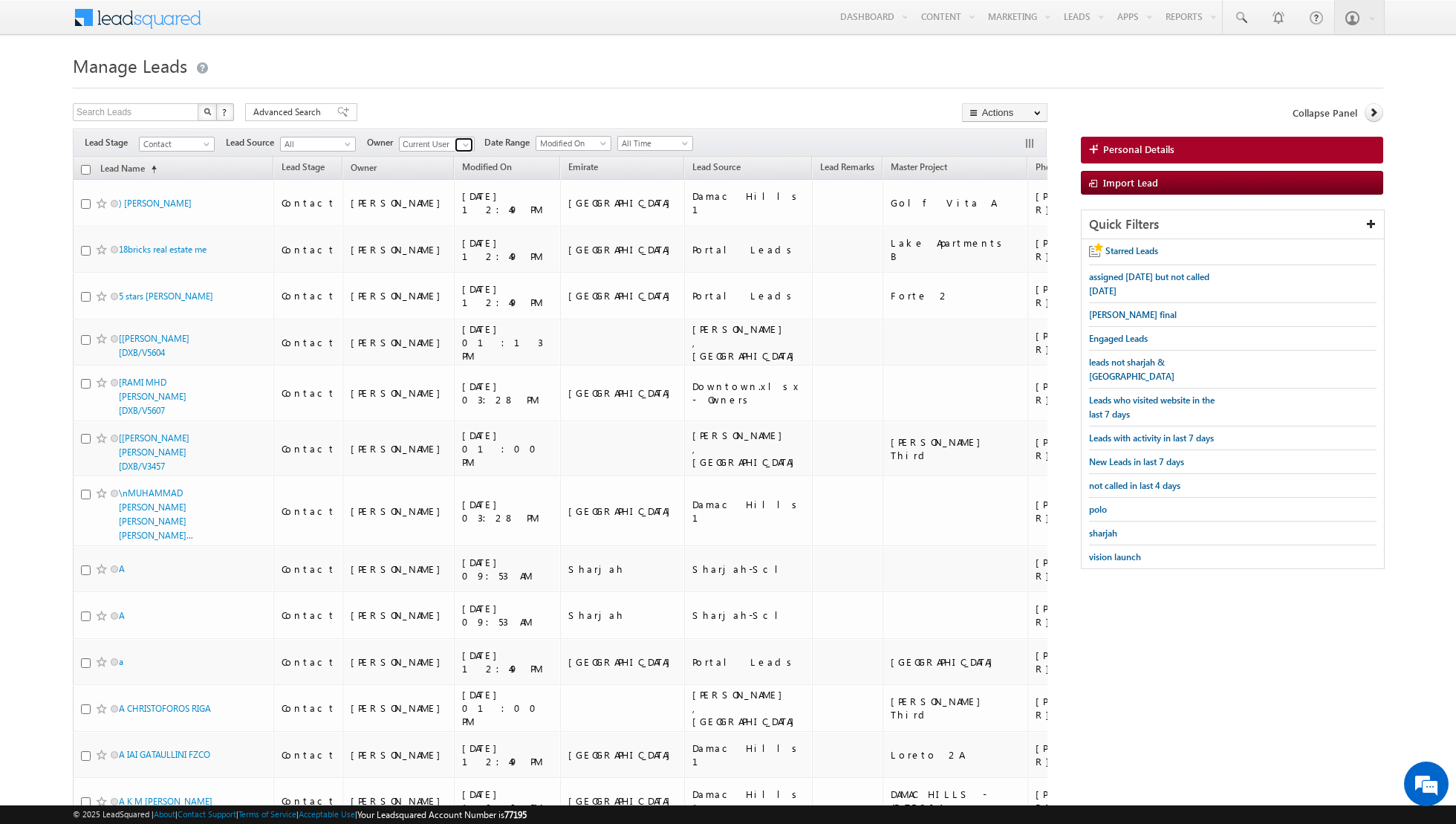
click at [461, 144] on span at bounding box center [465, 144] width 12 height 12
click at [440, 161] on link "[PERSON_NAME] [EMAIL_ADDRESS][PERSON_NAME][DOMAIN_NAME]" at bounding box center [473, 164] width 148 height 29
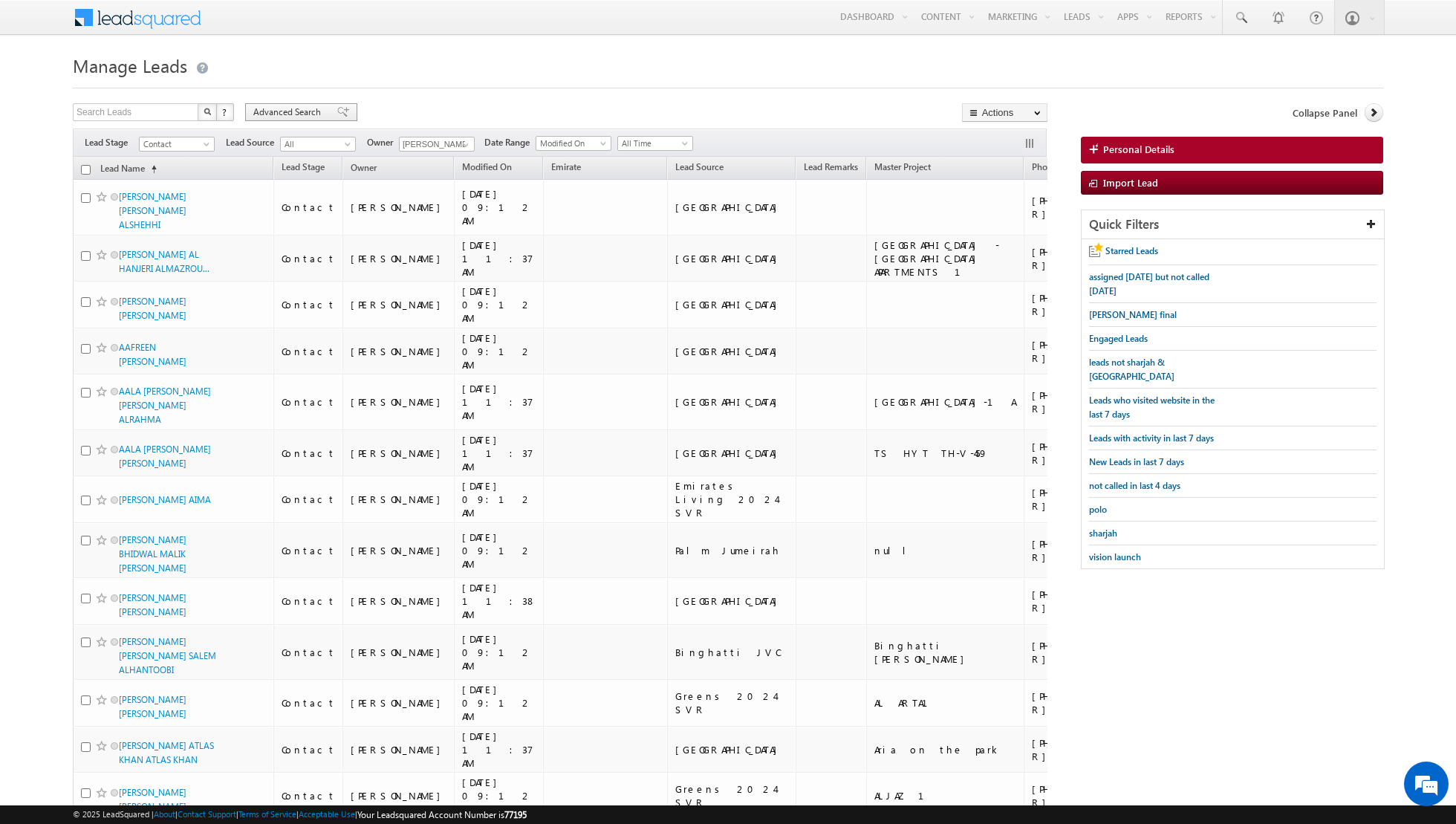
click at [338, 114] on span at bounding box center [343, 112] width 12 height 11
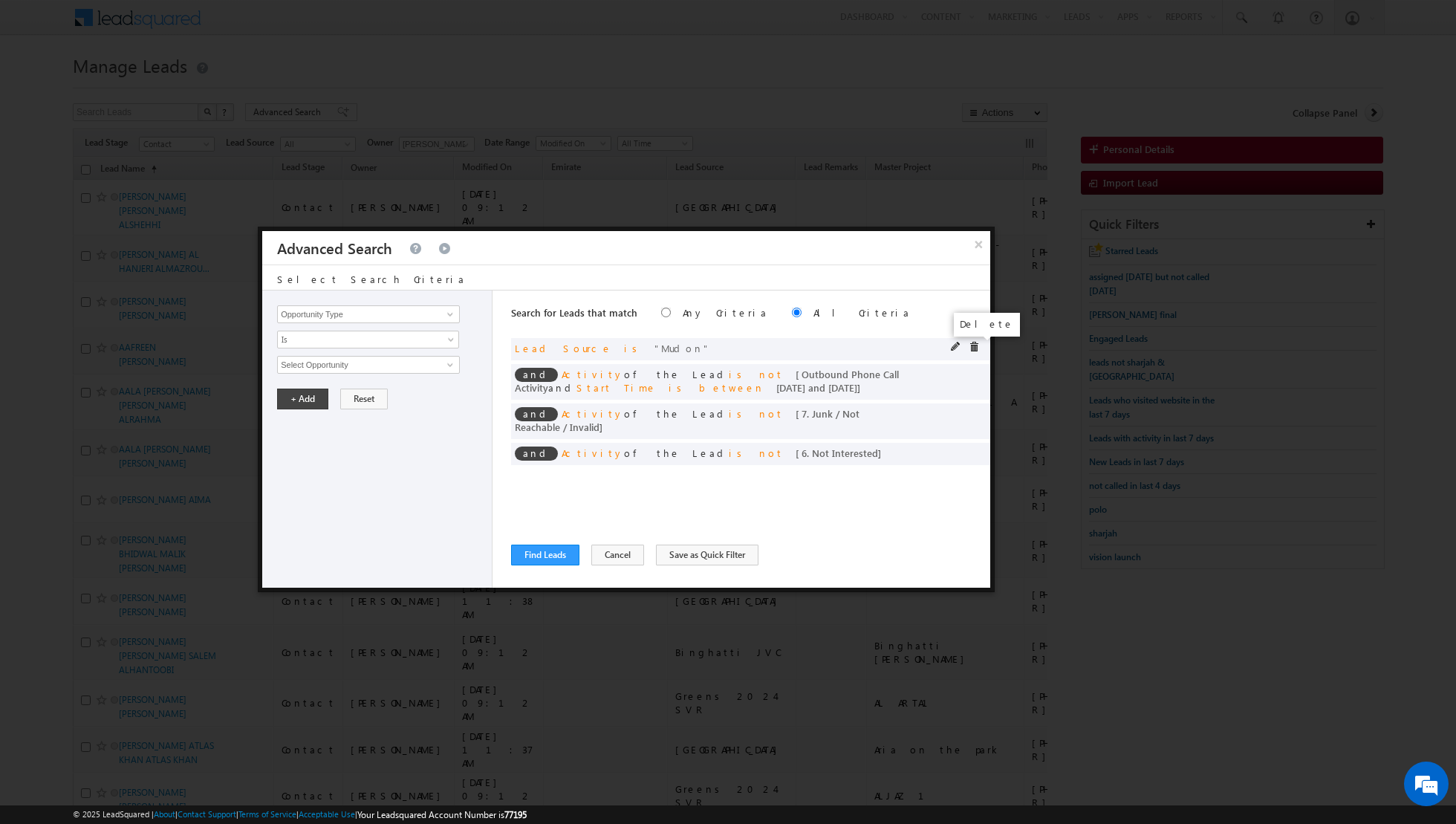
click at [976, 342] on span at bounding box center [974, 346] width 11 height 11
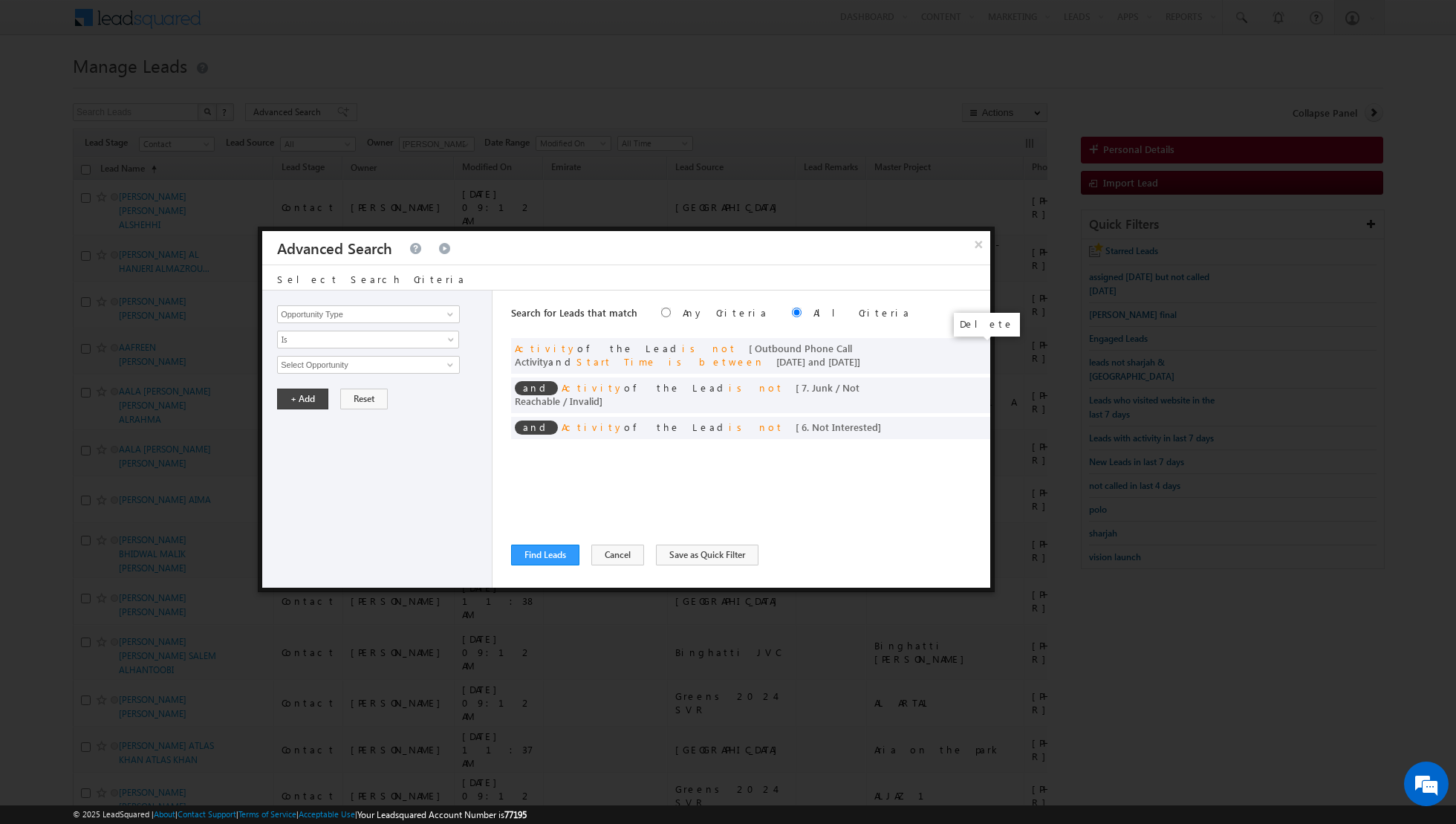
click at [0, 0] on span at bounding box center [0, 0] width 0 height 0
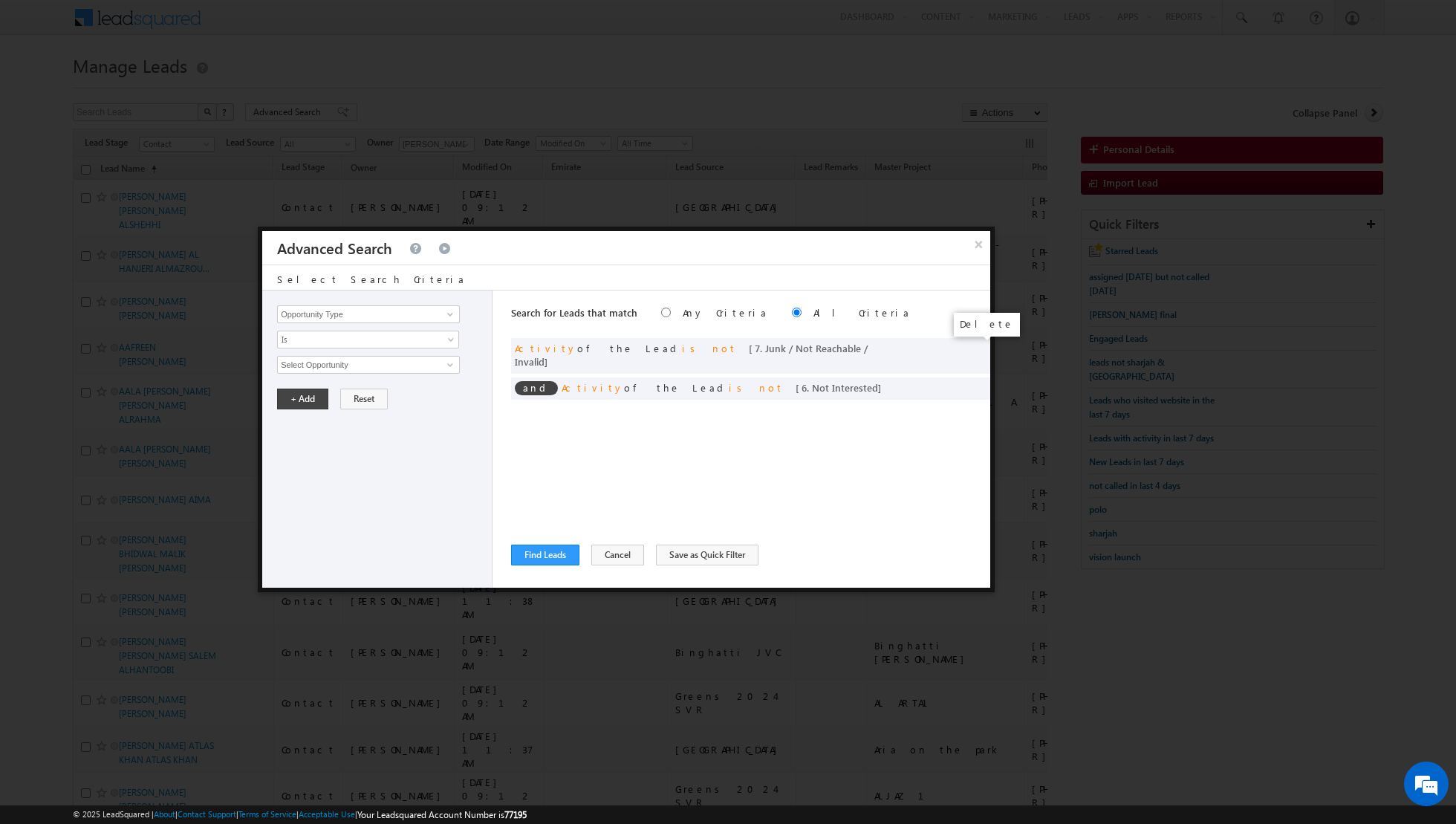
click at [0, 0] on span at bounding box center [0, 0] width 0 height 0
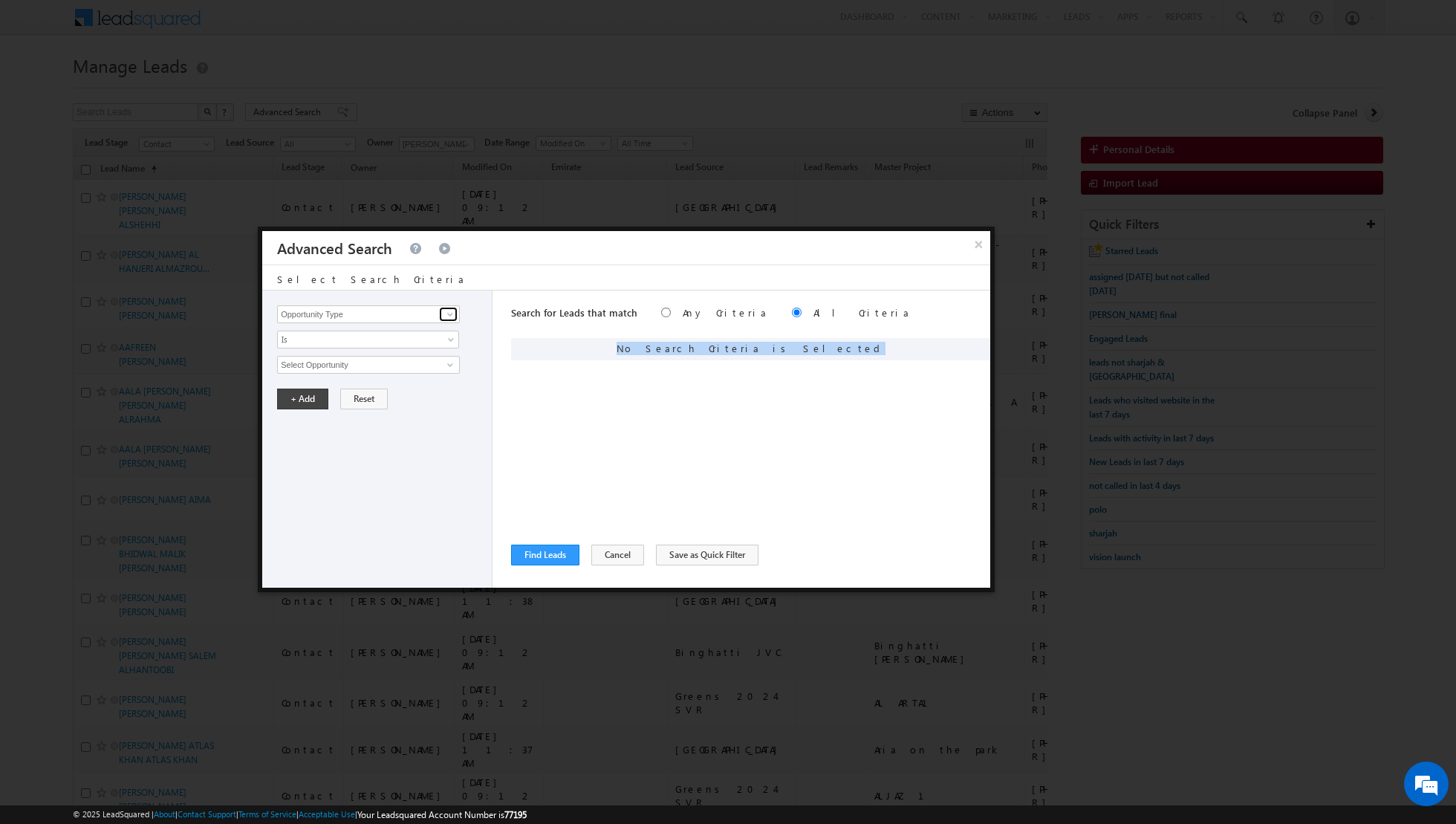
click at [449, 313] on span at bounding box center [450, 314] width 12 height 12
click at [403, 330] on link "Lead Activity" at bounding box center [368, 331] width 183 height 17
click at [445, 365] on span at bounding box center [450, 364] width 12 height 12
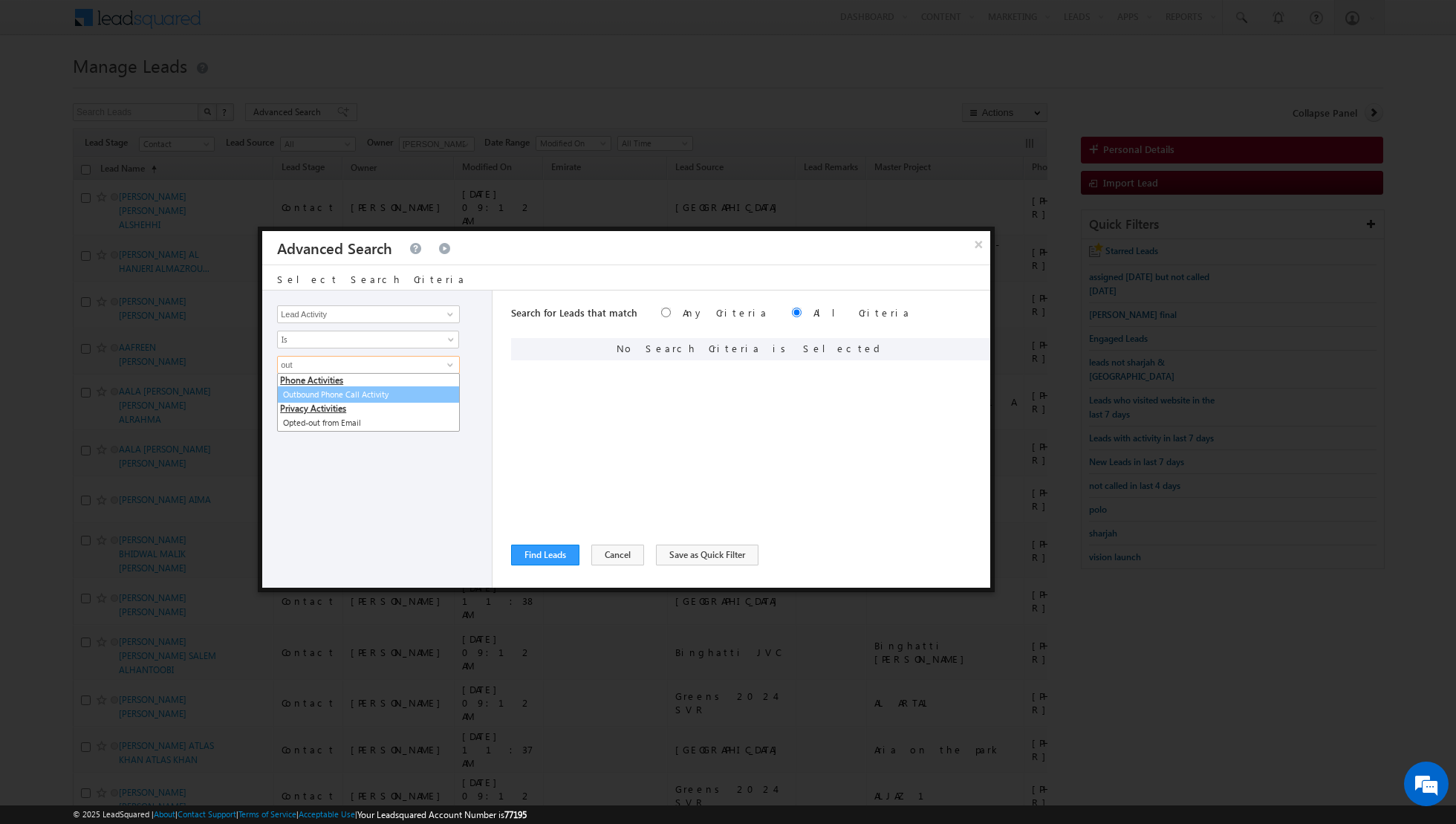
click at [353, 390] on link "Outbound Phone Call Activity" at bounding box center [368, 394] width 183 height 17
click at [443, 387] on link at bounding box center [368, 390] width 182 height 18
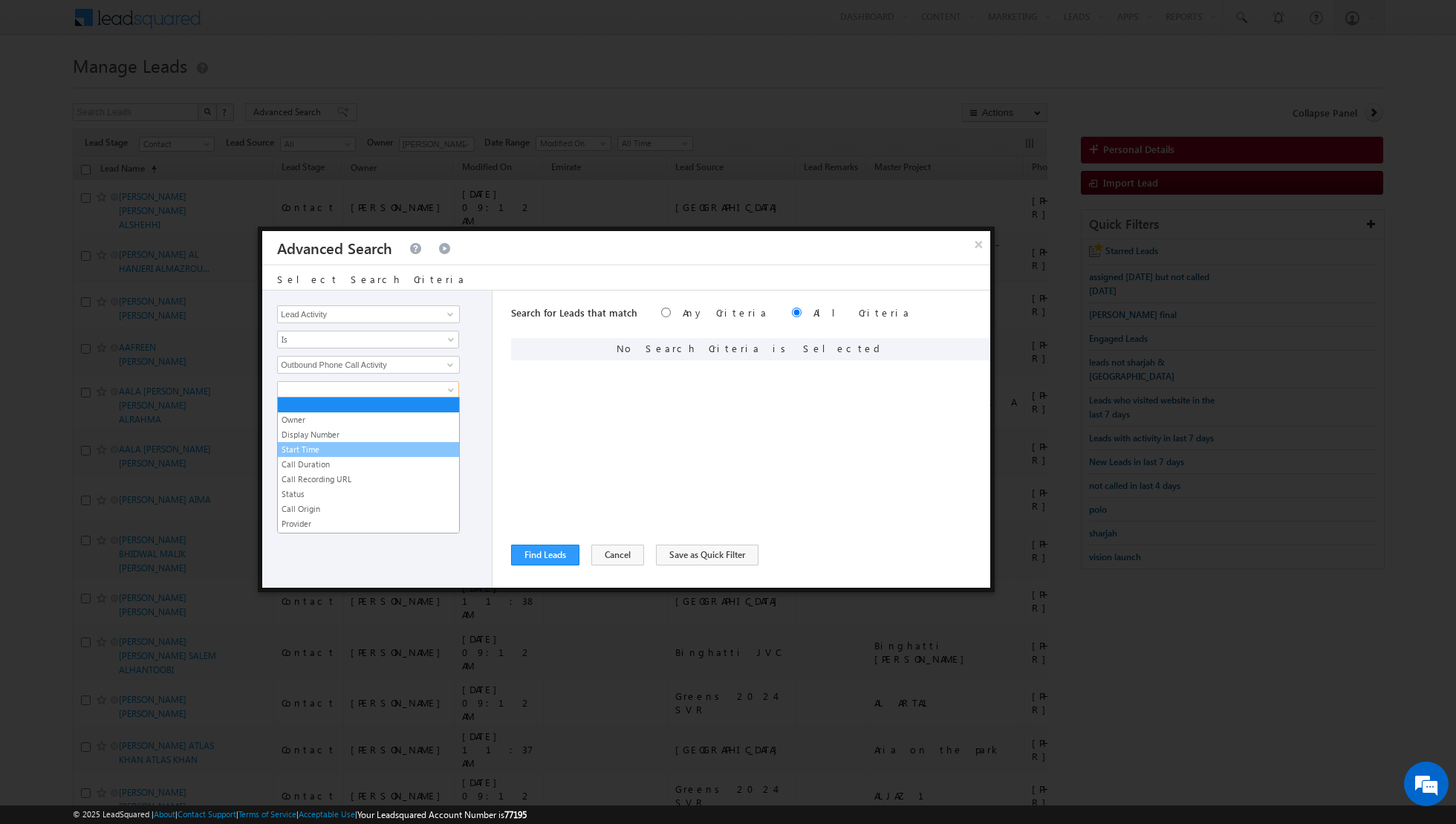
click at [369, 443] on link "Start Time" at bounding box center [368, 449] width 181 height 13
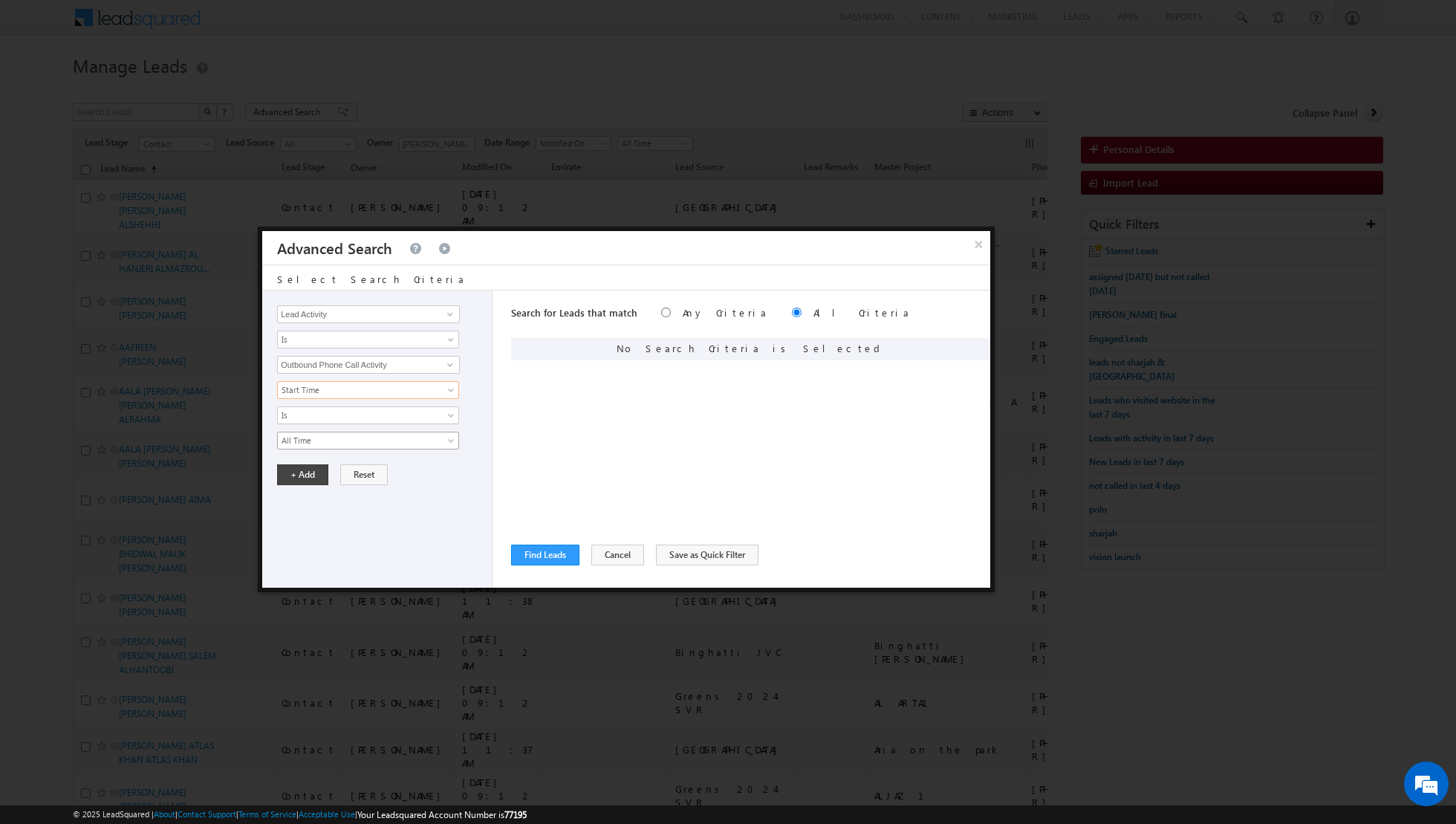
click at [359, 440] on span "All Time" at bounding box center [359, 440] width 161 height 13
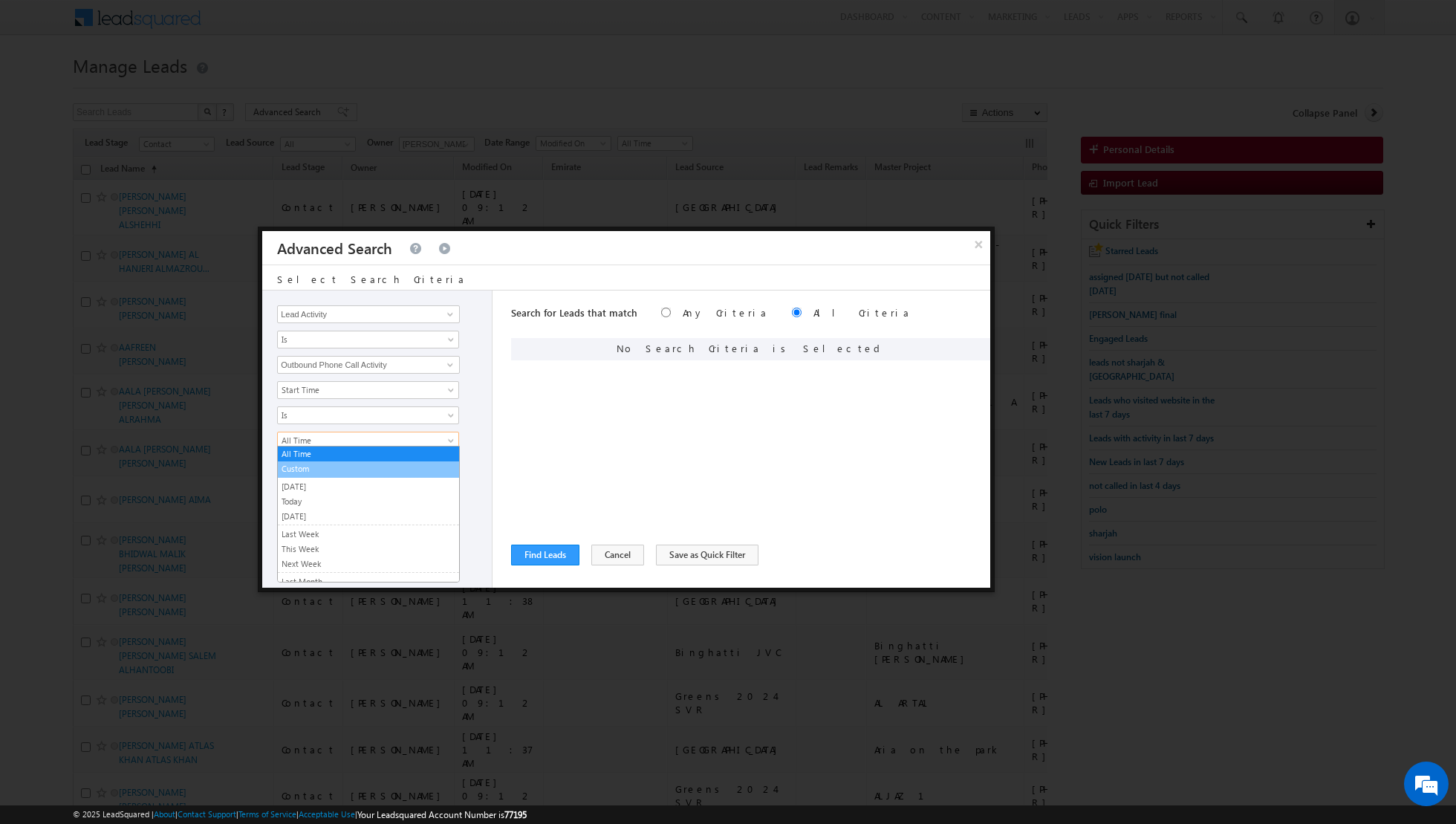
click at [319, 470] on link "Custom" at bounding box center [368, 469] width 181 height 13
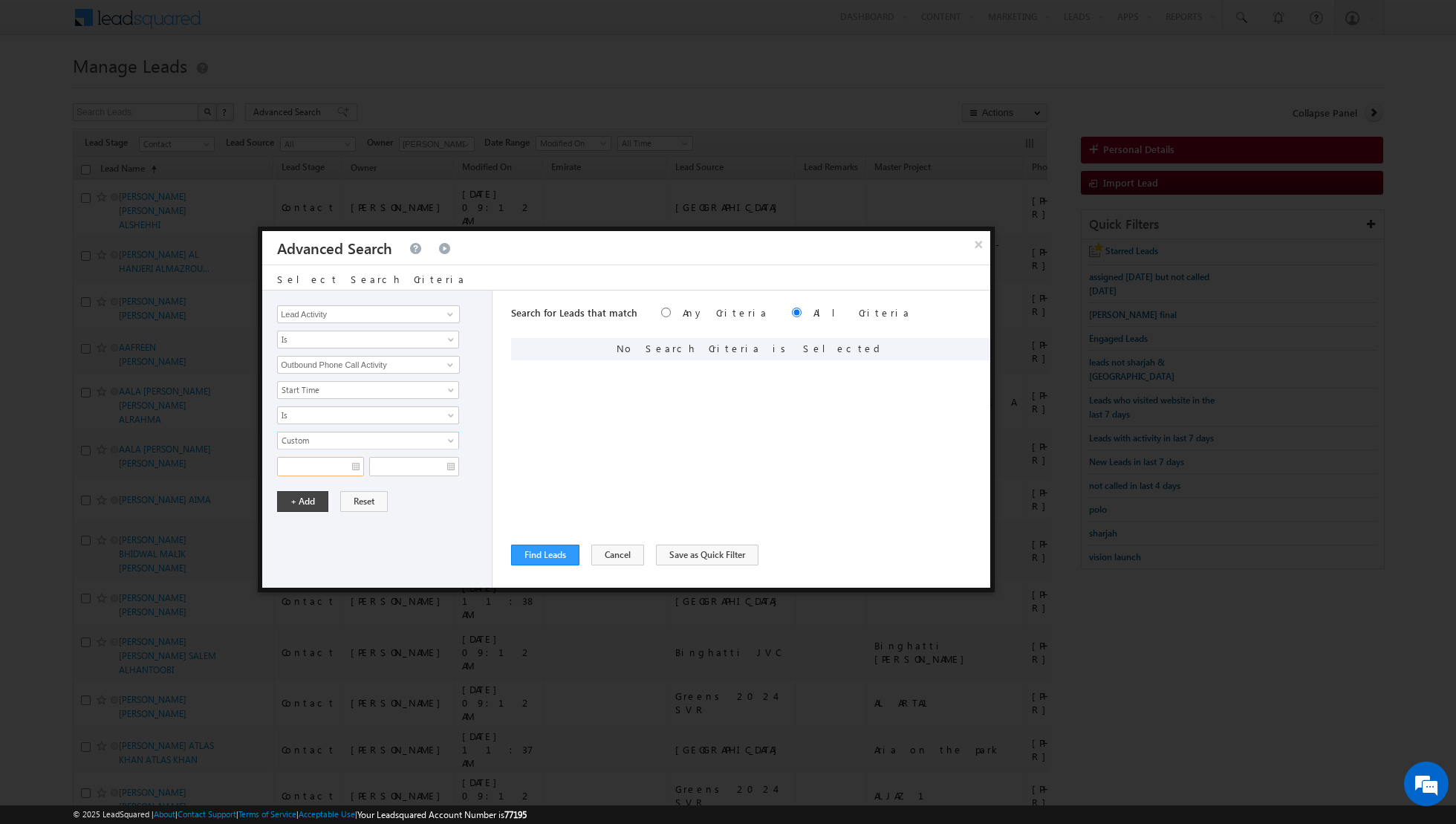
click at [355, 465] on input "text" at bounding box center [320, 467] width 87 height 20
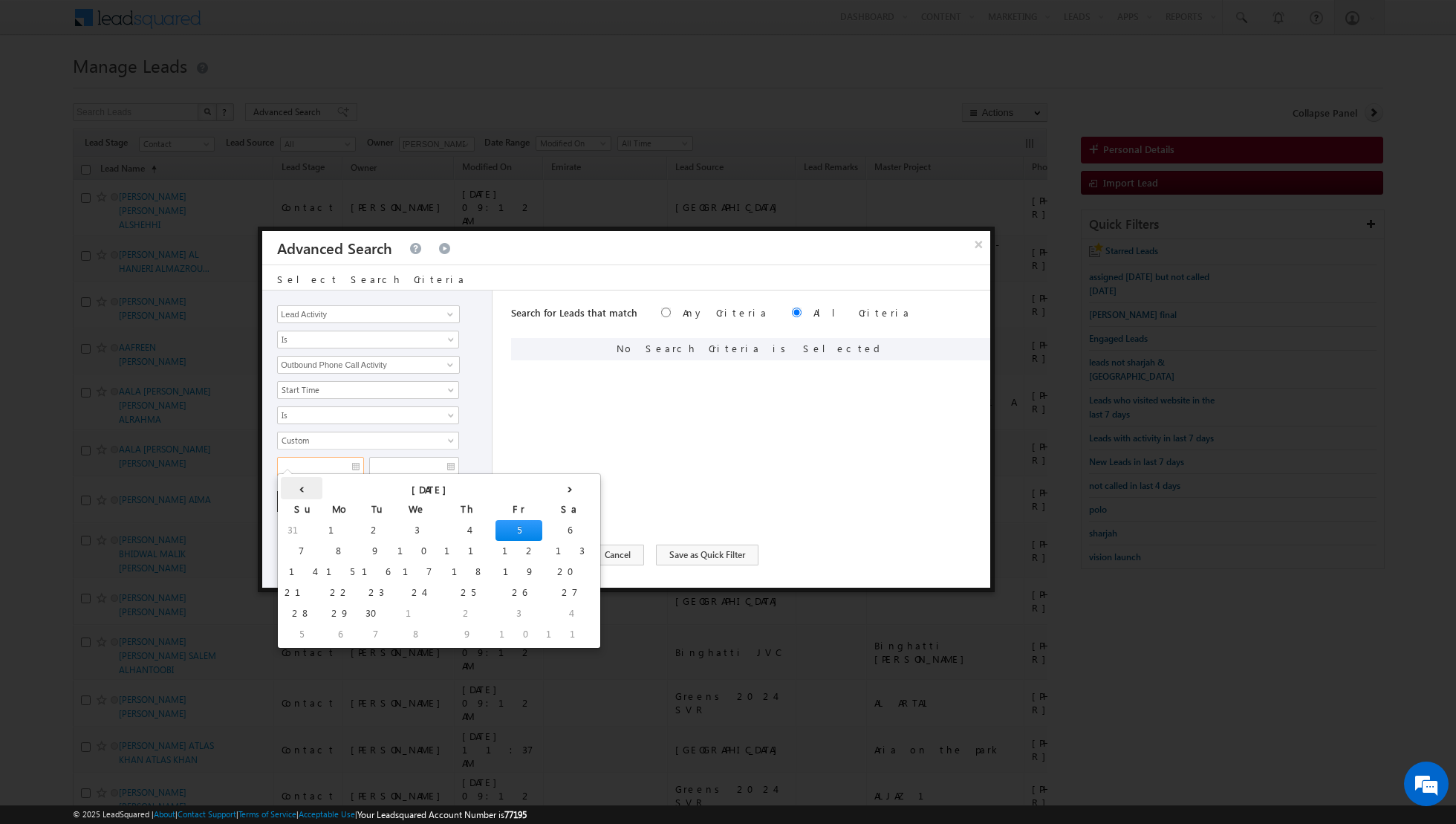
click at [288, 484] on th "‹" at bounding box center [302, 487] width 42 height 22
click at [424, 610] on td "27" at bounding box center [442, 614] width 37 height 21
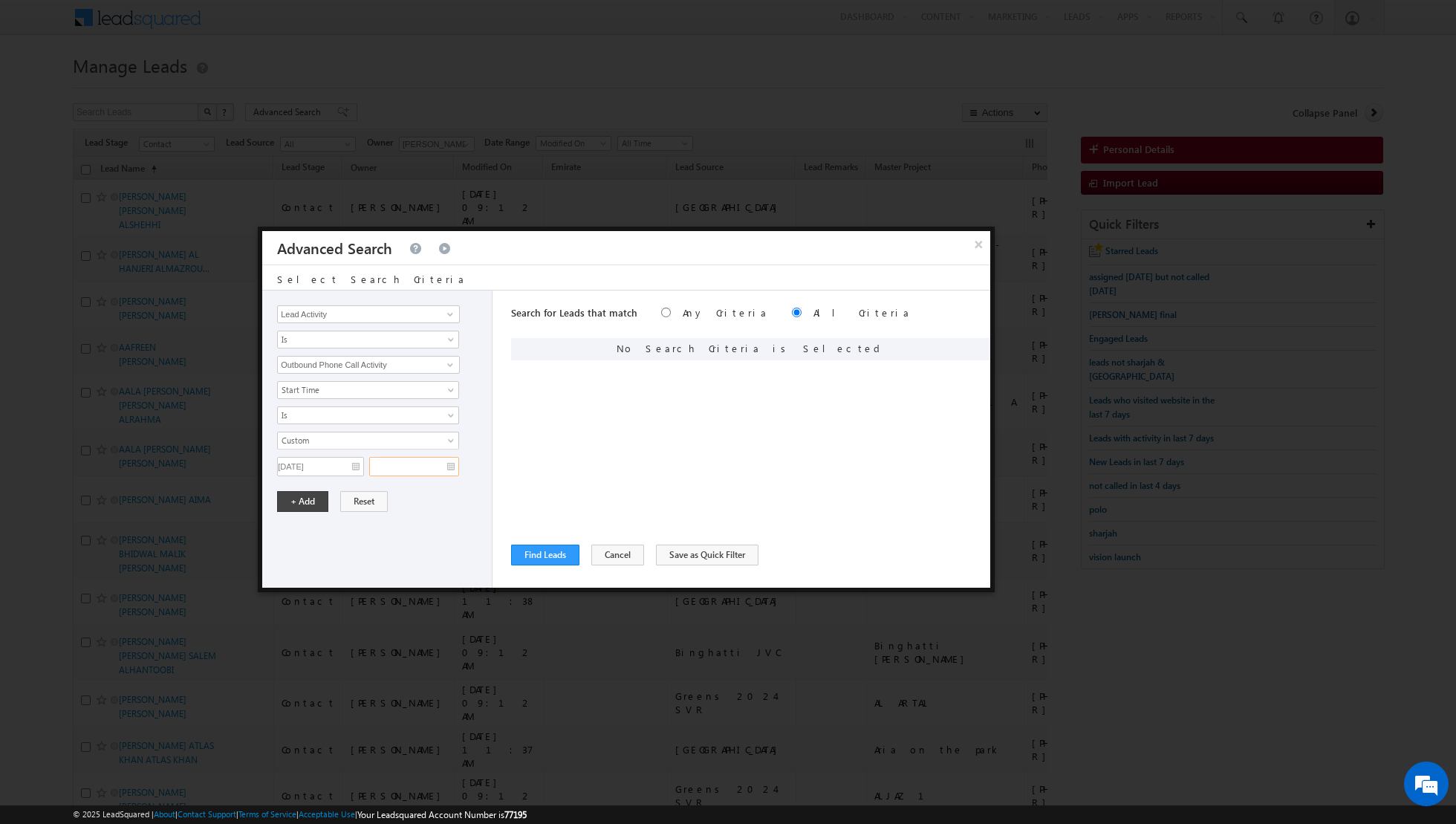
click at [452, 462] on input "text" at bounding box center [414, 467] width 90 height 20
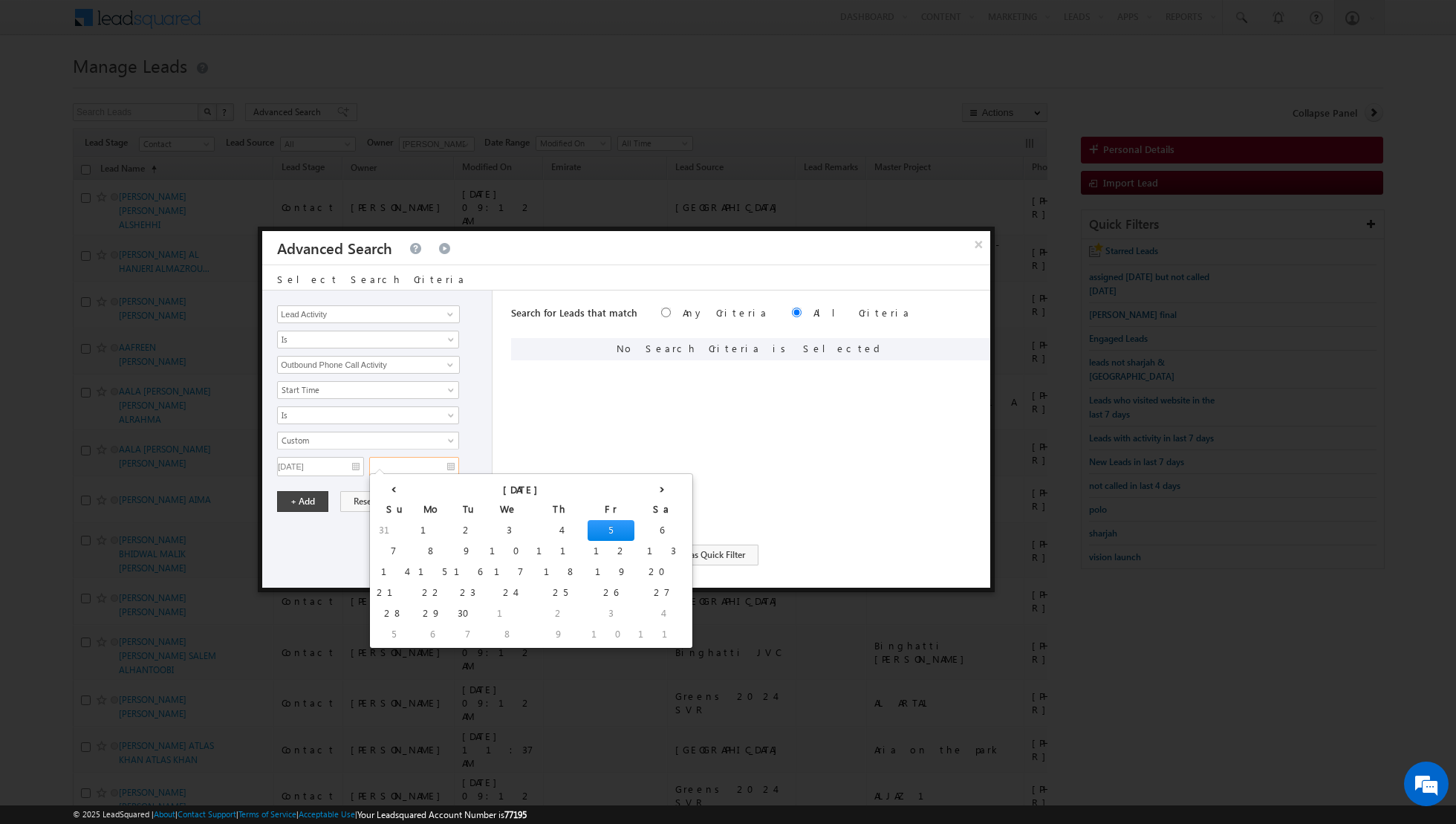
click at [588, 525] on td "5" at bounding box center [611, 531] width 46 height 21
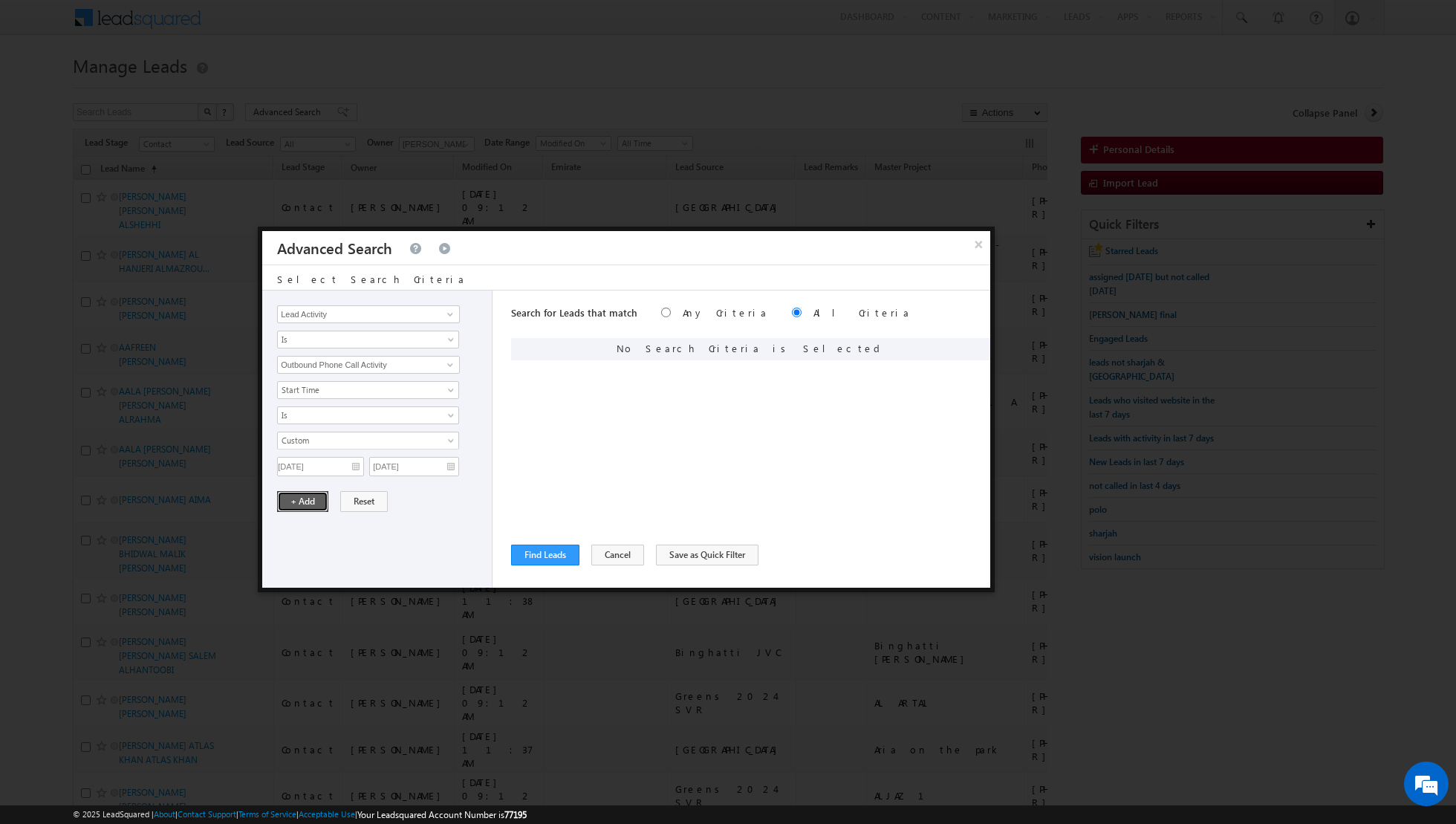
click at [307, 492] on button "+ Add" at bounding box center [302, 501] width 51 height 21
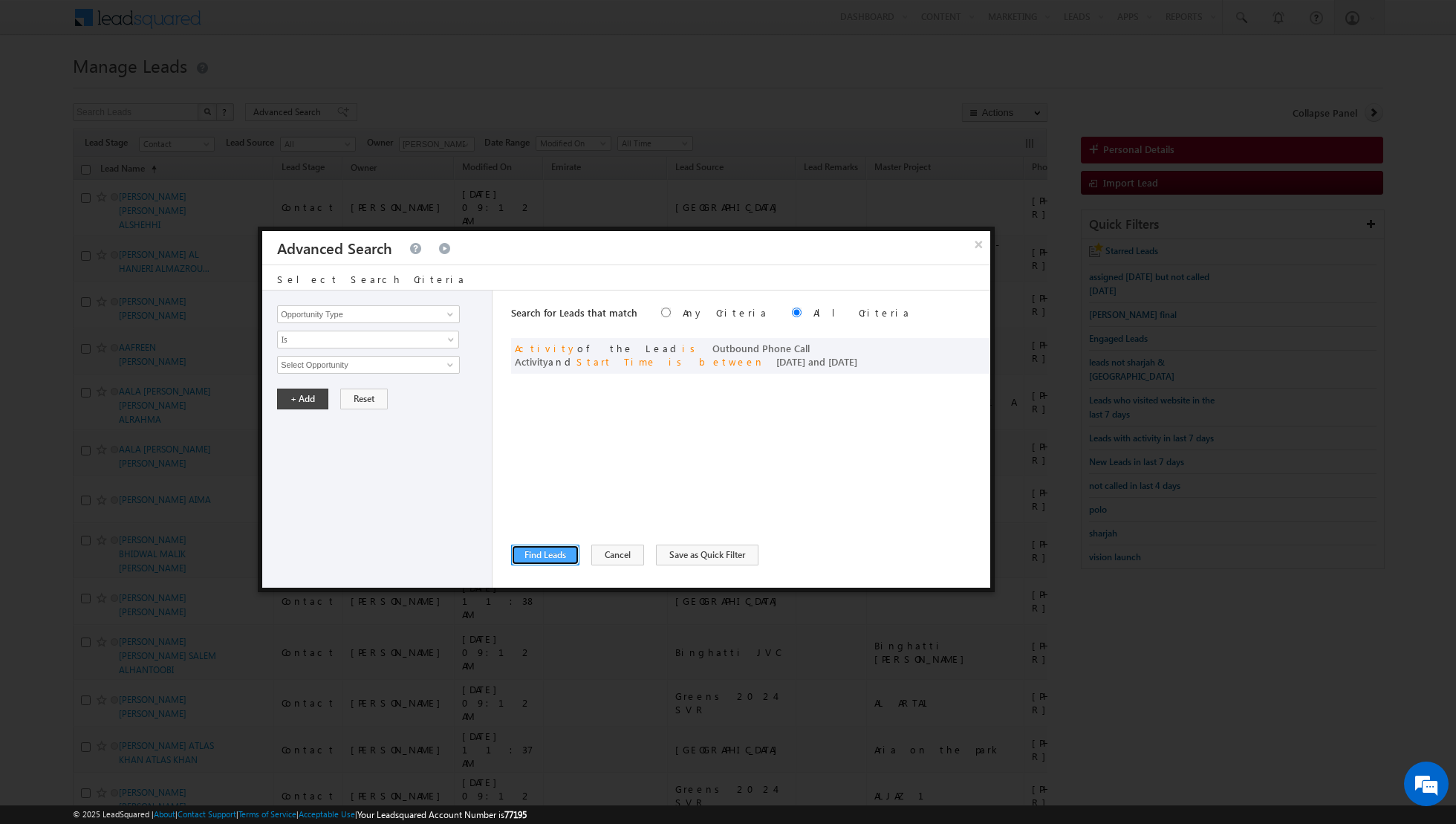
click at [536, 552] on button "Find Leads" at bounding box center [545, 555] width 68 height 21
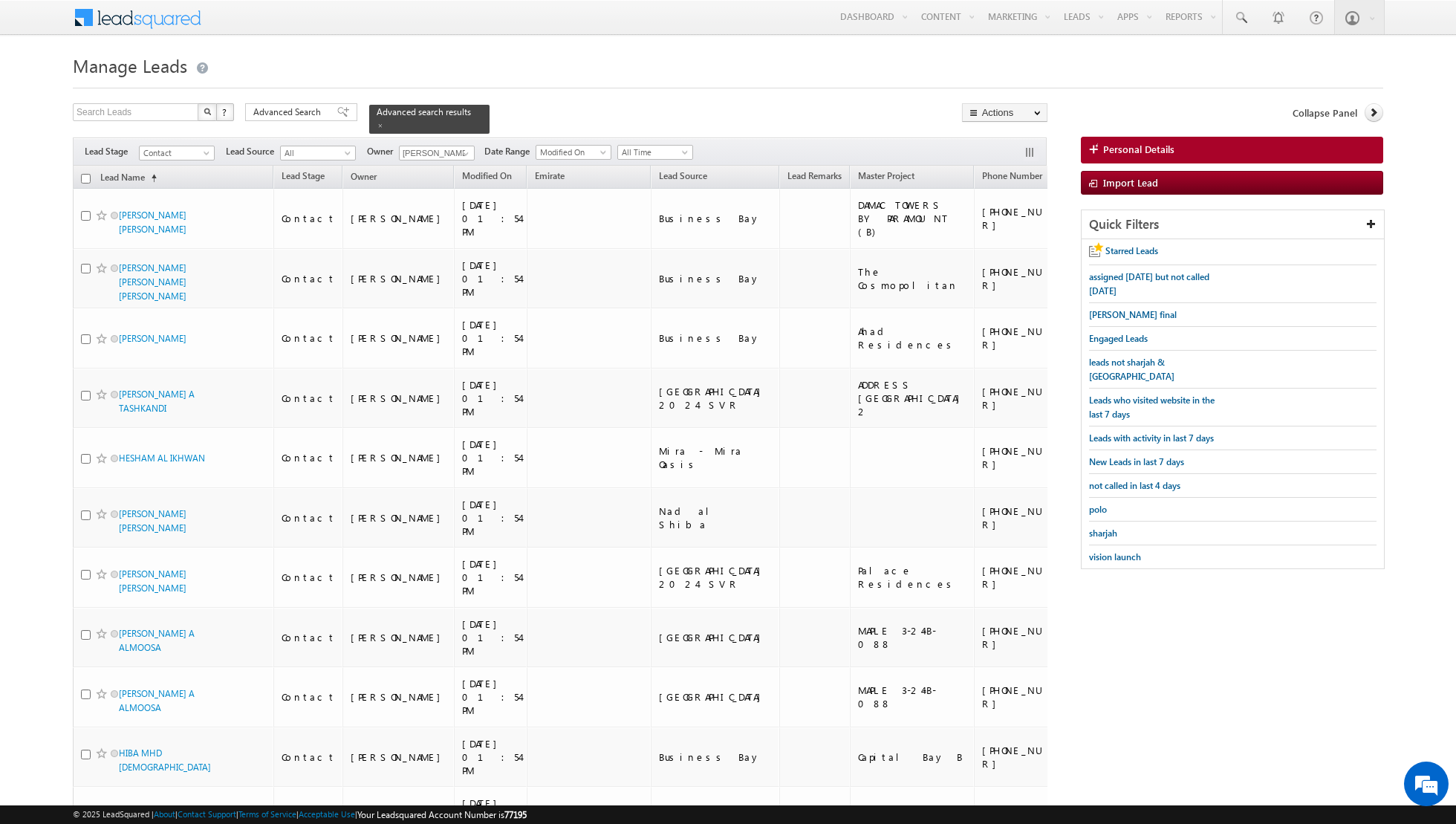
click at [88, 179] on input "checkbox" at bounding box center [86, 178] width 10 height 10
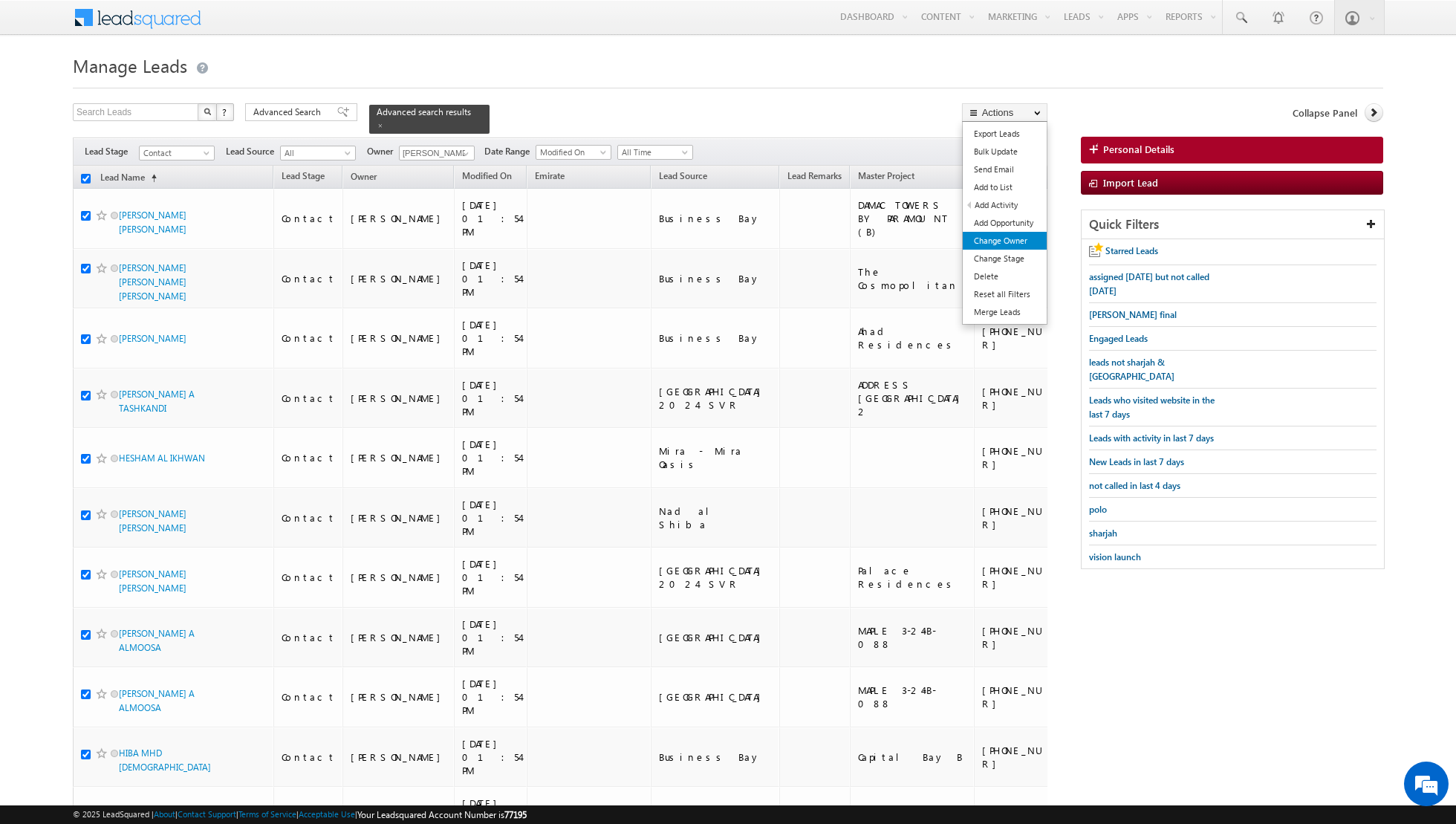
click at [1013, 240] on link "Change Owner" at bounding box center [1004, 240] width 84 height 18
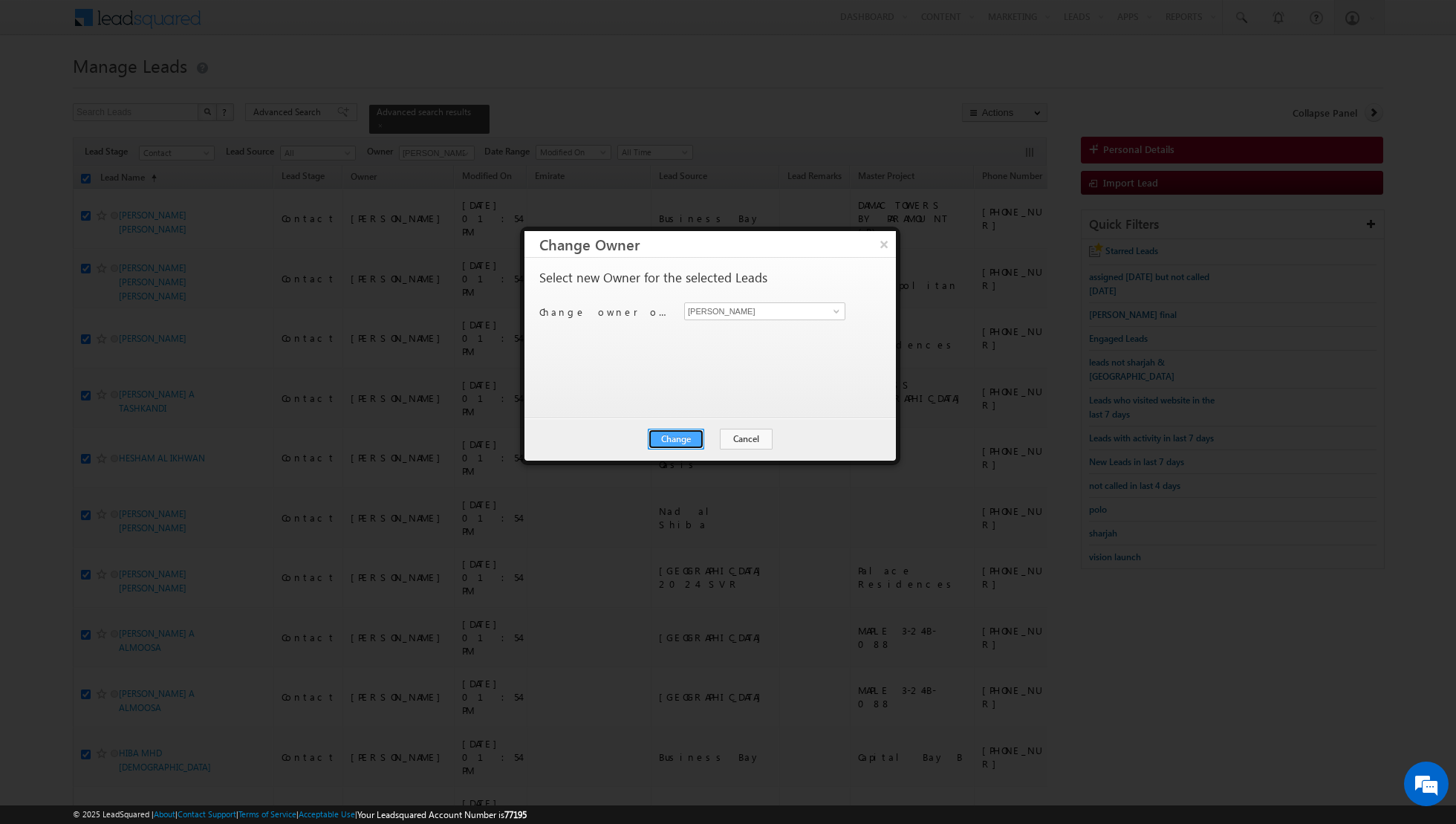
click at [675, 438] on button "Change" at bounding box center [676, 439] width 56 height 21
click at [722, 438] on button "Close" at bounding box center [713, 439] width 47 height 21
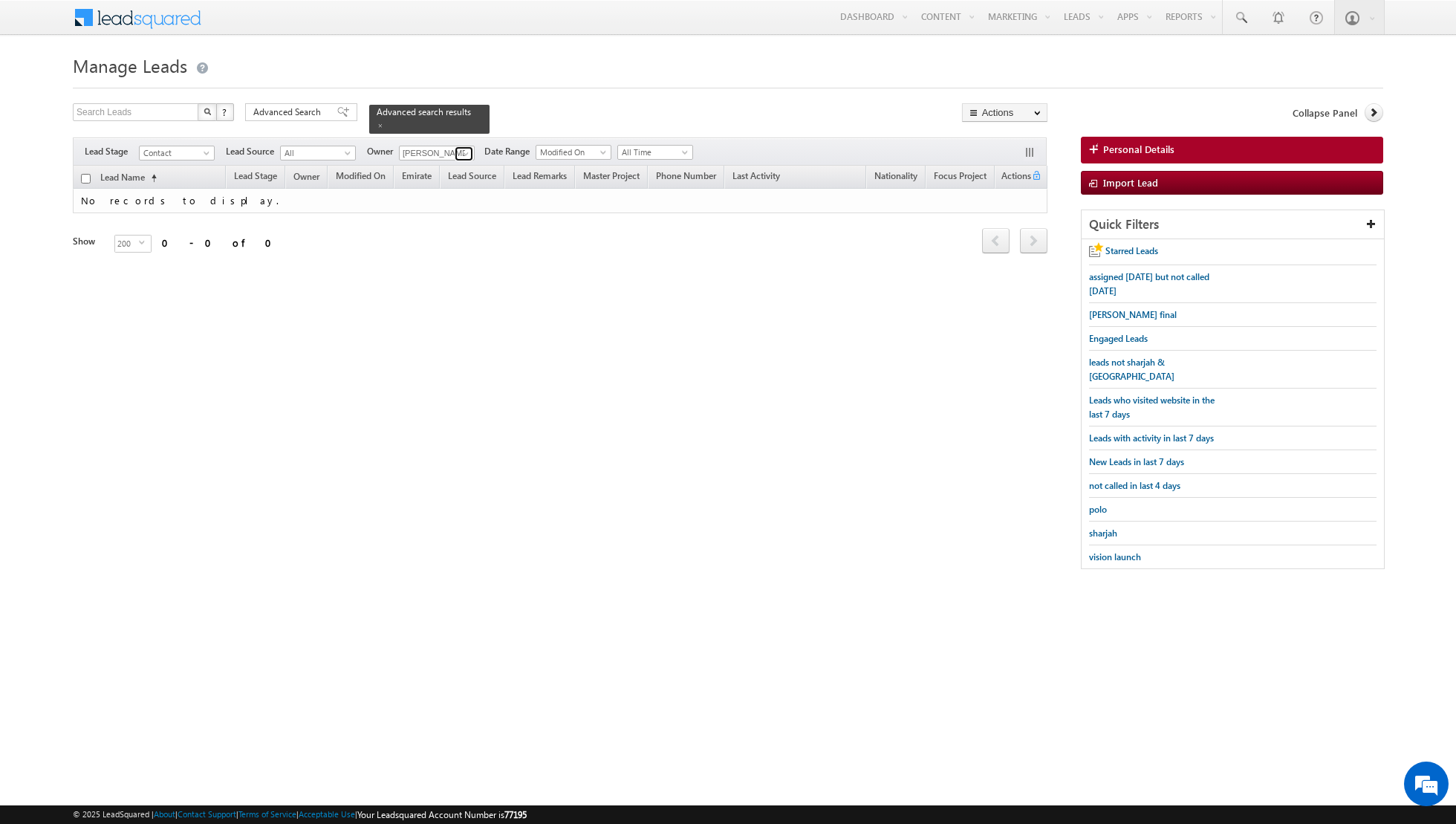
click at [465, 156] on span at bounding box center [465, 153] width 12 height 12
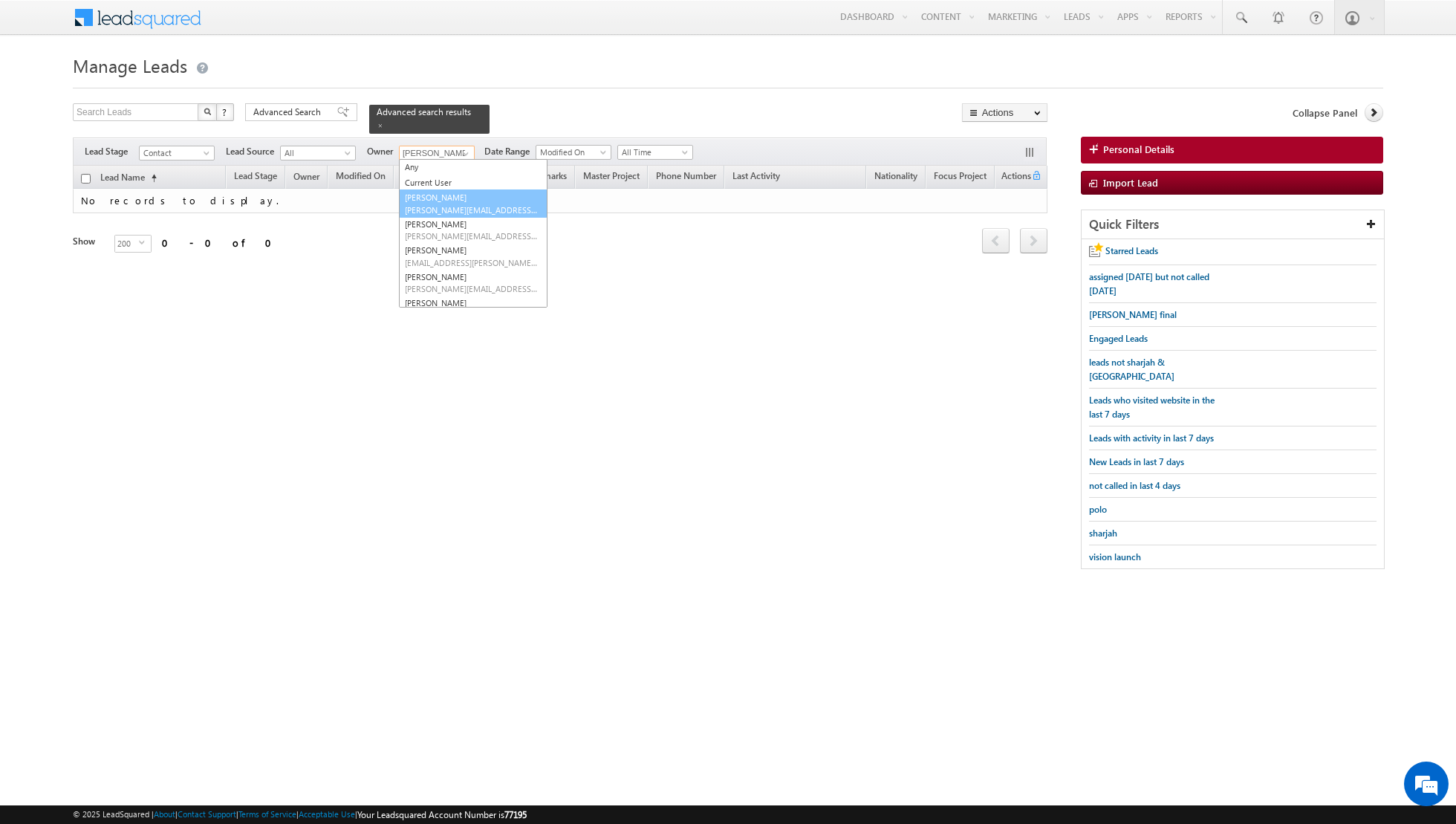
click at [450, 205] on span "[PERSON_NAME][EMAIL_ADDRESS][DOMAIN_NAME]" at bounding box center [472, 210] width 134 height 11
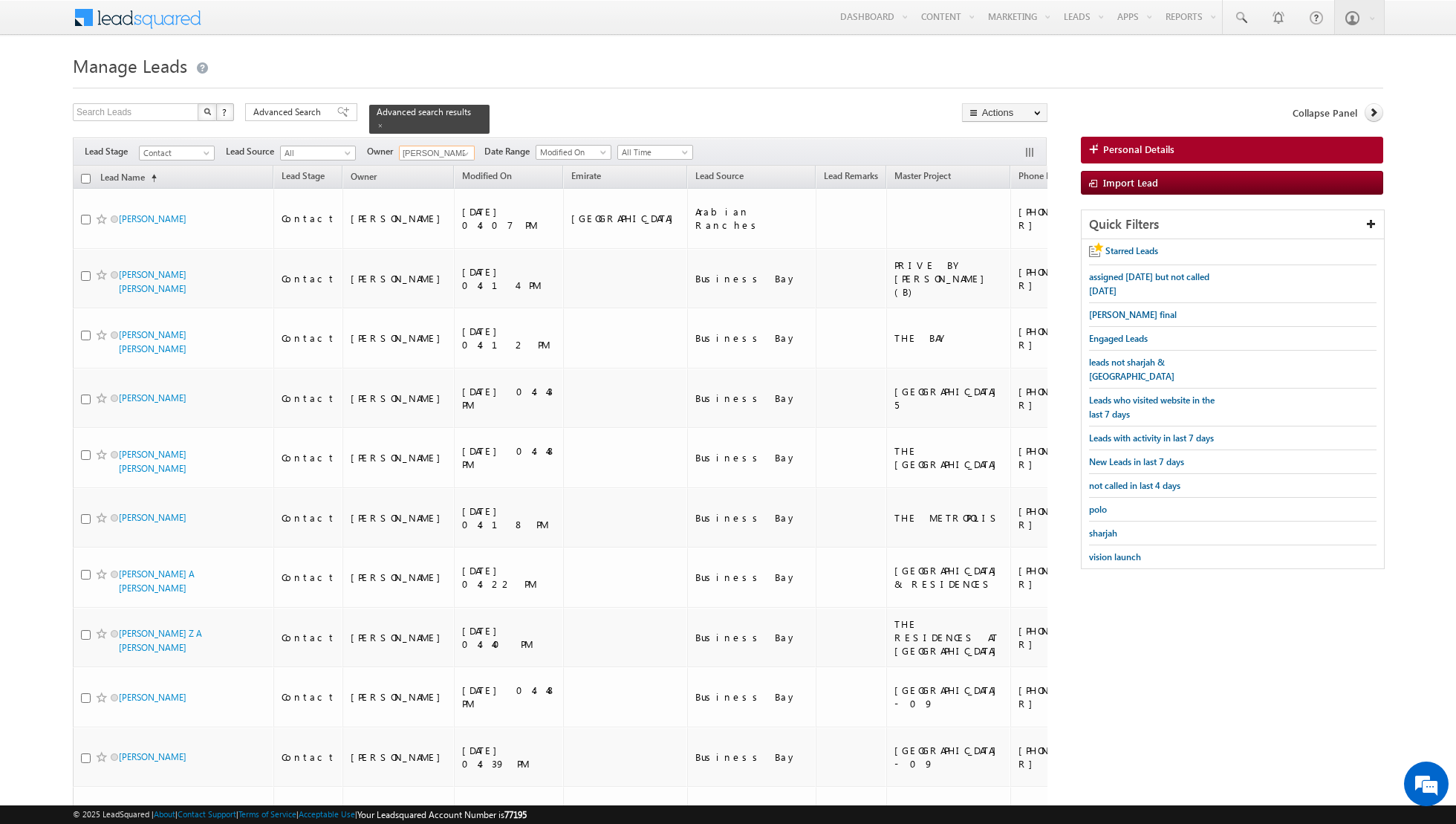
click at [84, 177] on input "checkbox" at bounding box center [86, 178] width 10 height 10
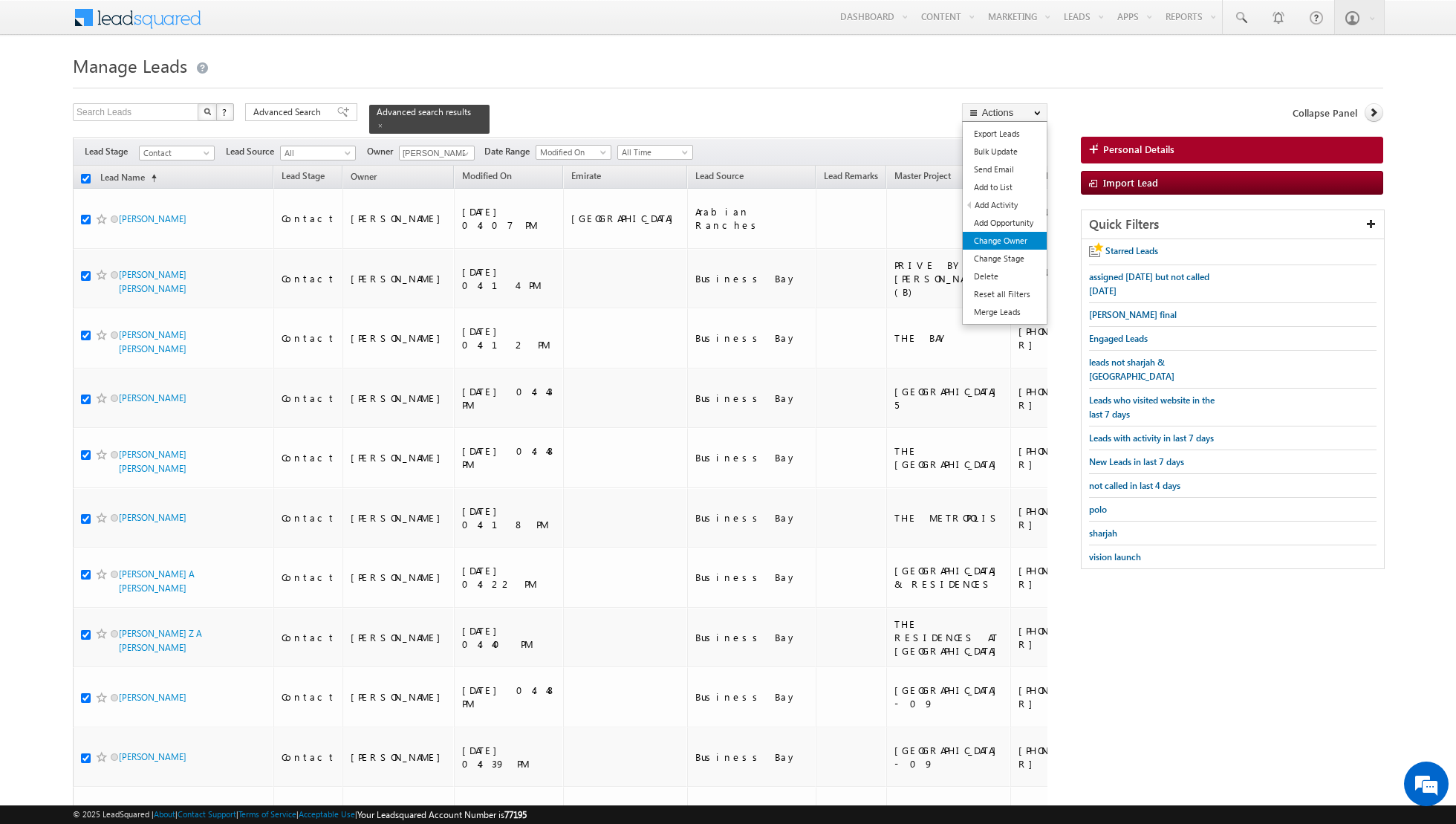
click at [1011, 236] on link "Change Owner" at bounding box center [1004, 240] width 84 height 18
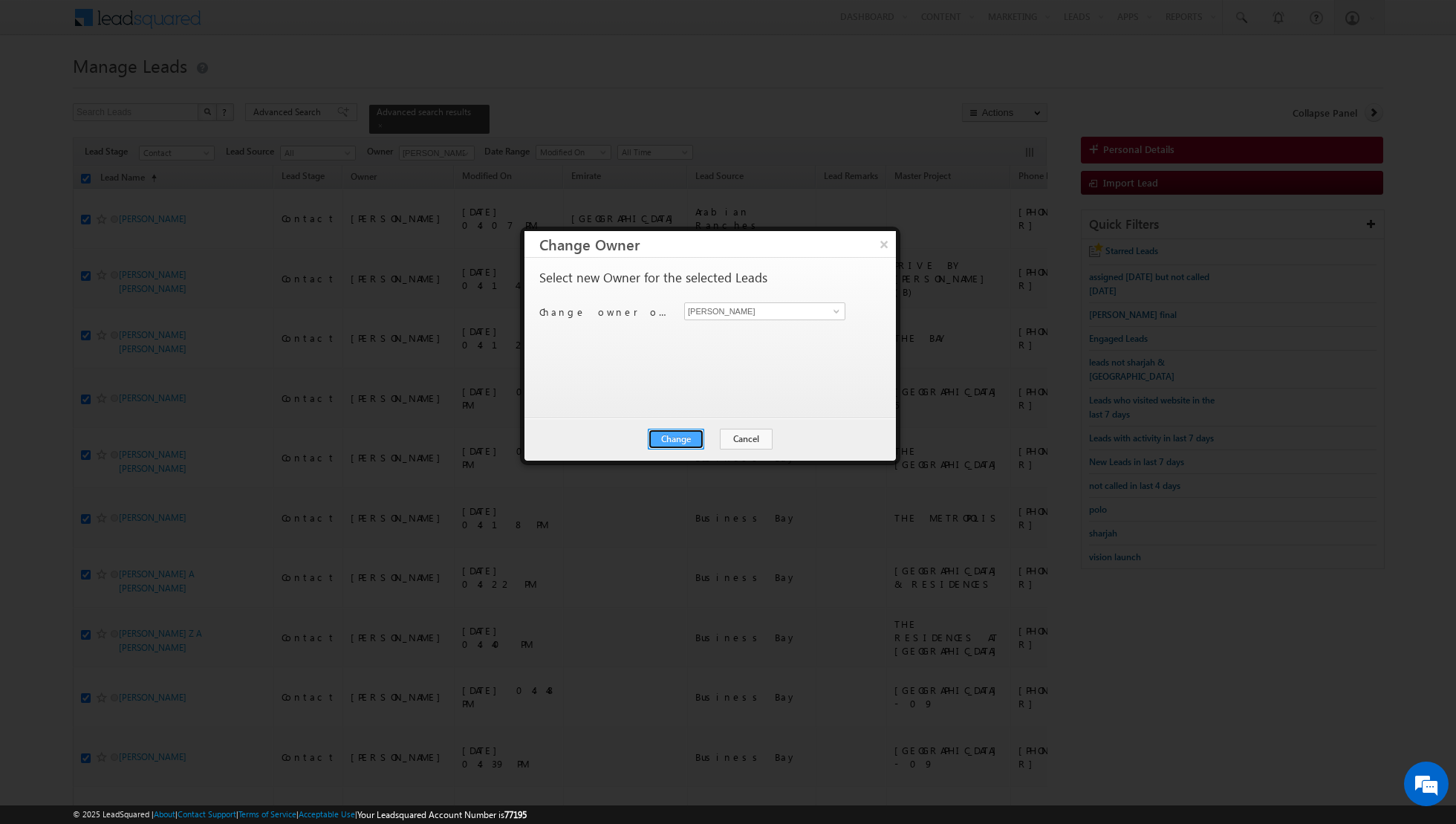
click at [667, 430] on button "Change" at bounding box center [676, 439] width 56 height 21
click at [728, 435] on button "Close" at bounding box center [713, 439] width 47 height 21
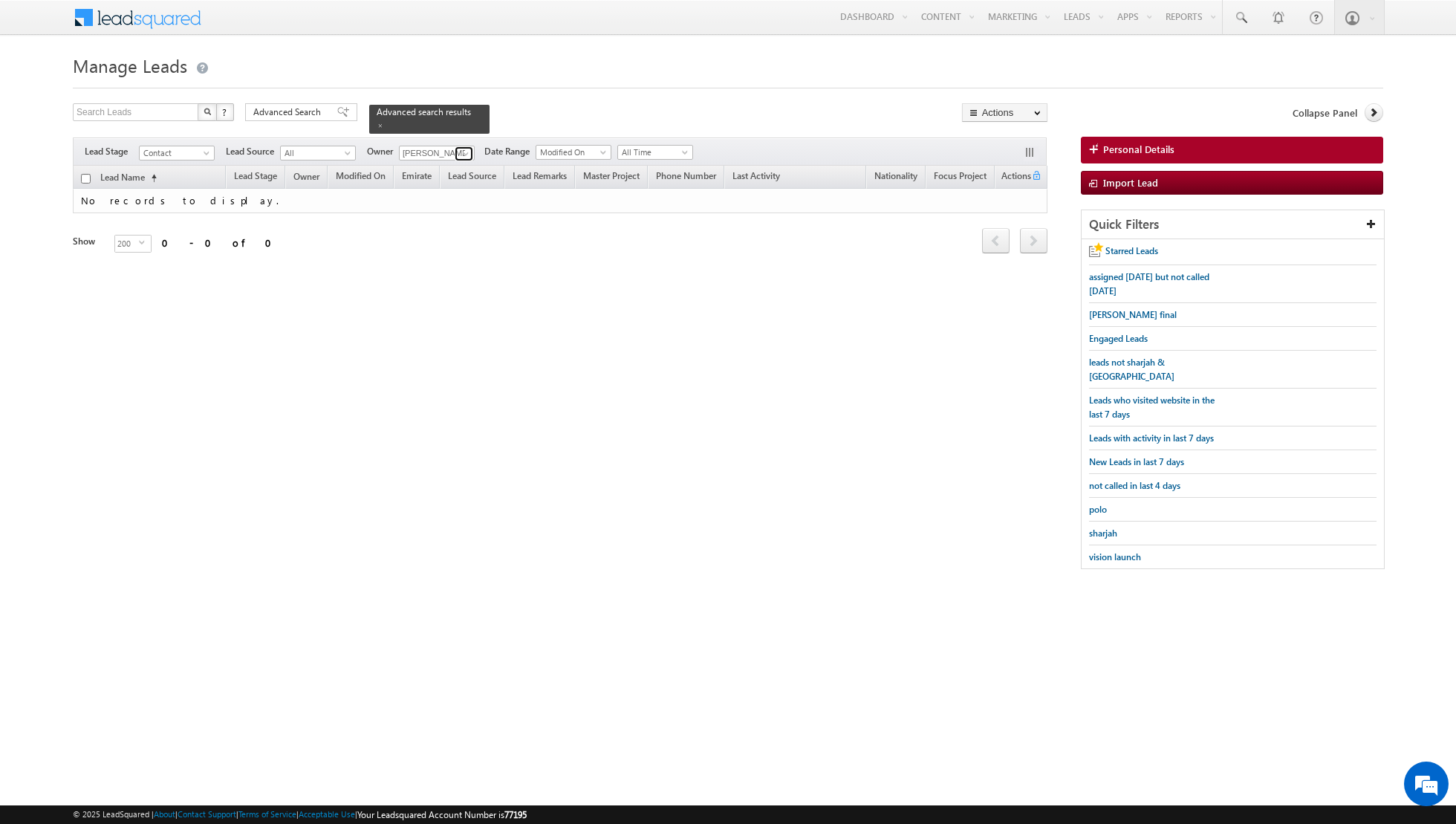
click at [455, 149] on link at bounding box center [464, 154] width 19 height 15
click at [430, 176] on span "[EMAIL_ADDRESS][DOMAIN_NAME]" at bounding box center [472, 179] width 134 height 11
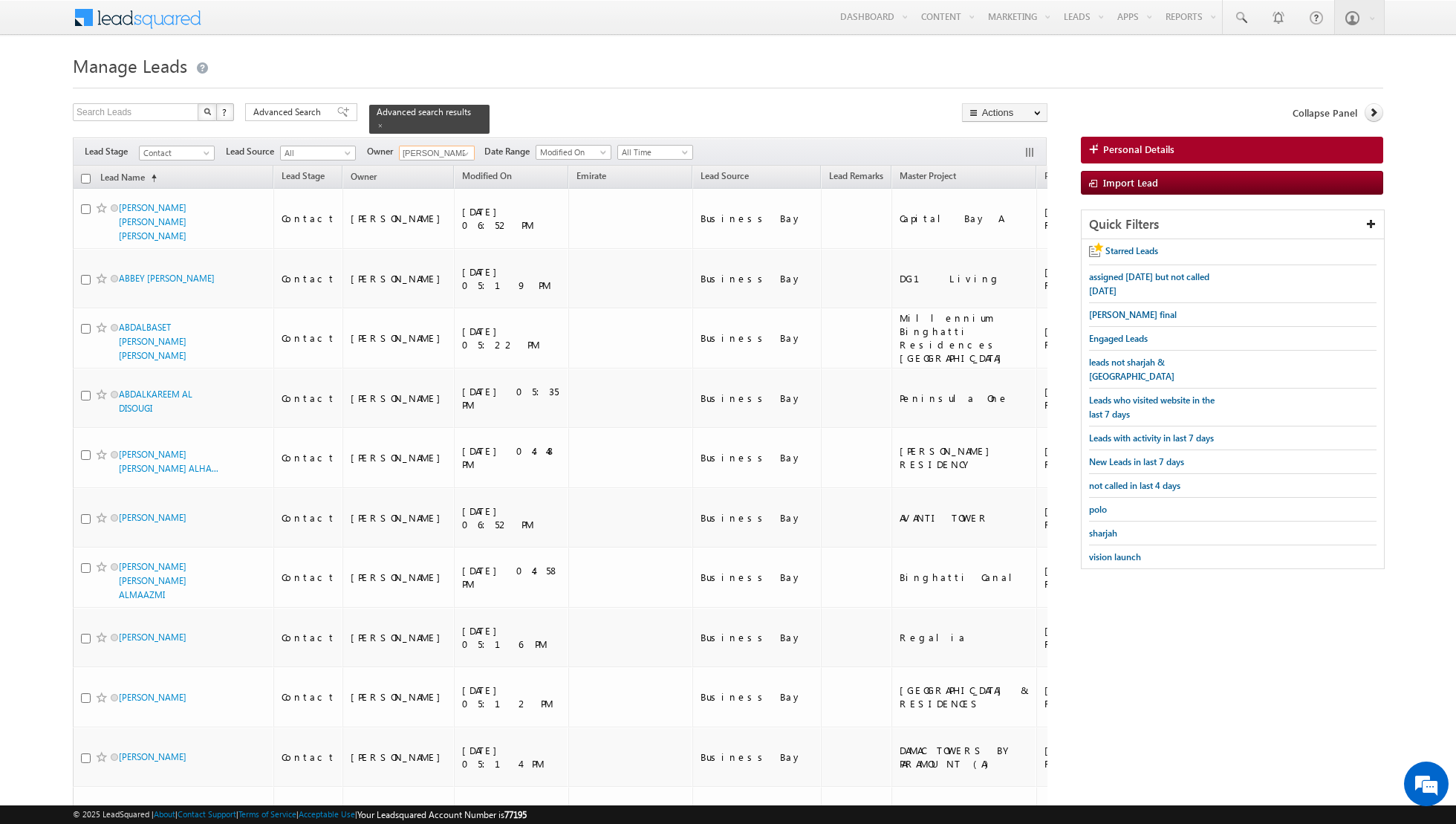
click at [83, 178] on input "checkbox" at bounding box center [86, 178] width 10 height 10
click at [990, 244] on link "Change Owner" at bounding box center [1004, 240] width 84 height 18
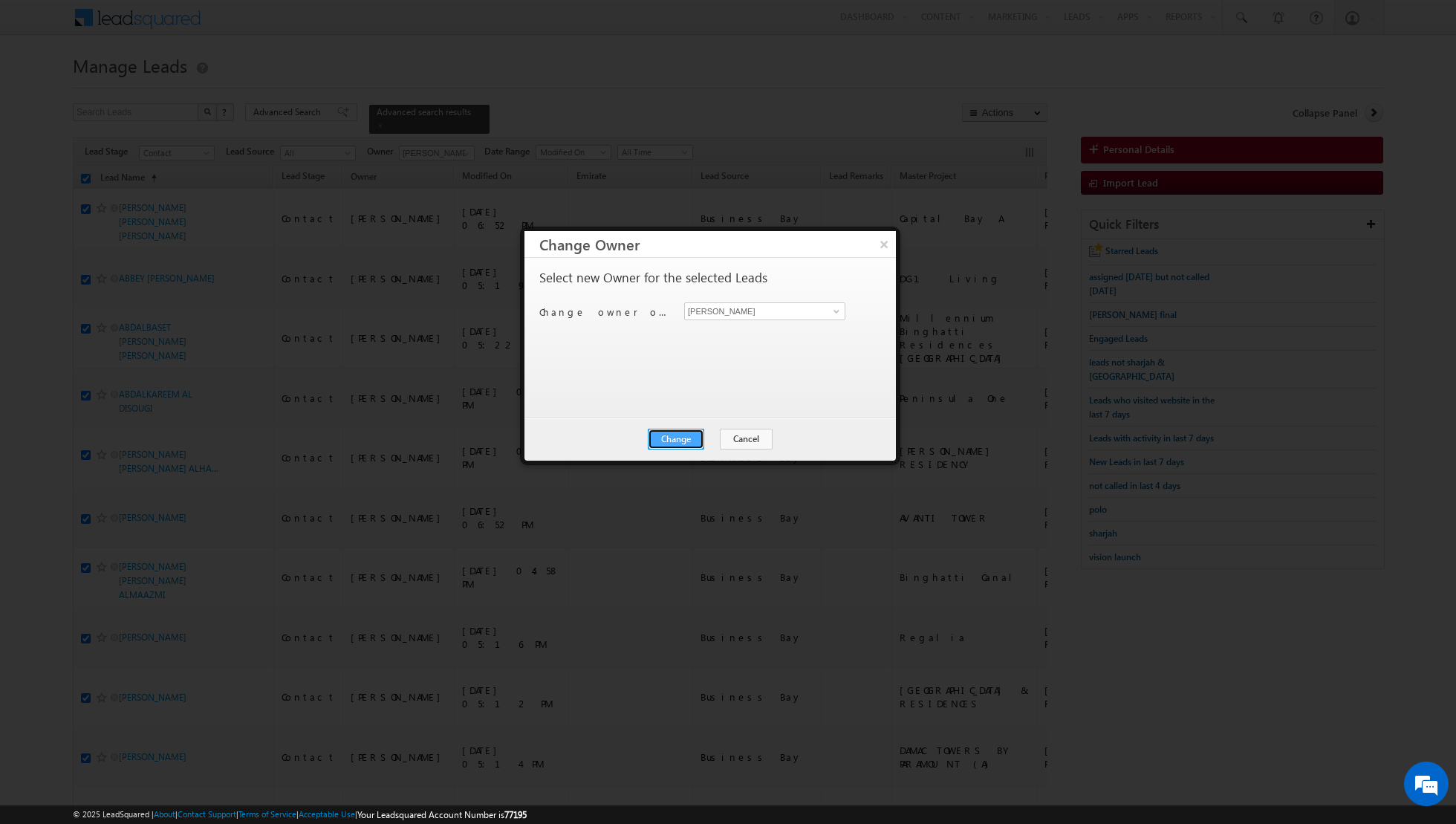
click at [682, 432] on button "Change" at bounding box center [676, 439] width 56 height 21
click at [726, 433] on button "Close" at bounding box center [713, 439] width 47 height 21
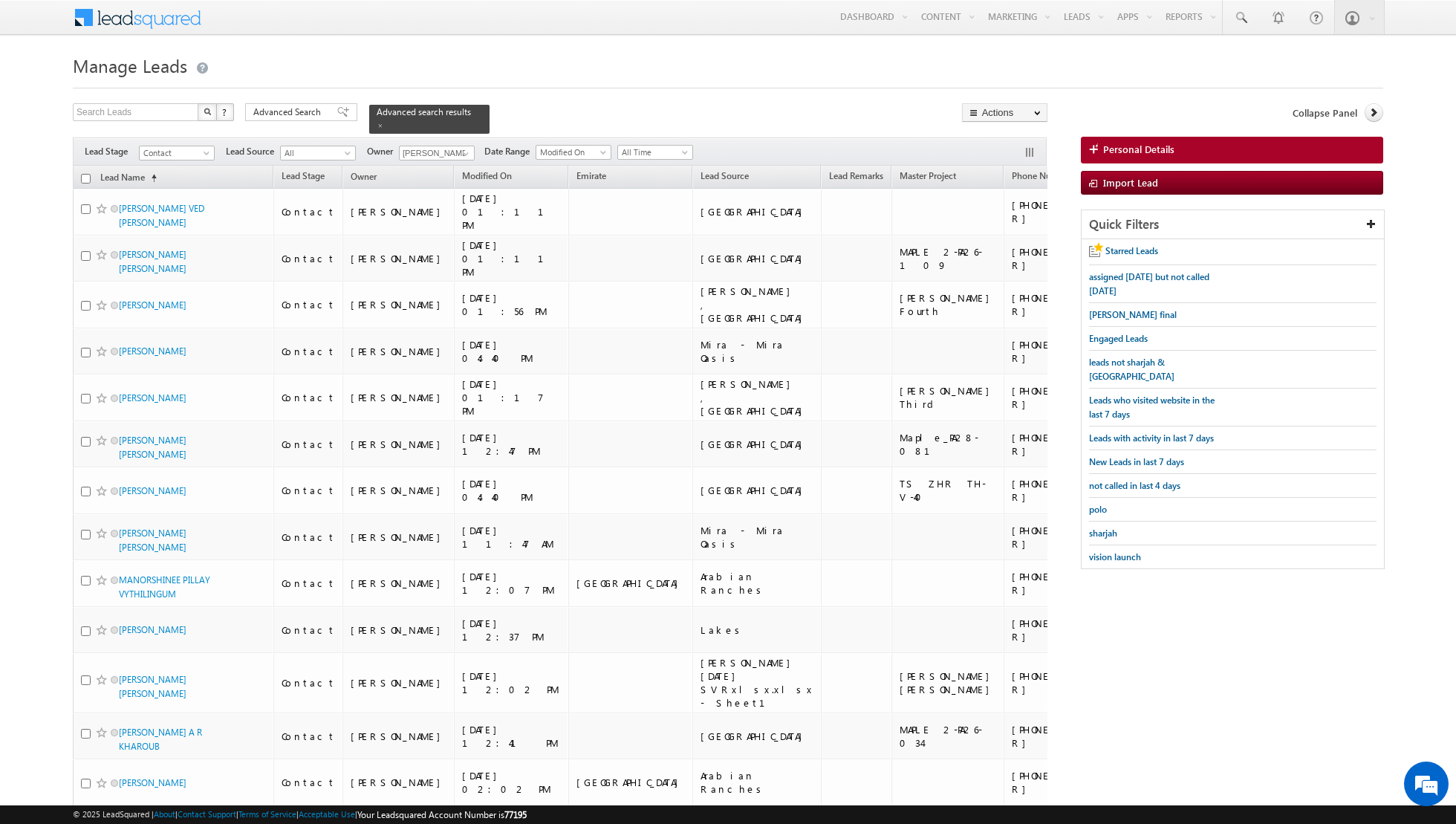
click at [88, 177] on input "checkbox" at bounding box center [86, 178] width 10 height 10
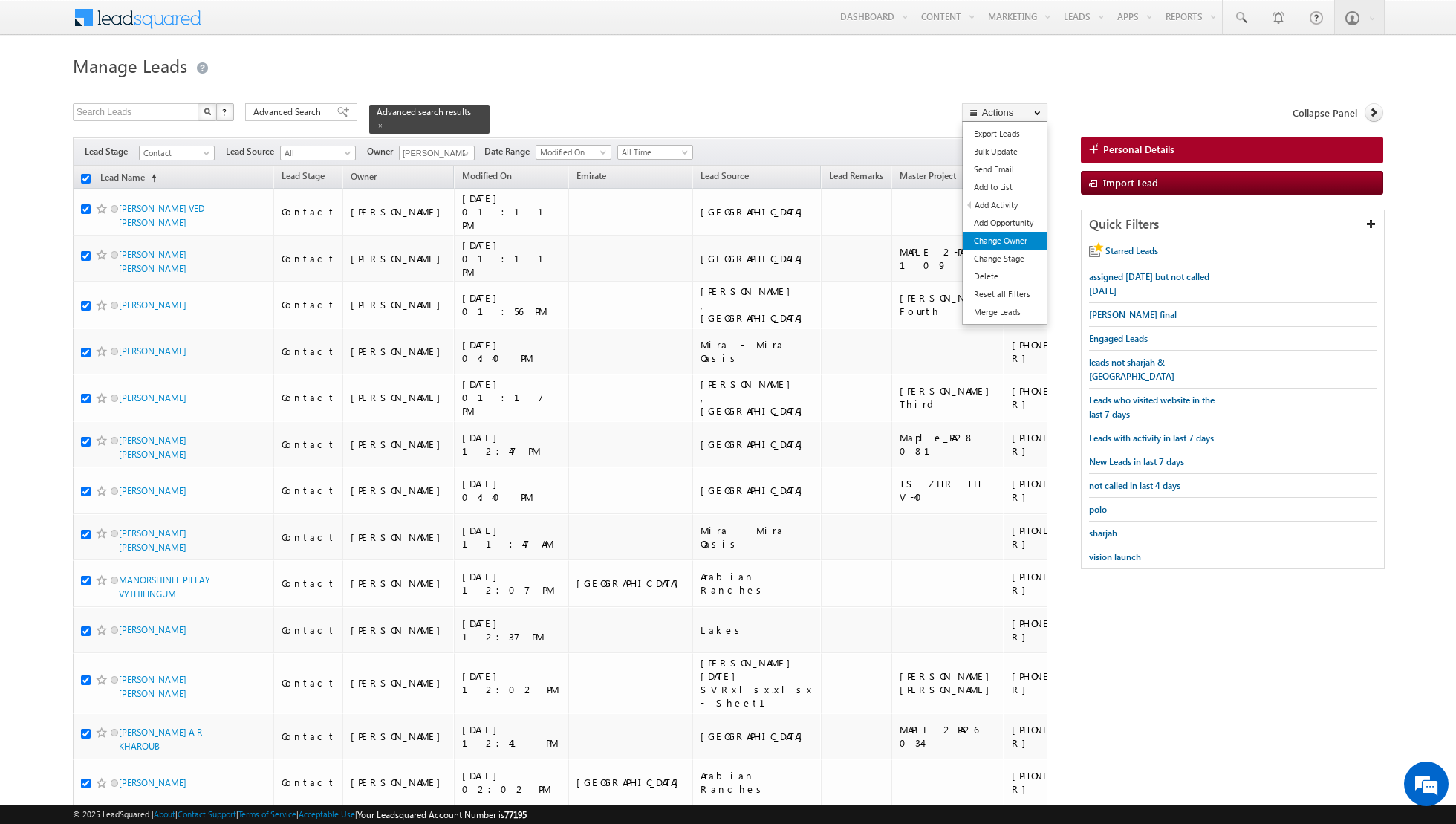
click at [1012, 245] on link "Change Owner" at bounding box center [1004, 240] width 84 height 18
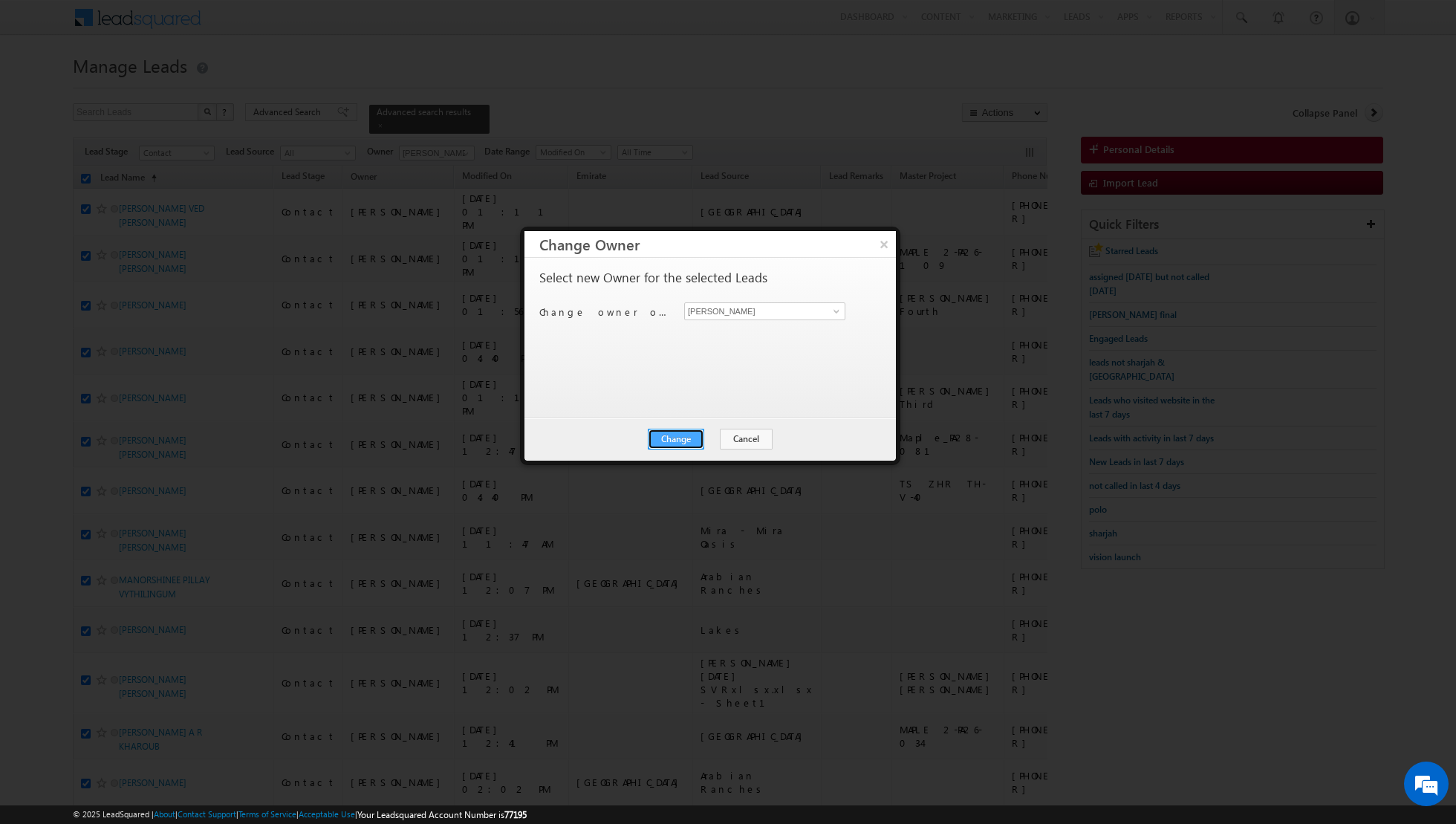
click at [684, 430] on button "Change" at bounding box center [676, 439] width 56 height 21
click at [717, 434] on button "Close" at bounding box center [713, 439] width 47 height 21
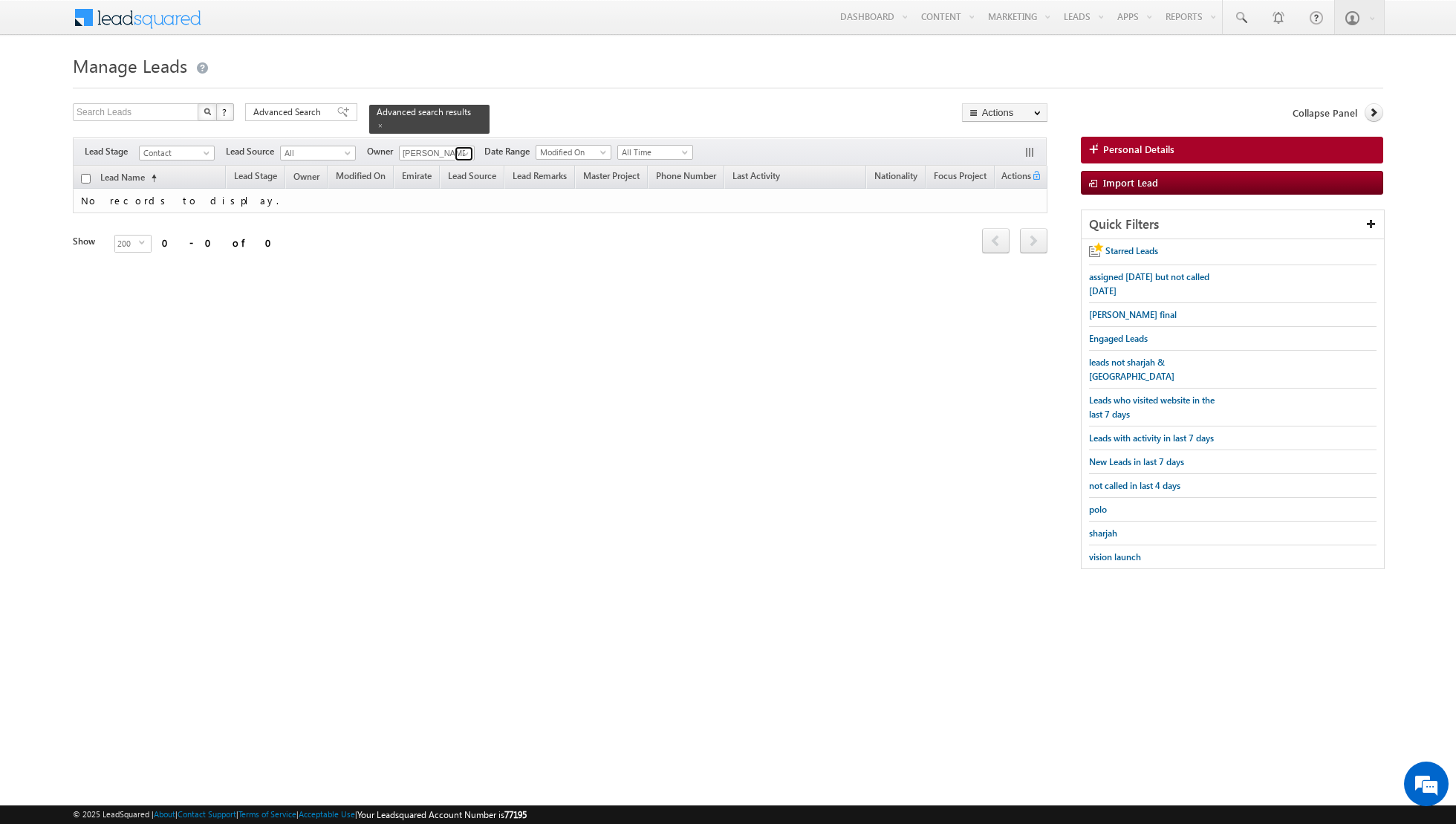
click at [460, 154] on span at bounding box center [465, 153] width 12 height 12
click at [433, 192] on link "[PERSON_NAME] [EMAIL_ADDRESS][PERSON_NAME][DOMAIN_NAME]" at bounding box center [473, 200] width 148 height 29
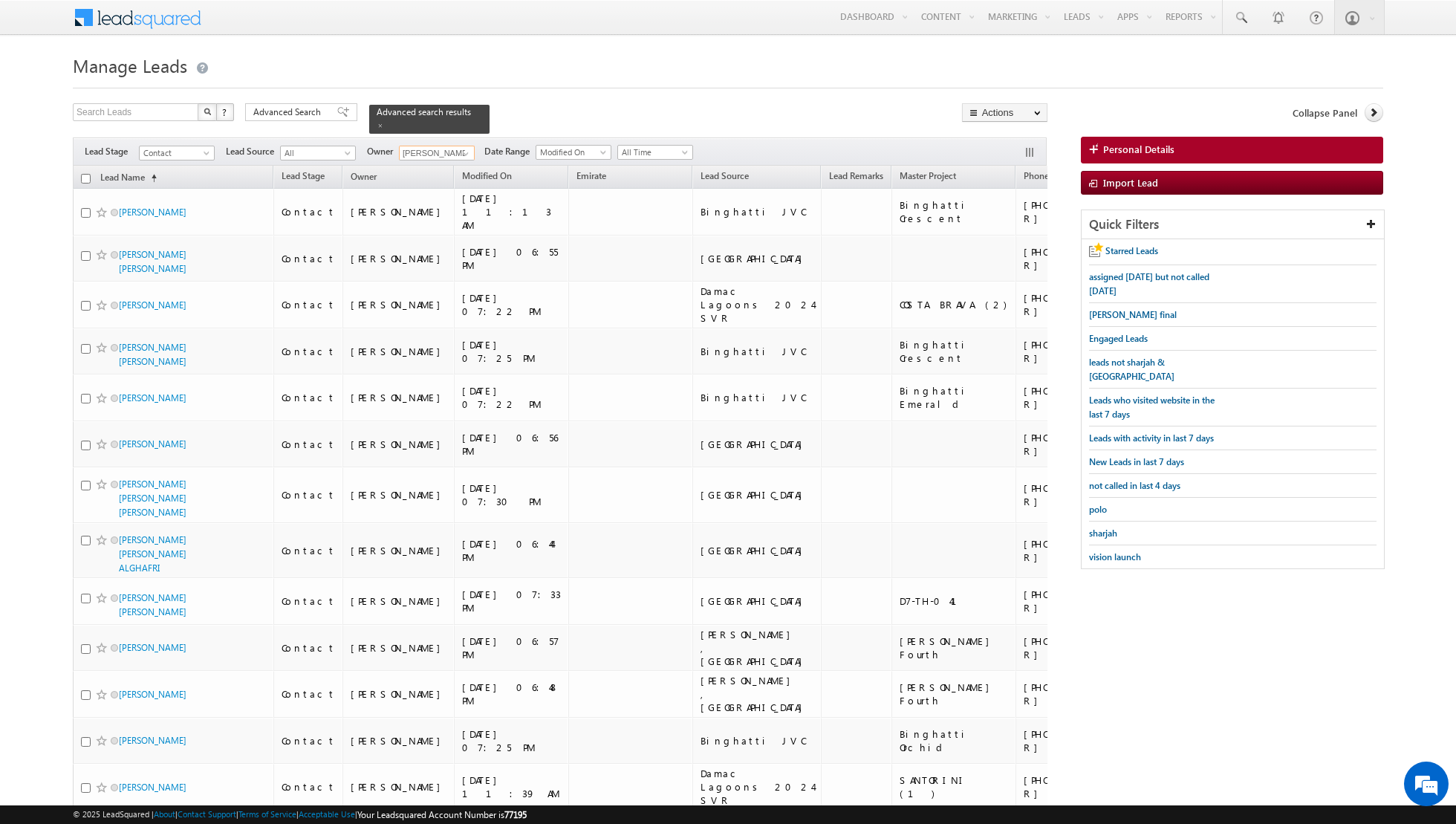
click at [85, 176] on input "checkbox" at bounding box center [86, 178] width 10 height 10
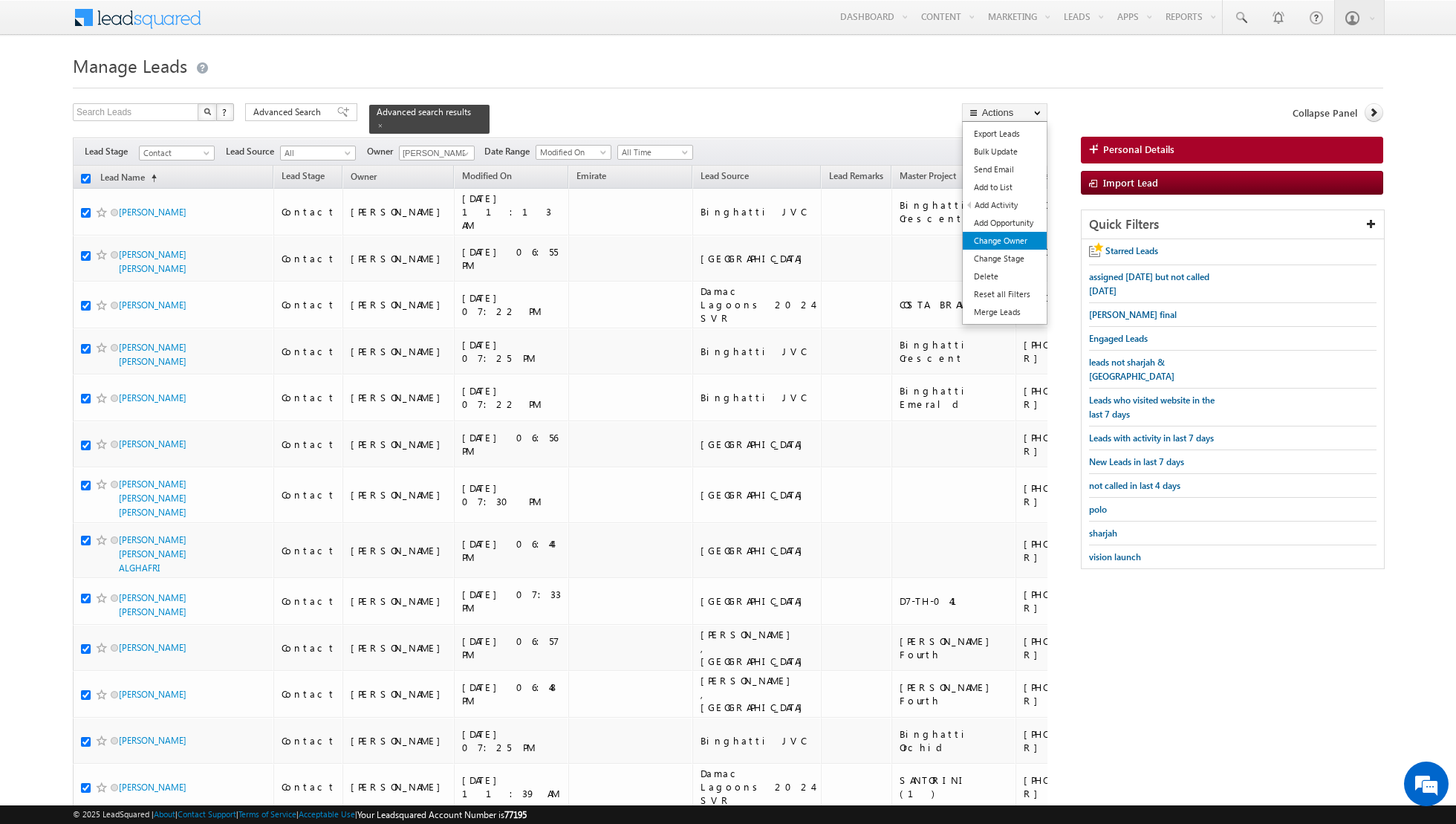
click at [978, 244] on link "Change Owner" at bounding box center [1004, 240] width 84 height 18
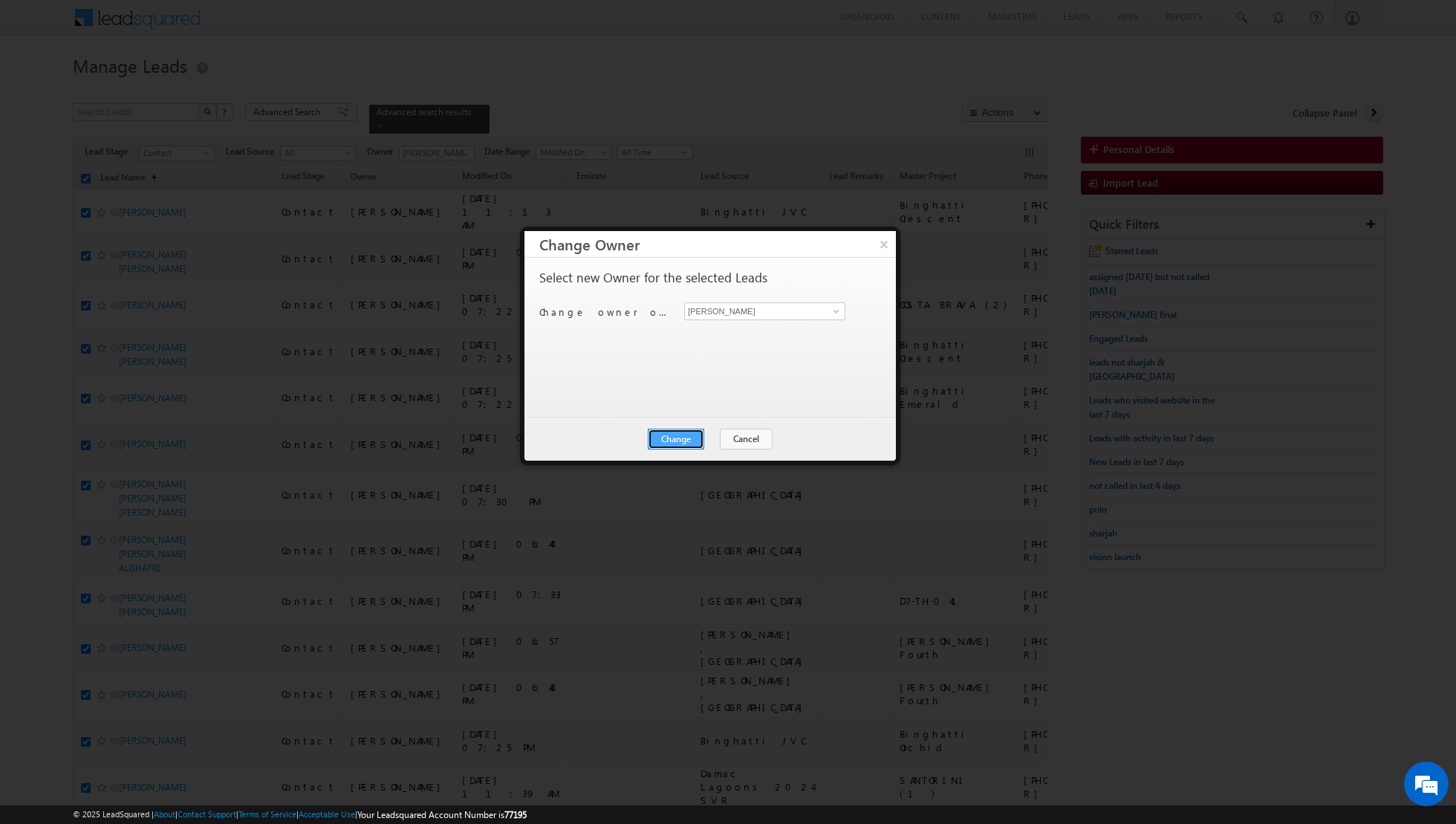
click at [668, 436] on button "Change" at bounding box center [676, 439] width 56 height 21
click at [715, 440] on button "Close" at bounding box center [713, 439] width 47 height 21
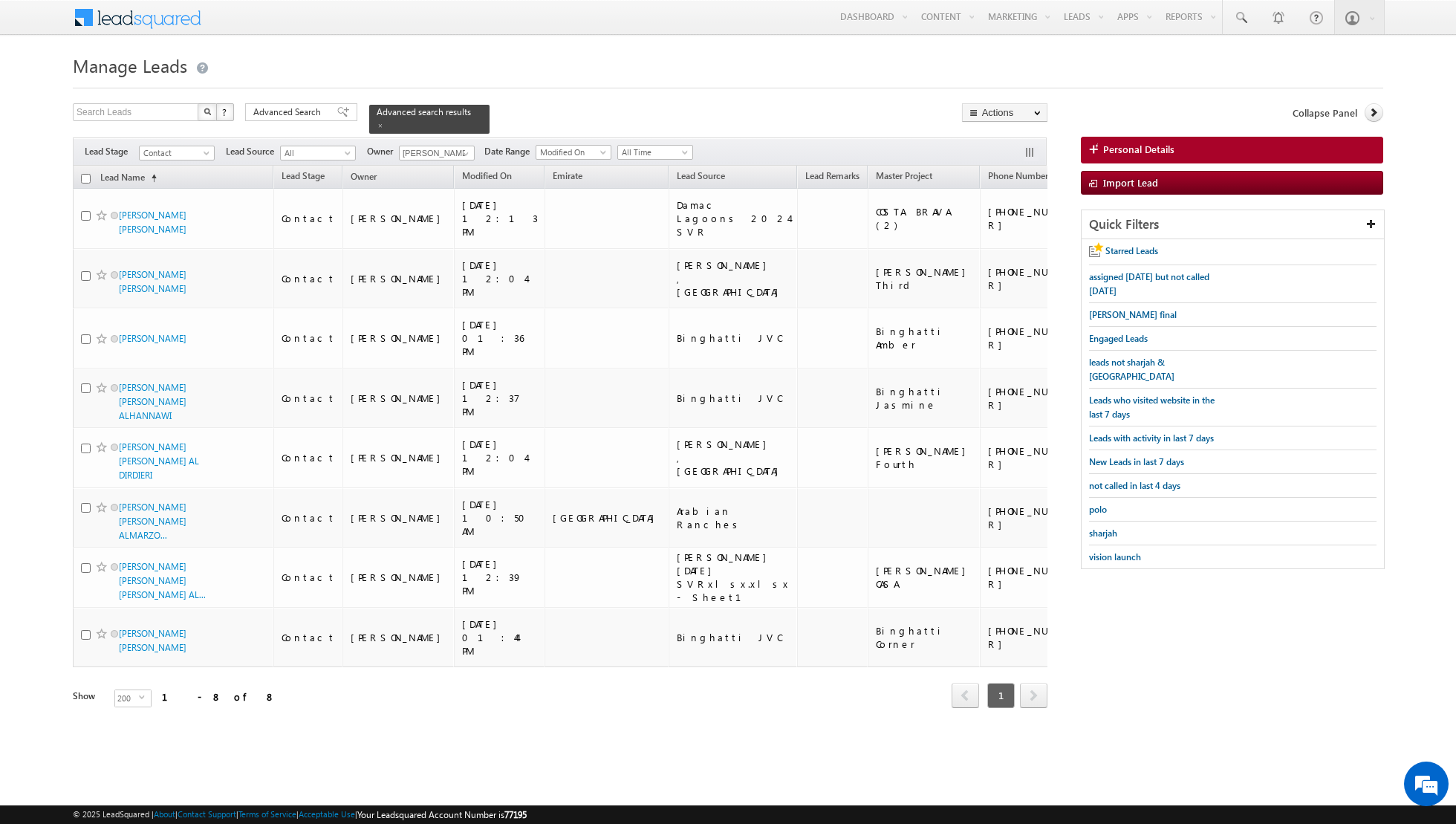
click at [86, 175] on input "checkbox" at bounding box center [86, 178] width 10 height 10
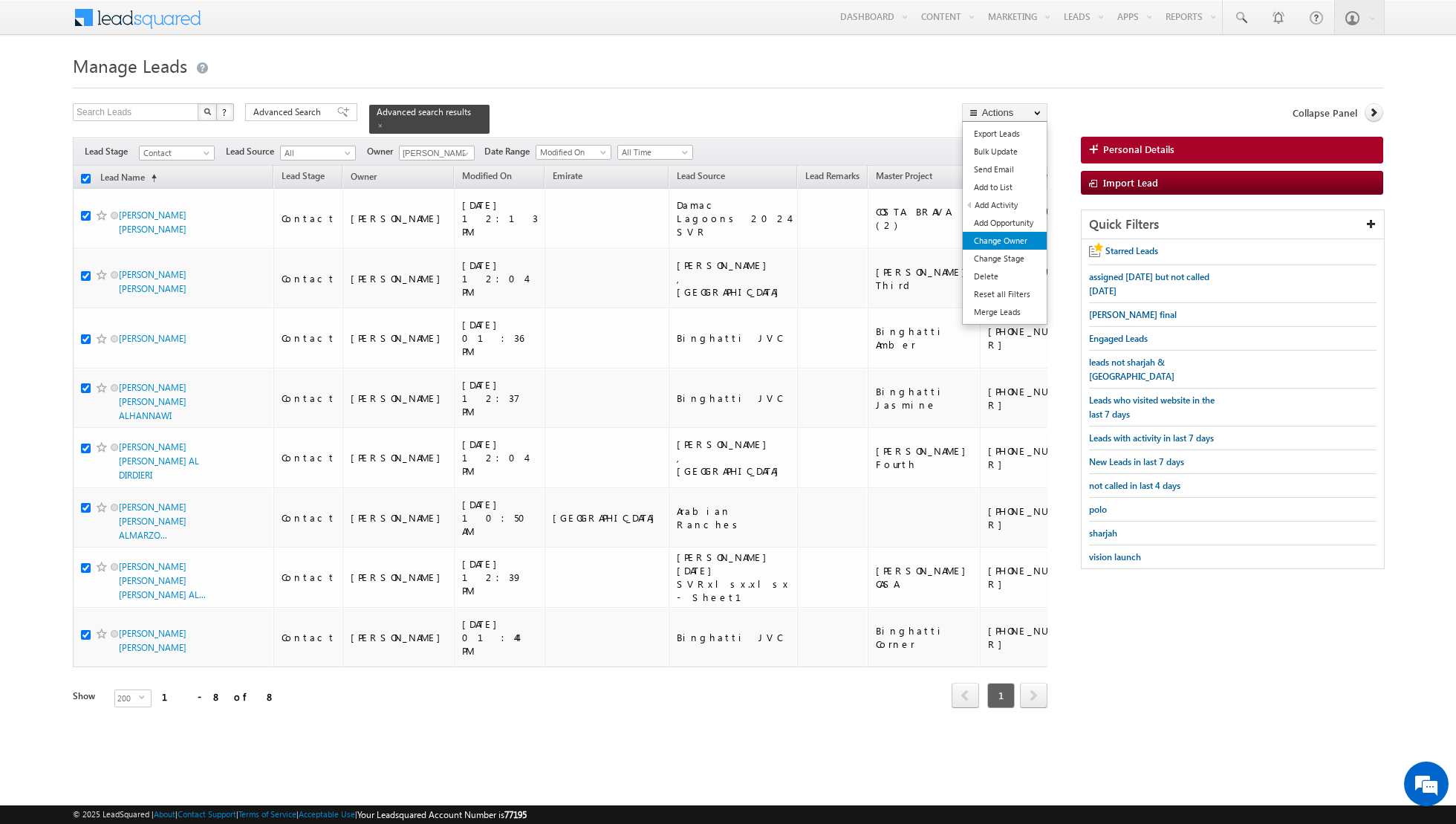
click at [1014, 238] on link "Change Owner" at bounding box center [1004, 240] width 84 height 18
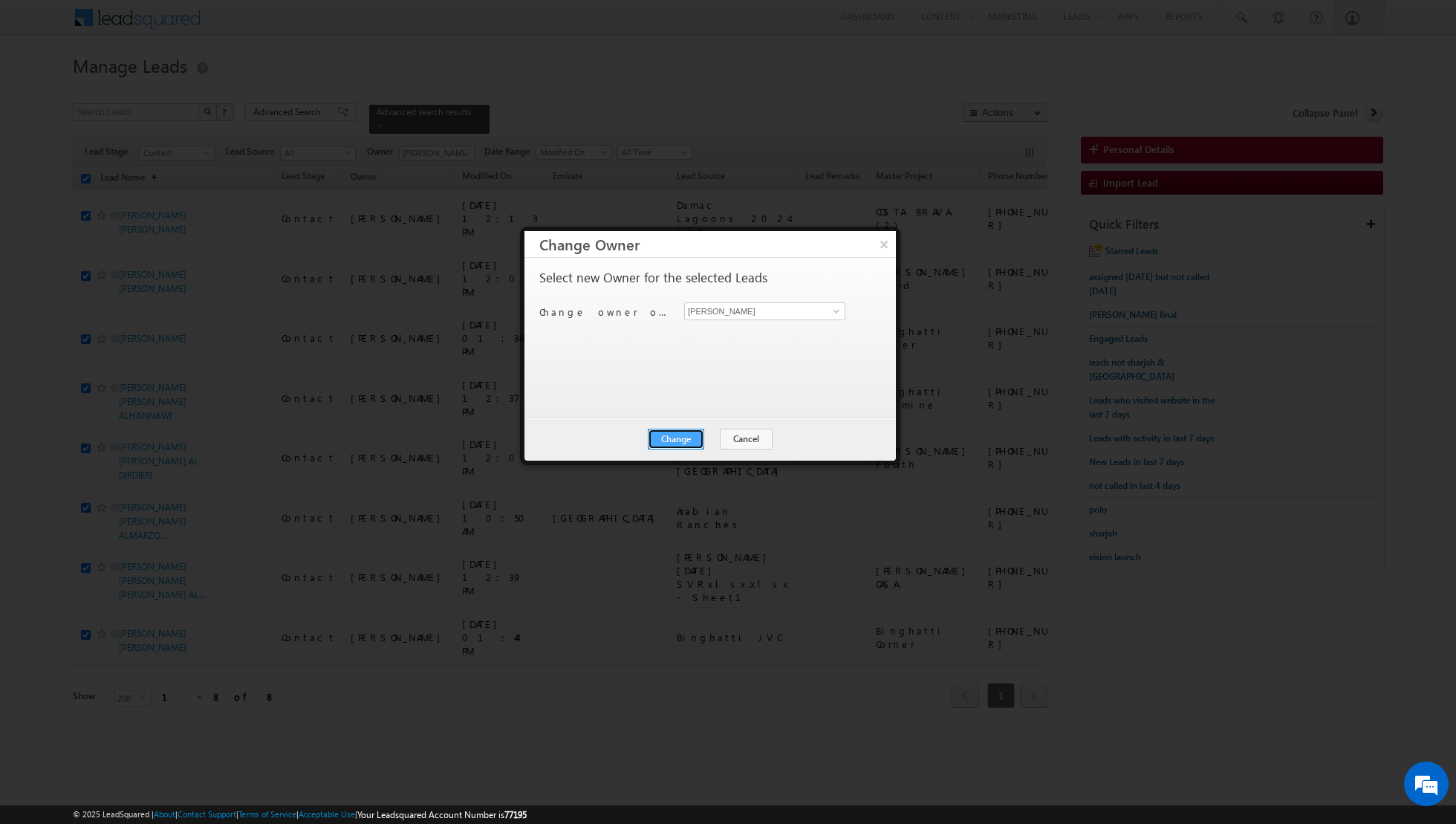
click at [677, 436] on button "Change" at bounding box center [676, 439] width 56 height 21
click at [724, 434] on button "Close" at bounding box center [713, 439] width 47 height 21
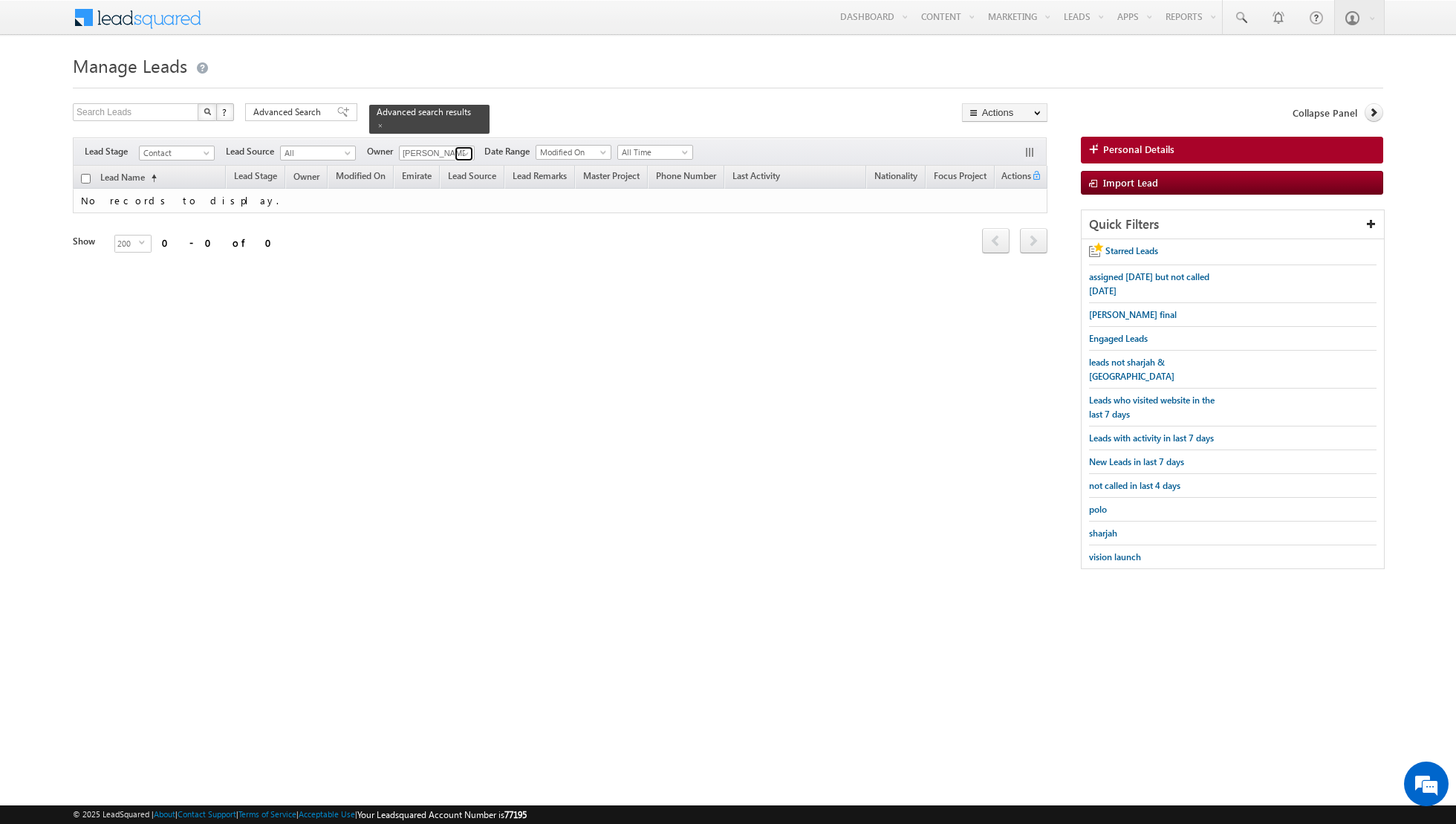
click at [460, 150] on span at bounding box center [465, 153] width 12 height 12
click at [432, 178] on span "[EMAIL_ADDRESS][DOMAIN_NAME]" at bounding box center [472, 179] width 134 height 11
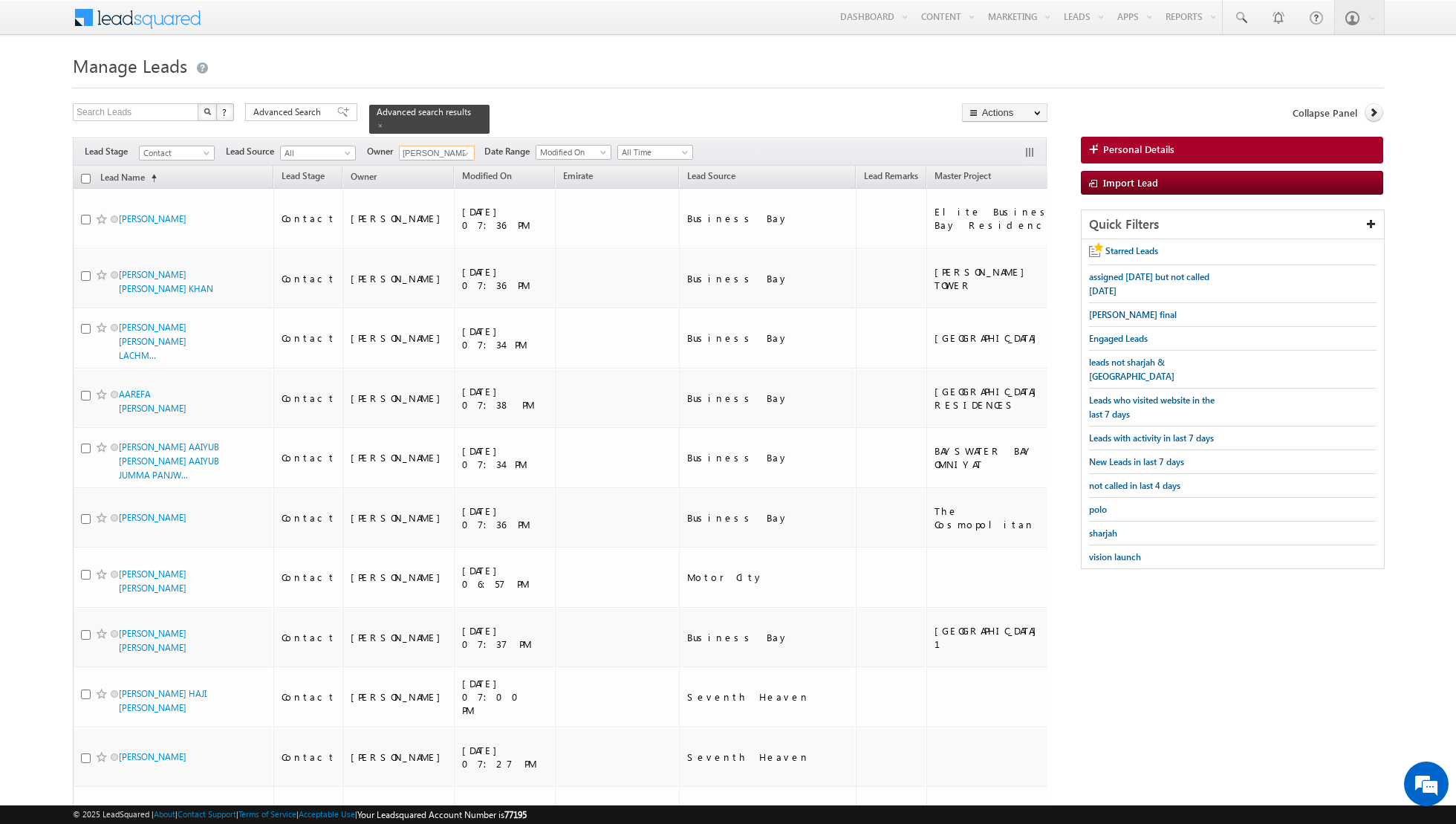
click at [83, 176] on input "checkbox" at bounding box center [86, 178] width 10 height 10
type input "[PERSON_NAME]"
click at [1004, 247] on link "Change Owner" at bounding box center [1004, 240] width 84 height 18
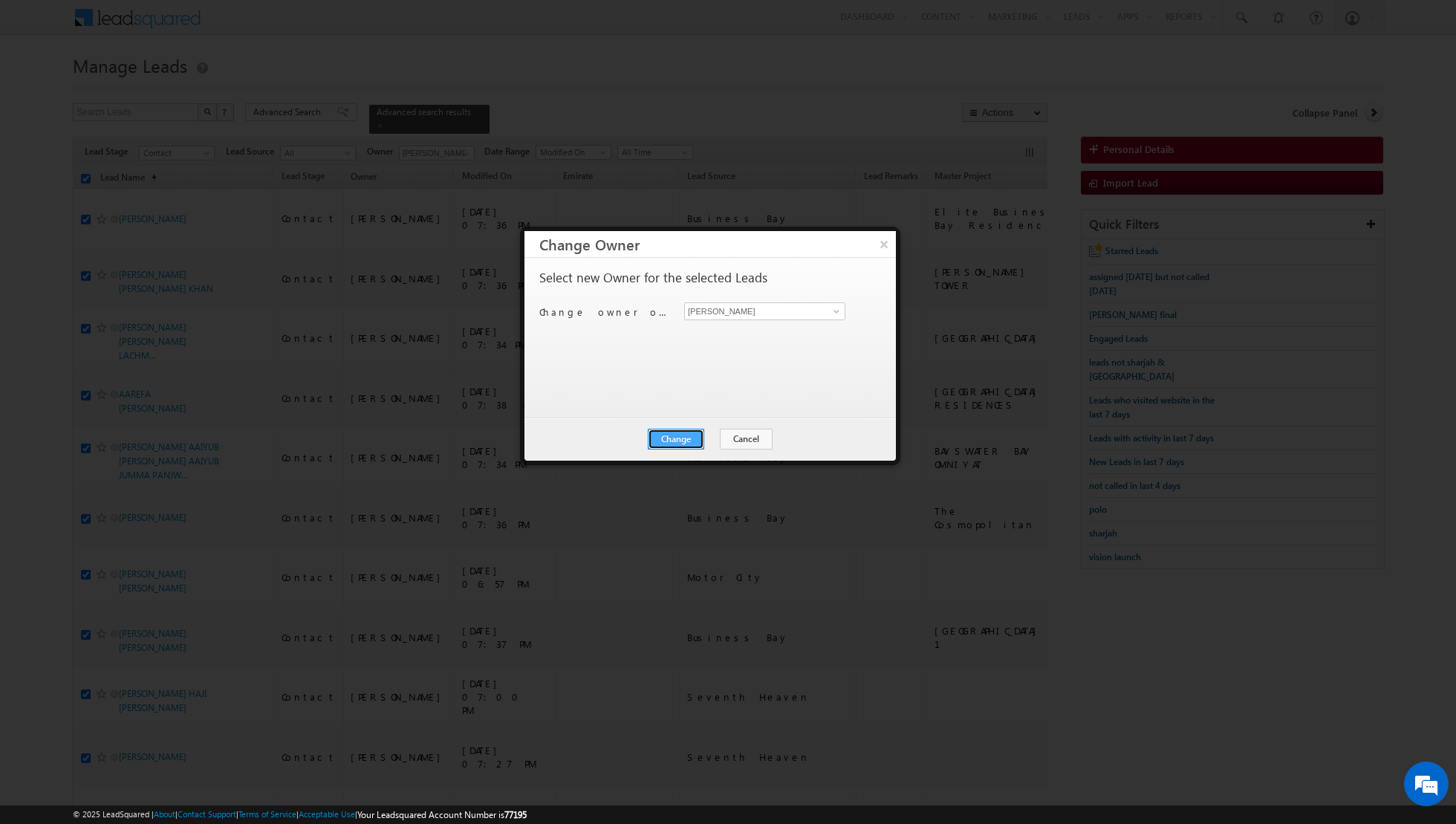
click at [685, 430] on button "Change" at bounding box center [676, 439] width 56 height 21
click at [714, 435] on button "Close" at bounding box center [713, 439] width 47 height 21
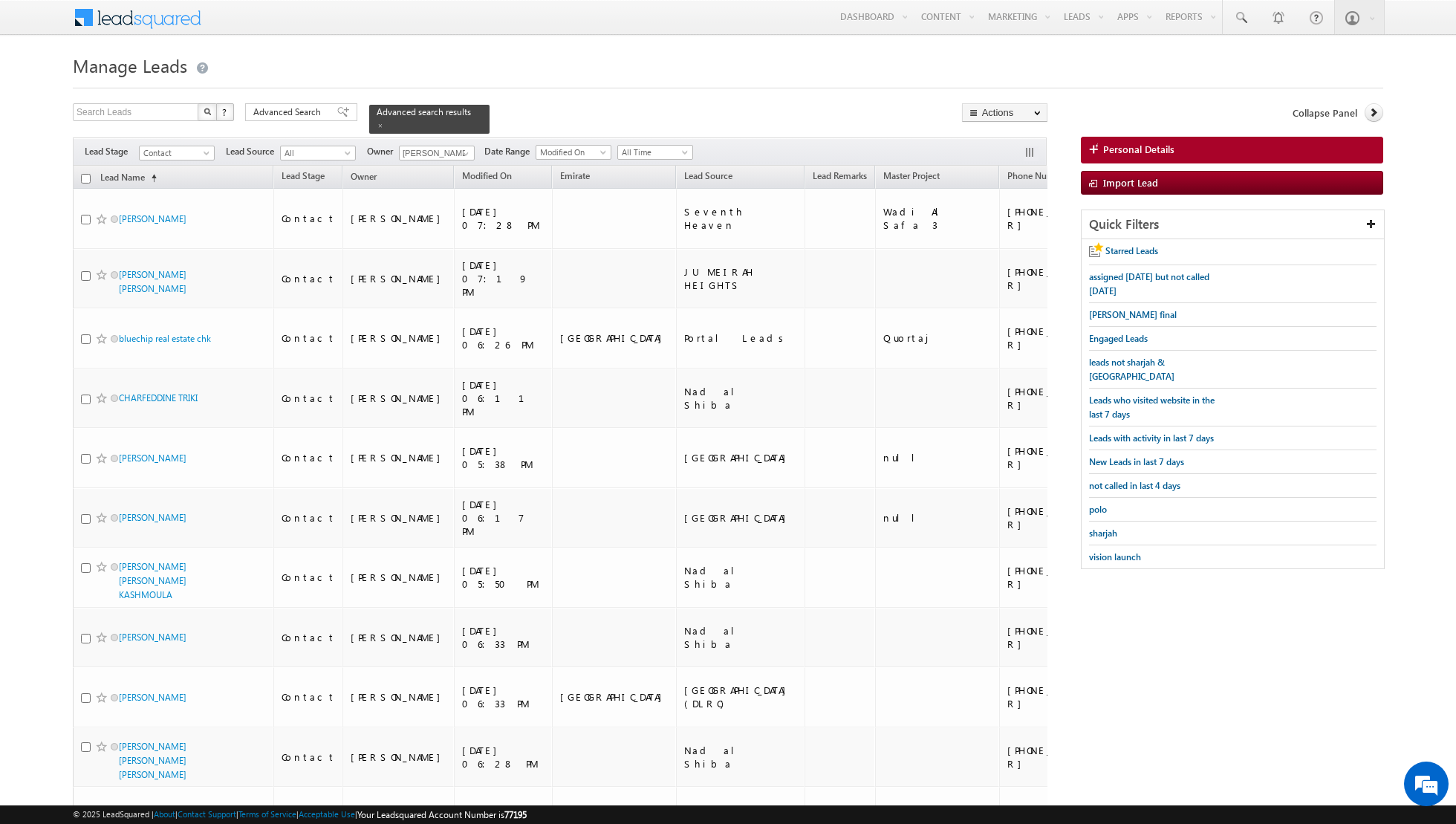
click at [86, 176] on input "checkbox" at bounding box center [86, 178] width 10 height 10
checkbox input "true"
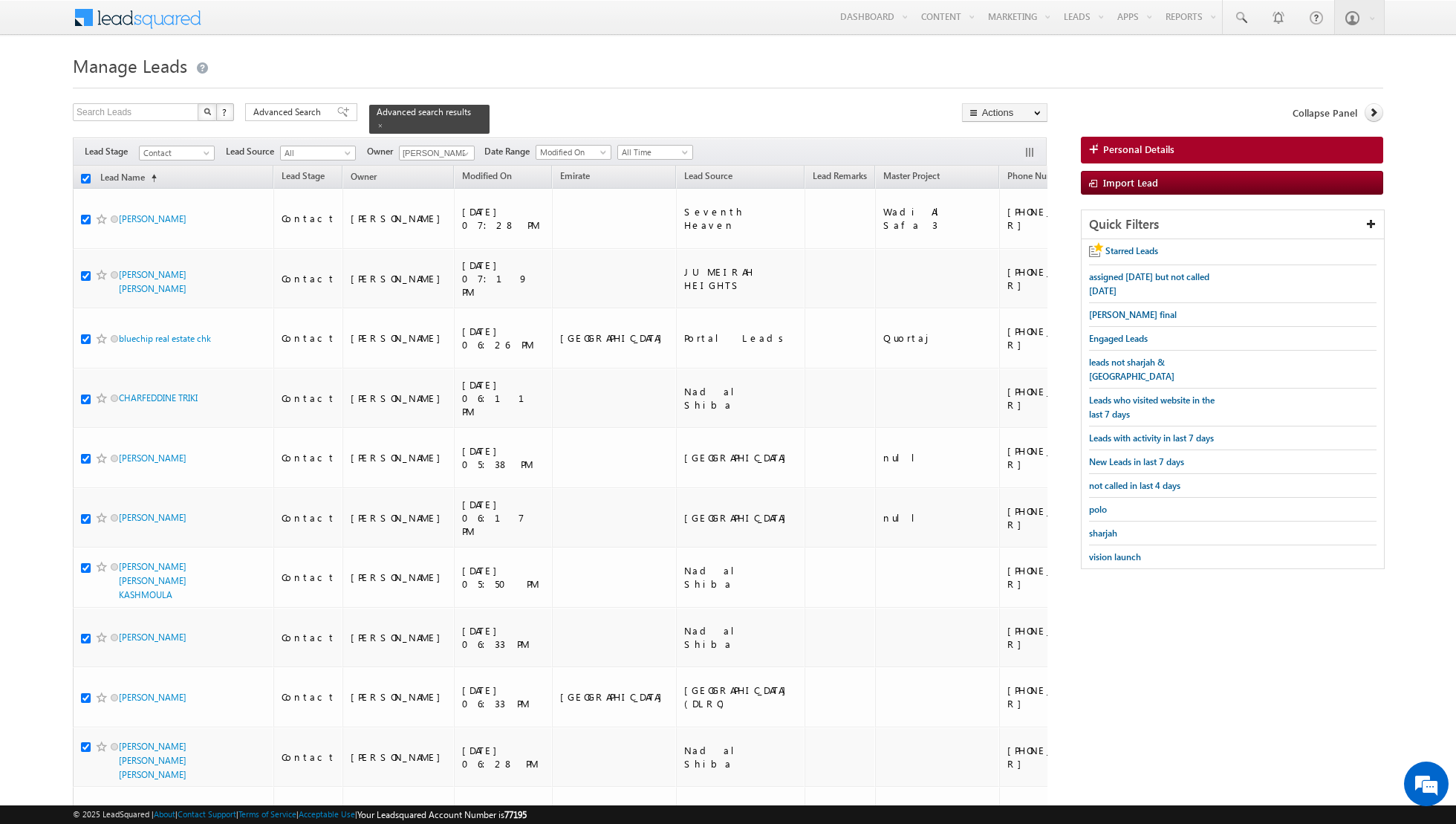
checkbox input "true"
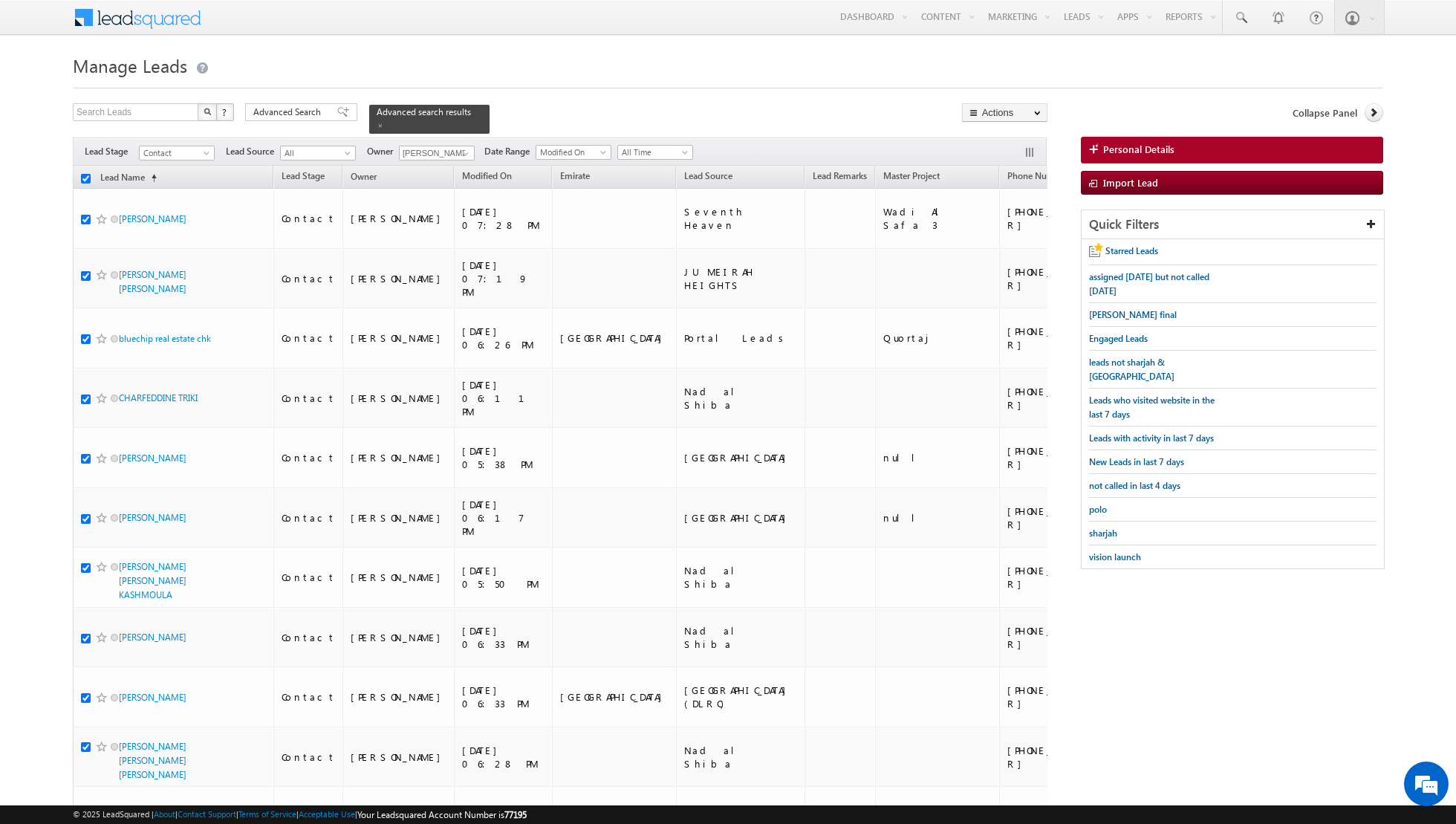
checkbox input "true"
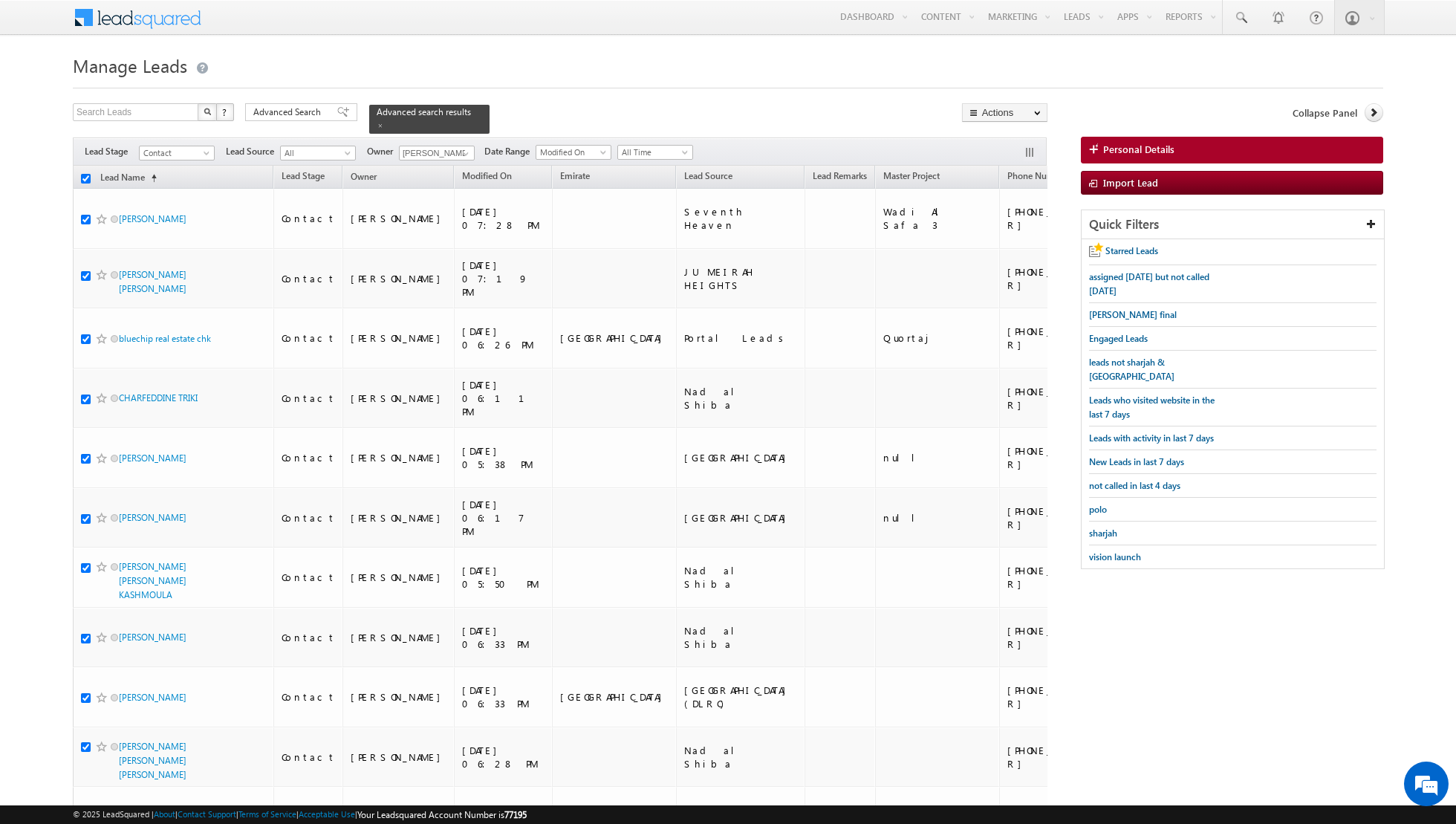
checkbox input "true"
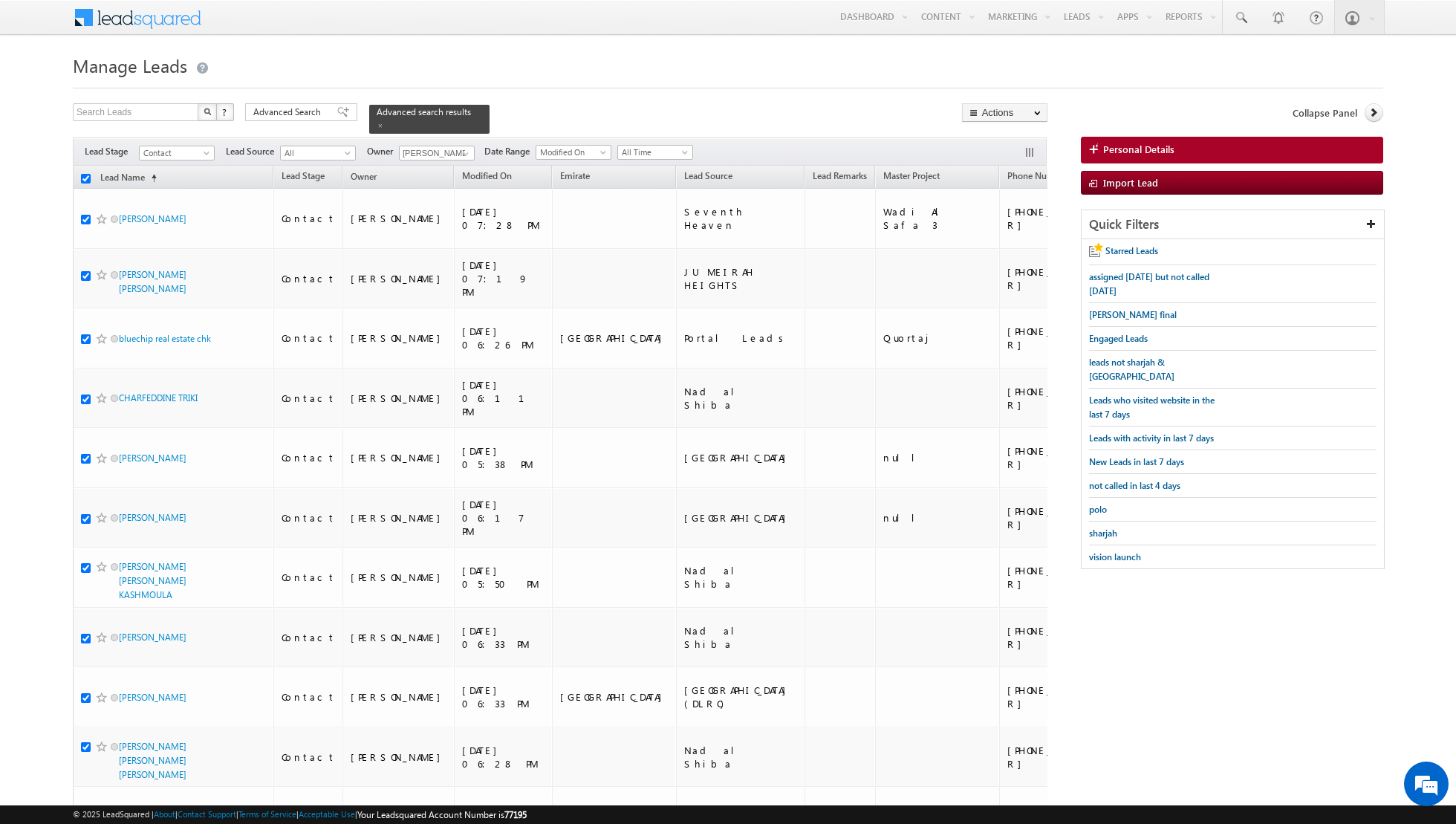
checkbox input "true"
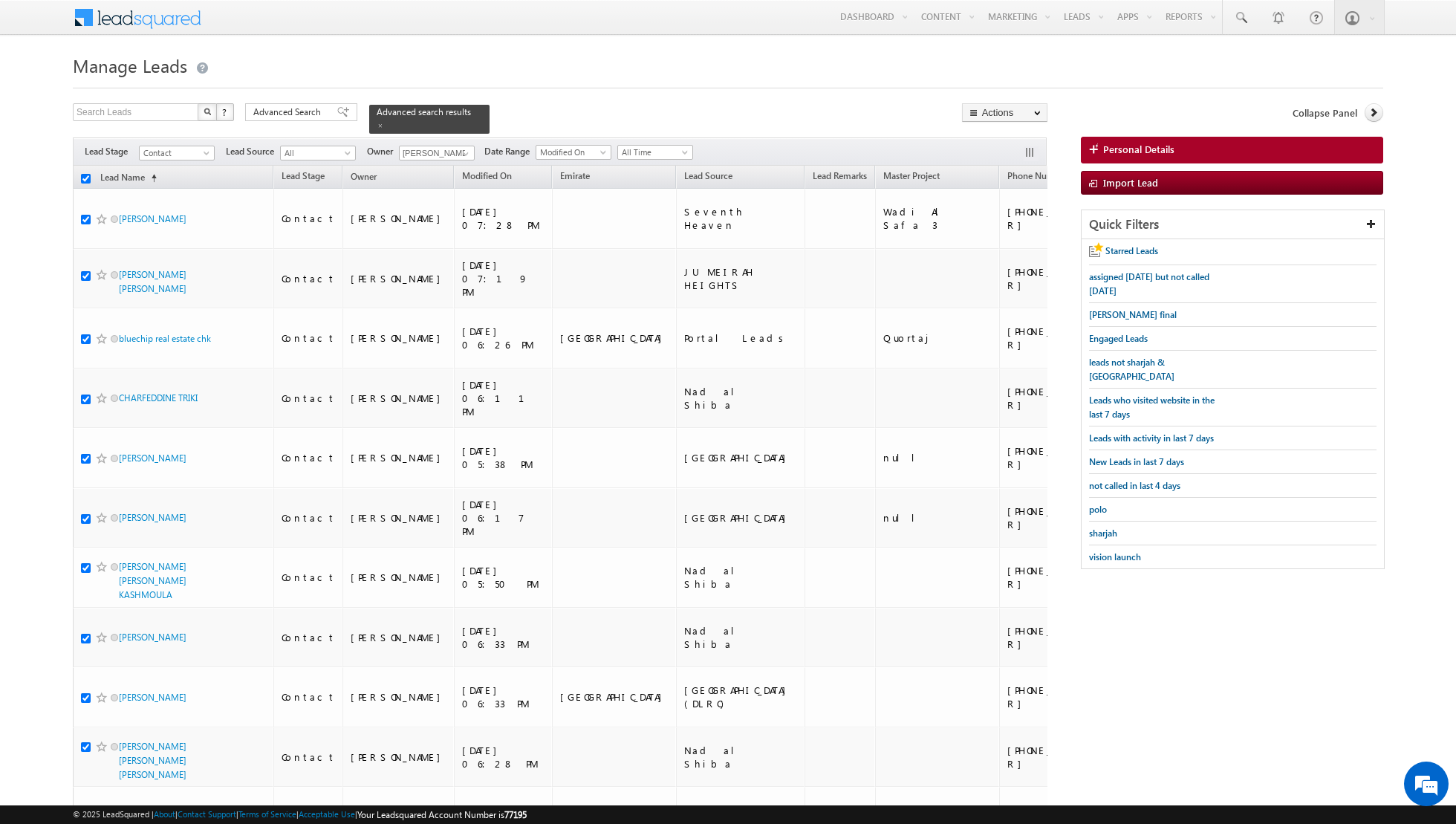
checkbox input "true"
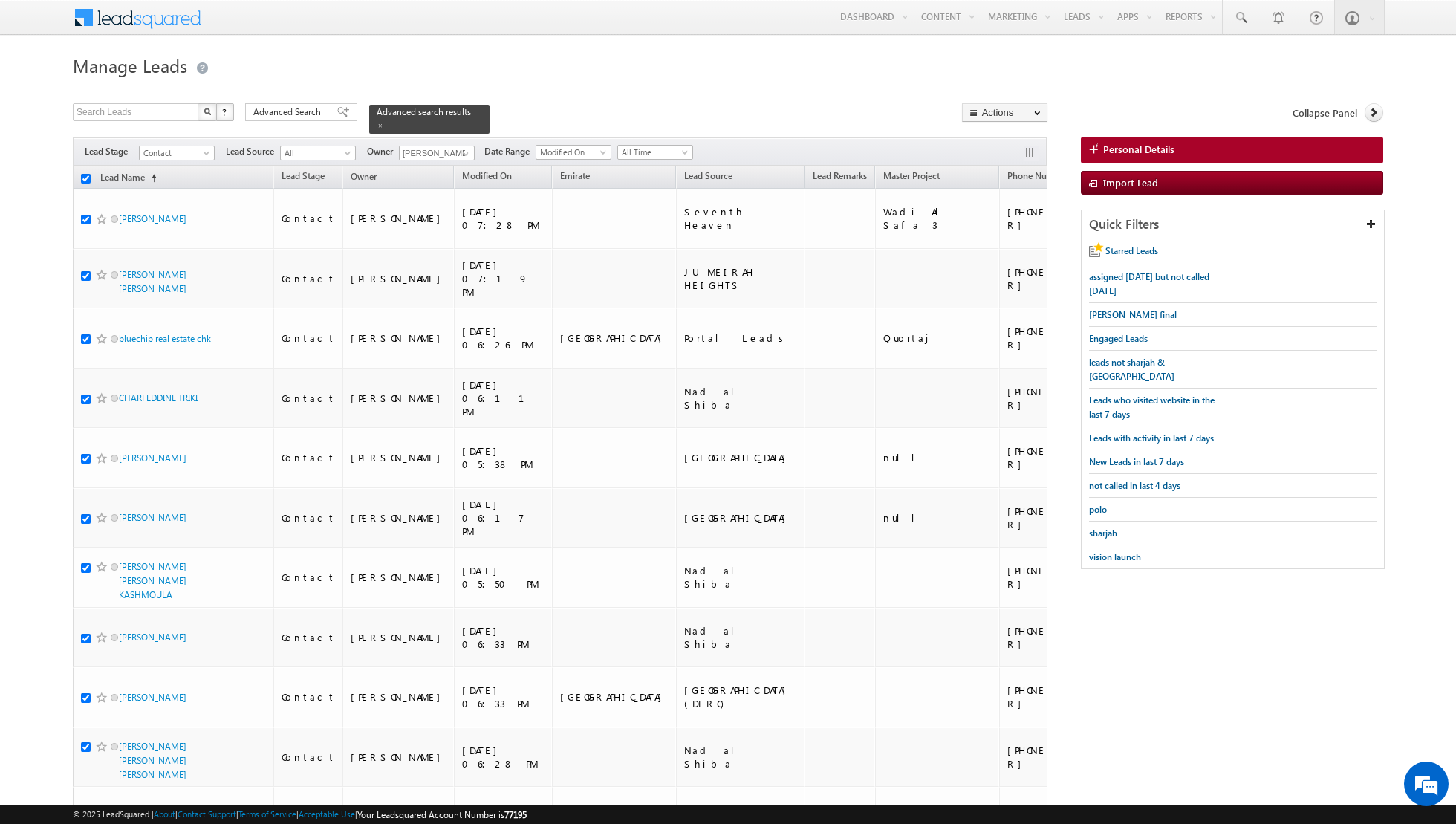
checkbox input "true"
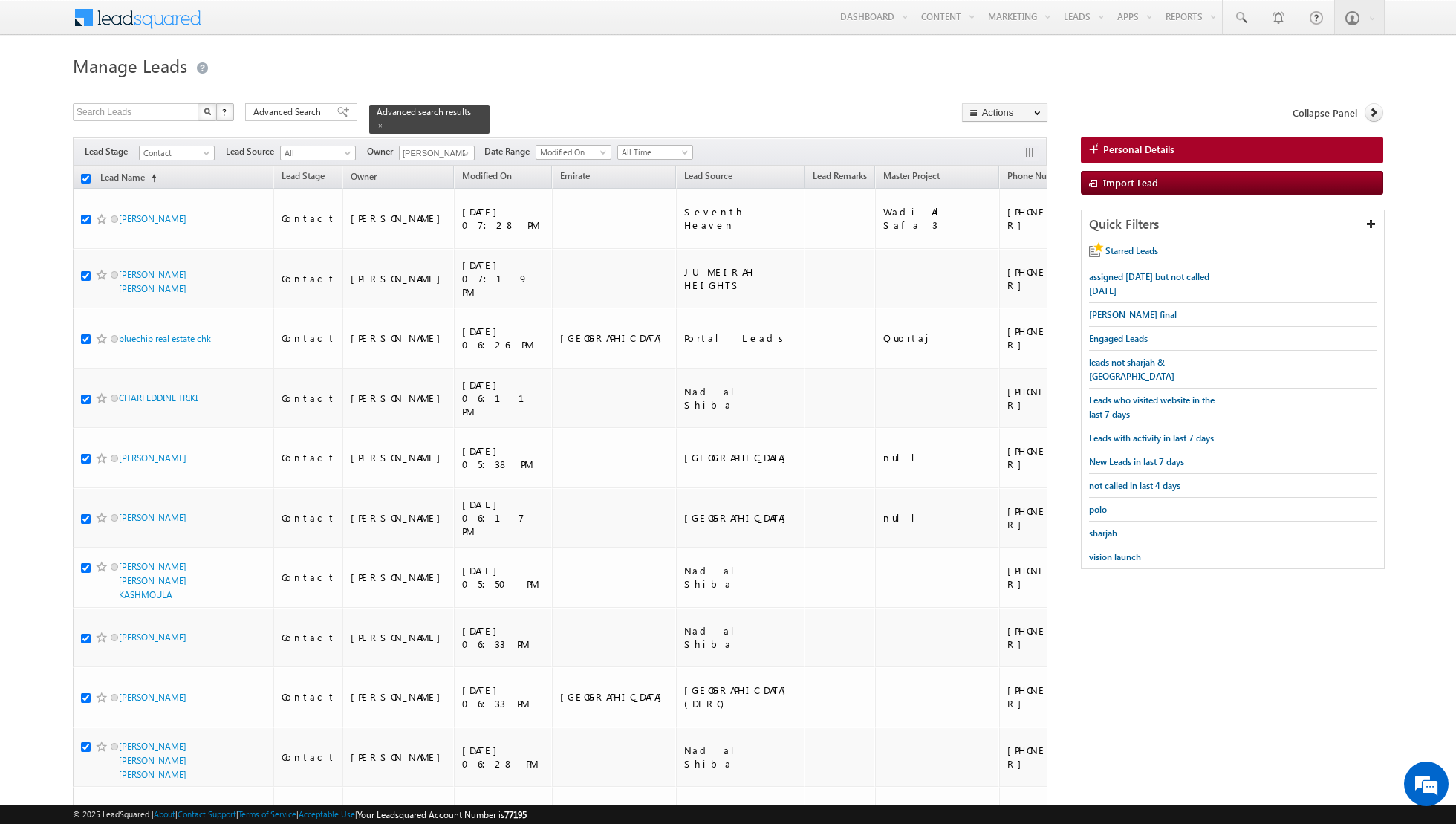
checkbox input "true"
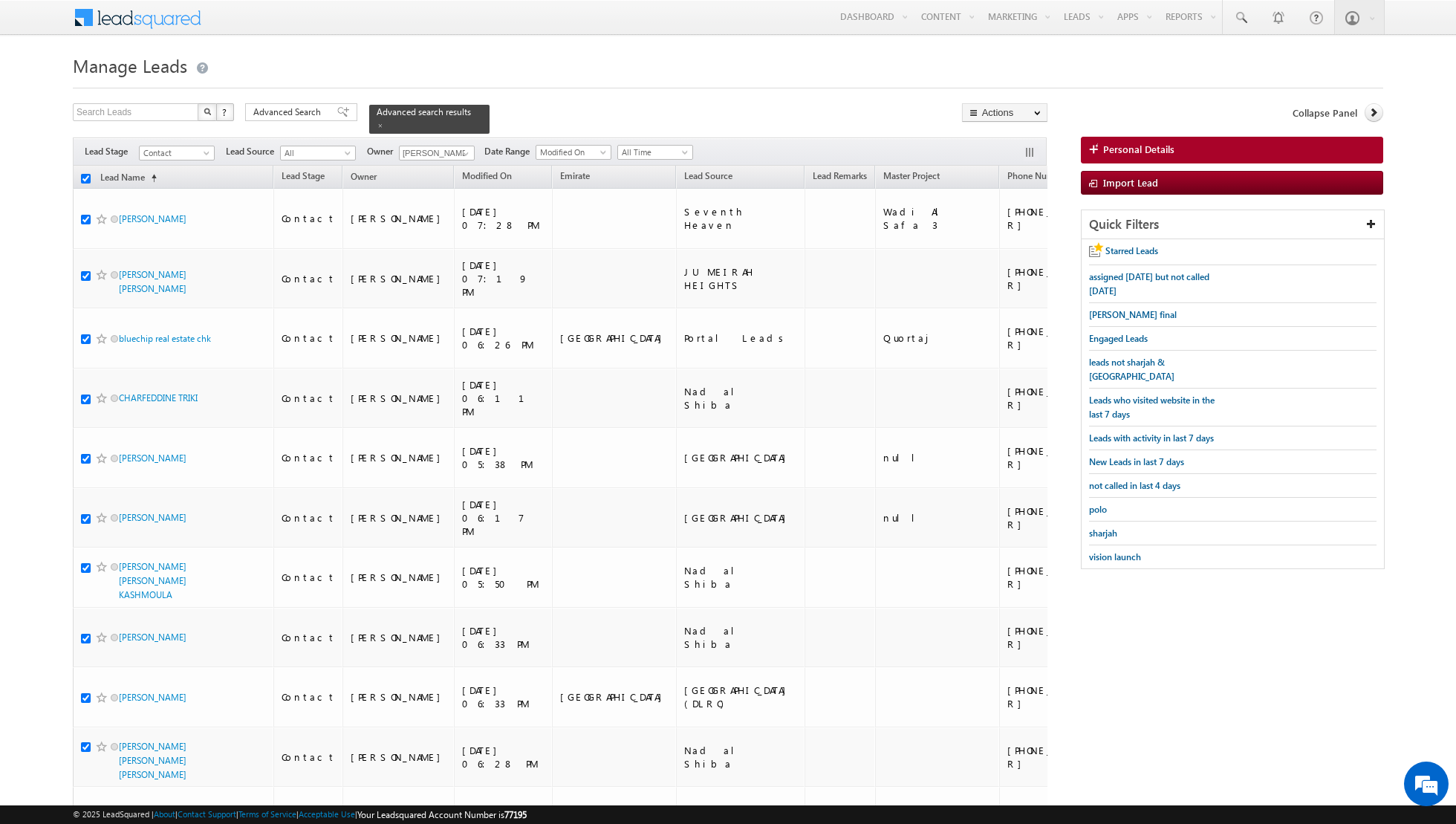
checkbox input "true"
click at [1017, 240] on link "Change Owner" at bounding box center [1004, 240] width 84 height 18
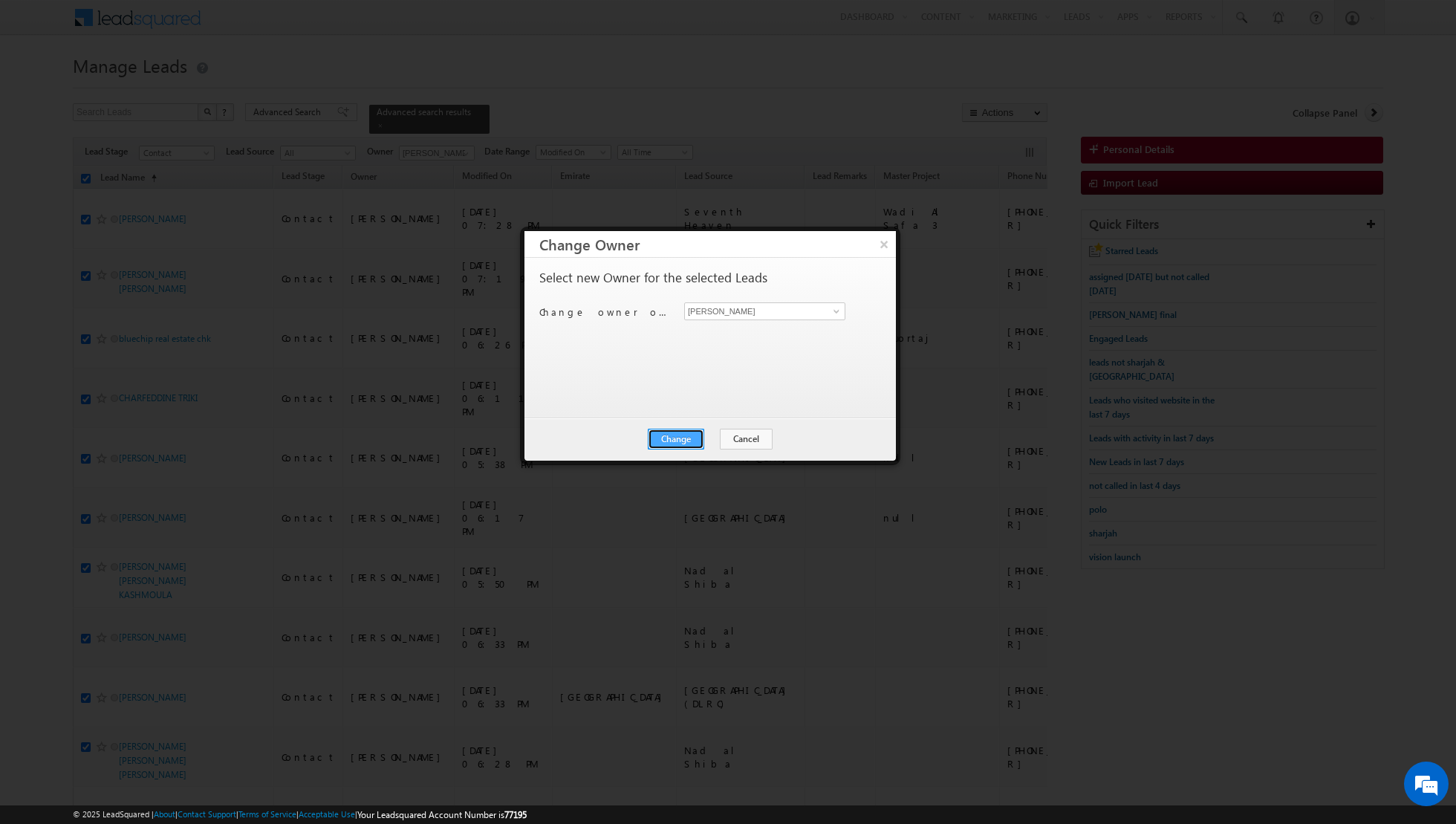
click at [690, 438] on button "Change" at bounding box center [676, 439] width 56 height 21
click at [702, 436] on button "Close" at bounding box center [713, 439] width 47 height 21
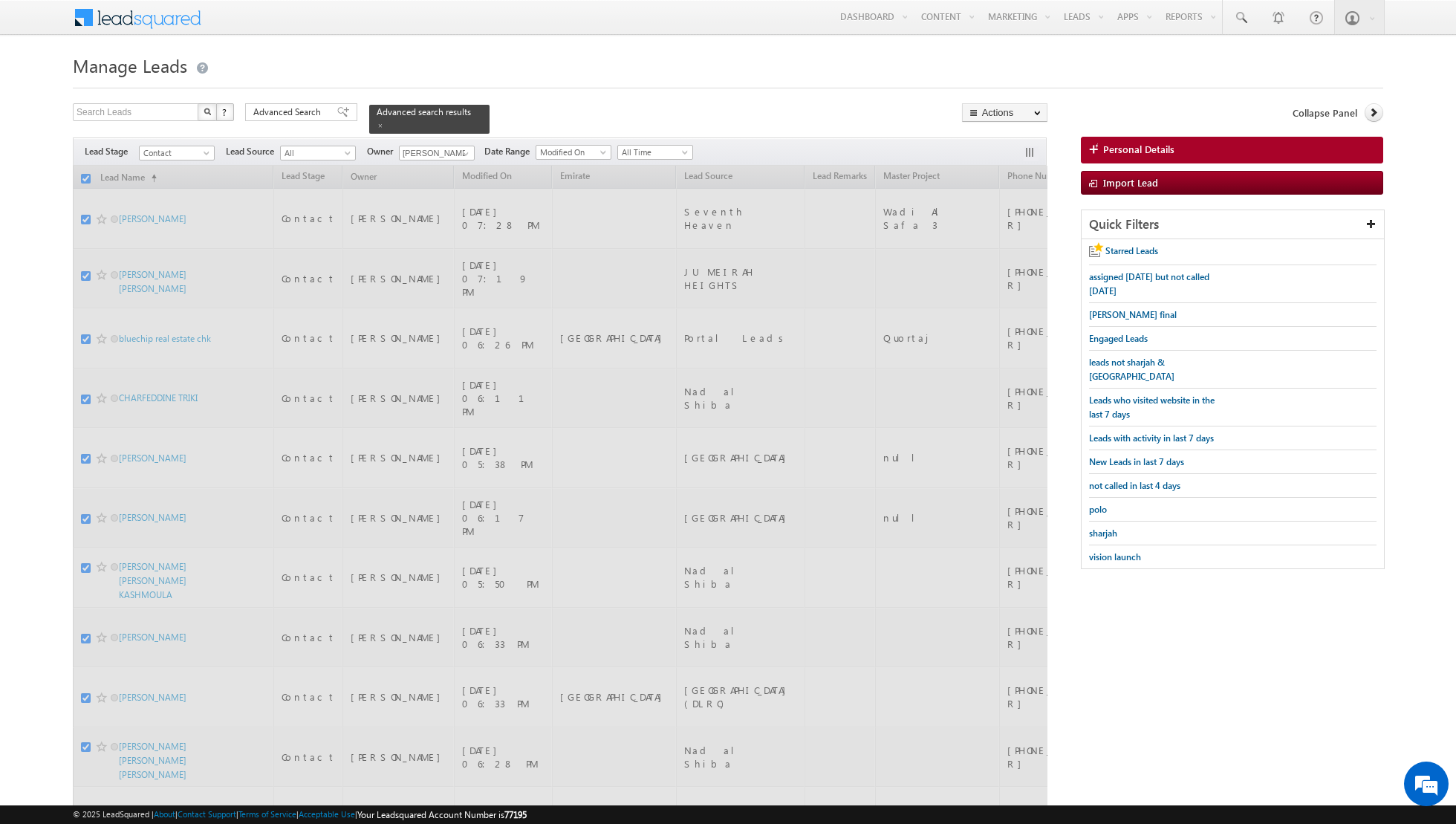
checkbox input "false"
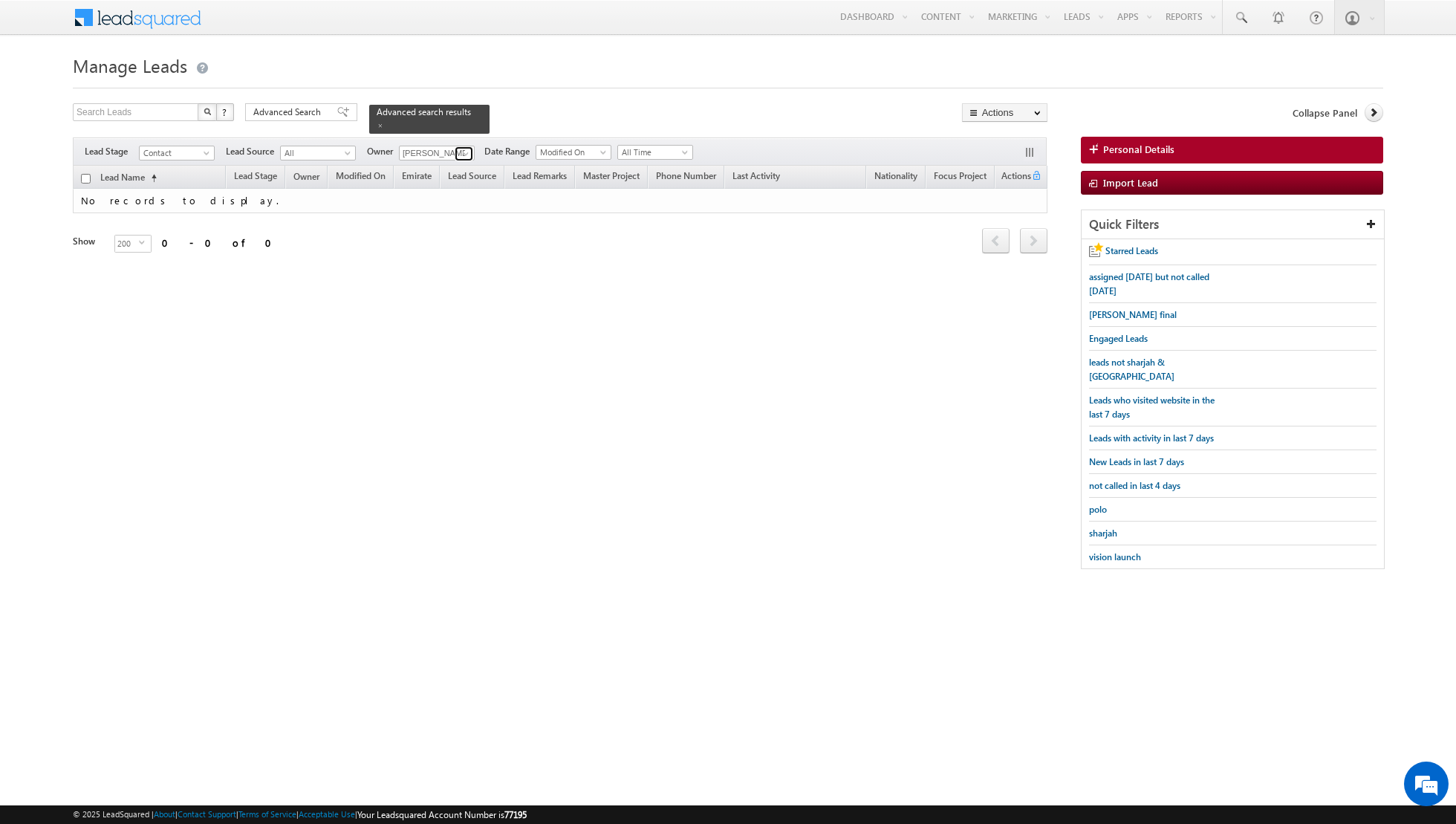
click at [455, 152] on link at bounding box center [464, 154] width 19 height 15
click at [430, 168] on link "Nandhana Anil nandhana.anil@indglobal.ae" at bounding box center [473, 173] width 148 height 29
type input "[PERSON_NAME] [PERSON_NAME]"
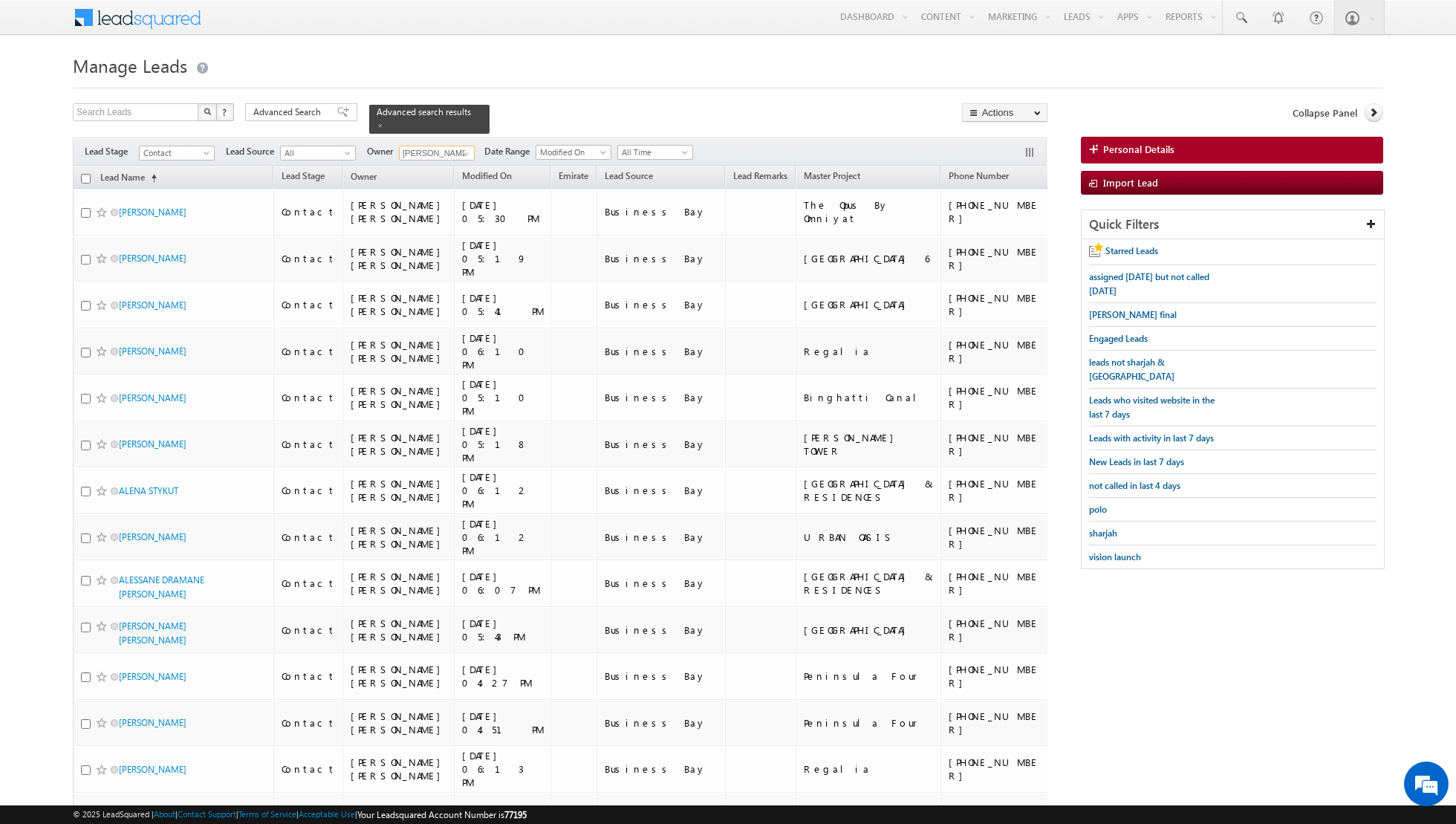
click at [83, 178] on input "checkbox" at bounding box center [86, 178] width 10 height 10
checkbox input "true"
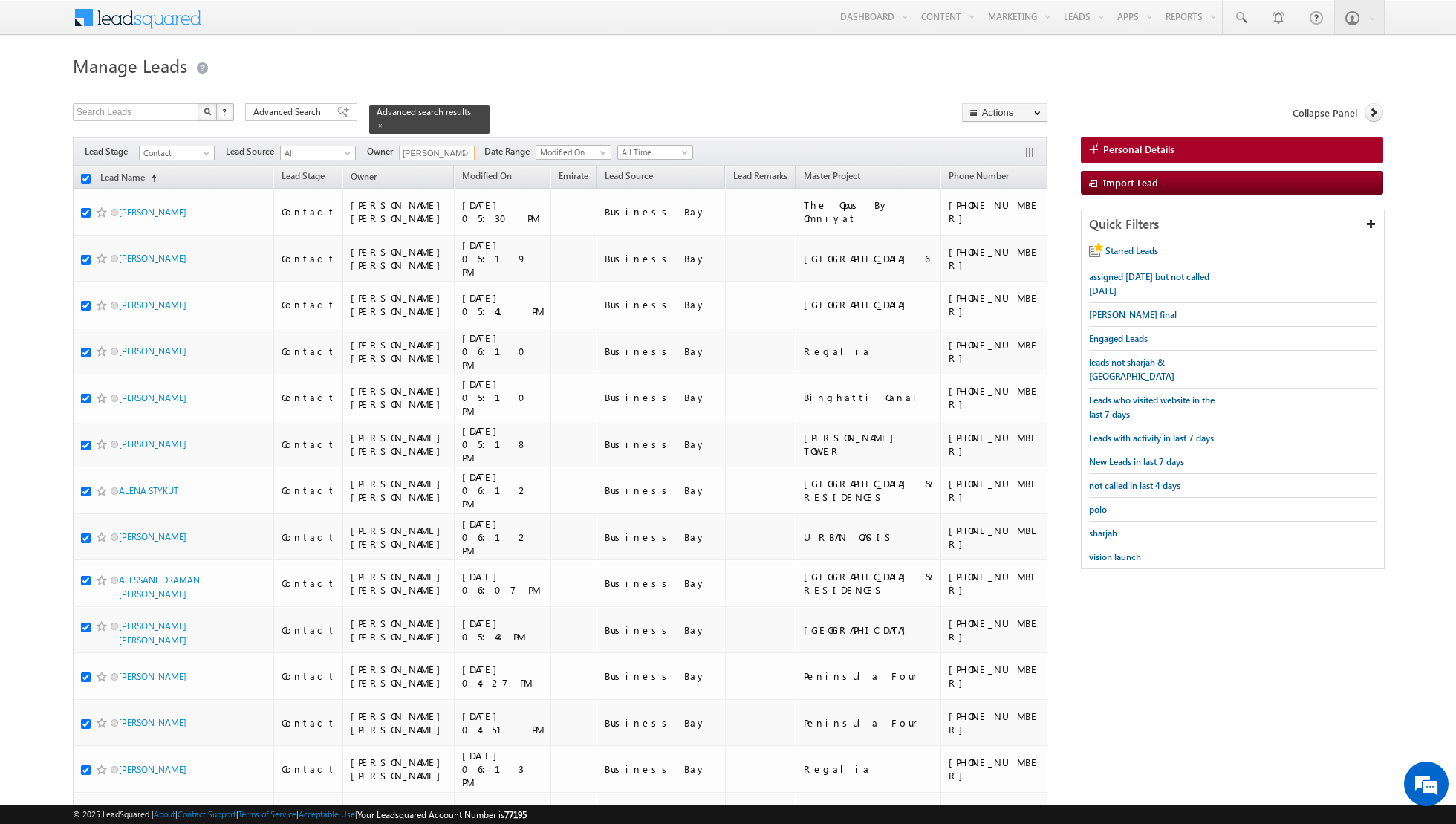
checkbox input "true"
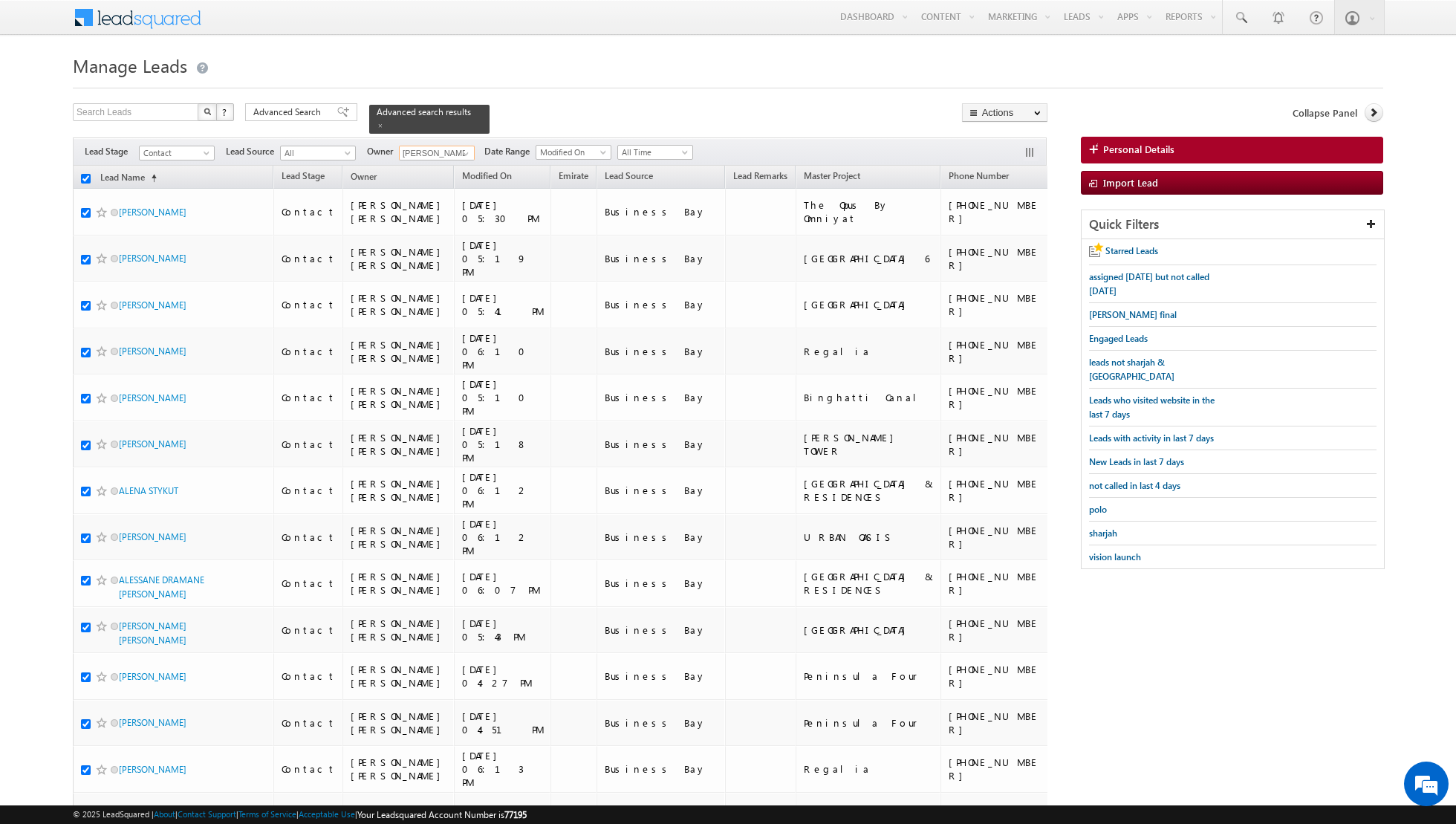
checkbox input "true"
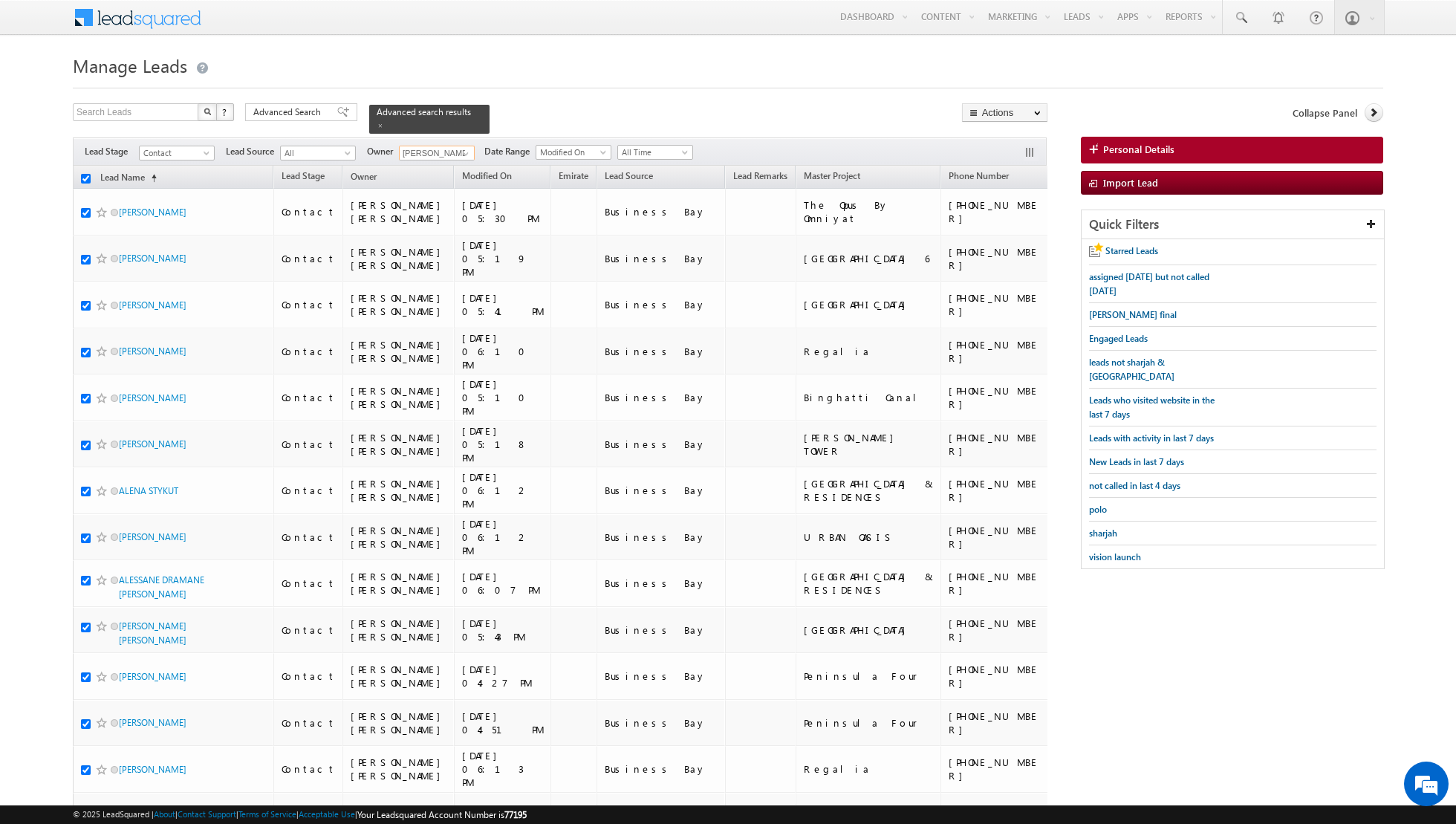
checkbox input "true"
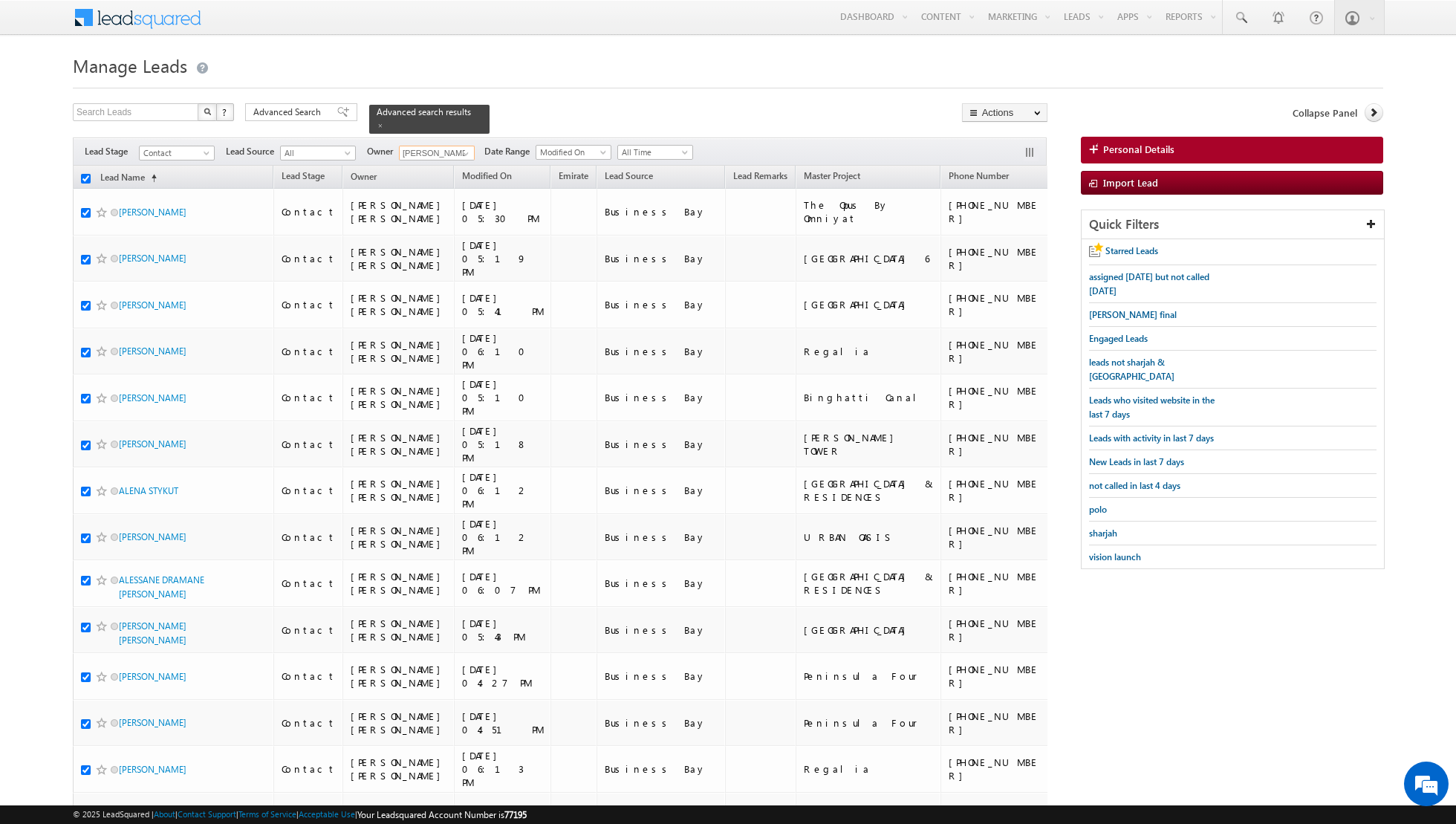
checkbox input "true"
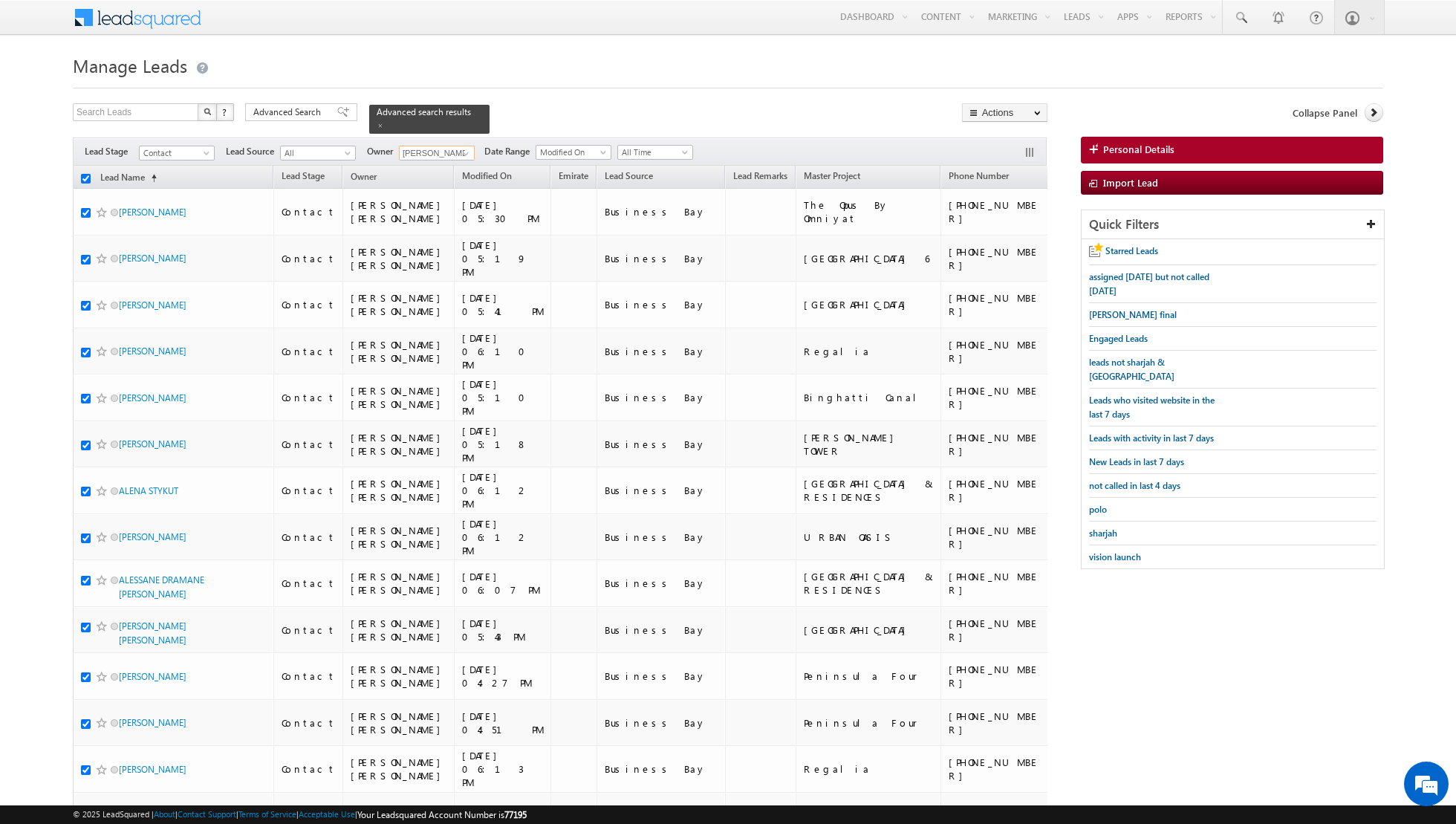
checkbox input "true"
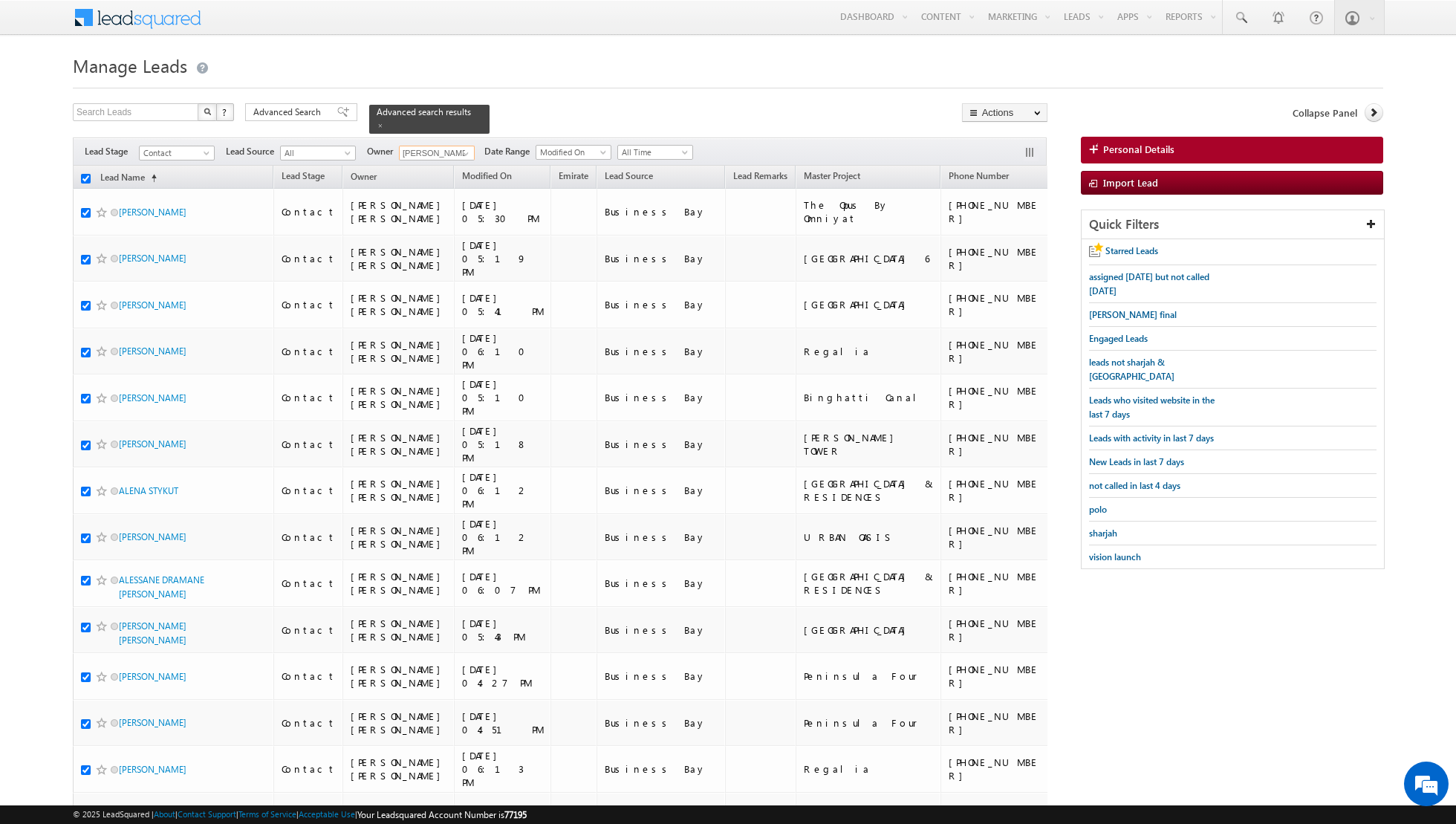
checkbox input "true"
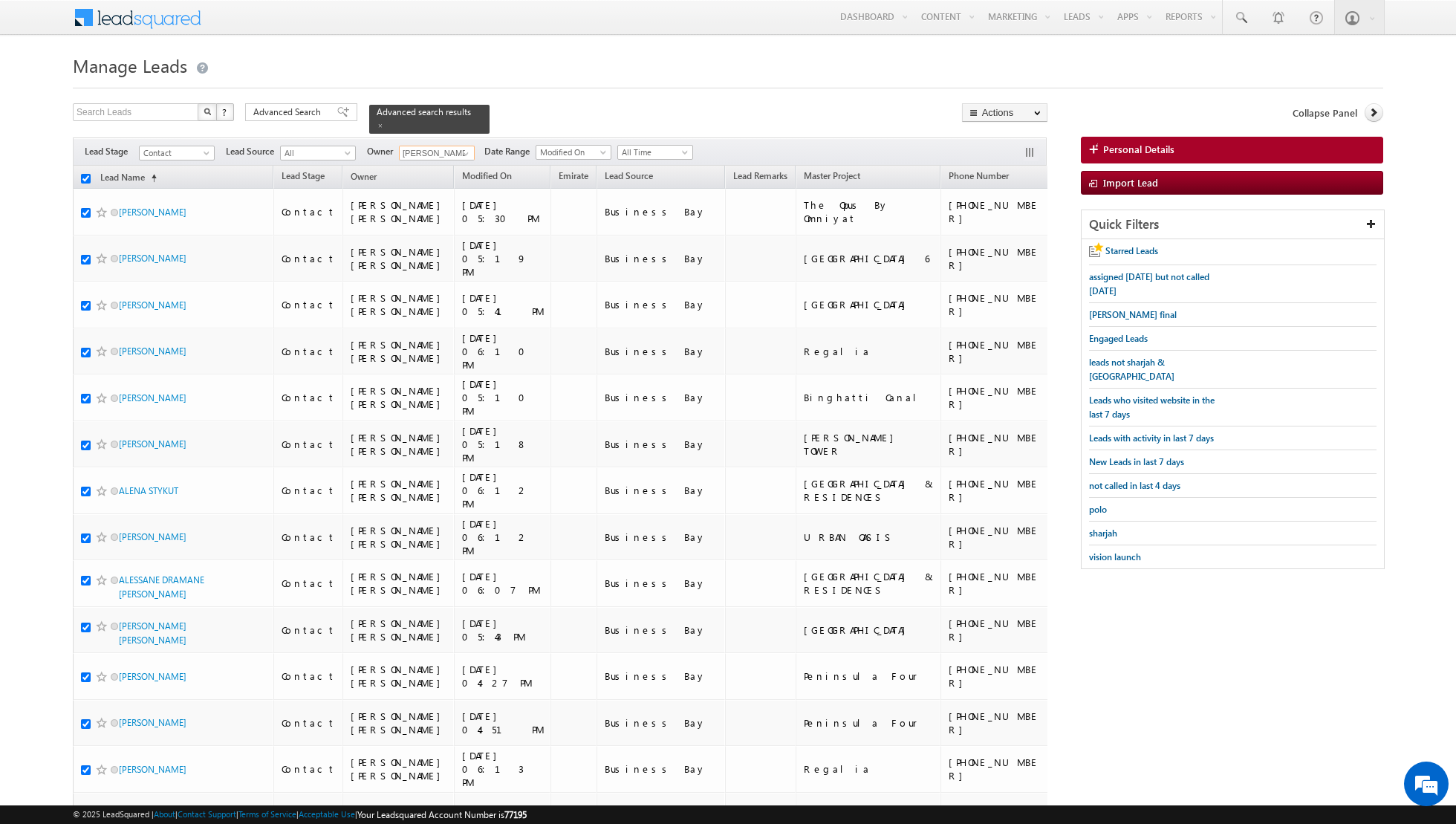
checkbox input "true"
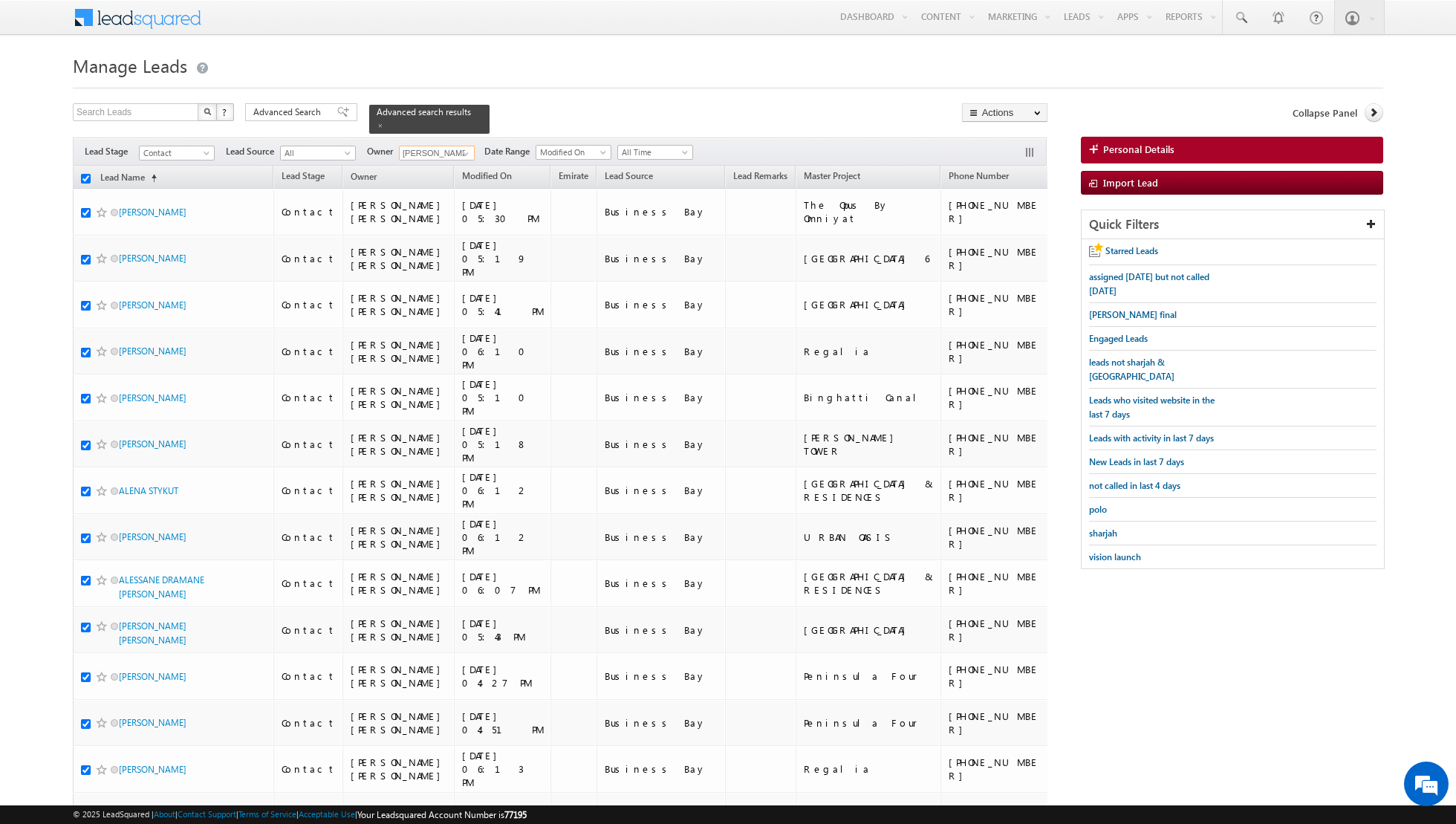
checkbox input "true"
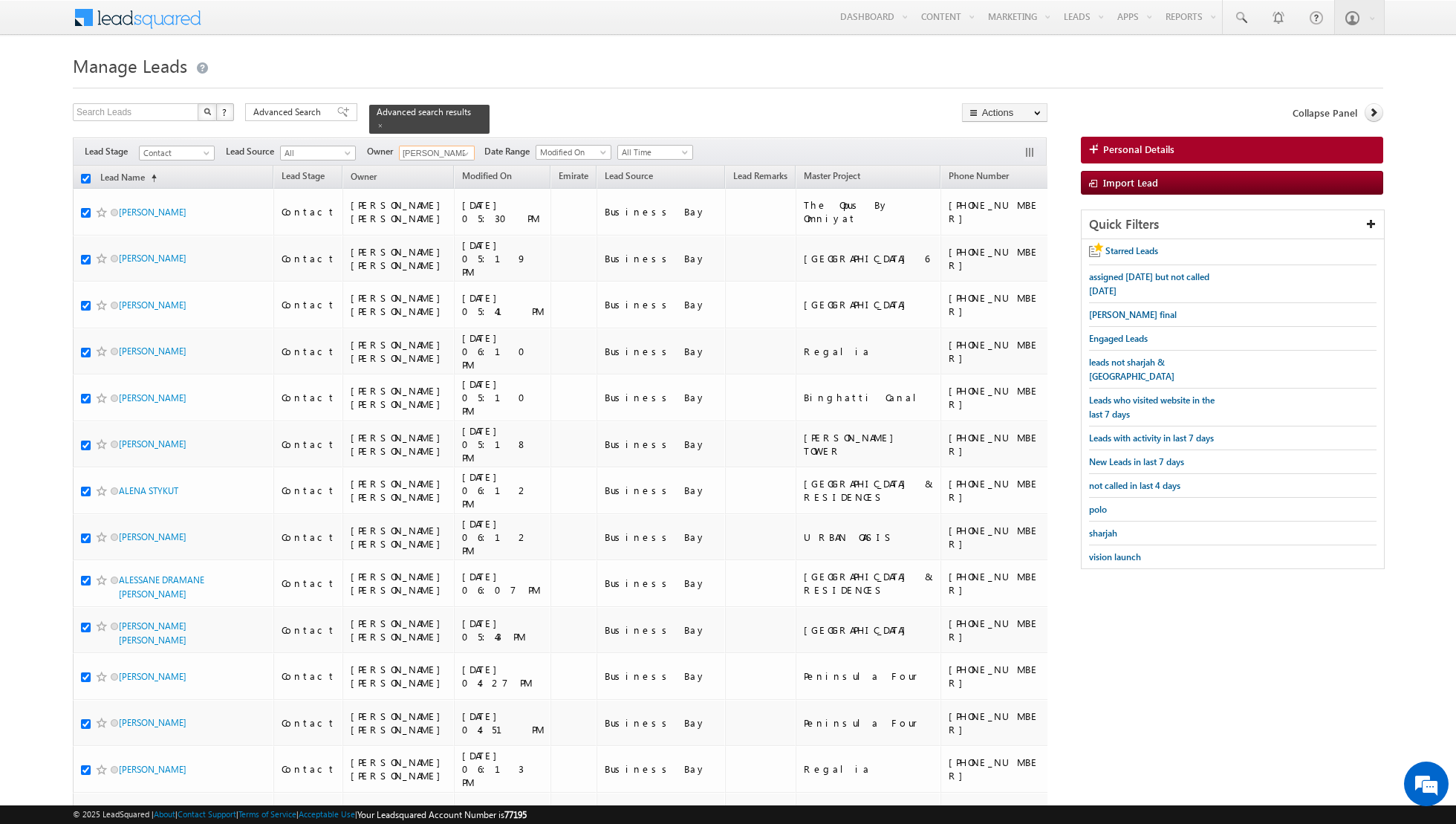
checkbox input "true"
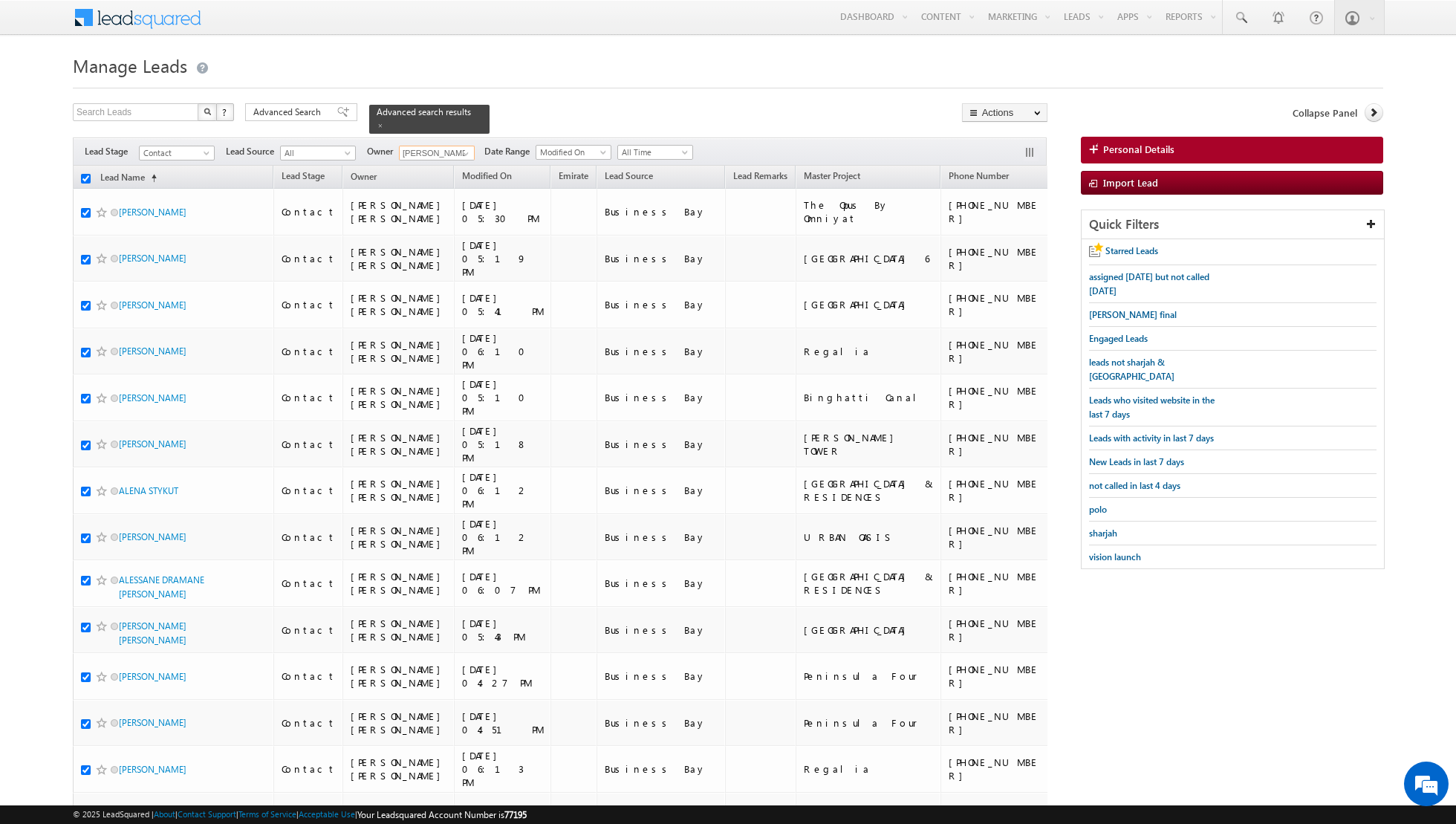
checkbox input "true"
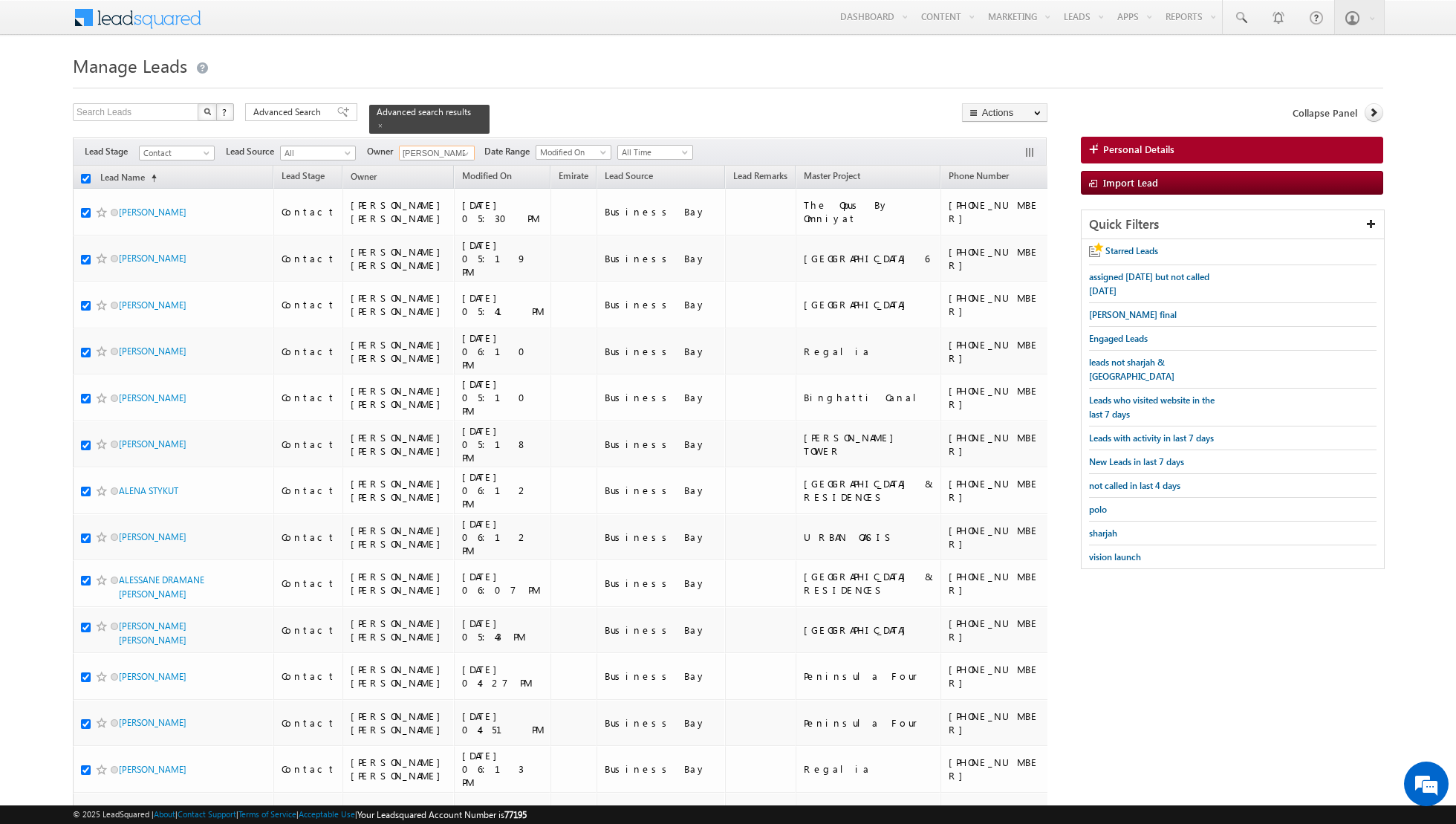
checkbox input "true"
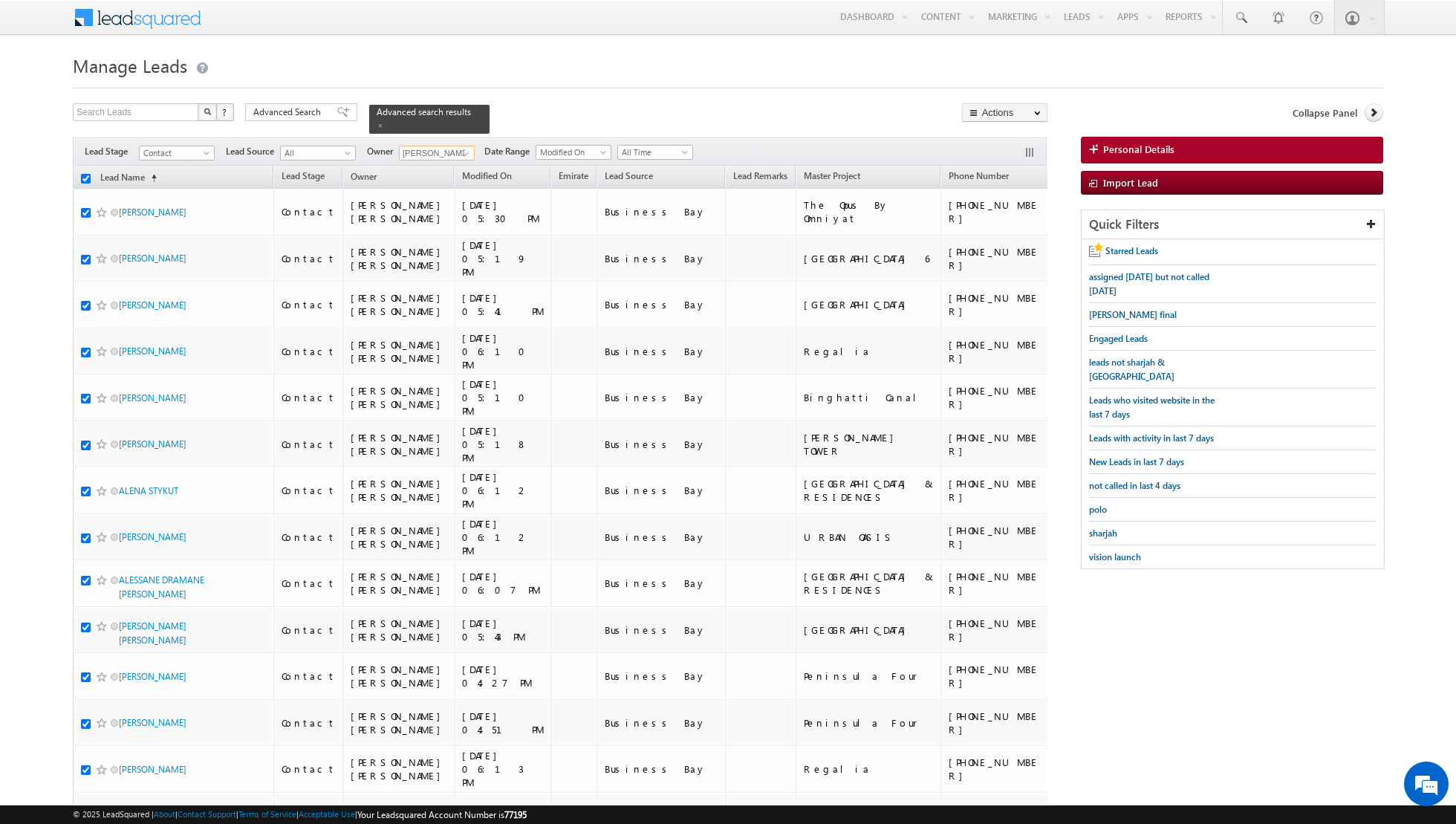
checkbox input "true"
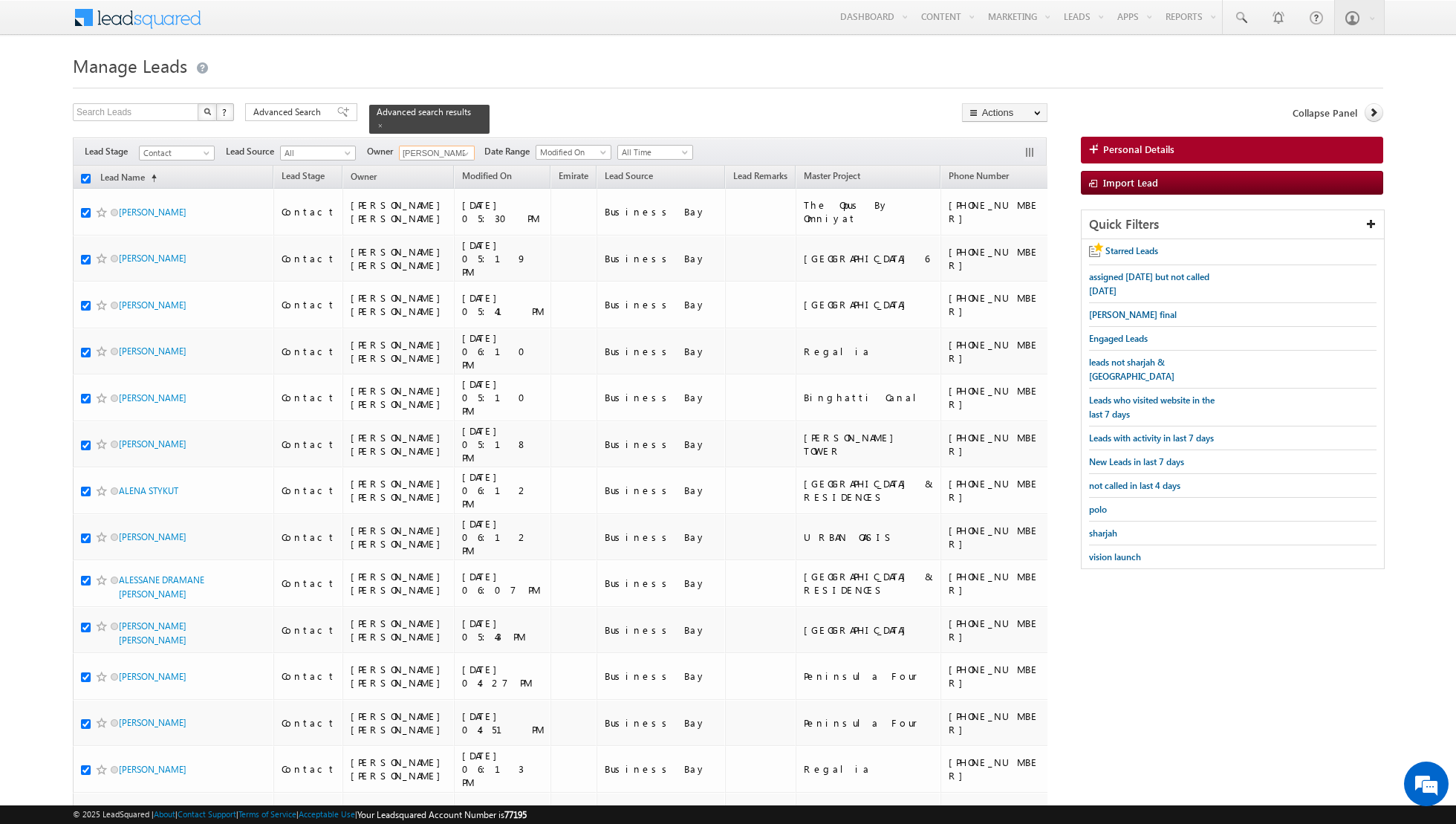
checkbox input "true"
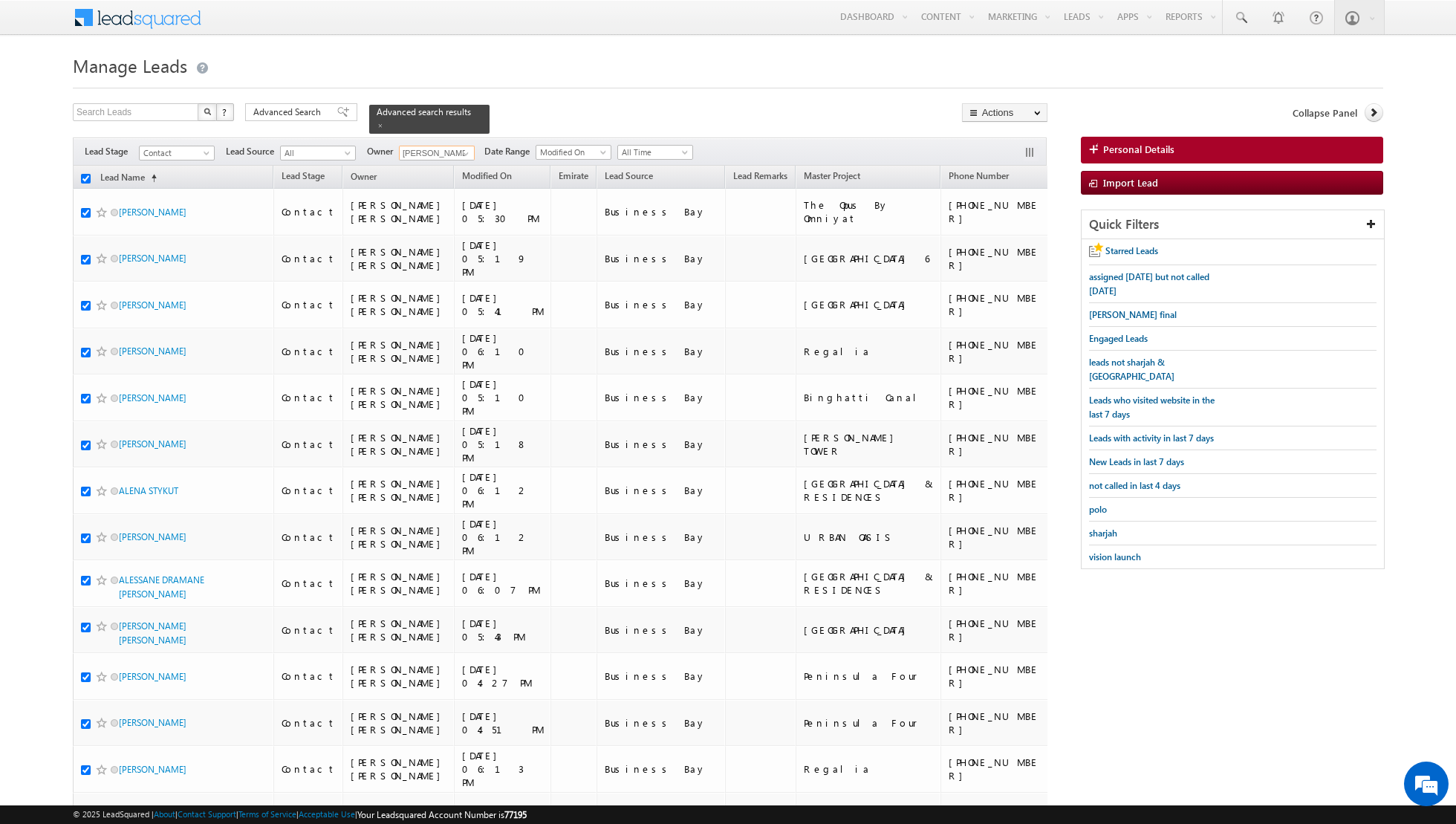
checkbox input "true"
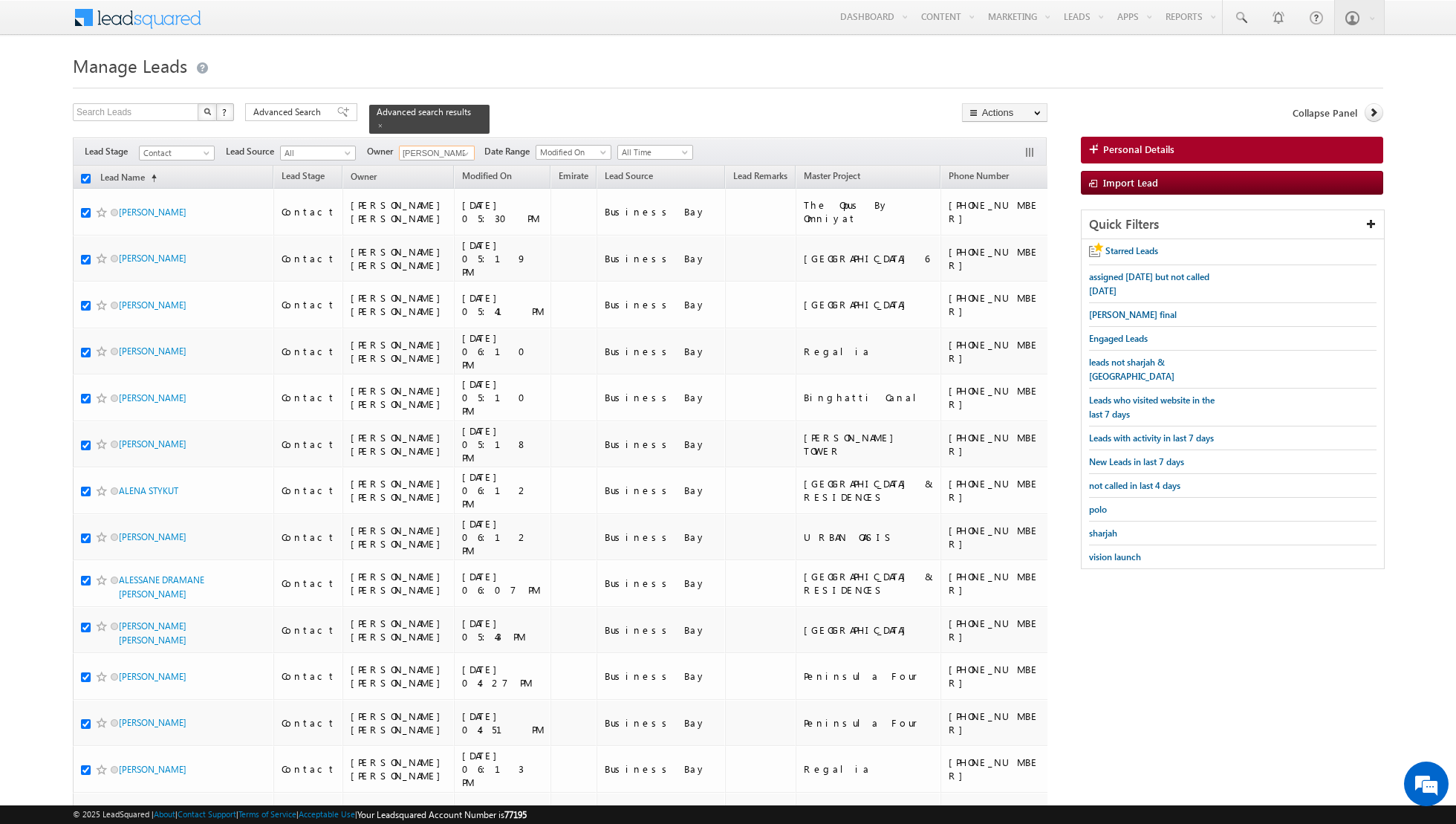
checkbox input "true"
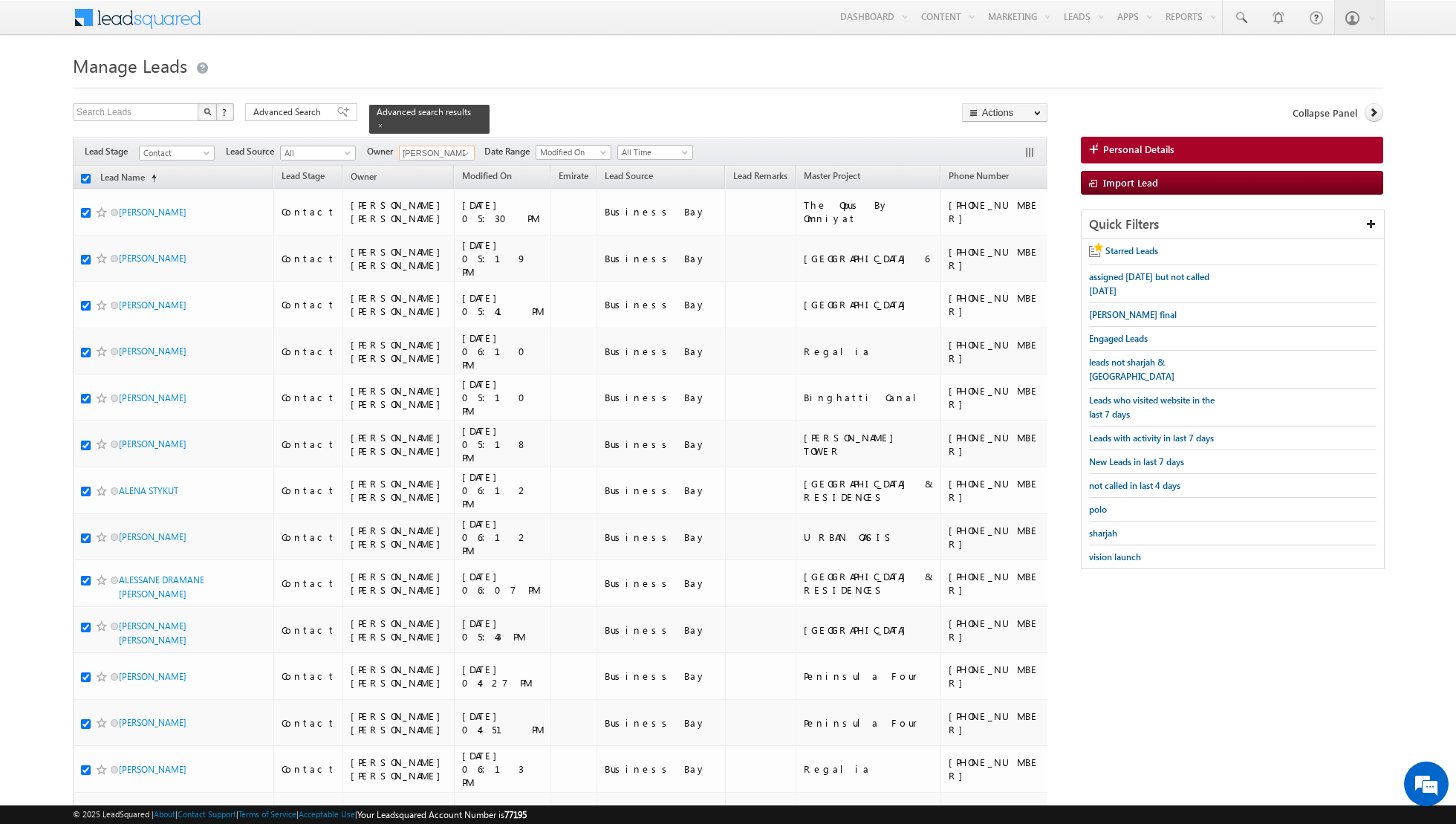
checkbox input "true"
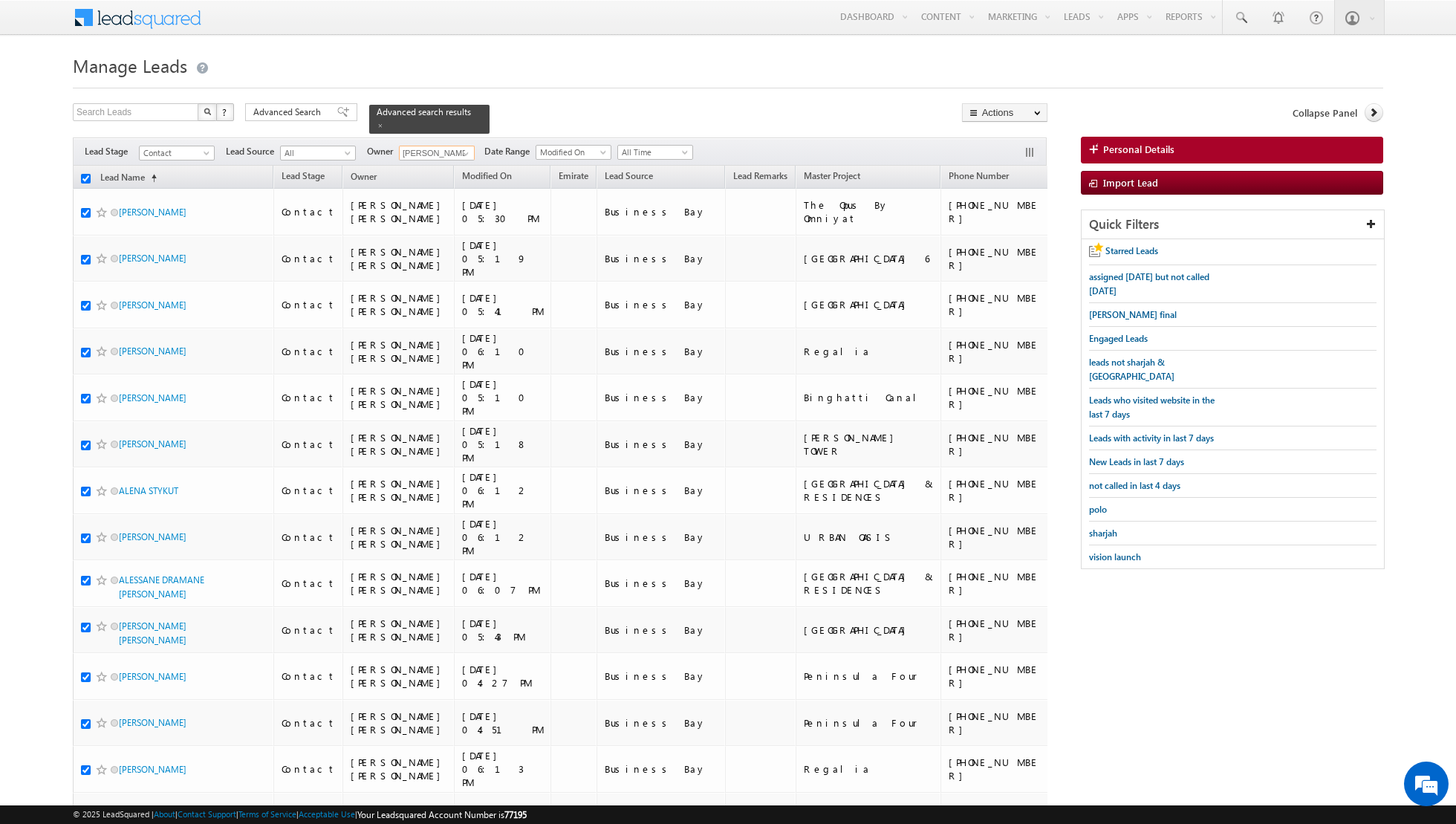
checkbox input "true"
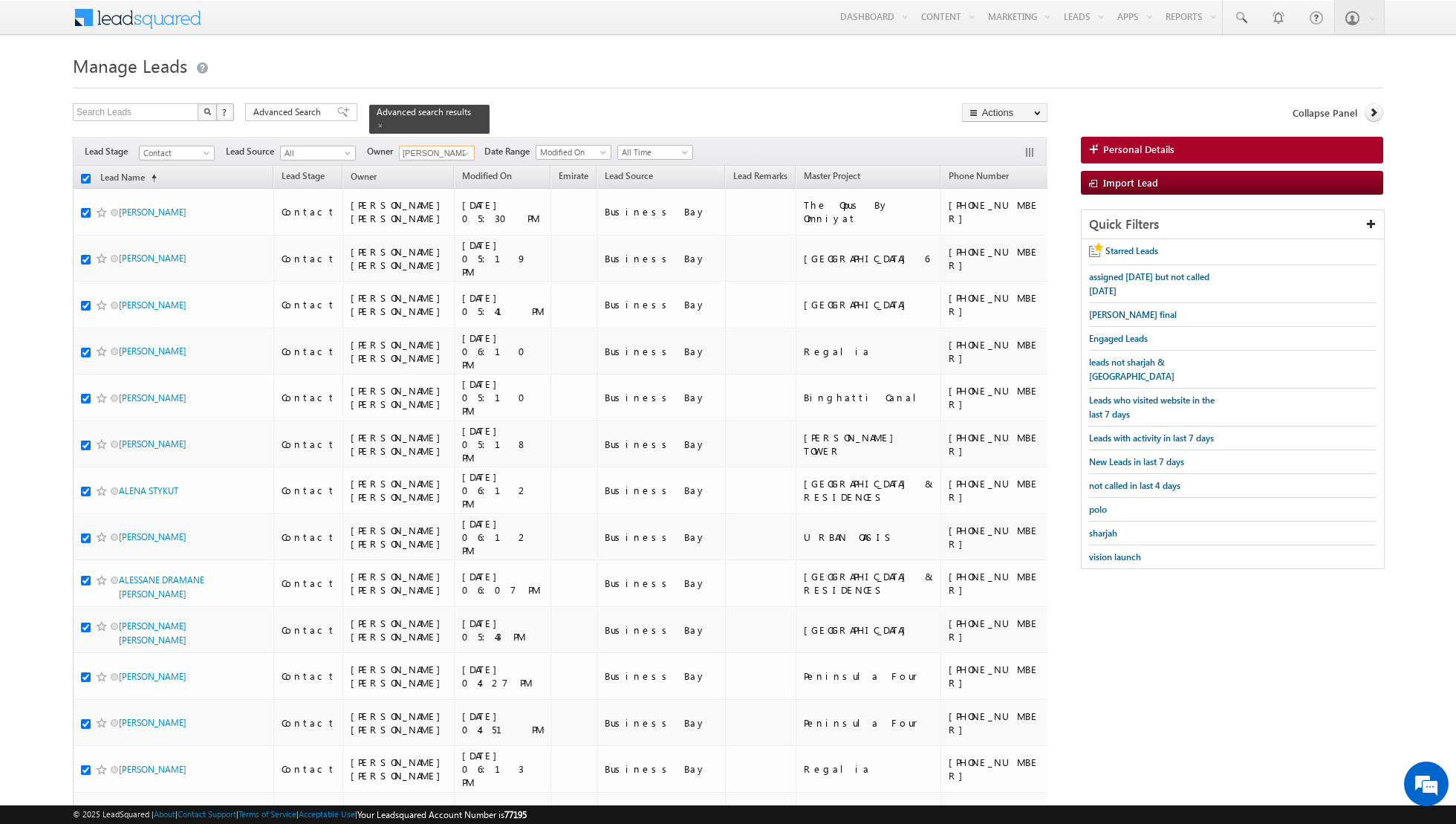
checkbox input "true"
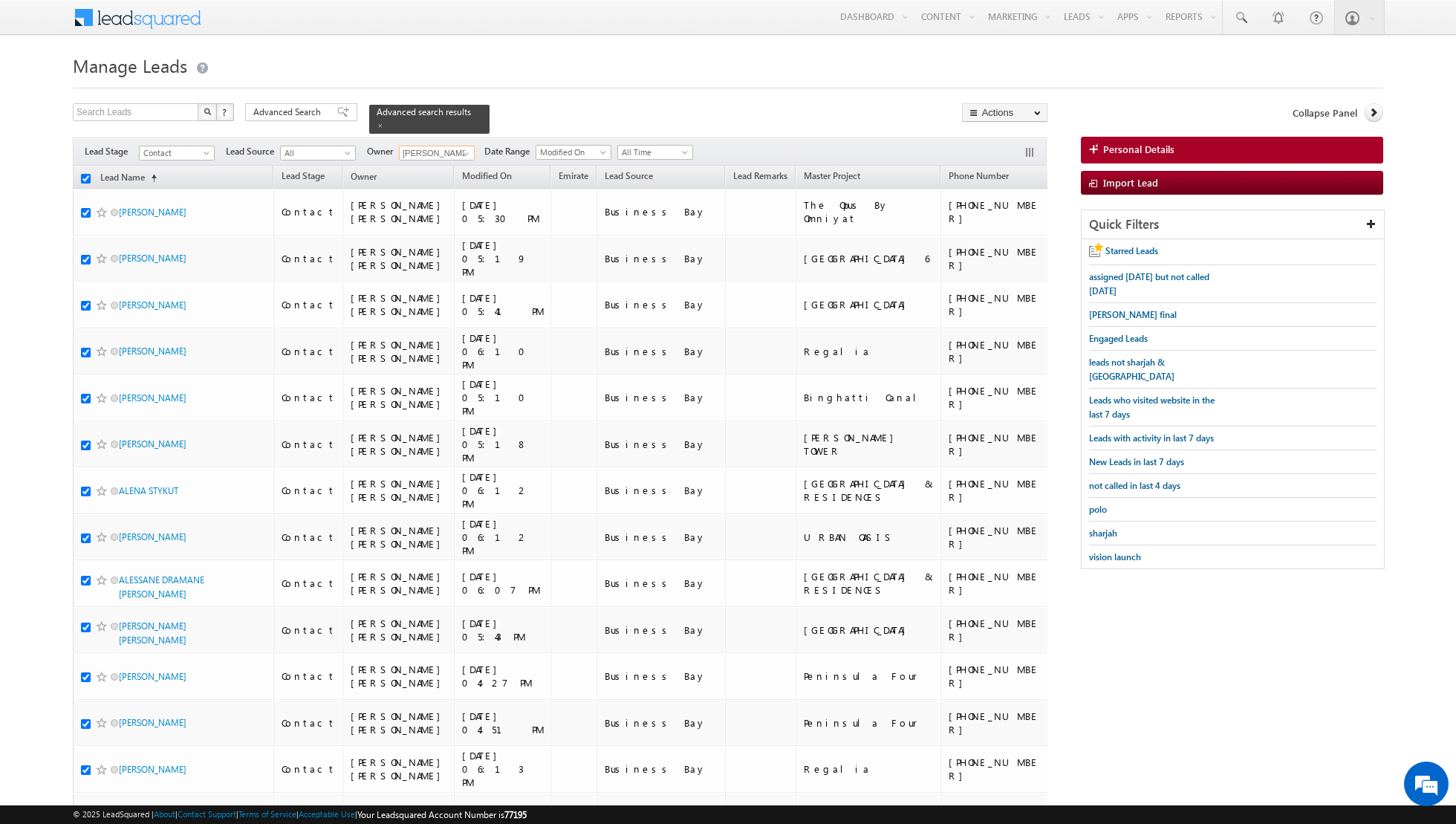
checkbox input "true"
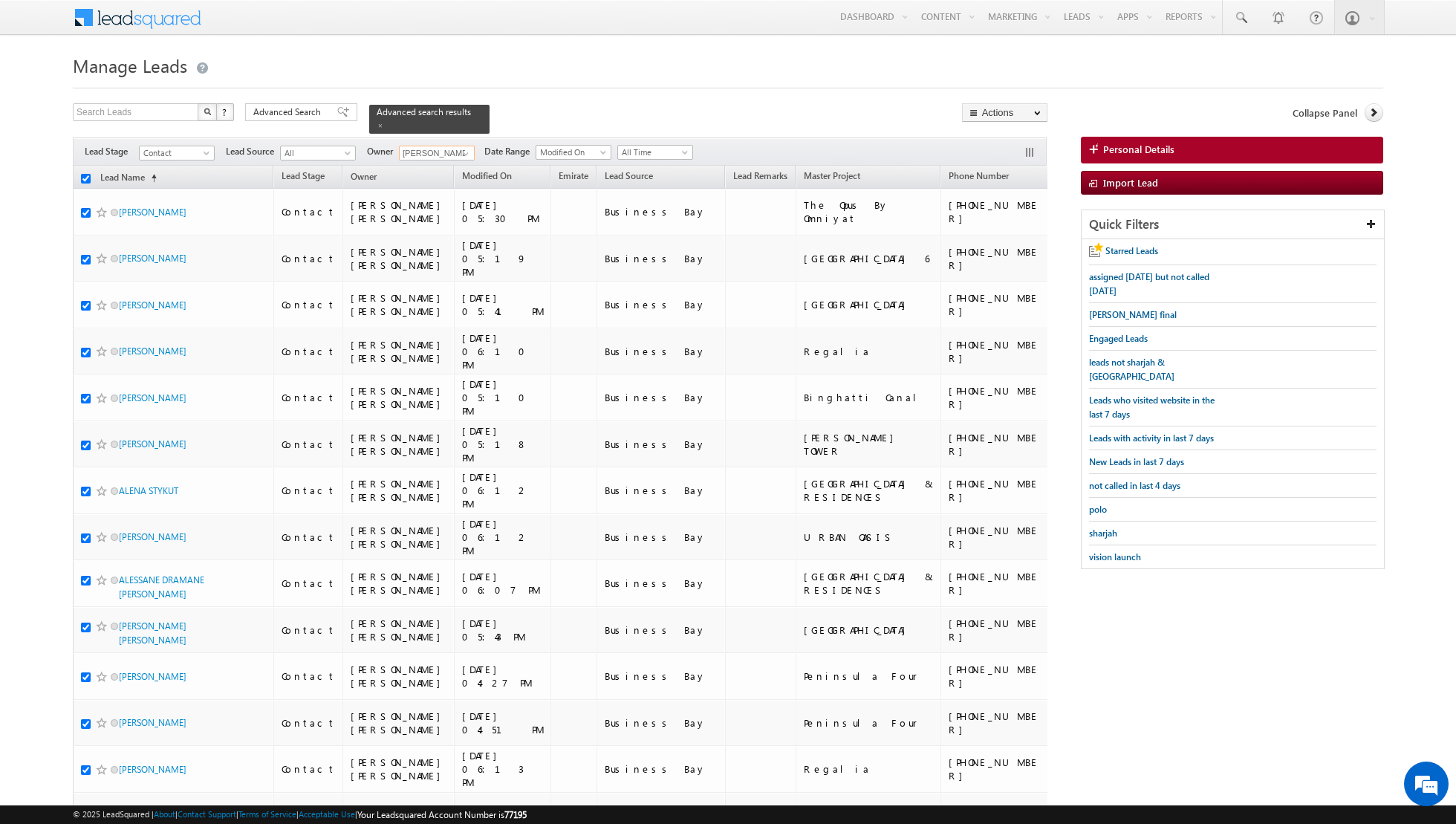
checkbox input "true"
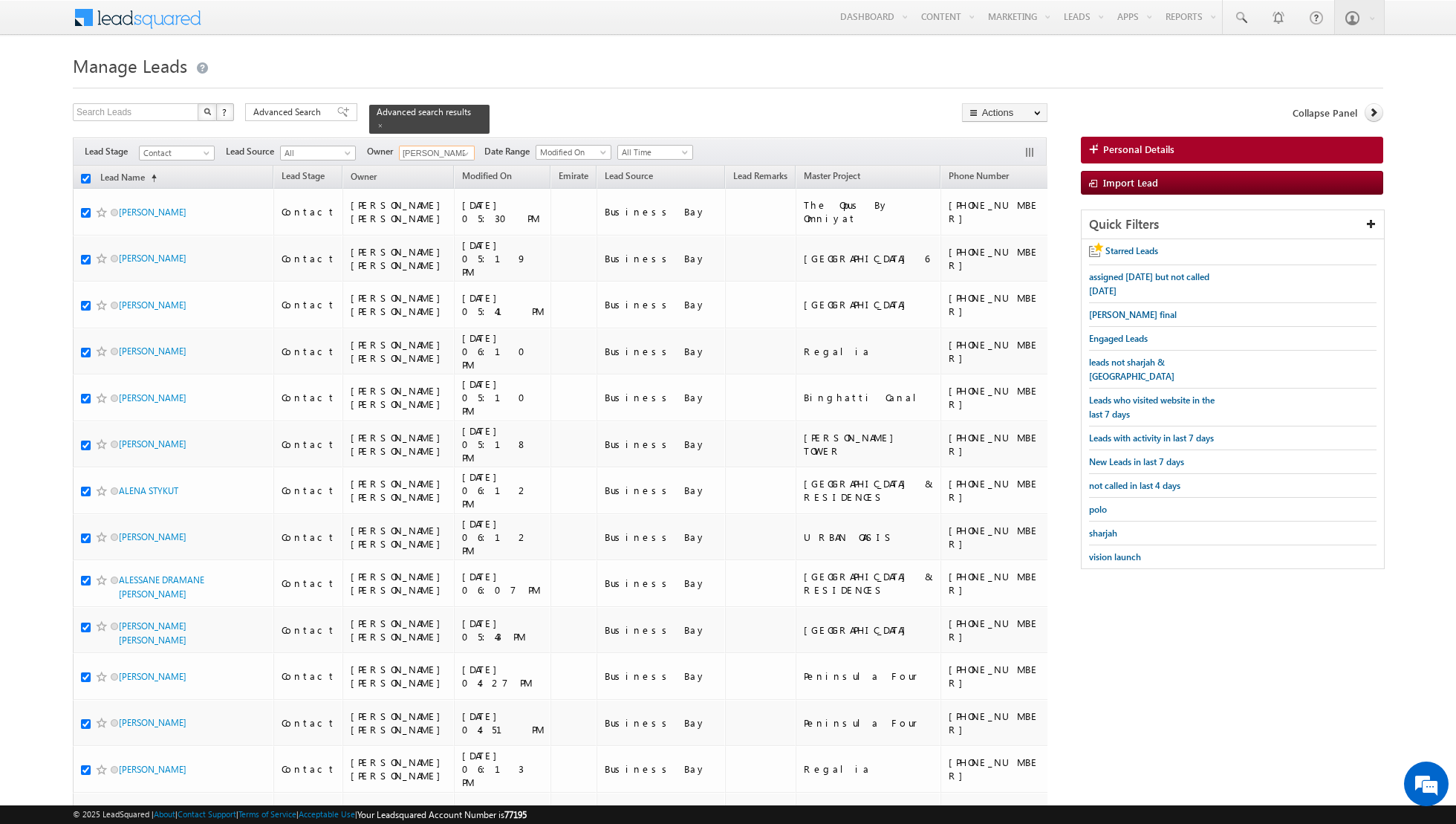
checkbox input "true"
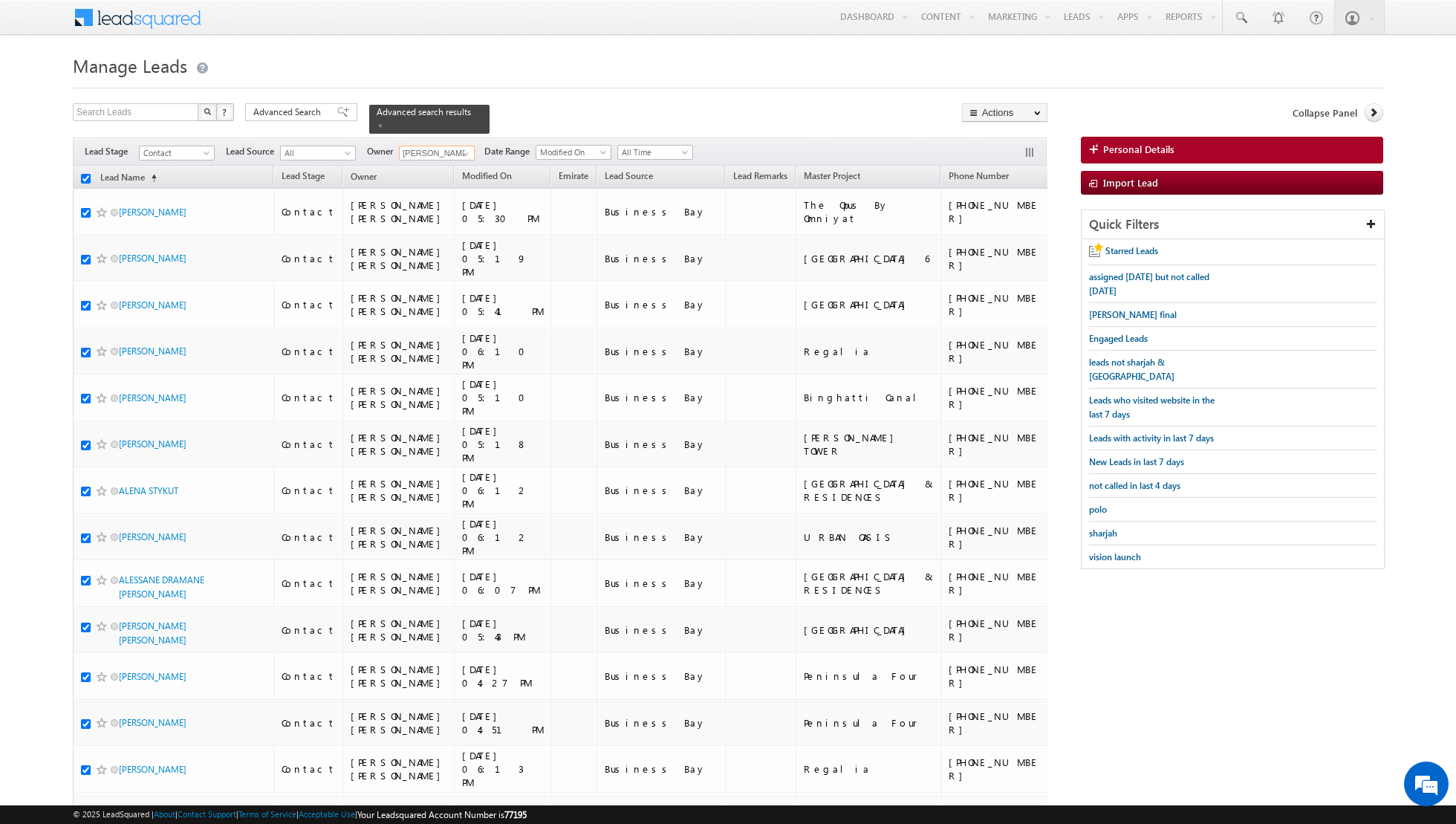
checkbox input "true"
type input "[PERSON_NAME] [PERSON_NAME]"
click at [1001, 240] on link "Change Owner" at bounding box center [1004, 240] width 84 height 18
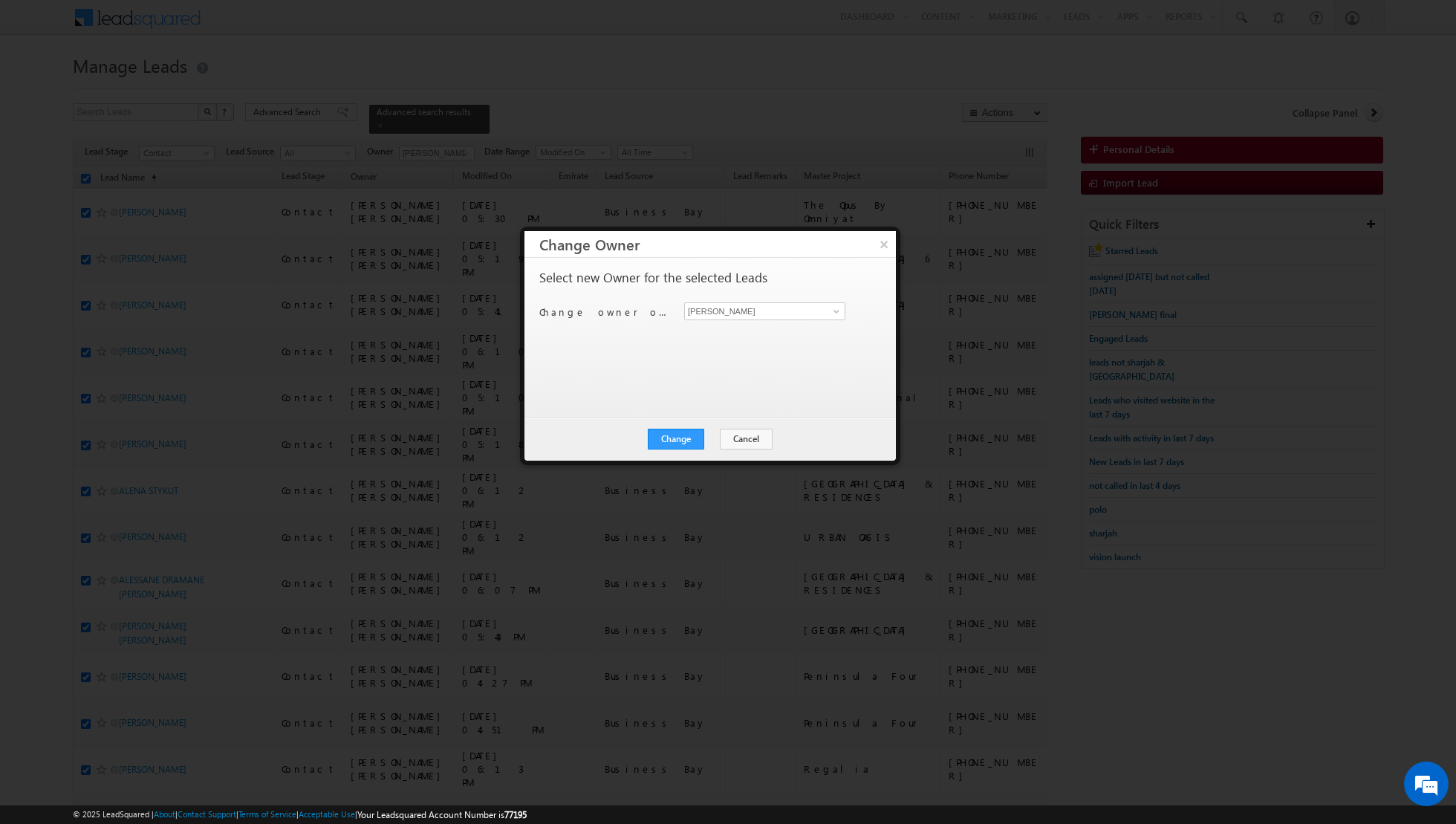
click at [668, 426] on div "Change Cancel Close" at bounding box center [710, 438] width 372 height 43
click at [670, 436] on button "Change" at bounding box center [676, 439] width 56 height 21
click at [724, 435] on button "Close" at bounding box center [713, 439] width 47 height 21
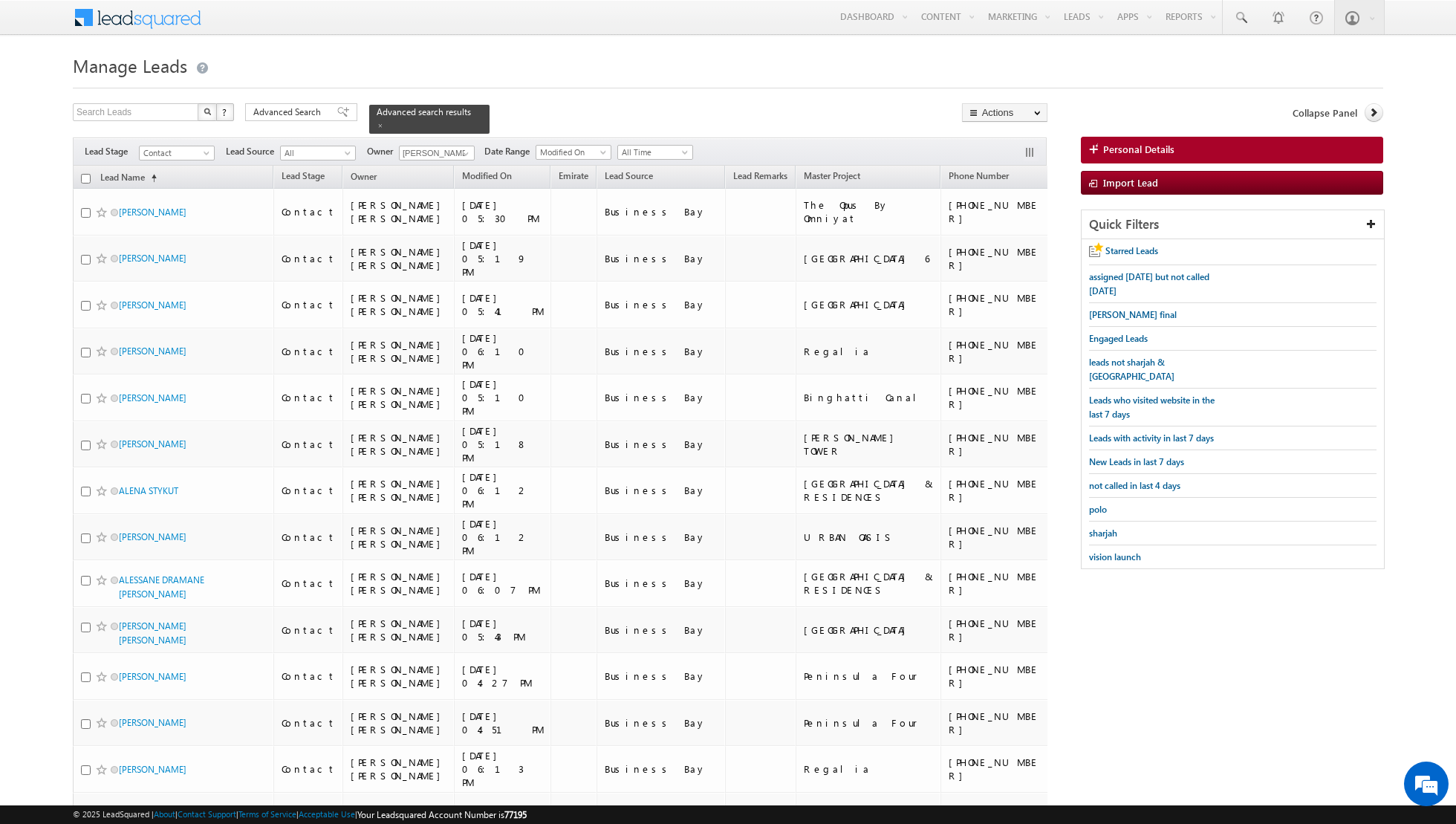
click at [87, 174] on input "checkbox" at bounding box center [86, 178] width 10 height 10
checkbox input "true"
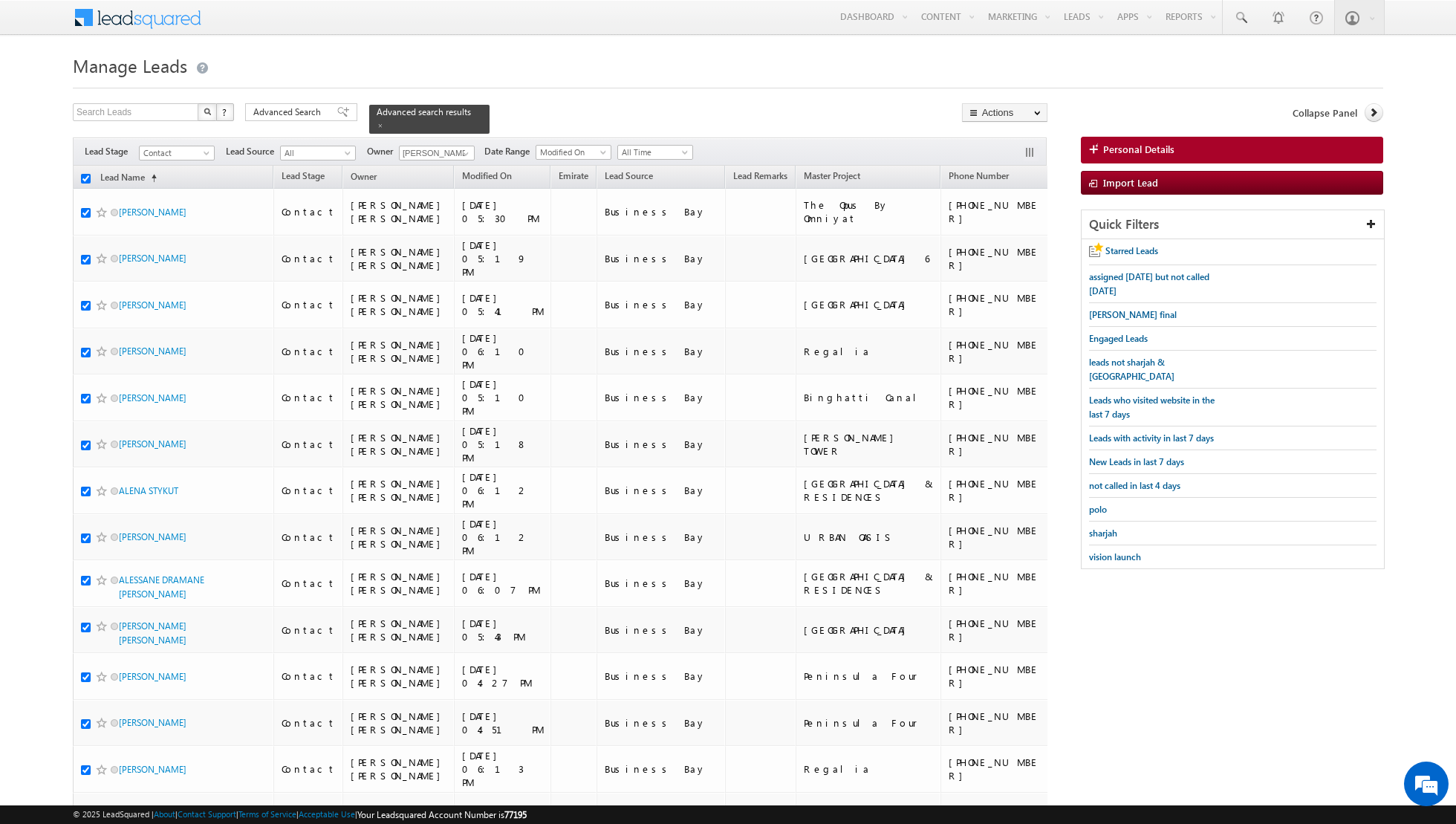
checkbox input "true"
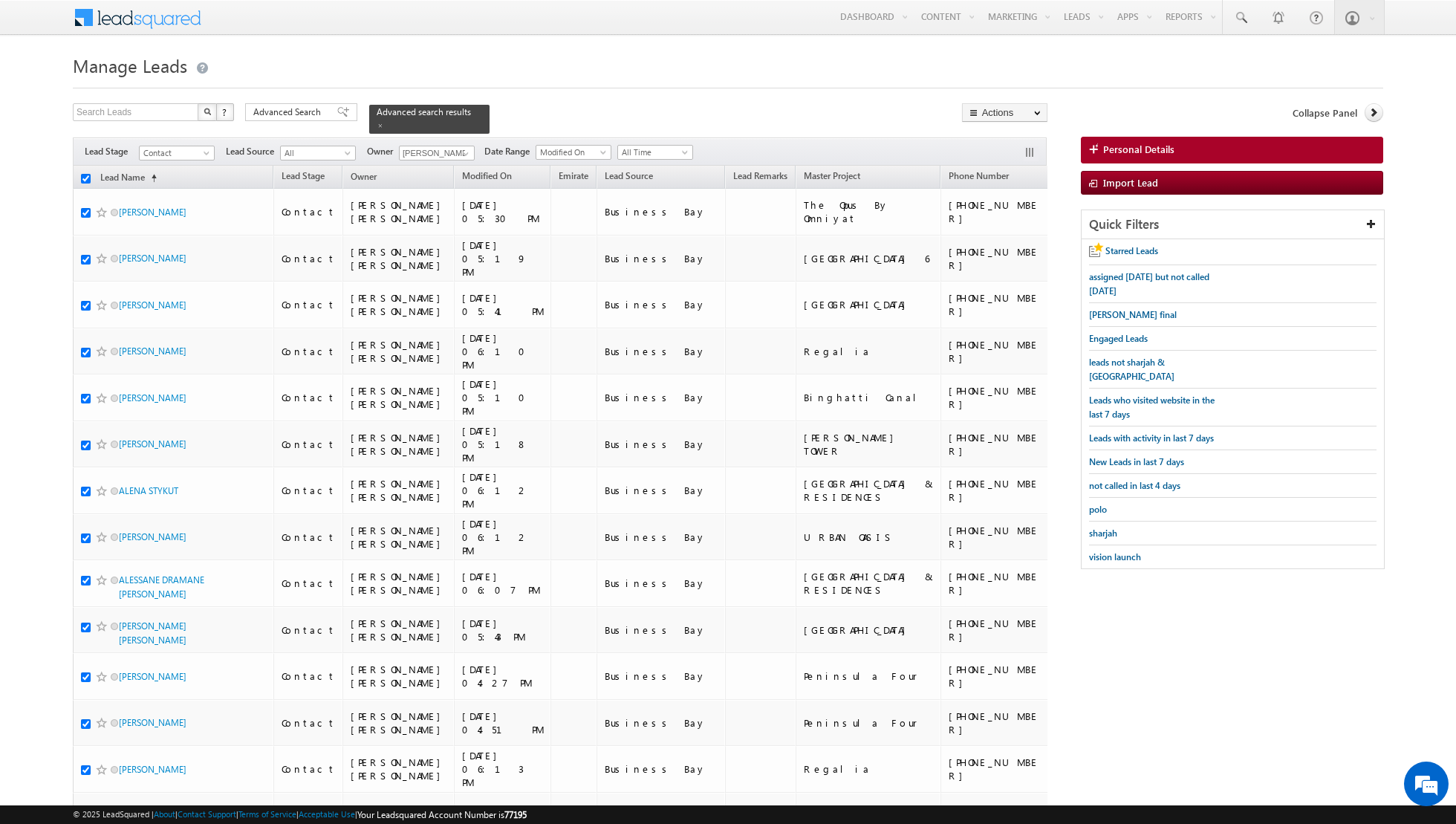
checkbox input "true"
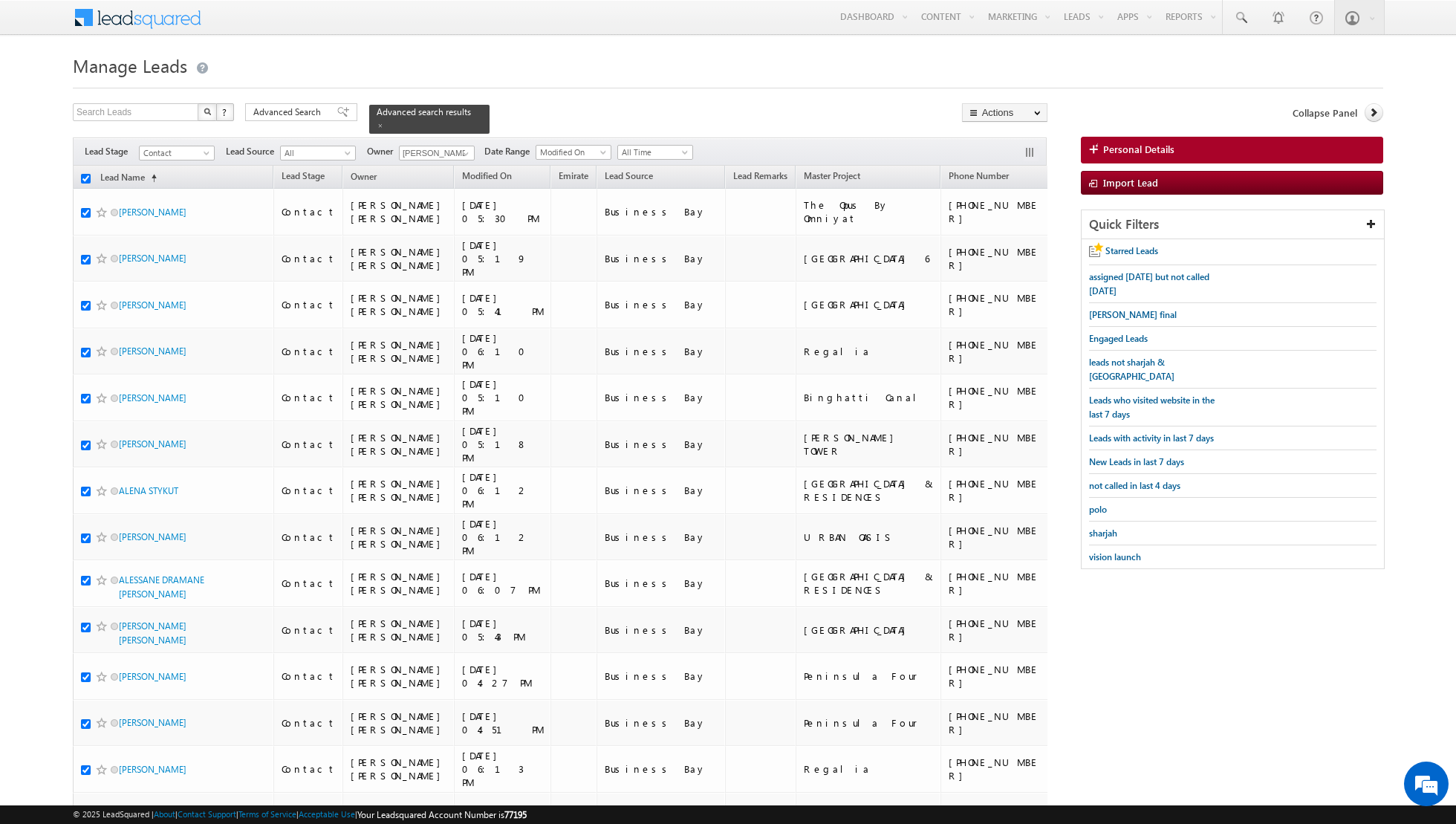
checkbox input "true"
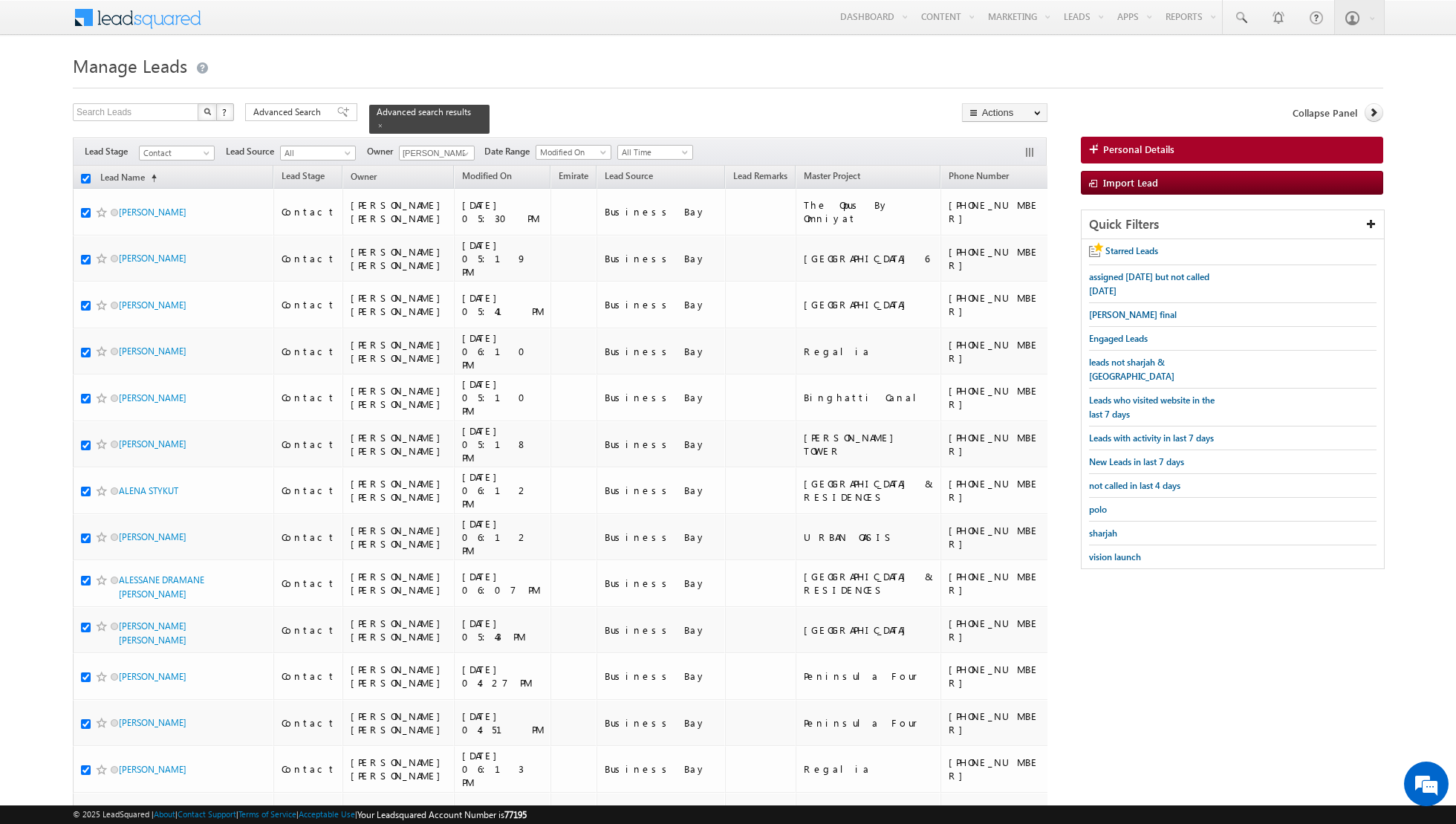
checkbox input "true"
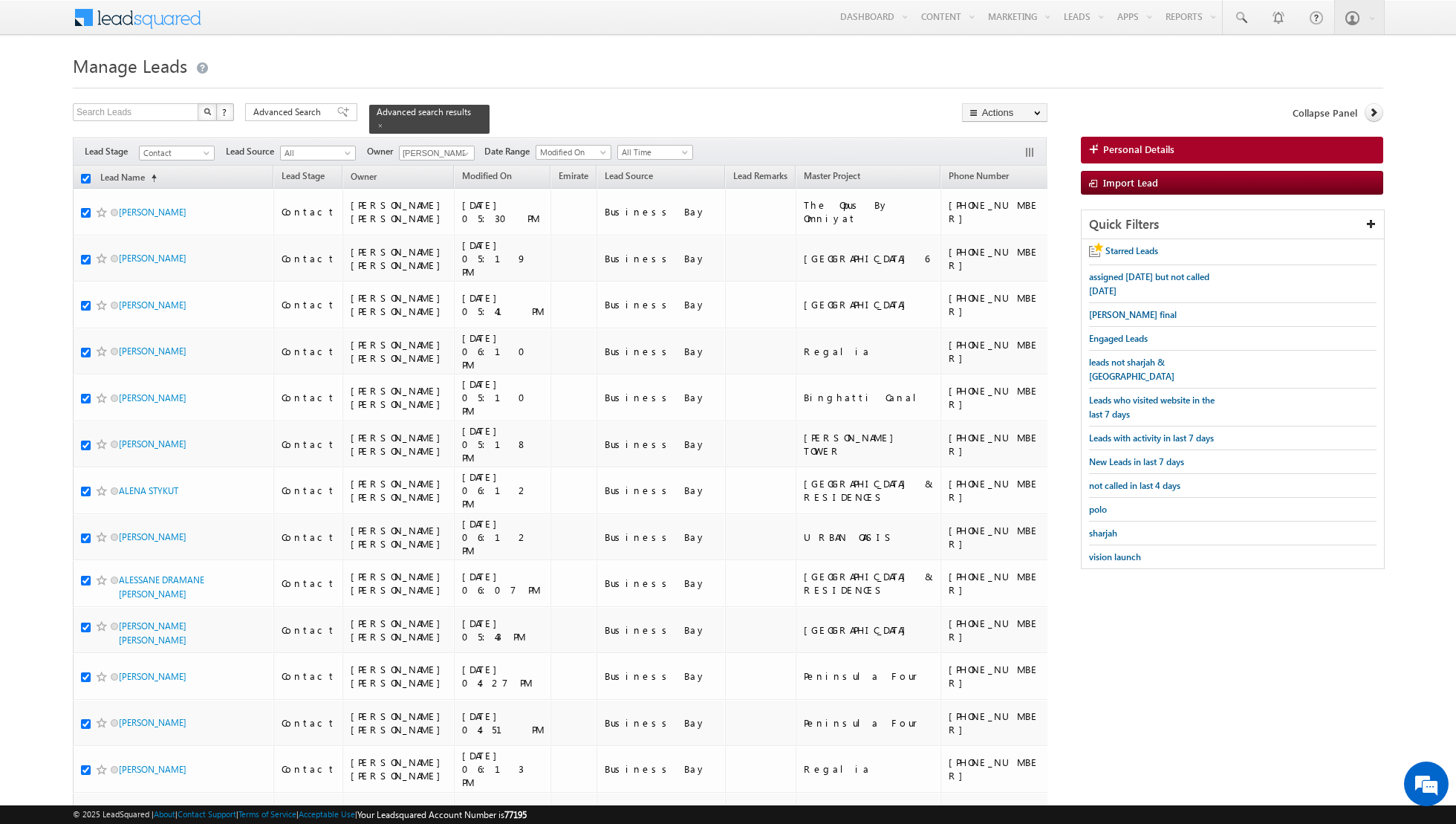
checkbox input "true"
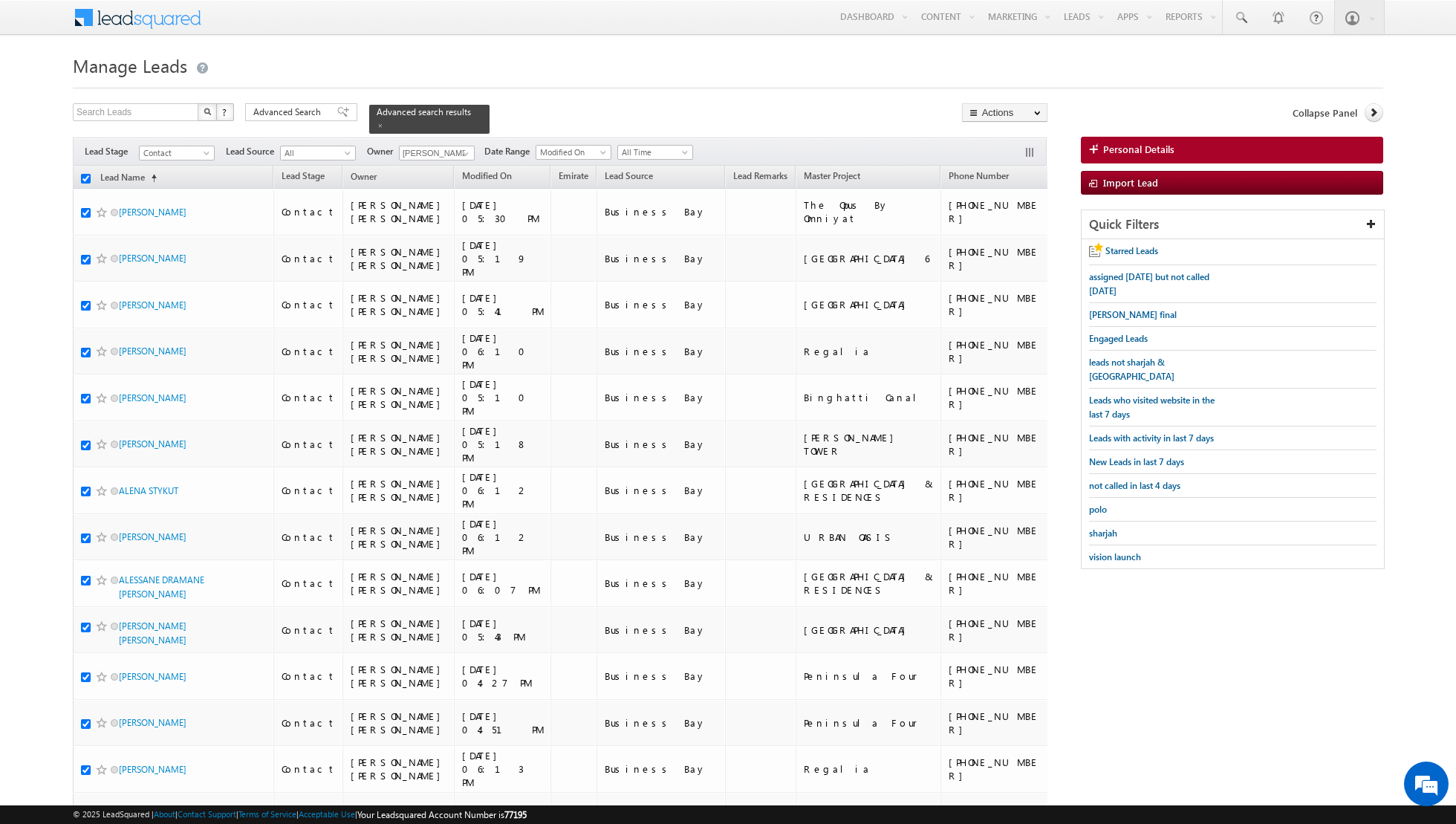
checkbox input "true"
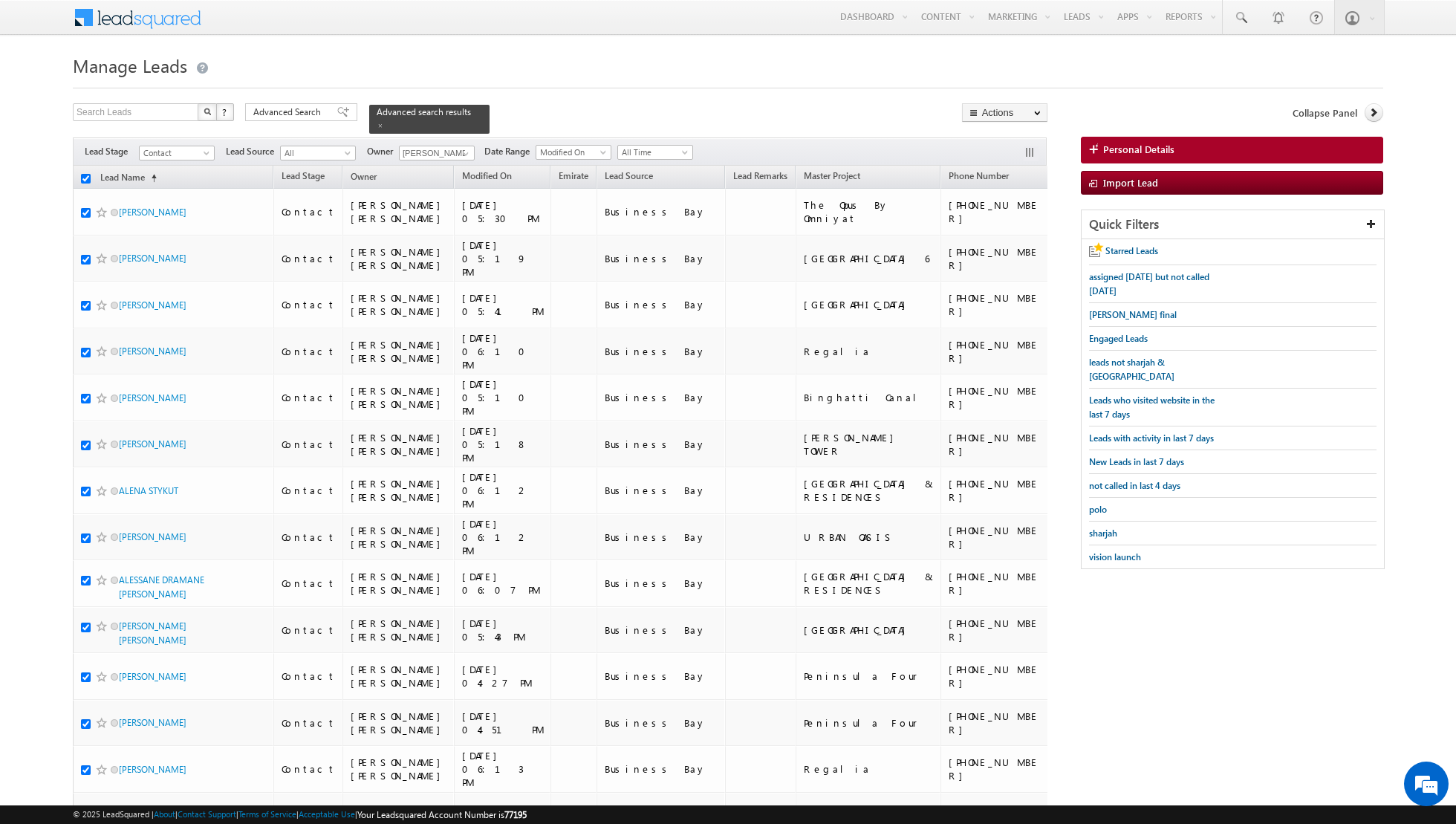
checkbox input "true"
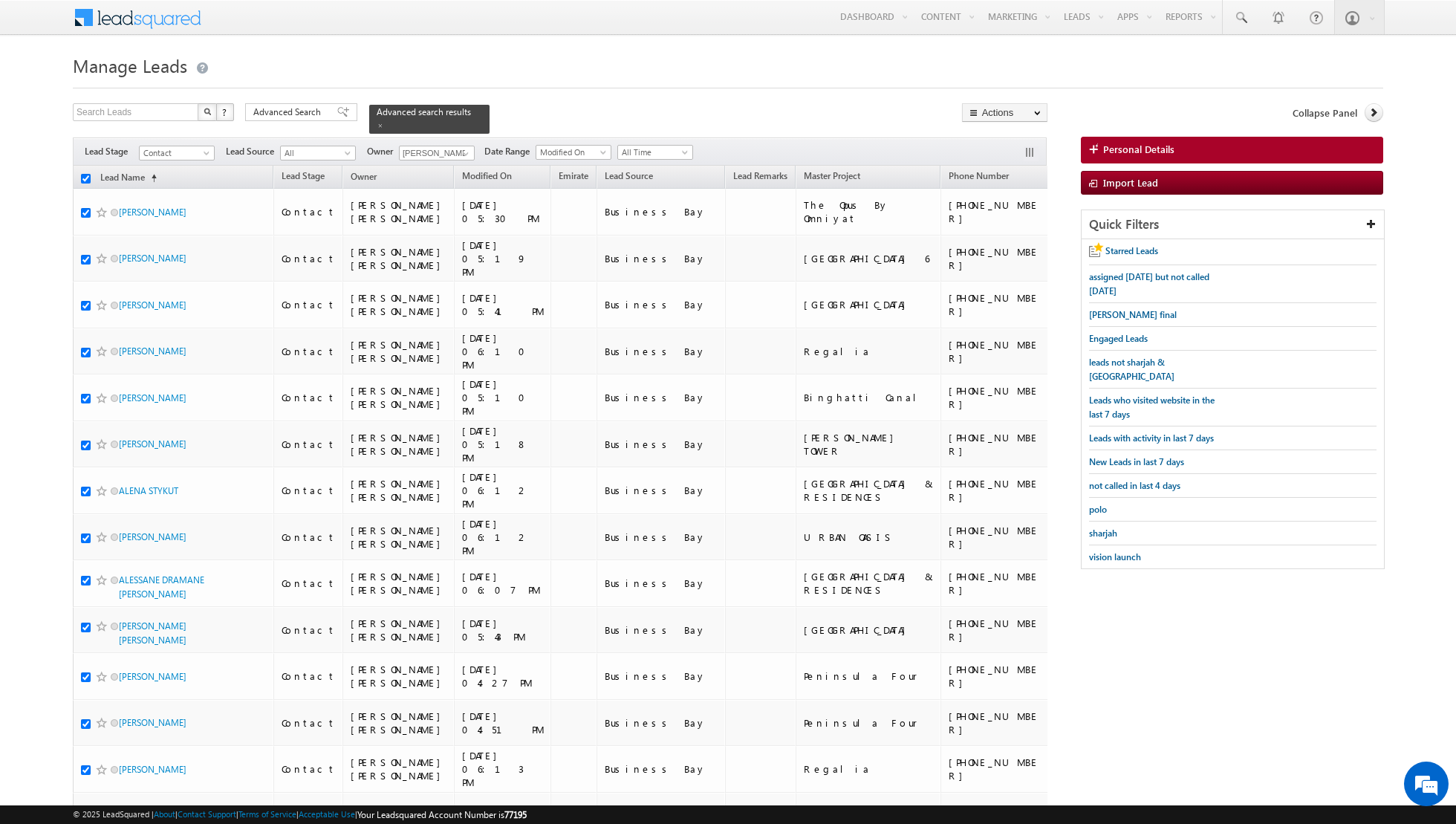
checkbox input "true"
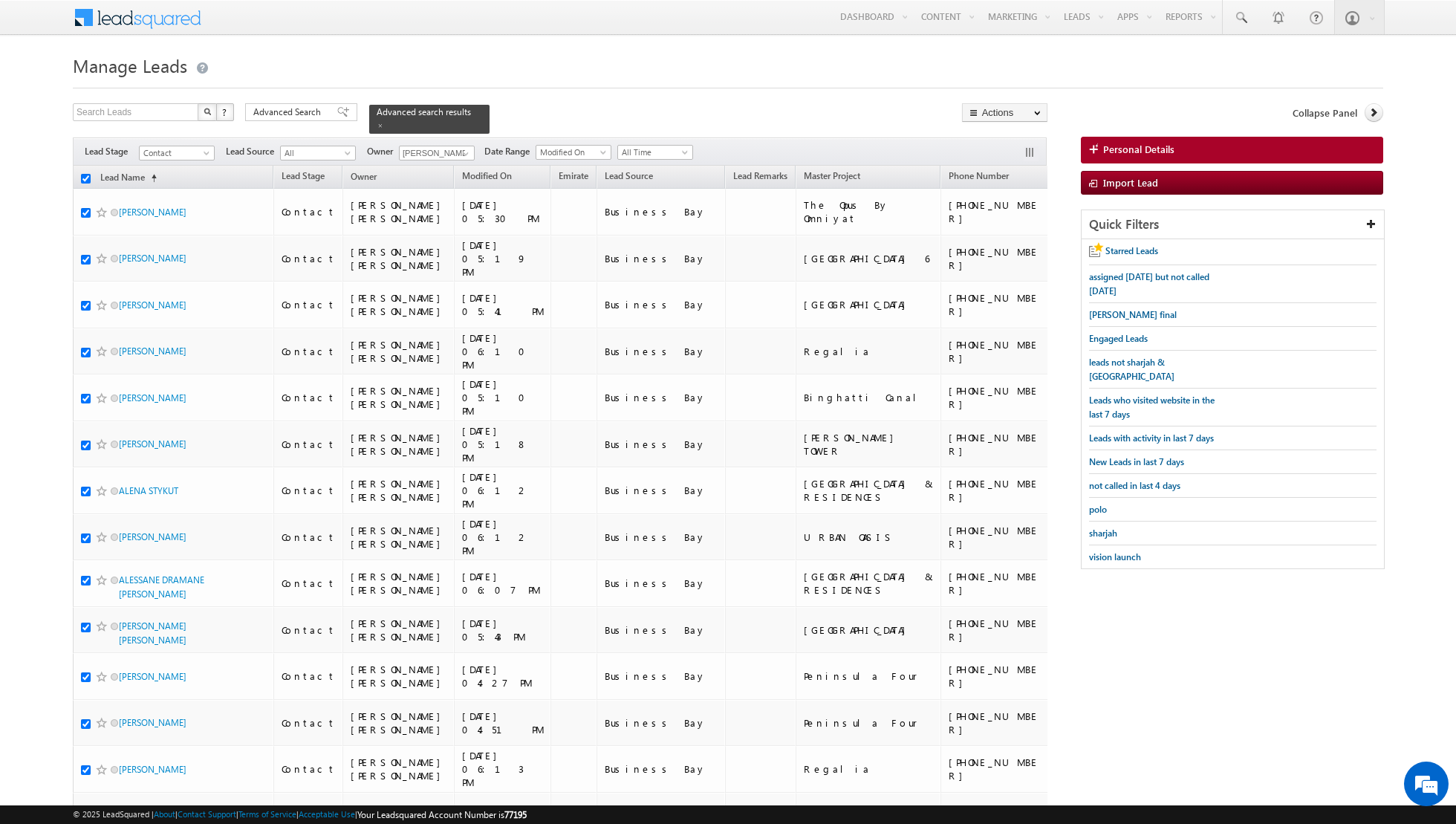
checkbox input "true"
click at [1004, 245] on link "Change Owner" at bounding box center [1004, 240] width 84 height 18
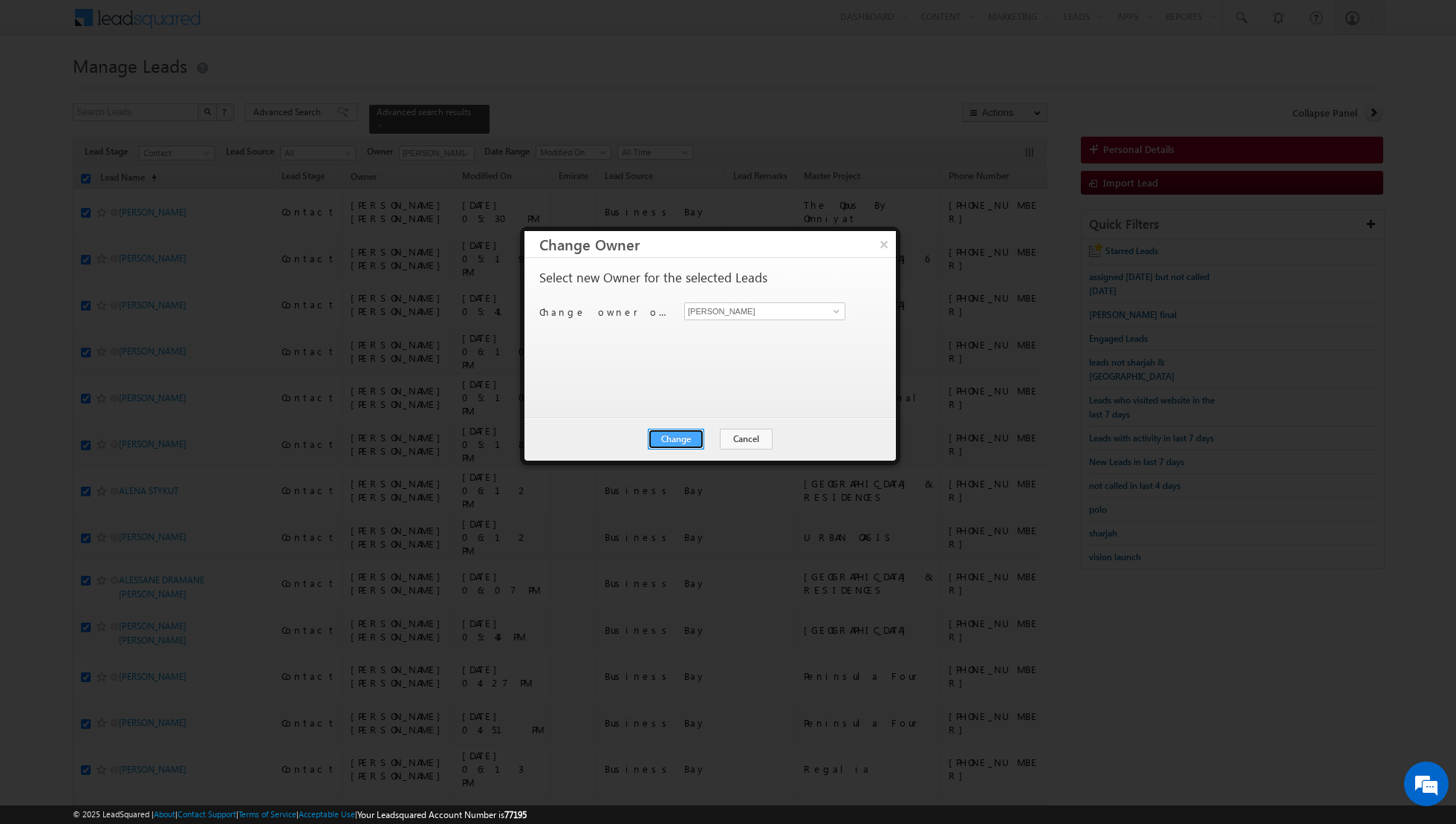
click at [675, 435] on button "Change" at bounding box center [676, 439] width 56 height 21
click at [715, 439] on button "Close" at bounding box center [713, 439] width 47 height 21
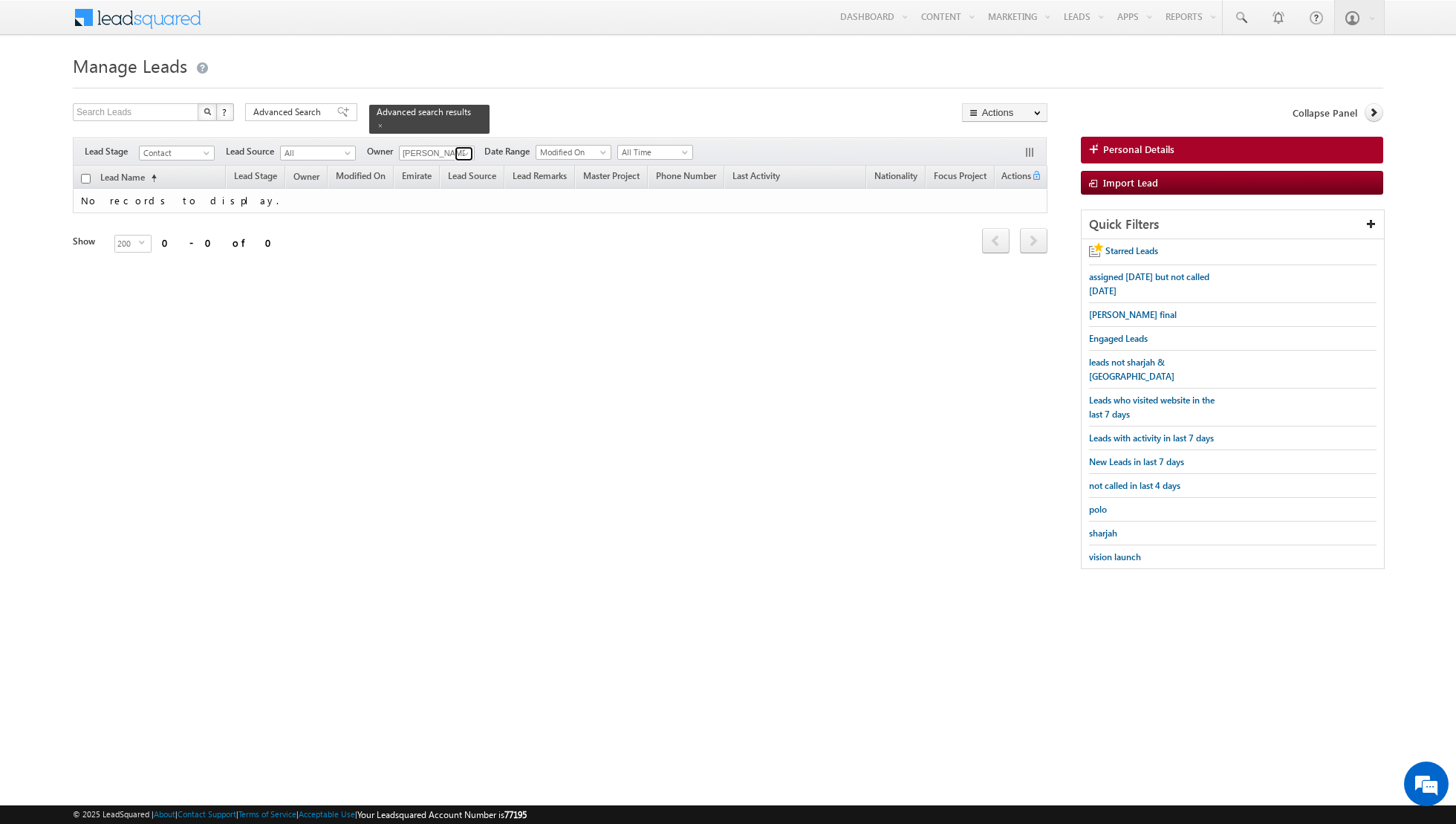
click at [461, 152] on span at bounding box center [465, 153] width 12 height 12
click at [421, 176] on span "[PERSON_NAME][EMAIL_ADDRESS][PERSON_NAME][DOMAIN_NAME]" at bounding box center [472, 179] width 134 height 11
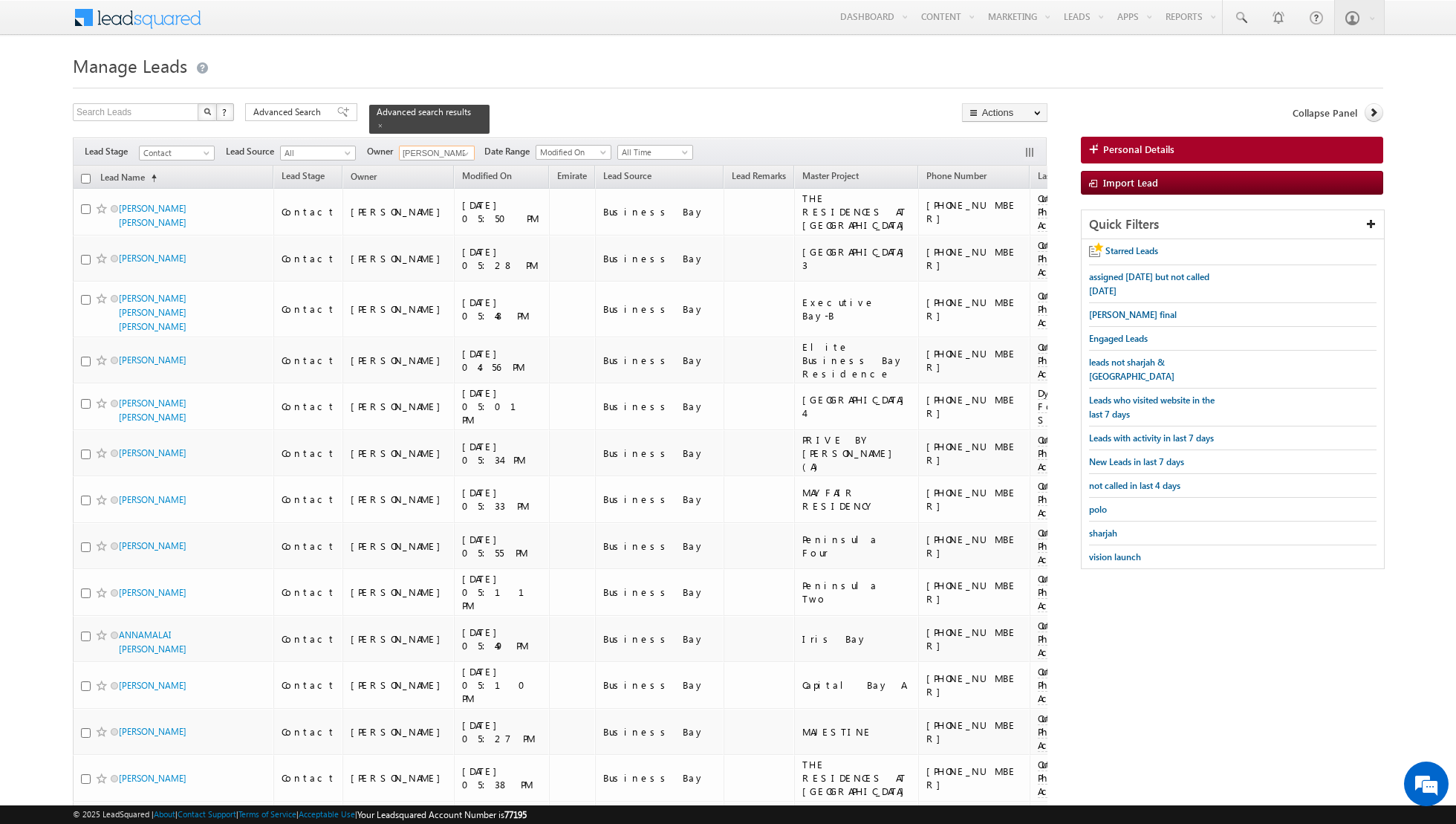
click at [86, 178] on input "checkbox" at bounding box center [86, 178] width 10 height 10
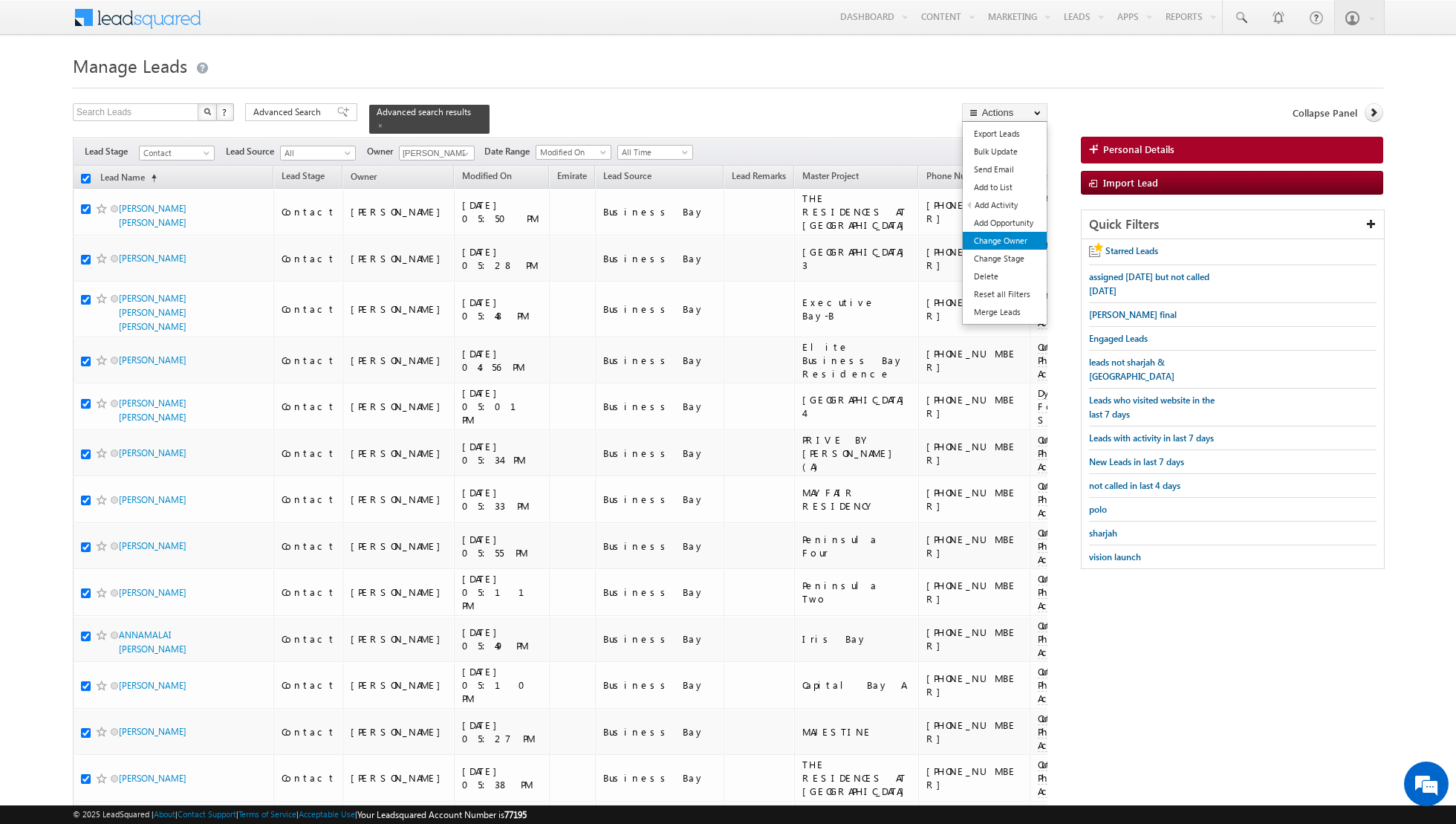
click at [1005, 245] on link "Change Owner" at bounding box center [1004, 240] width 84 height 18
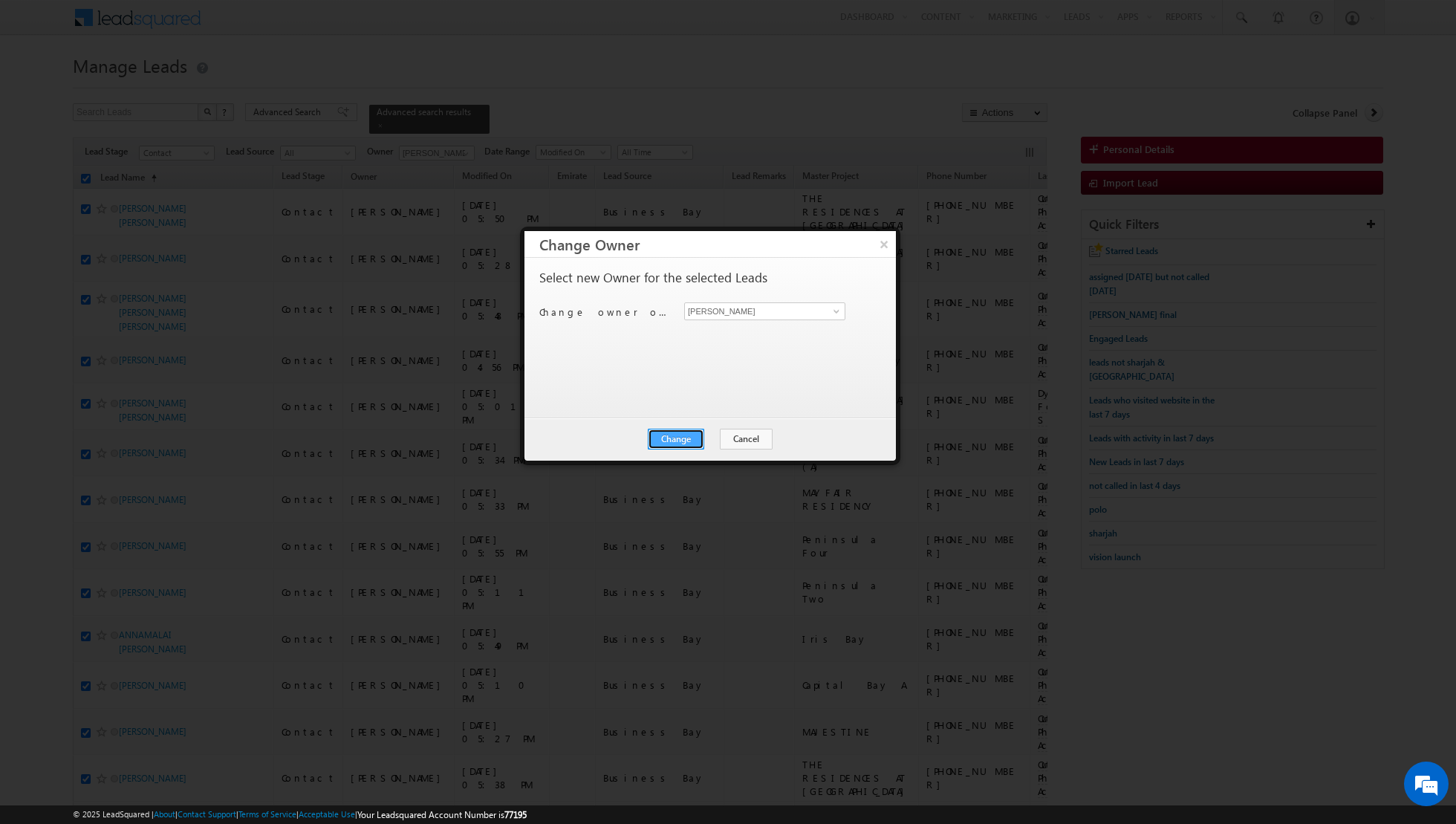
click at [686, 434] on button "Change" at bounding box center [676, 439] width 56 height 21
click at [713, 439] on button "Close" at bounding box center [713, 439] width 47 height 21
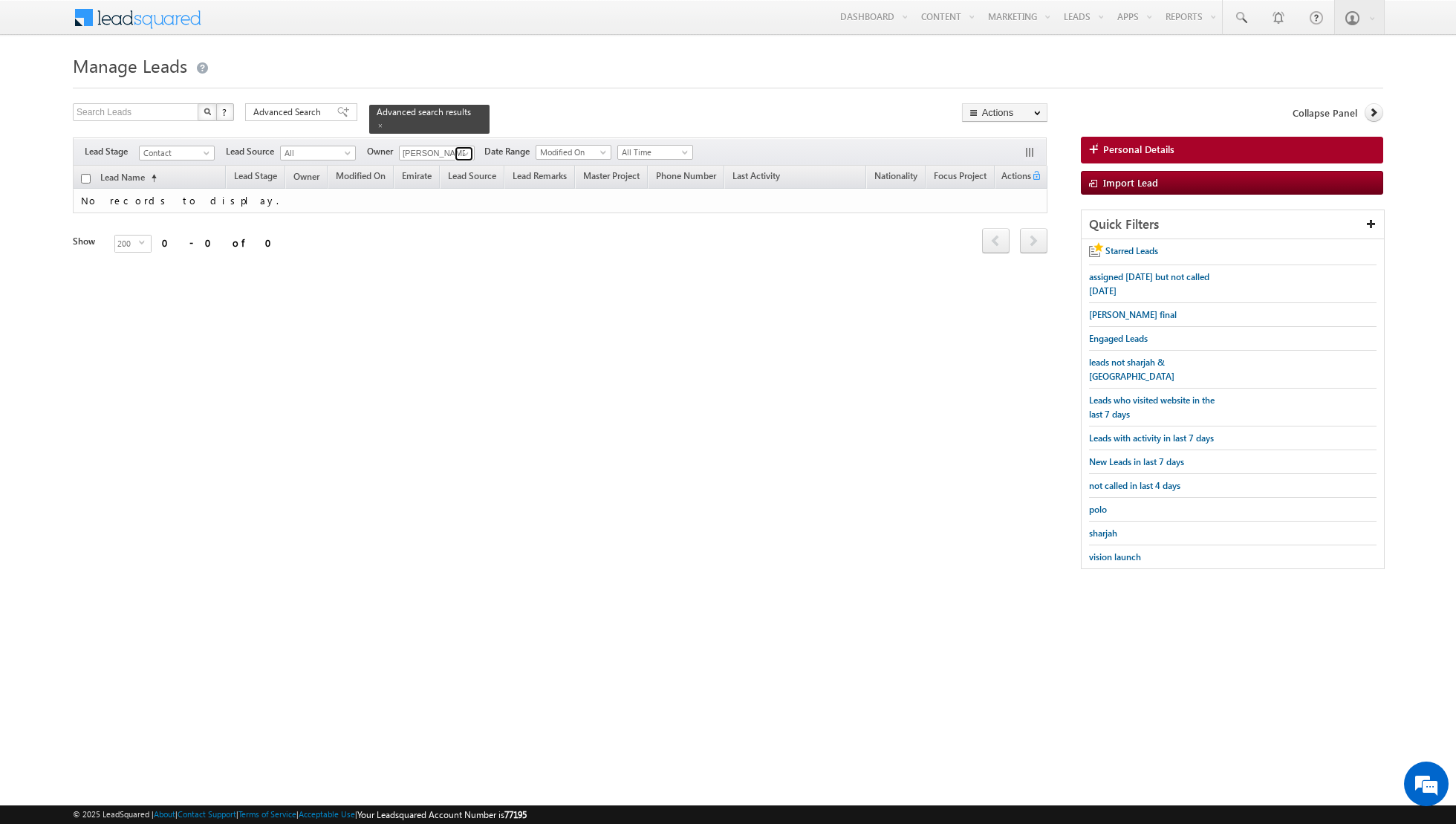
click at [460, 152] on span at bounding box center [465, 153] width 12 height 12
click at [453, 164] on link "Asma Kazi asma.kazi@indglobal.ae" at bounding box center [473, 173] width 148 height 29
click at [460, 152] on span at bounding box center [465, 153] width 12 height 12
click at [430, 196] on link "[PERSON_NAME] [EMAIL_ADDRESS][PERSON_NAME][DOMAIN_NAME]" at bounding box center [473, 200] width 148 height 29
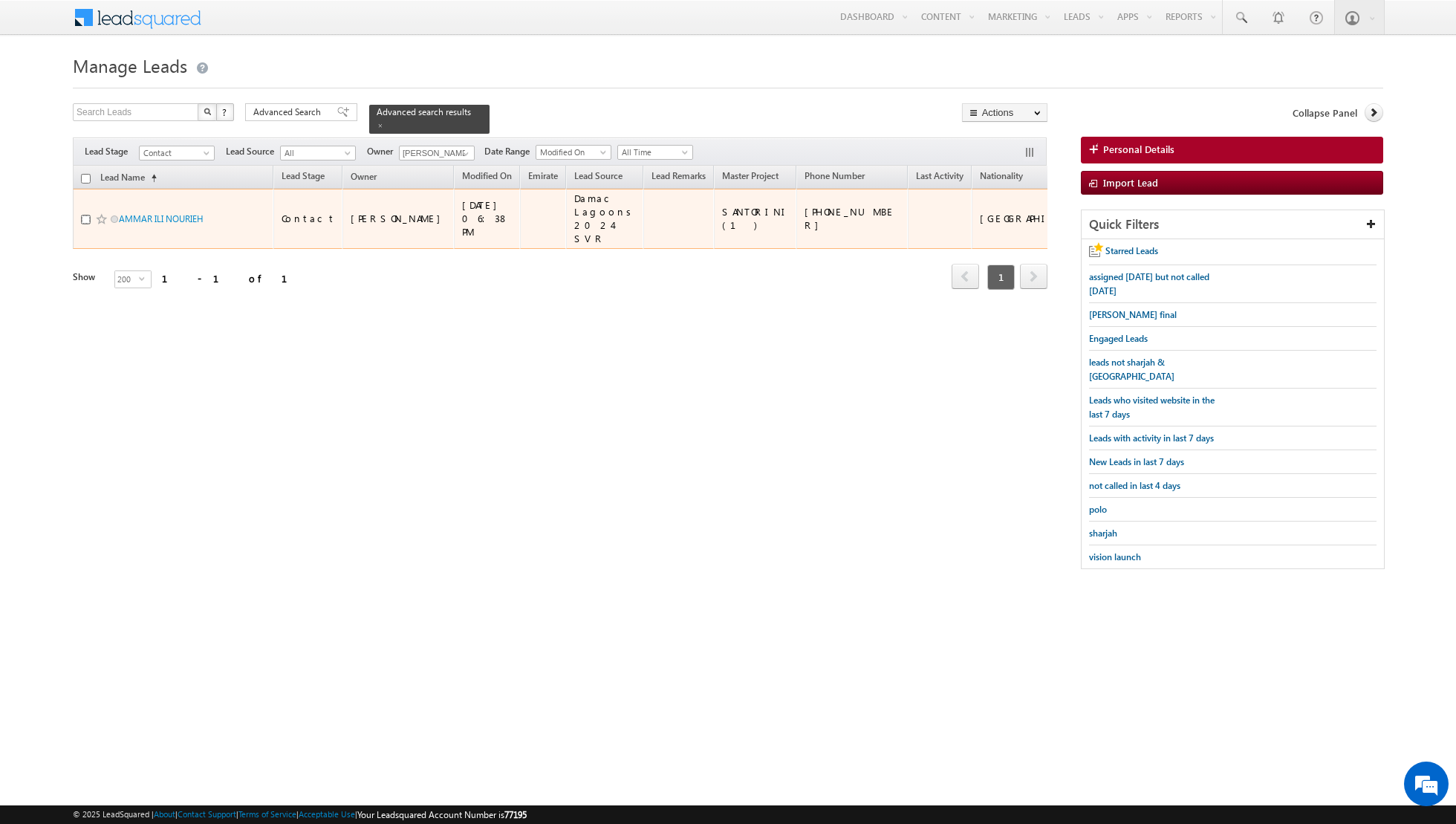
click at [85, 214] on input "checkbox" at bounding box center [86, 219] width 10 height 10
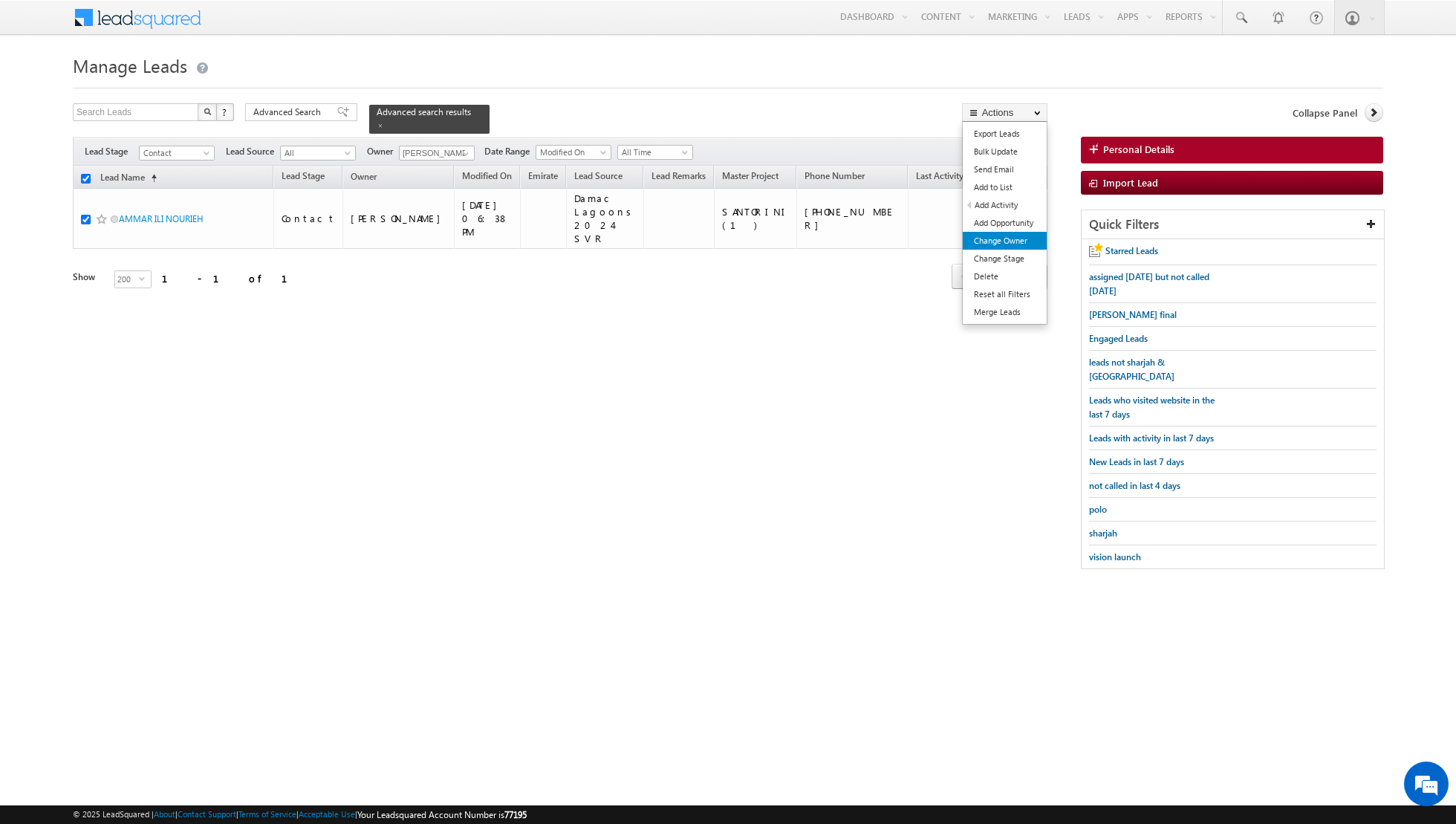
click at [990, 239] on link "Change Owner" at bounding box center [1004, 240] width 84 height 18
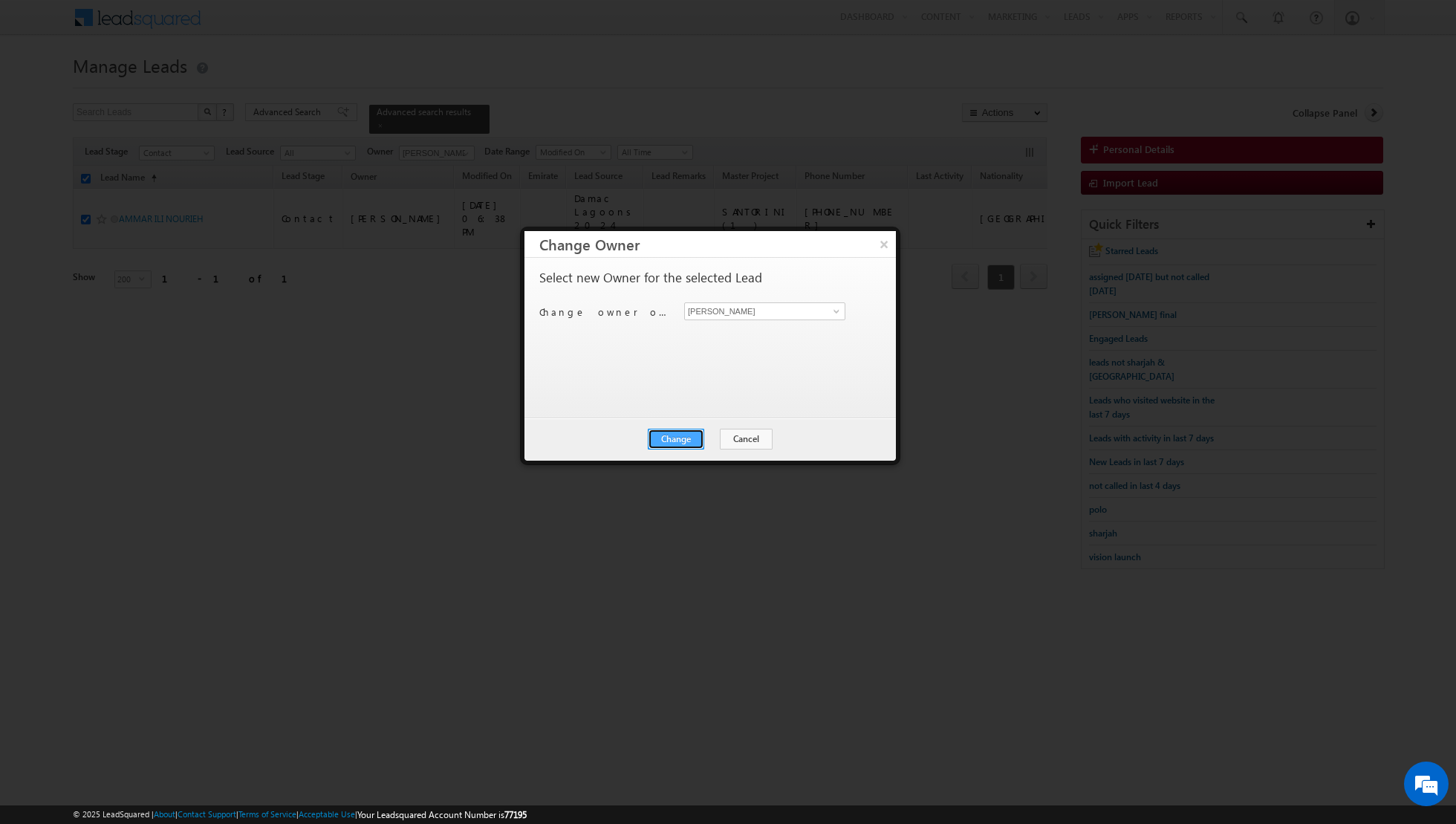
click at [675, 436] on button "Change" at bounding box center [676, 439] width 56 height 21
click at [717, 434] on button "Close" at bounding box center [713, 439] width 47 height 21
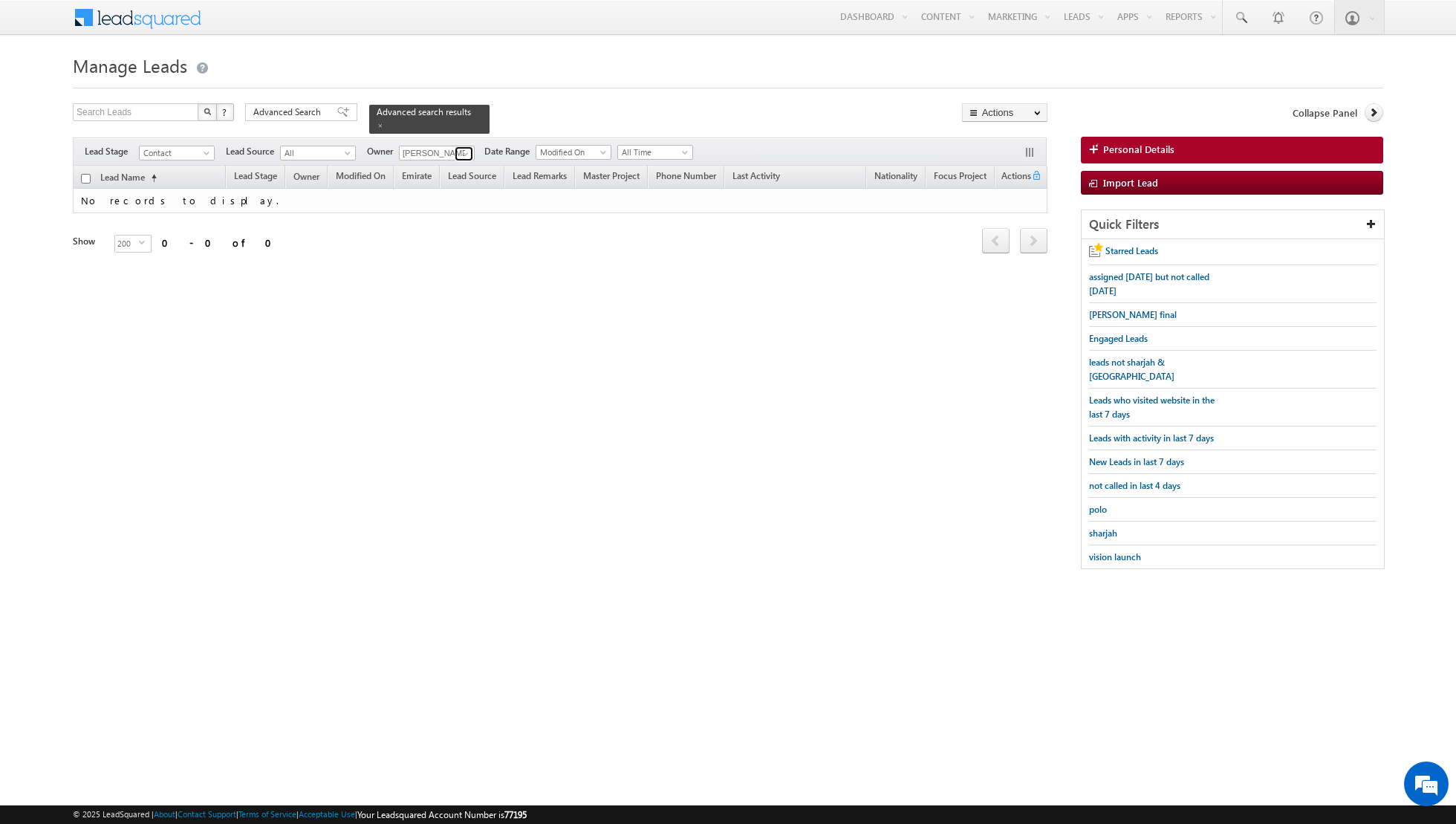
click at [461, 152] on span at bounding box center [465, 153] width 12 height 12
click at [444, 165] on link "Aakash Arora aakash.arora@indglobal.ae" at bounding box center [473, 173] width 148 height 29
click at [460, 148] on span at bounding box center [465, 153] width 12 height 12
click at [446, 156] on input "shibl" at bounding box center [436, 153] width 76 height 15
click at [410, 172] on link "Muhammad Shibily muhammad.shibily@indglobal.ae" at bounding box center [473, 173] width 148 height 29
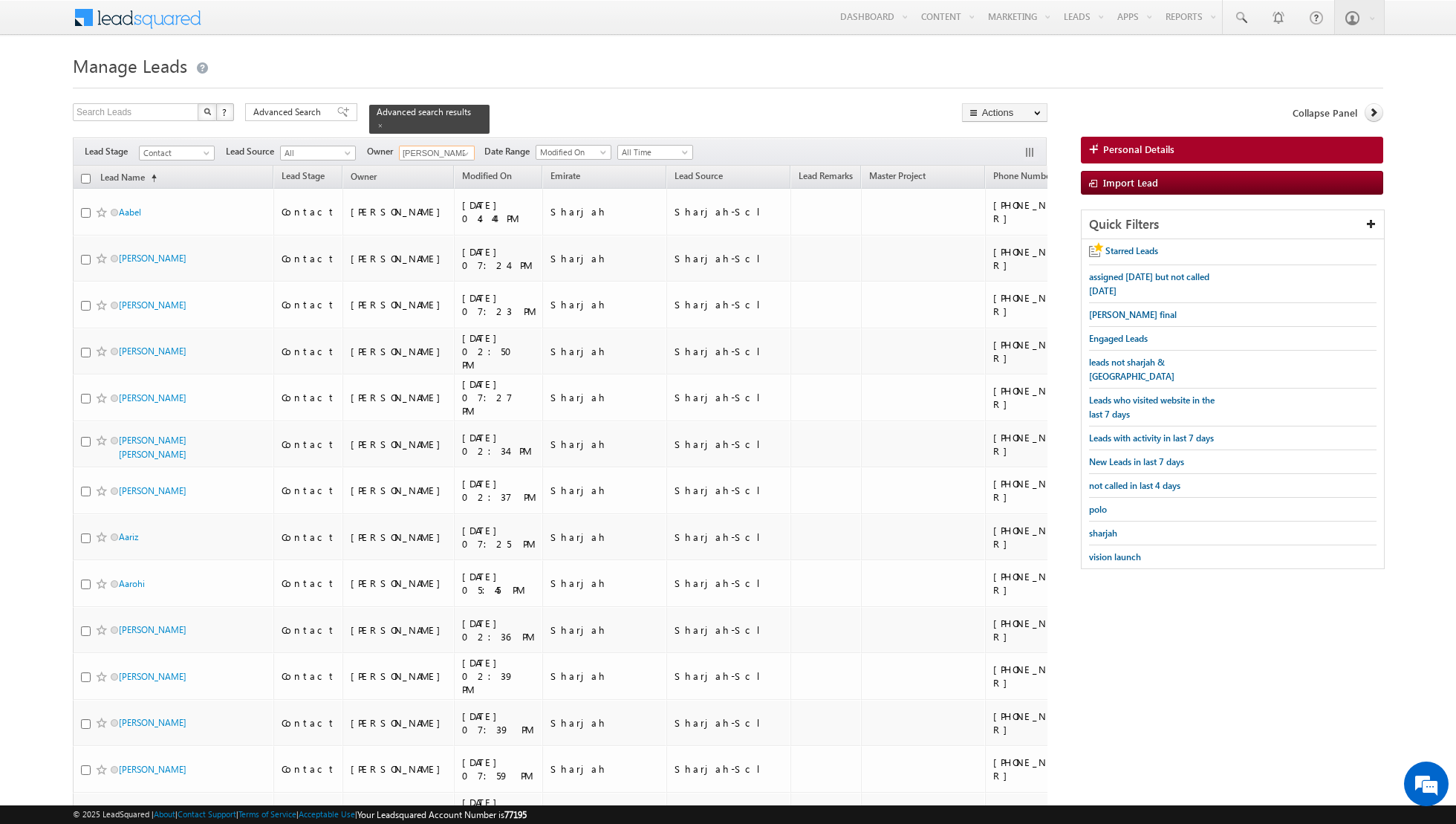
click at [82, 176] on input "checkbox" at bounding box center [86, 178] width 10 height 10
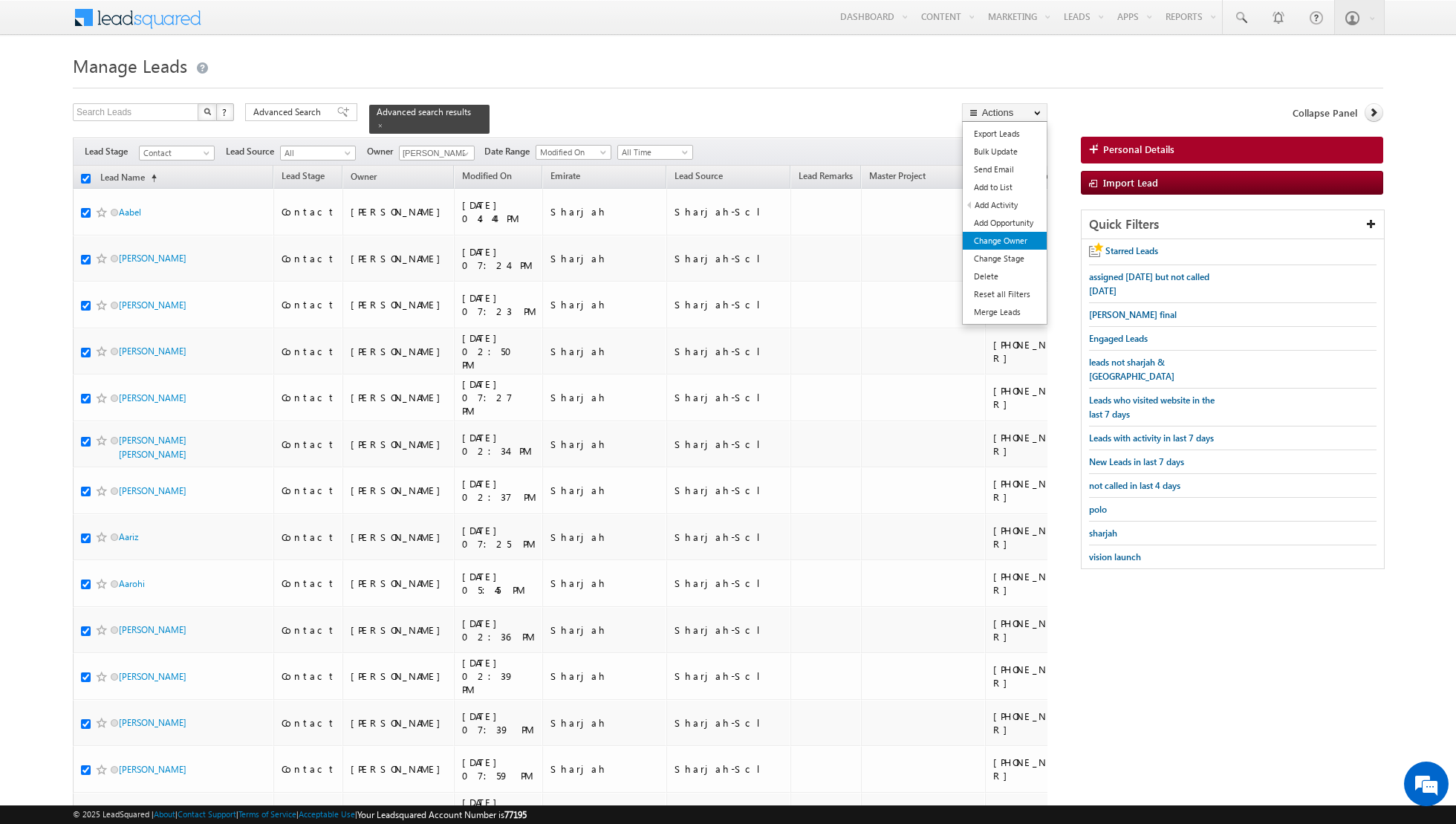
click at [986, 244] on link "Change Owner" at bounding box center [1004, 240] width 84 height 18
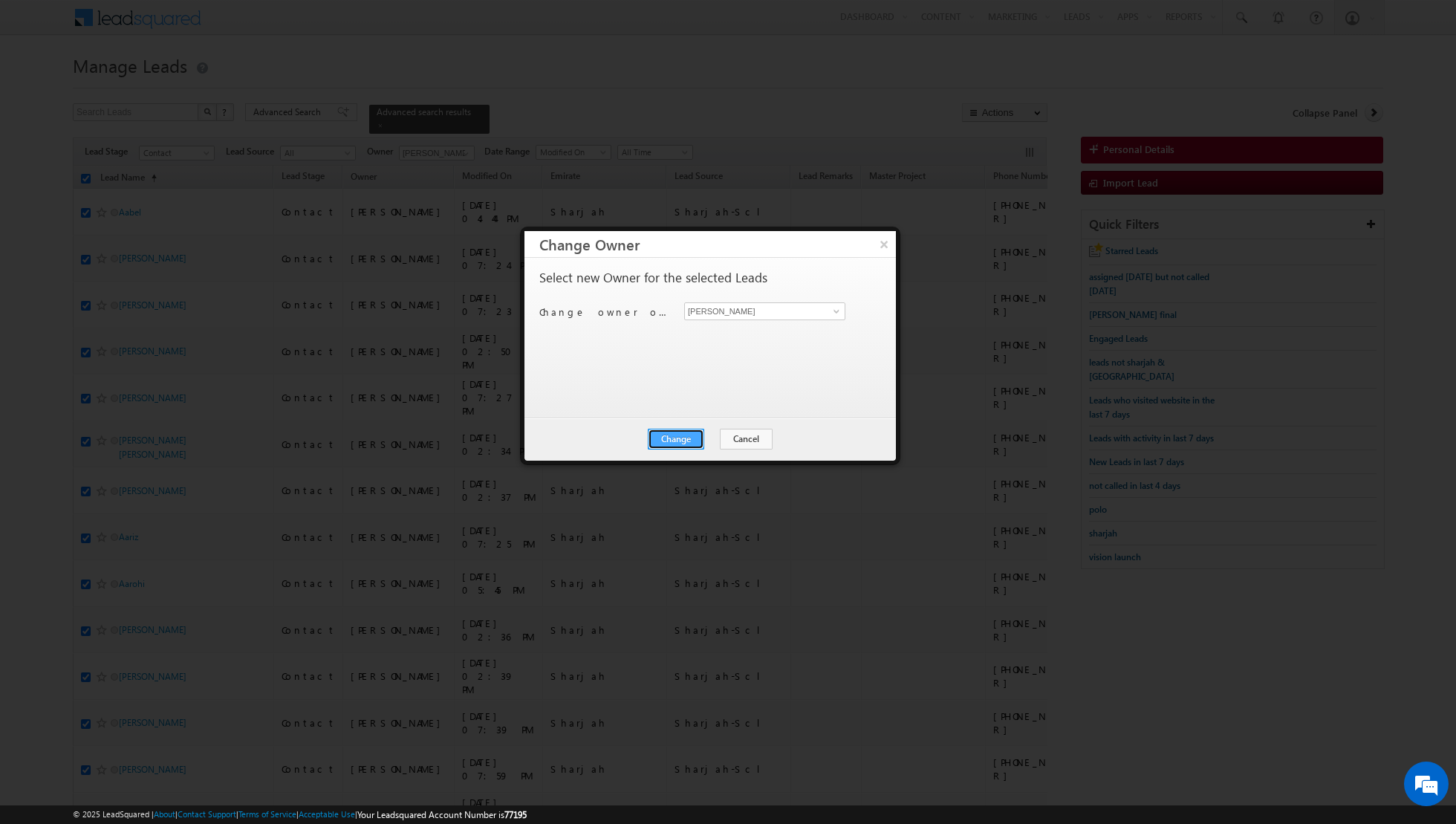
click at [691, 448] on button "Change" at bounding box center [676, 439] width 56 height 21
click at [721, 440] on button "Close" at bounding box center [713, 439] width 47 height 21
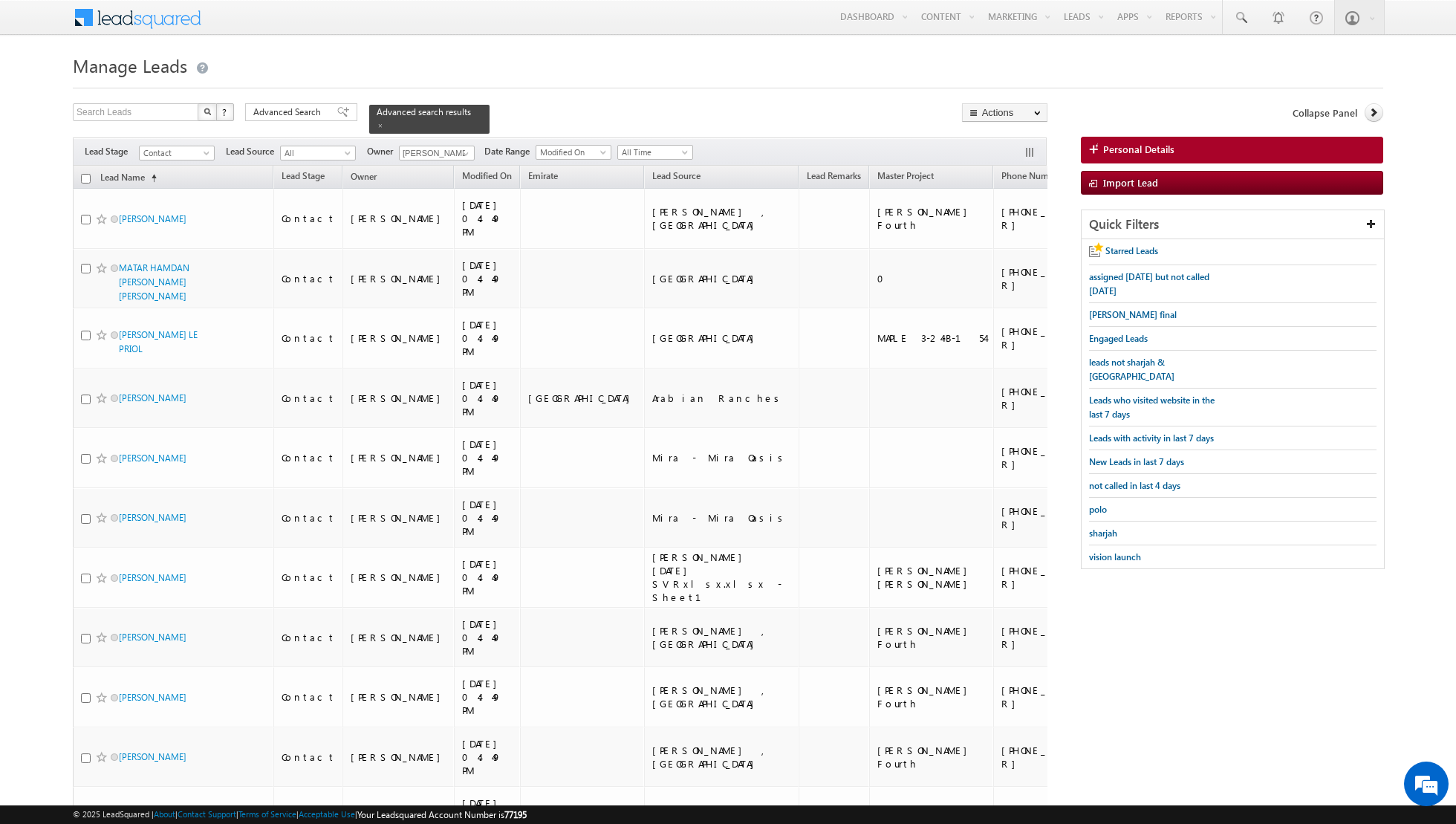
click at [86, 174] on input "checkbox" at bounding box center [86, 178] width 10 height 10
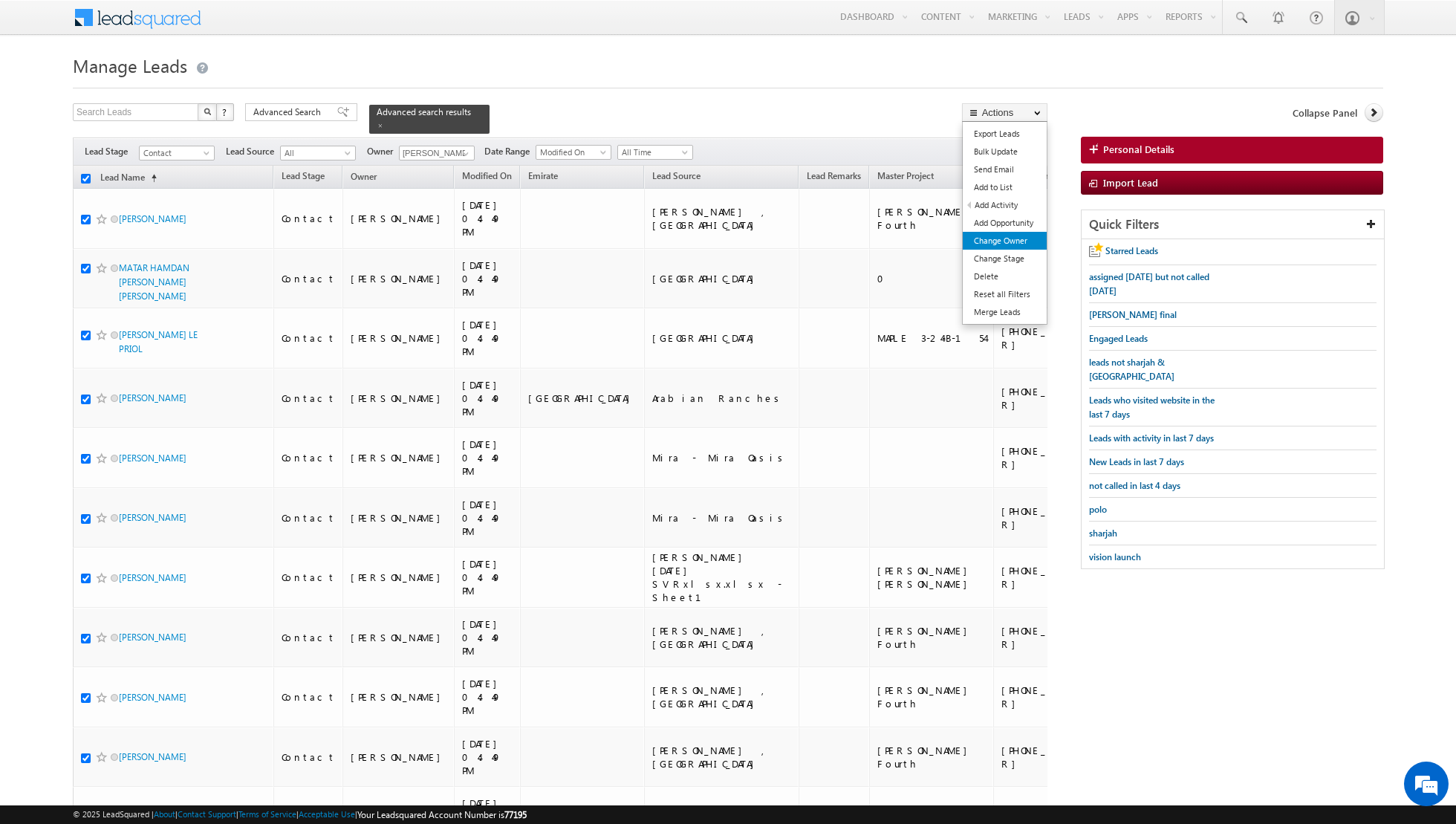
click at [991, 236] on link "Change Owner" at bounding box center [1004, 240] width 84 height 18
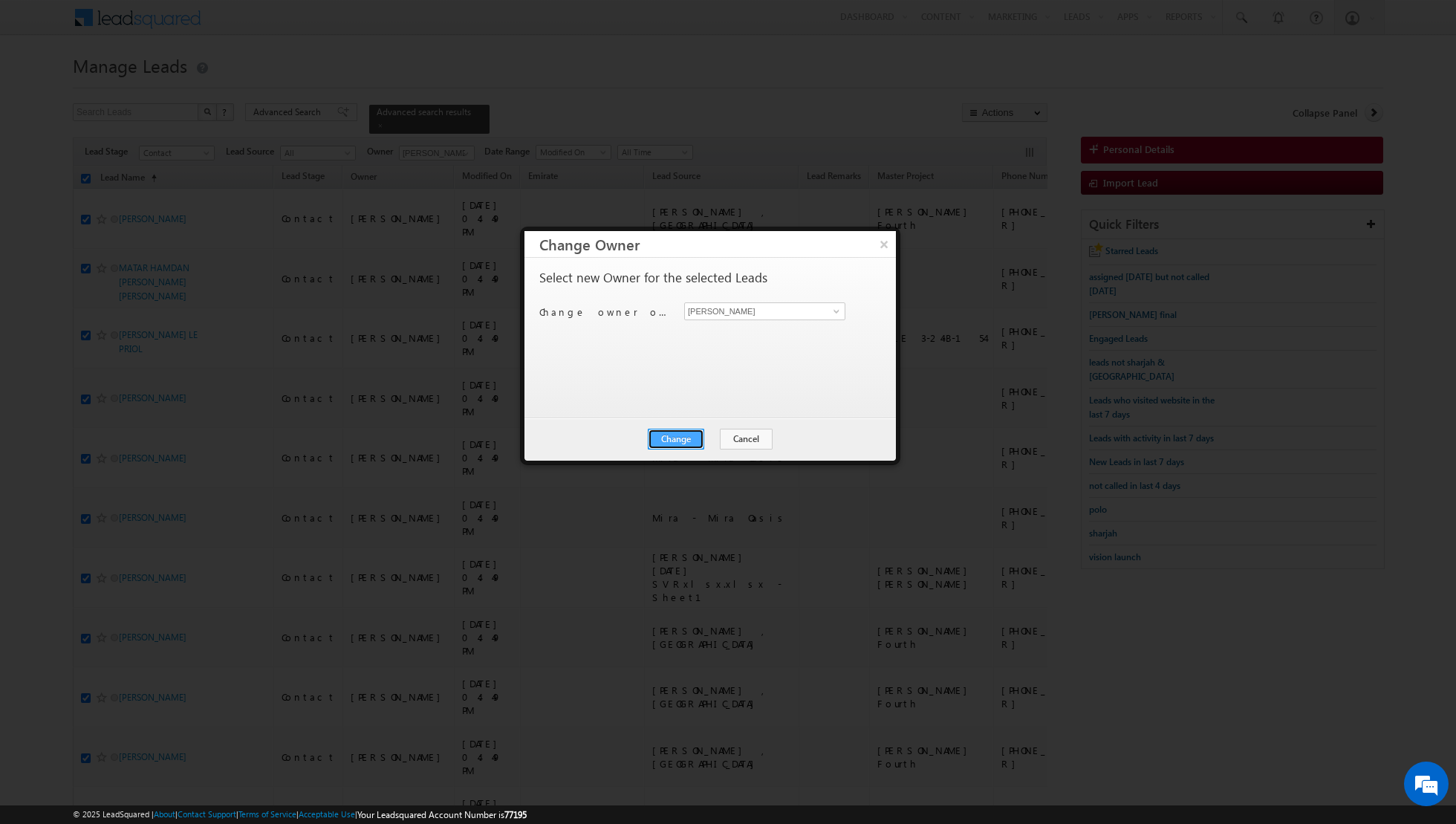
click at [680, 432] on button "Change" at bounding box center [676, 439] width 56 height 21
click at [710, 439] on button "Close" at bounding box center [713, 439] width 47 height 21
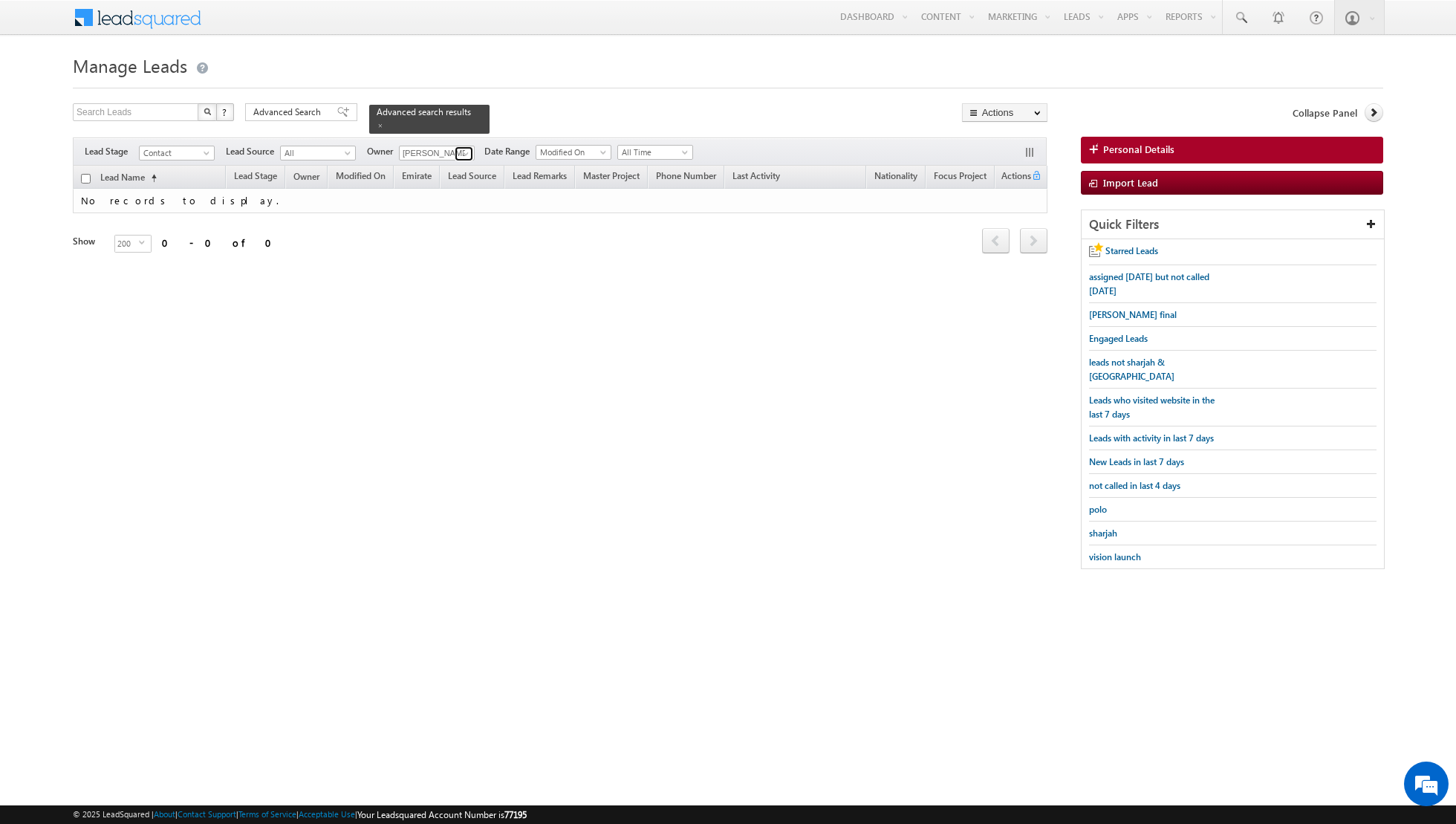
click at [456, 154] on link at bounding box center [464, 154] width 19 height 15
click at [436, 178] on span "[EMAIL_ADDRESS][DOMAIN_NAME]" at bounding box center [472, 179] width 134 height 11
click at [460, 150] on span at bounding box center [465, 153] width 12 height 12
click at [430, 174] on span "[EMAIL_ADDRESS][DOMAIN_NAME]" at bounding box center [472, 179] width 134 height 11
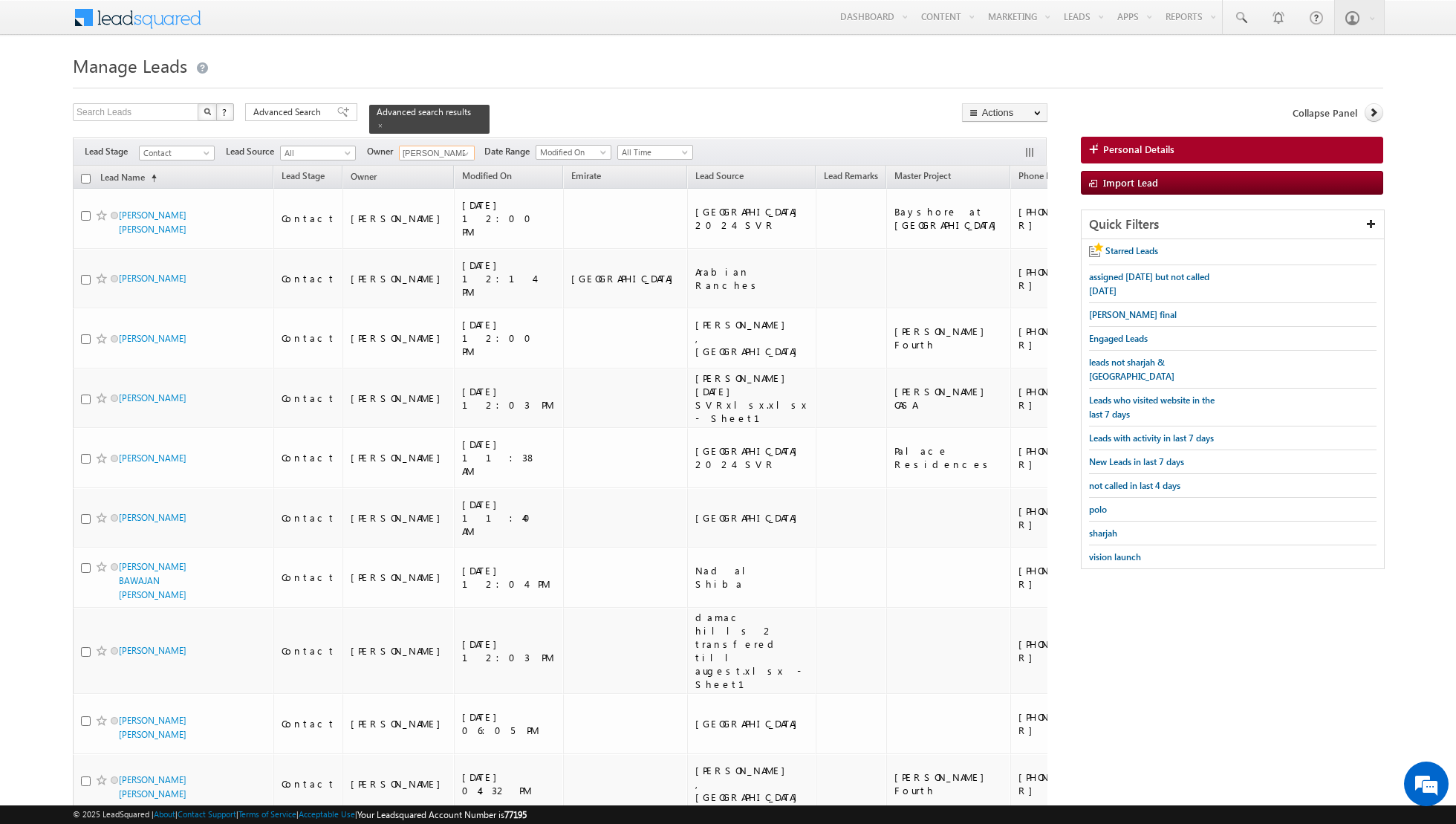
click at [86, 177] on input "checkbox" at bounding box center [86, 178] width 10 height 10
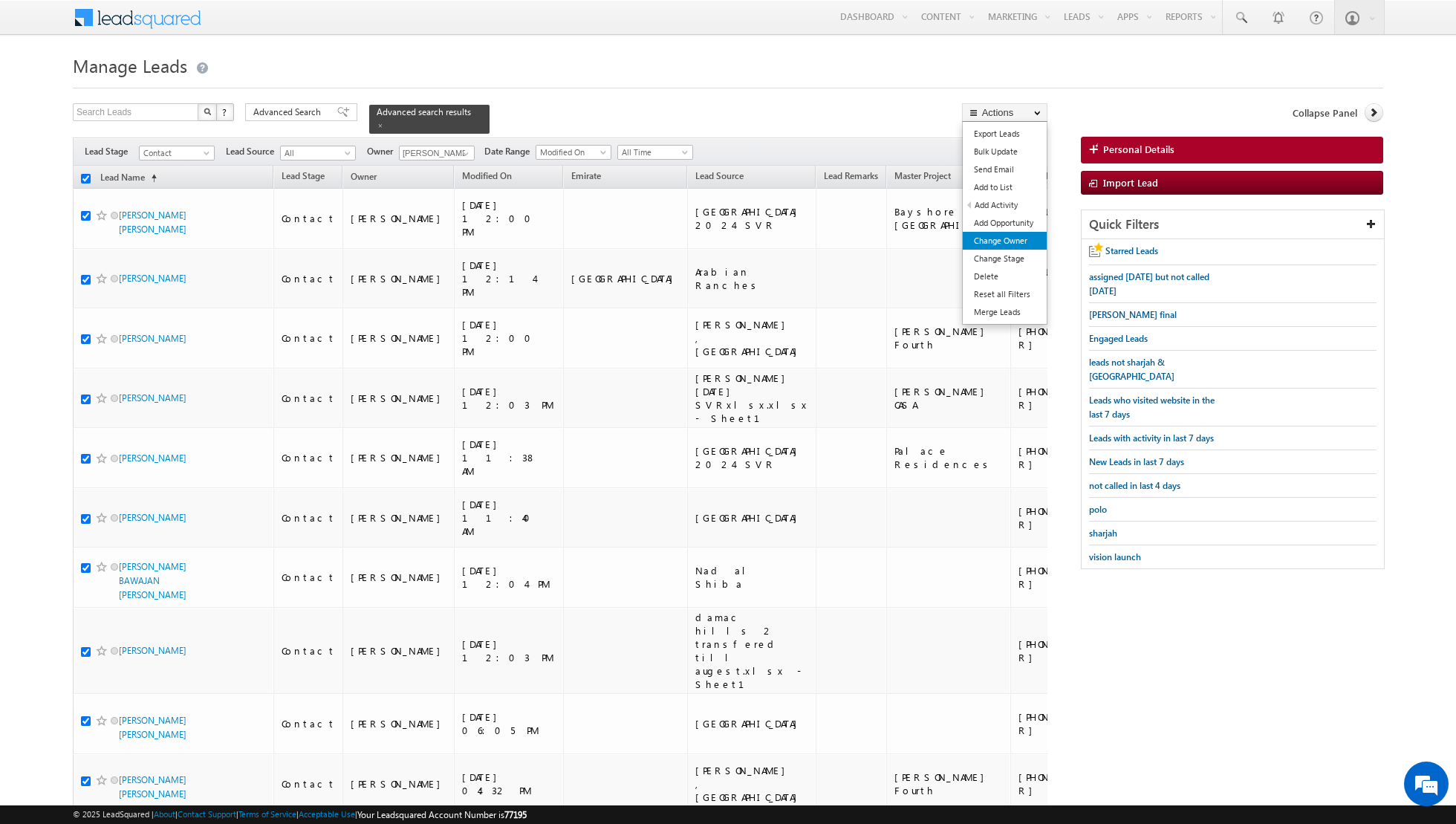
click at [997, 240] on link "Change Owner" at bounding box center [1004, 240] width 84 height 18
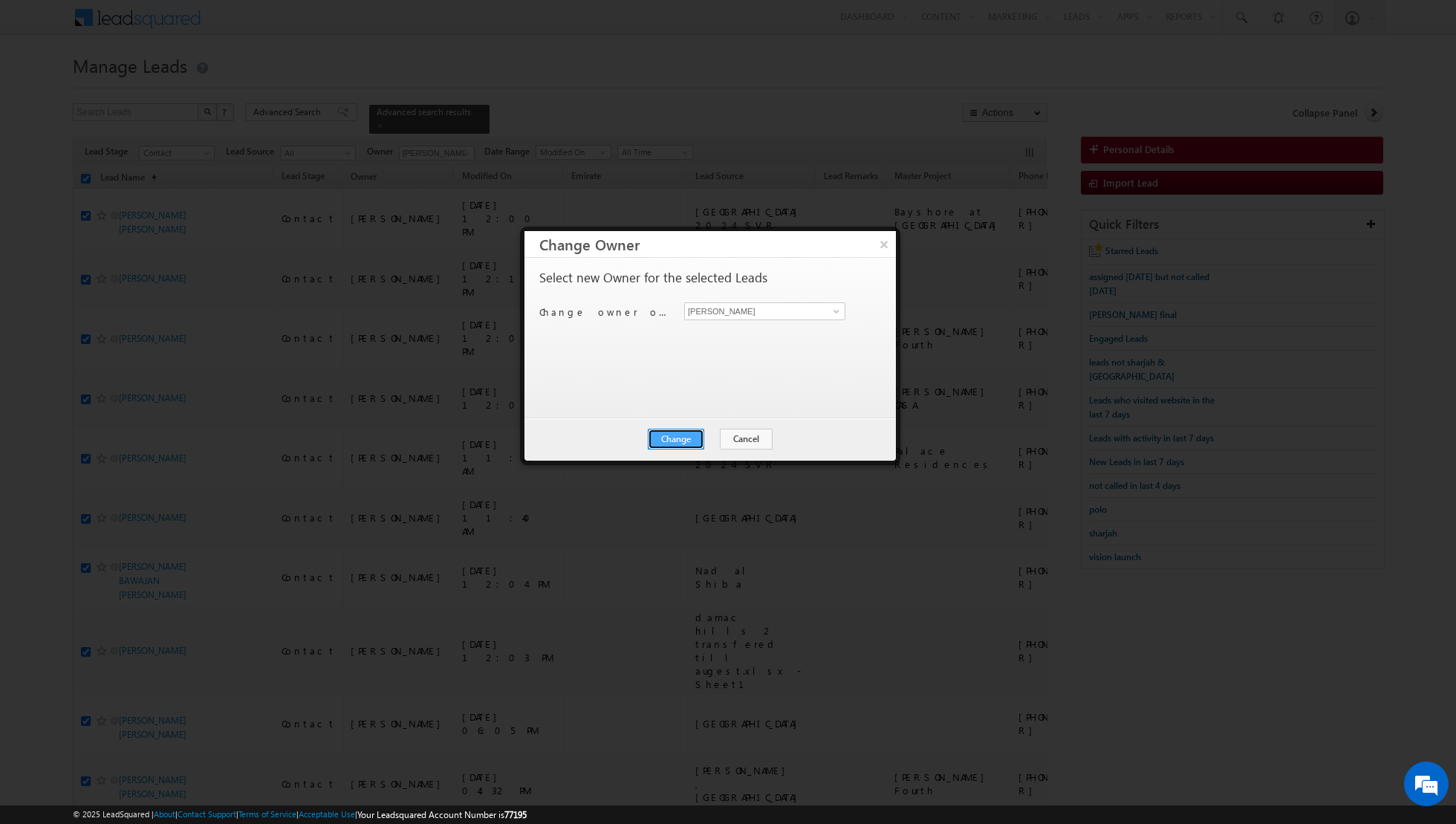
click at [684, 438] on button "Change" at bounding box center [676, 439] width 56 height 21
click at [721, 436] on button "Close" at bounding box center [713, 439] width 47 height 21
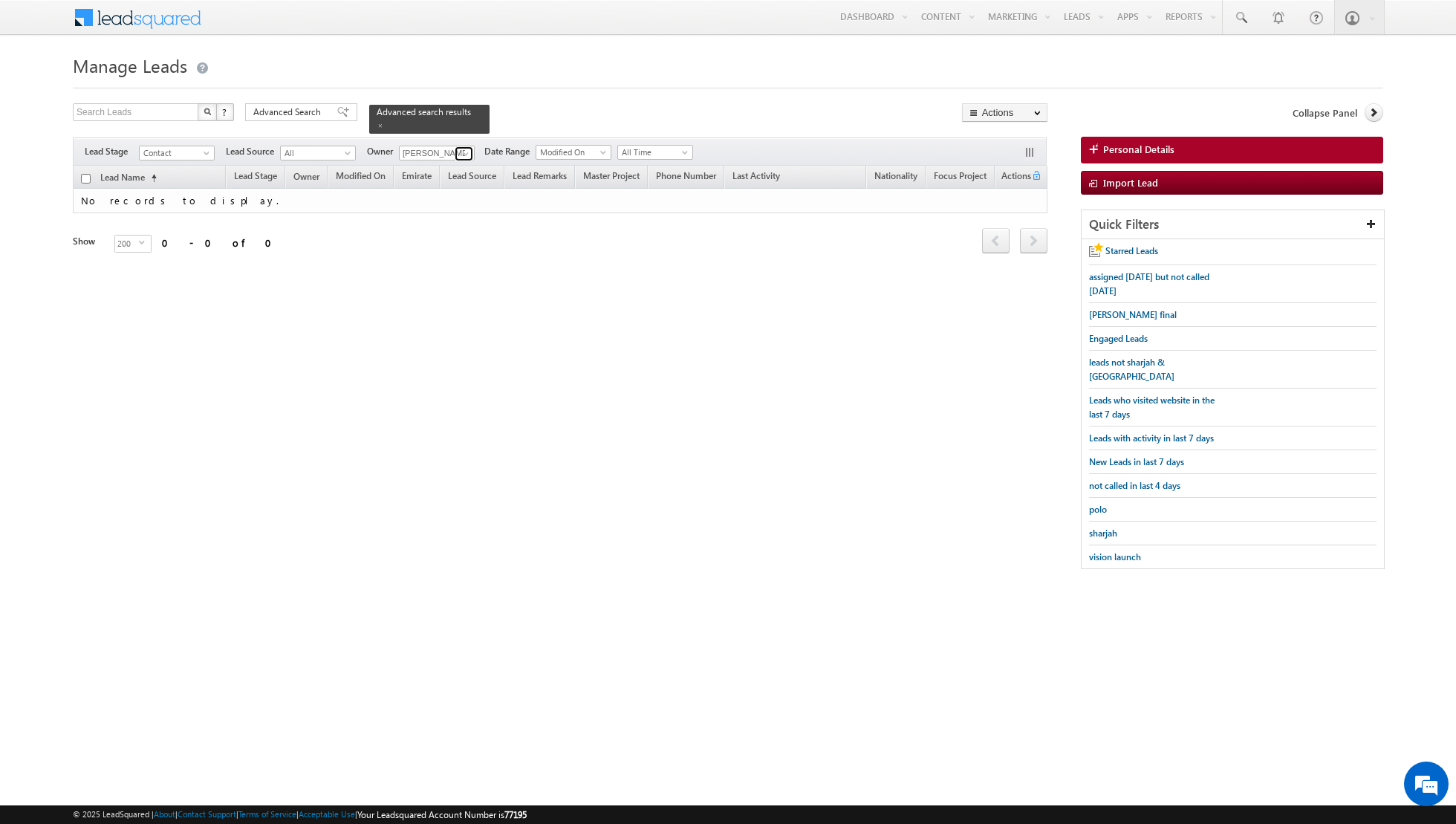
click at [460, 148] on span at bounding box center [465, 153] width 12 height 12
click at [377, 125] on span at bounding box center [380, 125] width 7 height 7
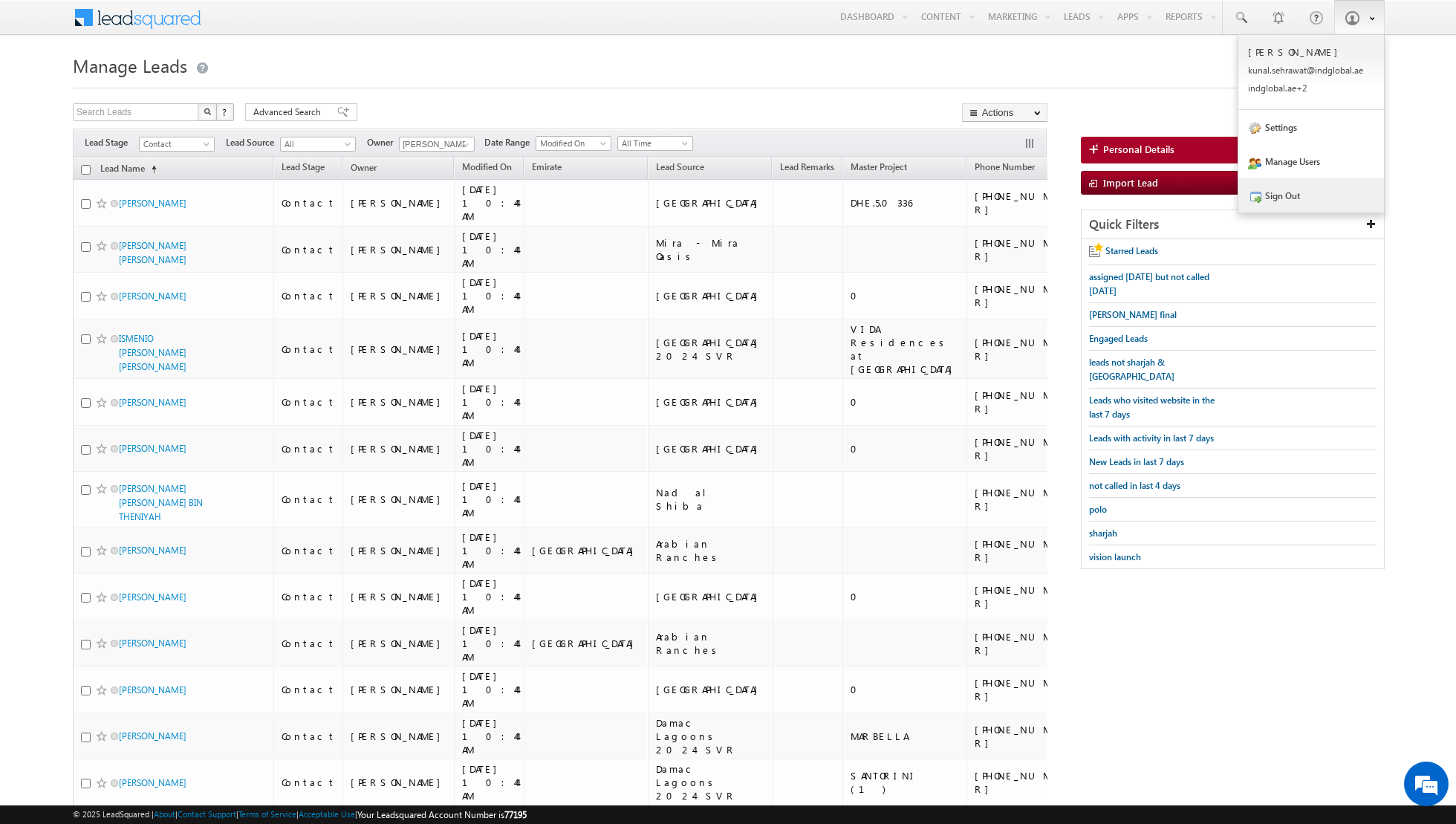
click at [1292, 189] on link "Sign Out" at bounding box center [1311, 196] width 146 height 34
